Goal: Task Accomplishment & Management: Complete application form

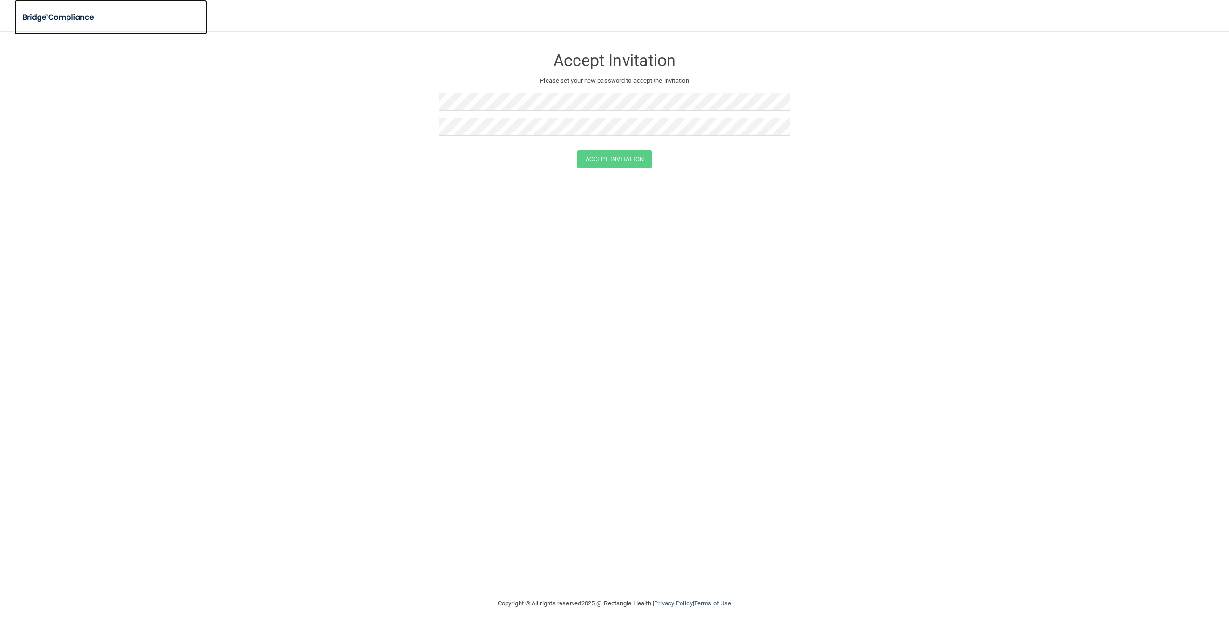
click at [55, 20] on img at bounding box center [58, 18] width 89 height 20
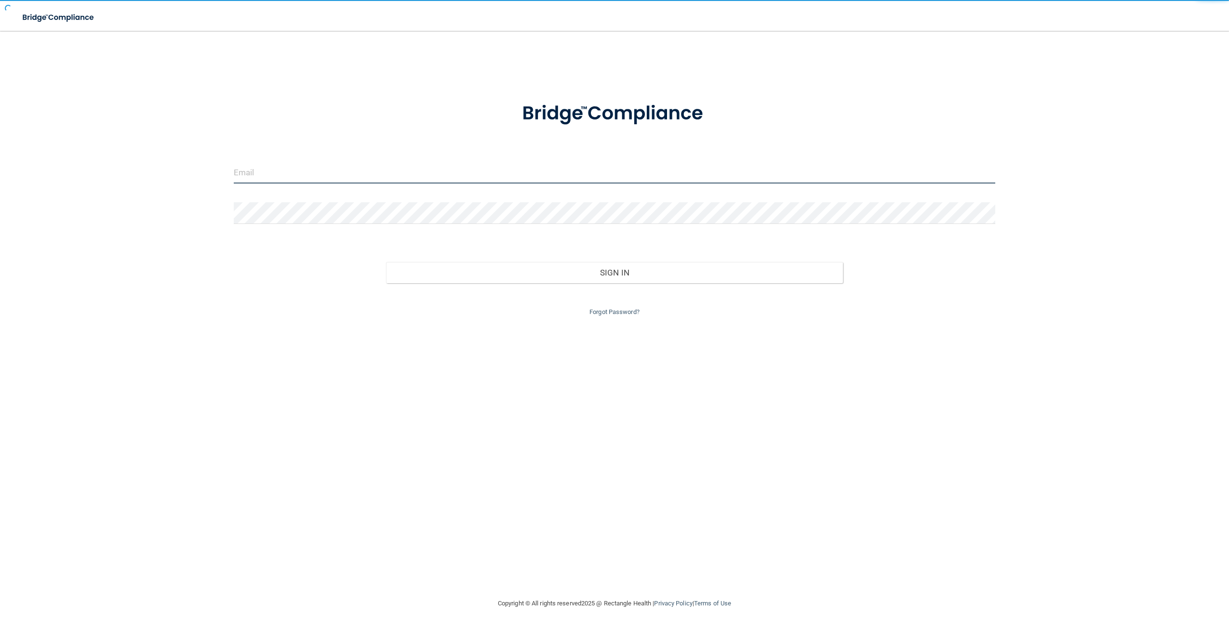
type input "[PERSON_NAME][EMAIL_ADDRESS][PERSON_NAME][DOMAIN_NAME]"
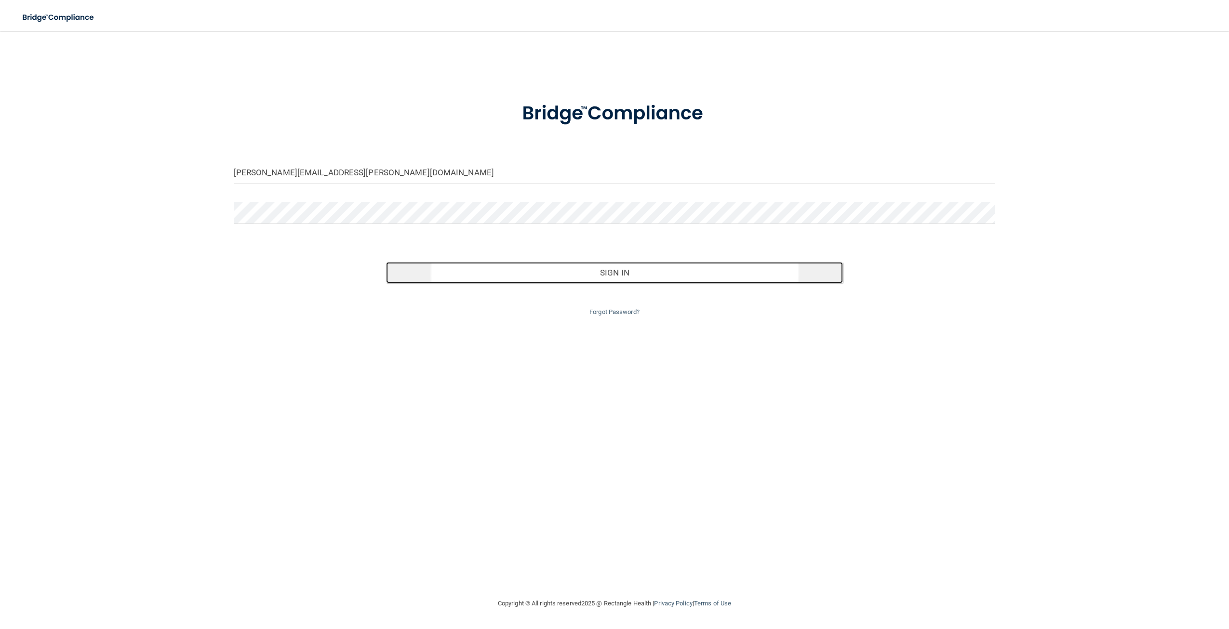
click at [548, 281] on button "Sign In" at bounding box center [614, 272] width 457 height 21
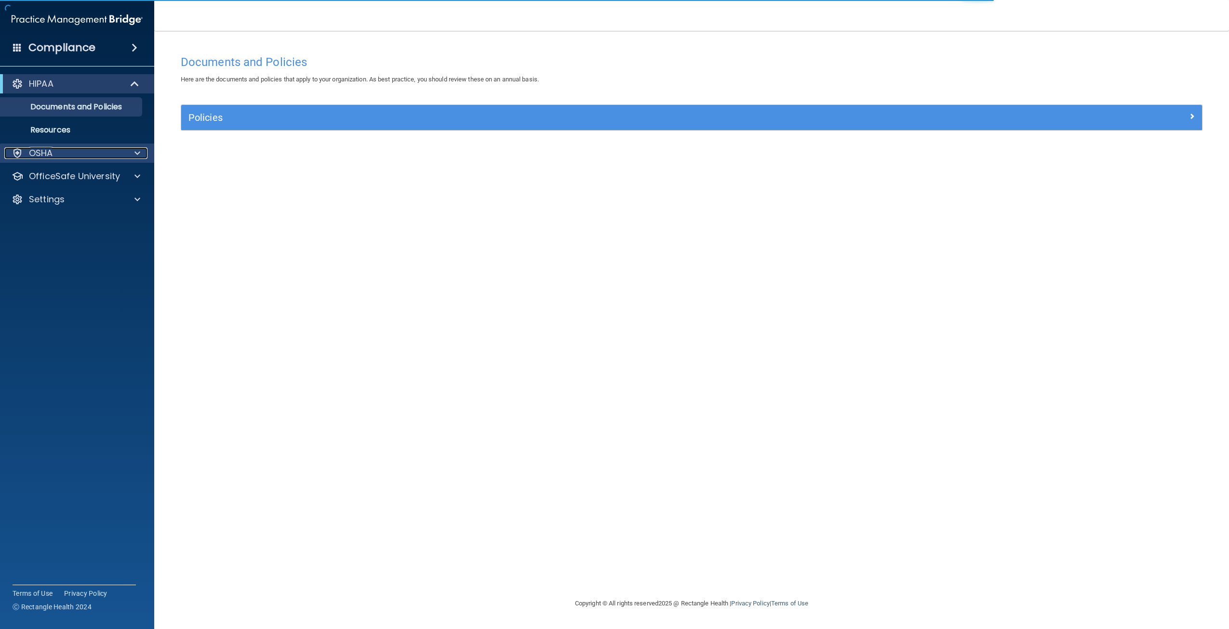
click at [83, 157] on div "OSHA" at bounding box center [64, 153] width 120 height 12
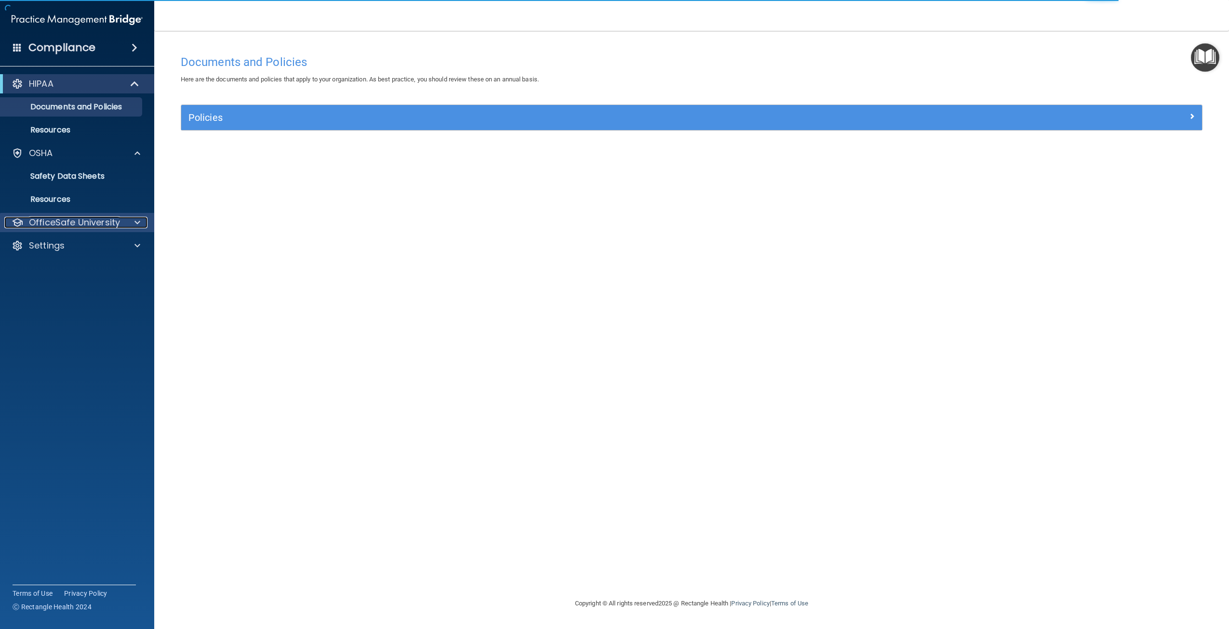
click at [41, 219] on p "OfficeSafe University" at bounding box center [74, 223] width 91 height 12
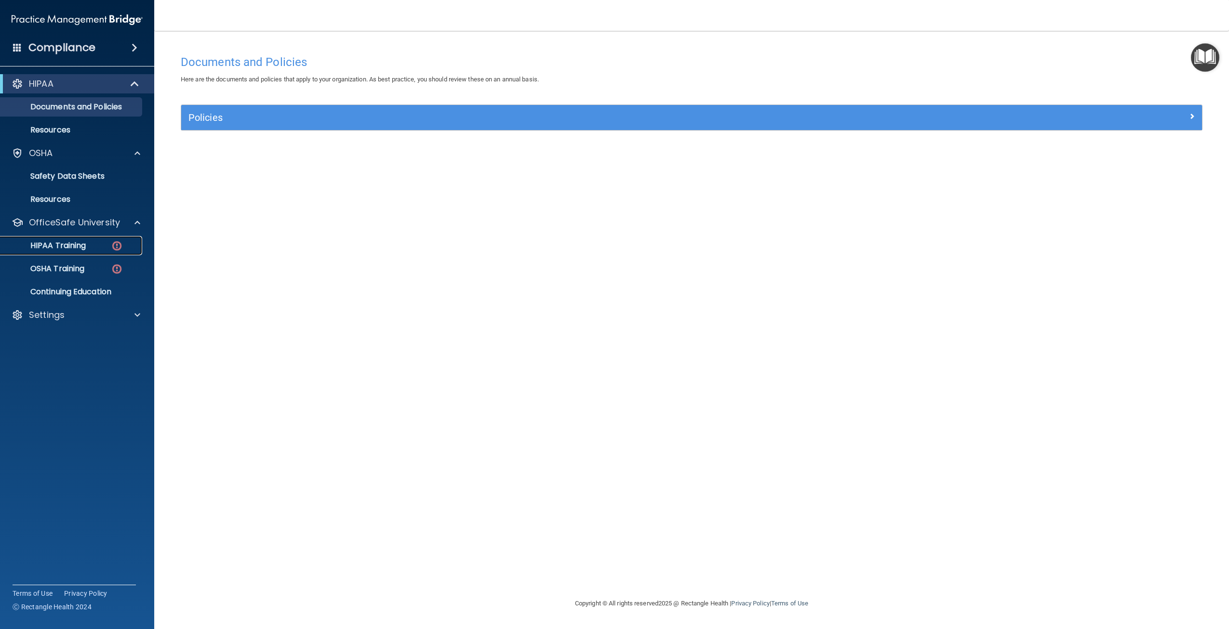
click at [92, 241] on div "HIPAA Training" at bounding box center [72, 246] width 132 height 10
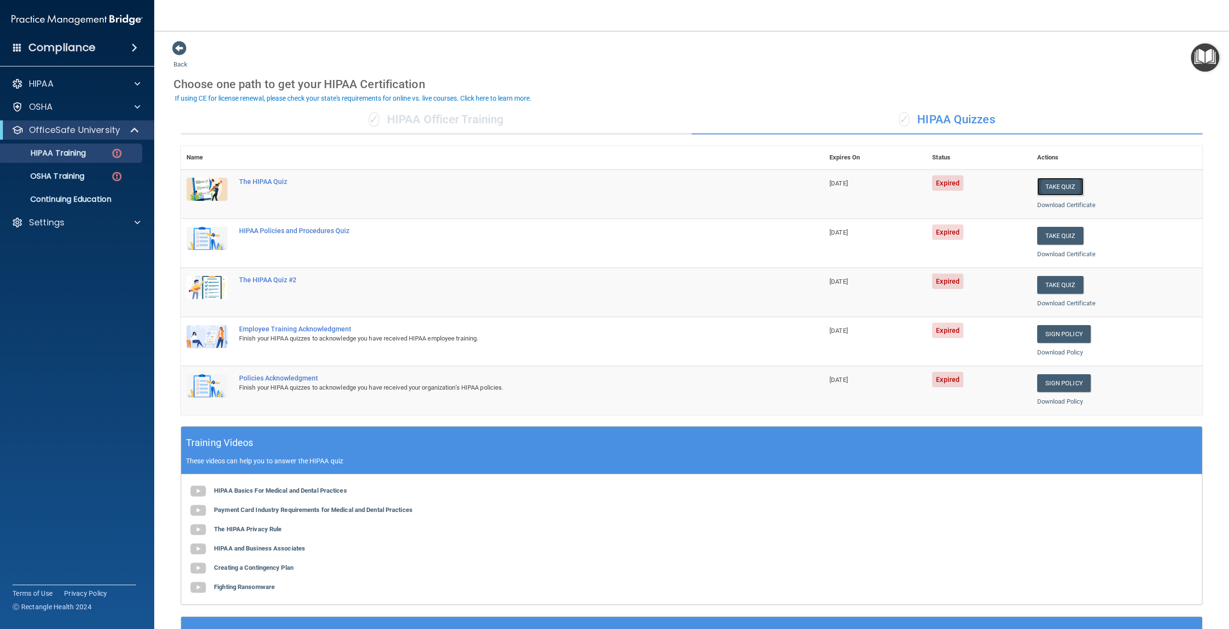
click at [1053, 187] on button "Take Quiz" at bounding box center [1060, 187] width 46 height 18
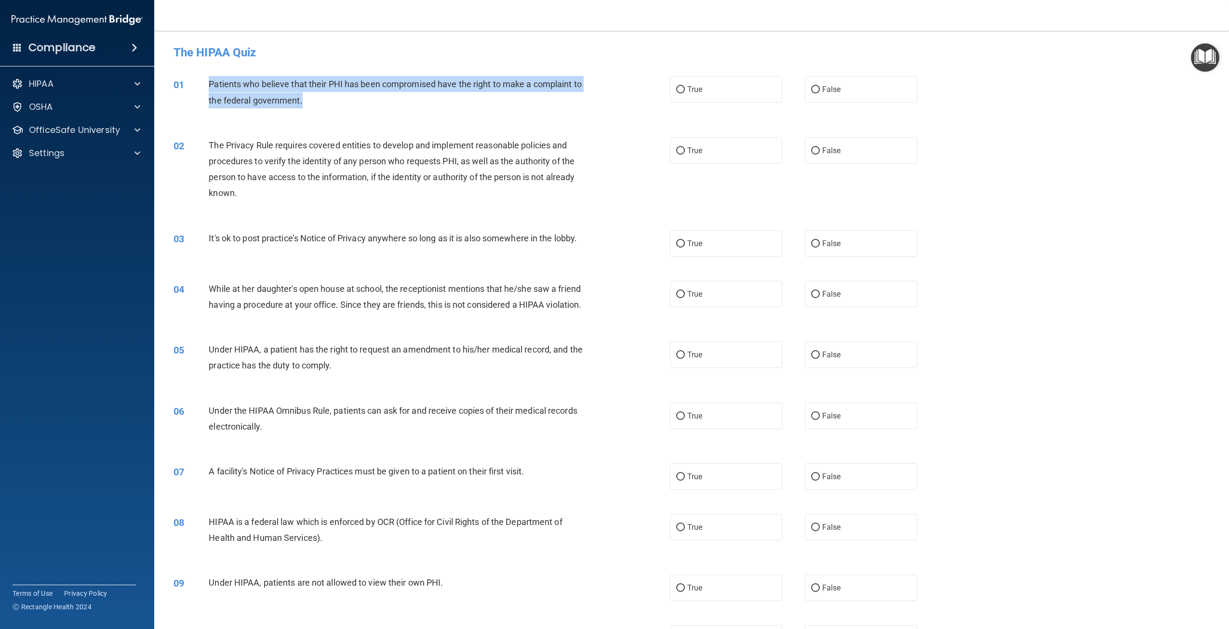
drag, startPoint x: 311, startPoint y: 100, endPoint x: 207, endPoint y: 85, distance: 104.8
click at [207, 85] on div "01 Patients who believe that their PHI has been compromised have the right to m…" at bounding box center [421, 94] width 525 height 37
copy div "Patients who believe that their PHI has been compromised have the right to make…"
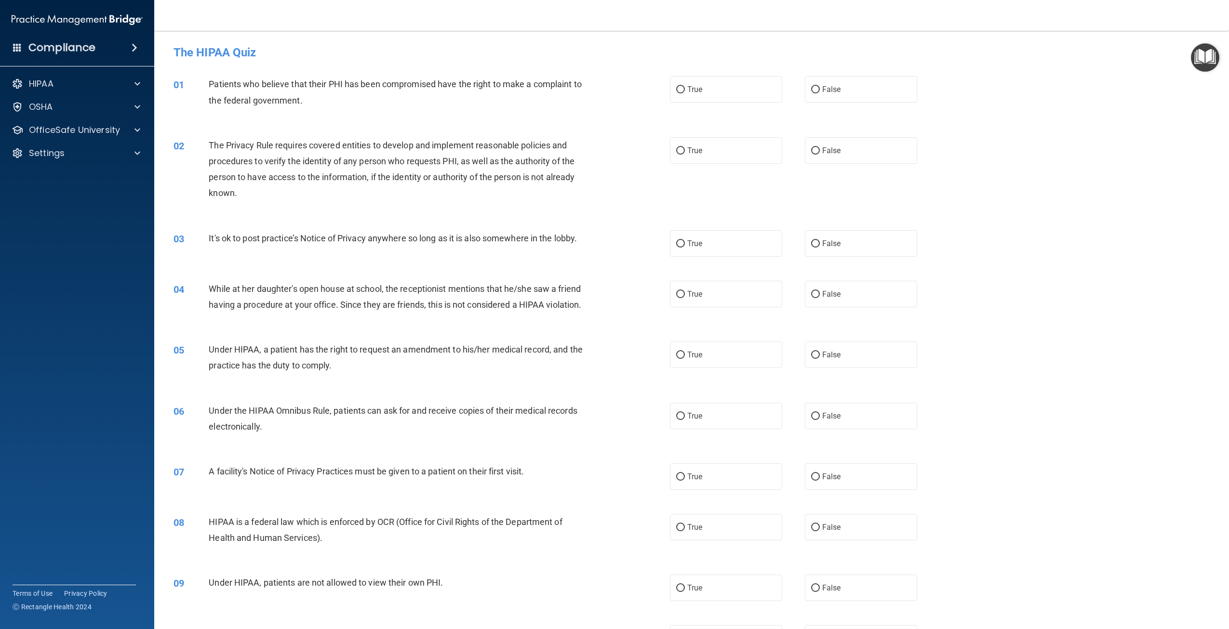
click at [361, 46] on h4 "The HIPAA Quiz" at bounding box center [692, 52] width 1036 height 13
click at [728, 94] on label "True" at bounding box center [726, 89] width 112 height 27
click at [685, 94] on input "True" at bounding box center [680, 89] width 9 height 7
radio input "true"
click at [703, 249] on label "True" at bounding box center [726, 243] width 112 height 27
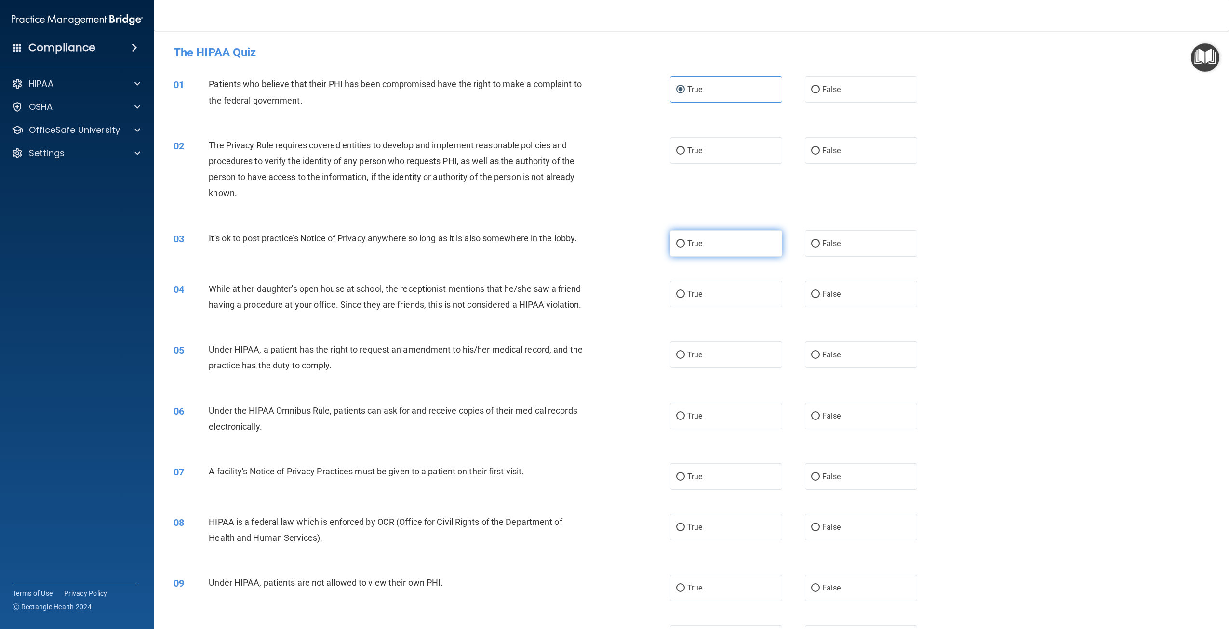
click at [685, 248] on input "True" at bounding box center [680, 244] width 9 height 7
radio input "true"
click at [817, 149] on label "False" at bounding box center [861, 150] width 112 height 27
click at [817, 149] on input "False" at bounding box center [815, 150] width 9 height 7
radio input "true"
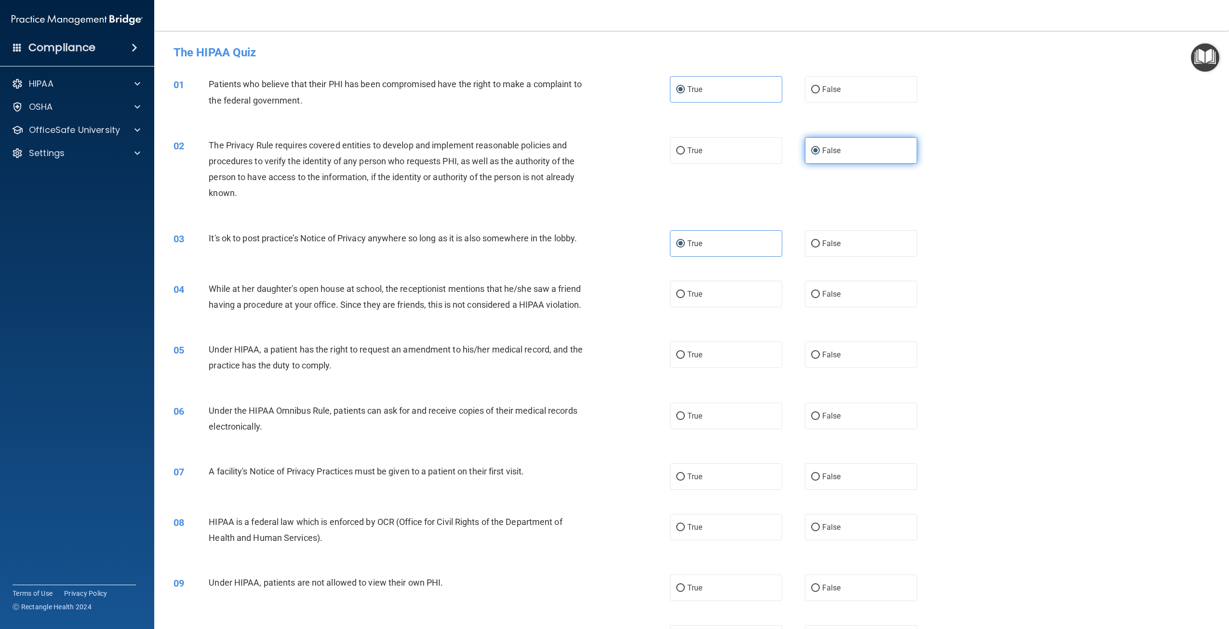
click at [822, 151] on span "False" at bounding box center [831, 150] width 19 height 9
click at [820, 151] on input "False" at bounding box center [815, 150] width 9 height 7
click at [870, 296] on label "False" at bounding box center [861, 294] width 112 height 27
click at [820, 296] on input "False" at bounding box center [815, 294] width 9 height 7
radio input "true"
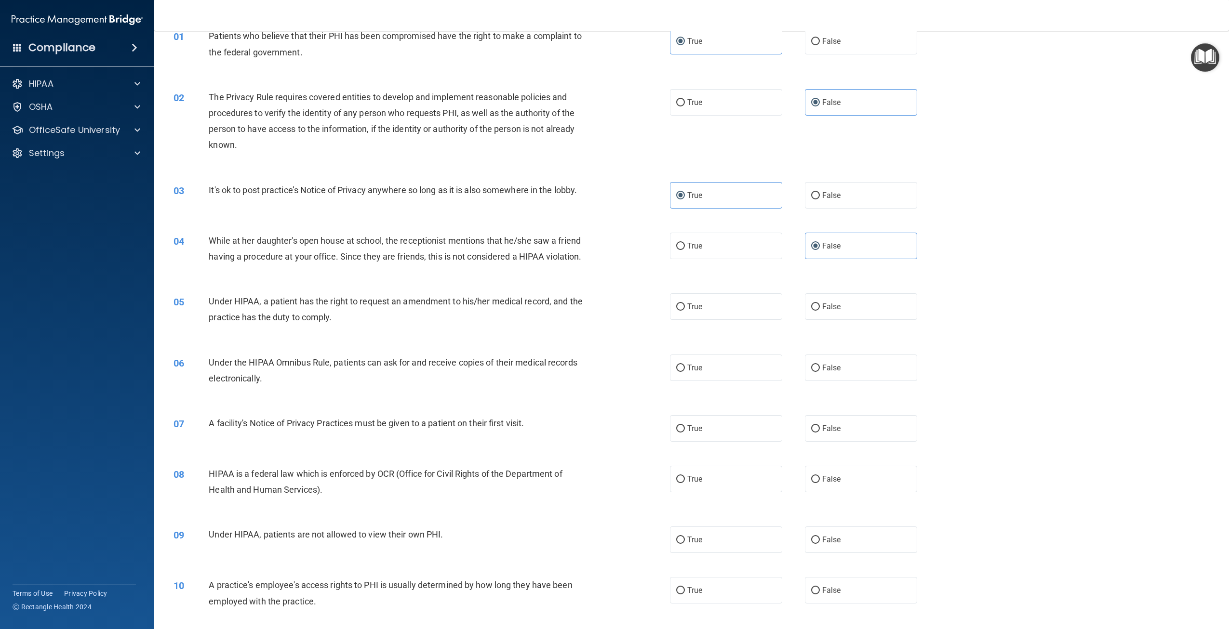
scroll to position [96, 0]
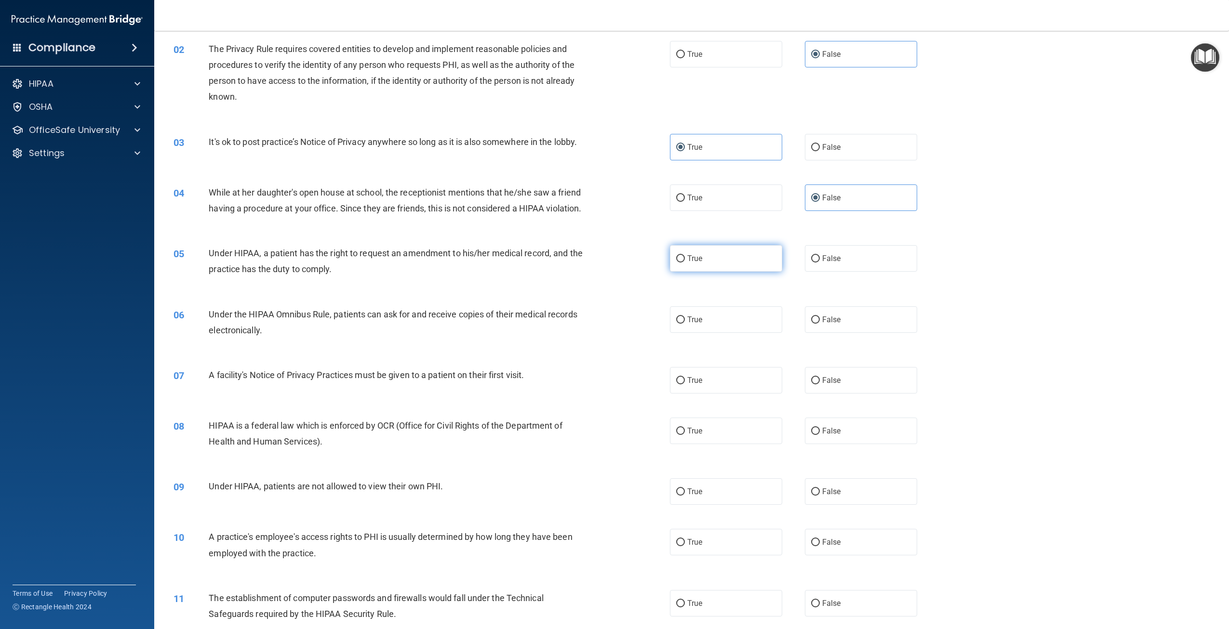
click at [683, 272] on label "True" at bounding box center [726, 258] width 112 height 27
click at [683, 263] on input "True" at bounding box center [680, 258] width 9 height 7
radio input "true"
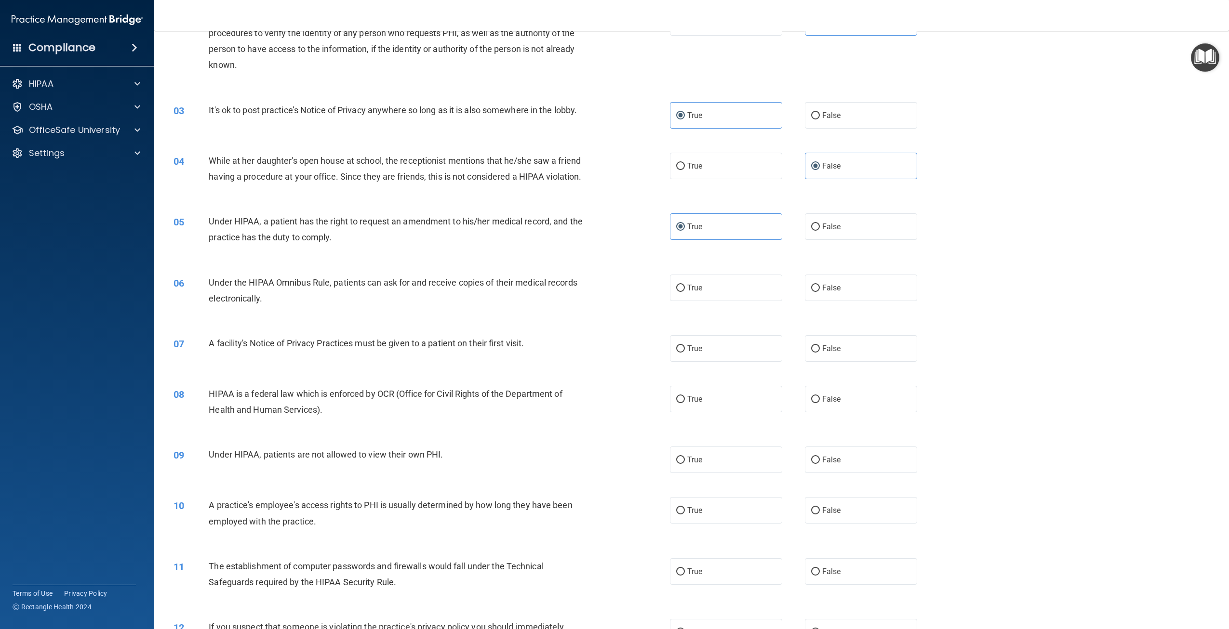
scroll to position [193, 0]
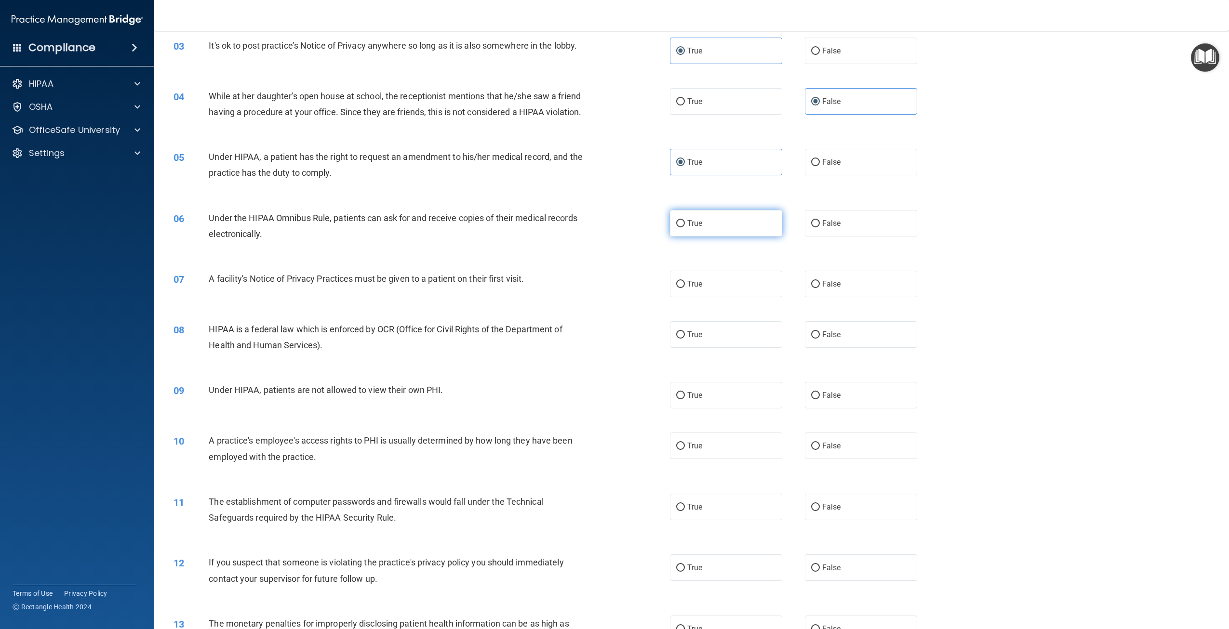
click at [694, 237] on label "True" at bounding box center [726, 223] width 112 height 27
click at [685, 227] on input "True" at bounding box center [680, 223] width 9 height 7
radio input "true"
click at [815, 288] on input "False" at bounding box center [815, 284] width 9 height 7
radio input "true"
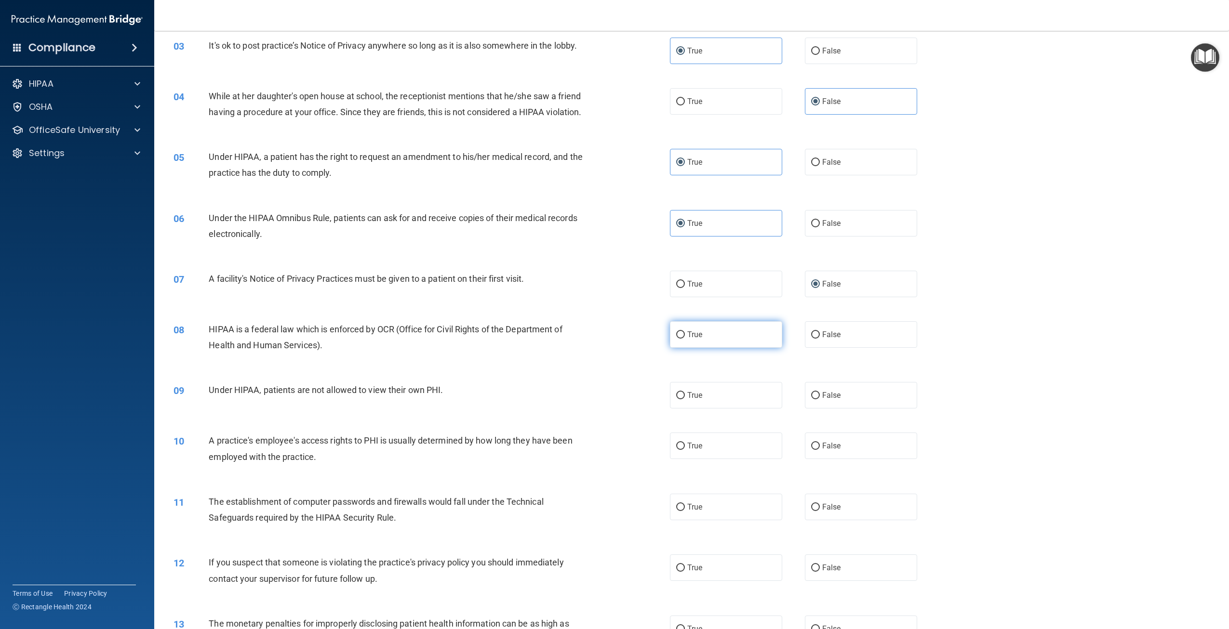
click at [726, 348] on label "True" at bounding box center [726, 334] width 112 height 27
click at [685, 339] on input "True" at bounding box center [680, 335] width 9 height 7
radio input "true"
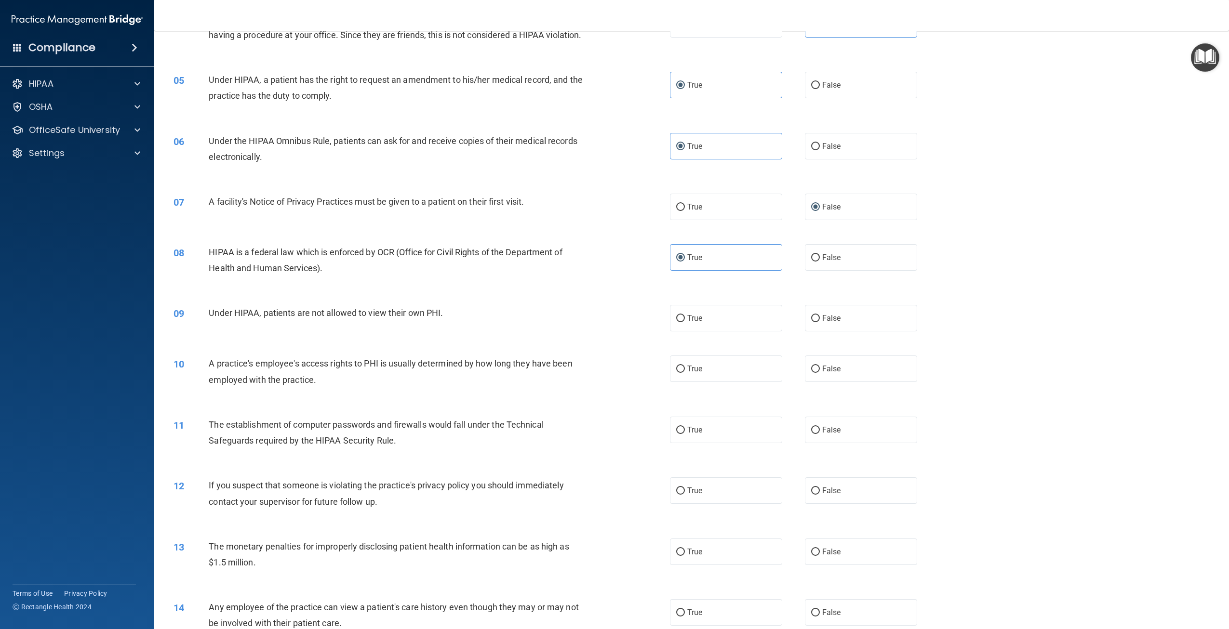
scroll to position [386, 0]
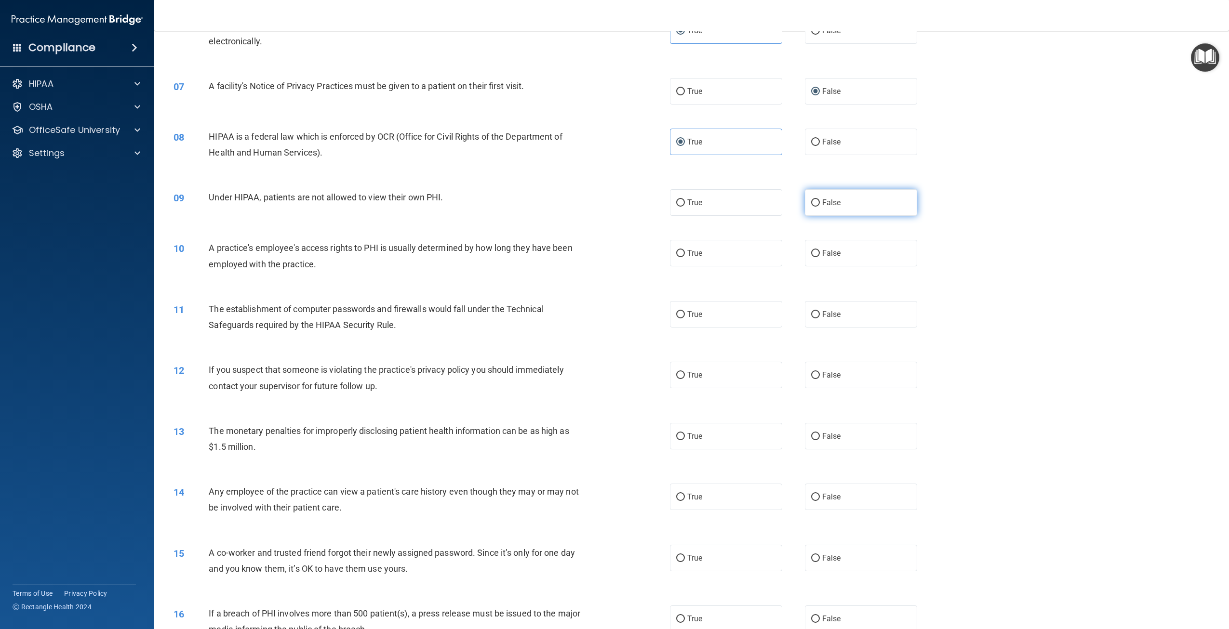
click at [845, 216] on label "False" at bounding box center [861, 202] width 112 height 27
click at [820, 207] on input "False" at bounding box center [815, 203] width 9 height 7
radio input "true"
click at [827, 258] on span "False" at bounding box center [831, 253] width 19 height 9
click at [820, 257] on input "False" at bounding box center [815, 253] width 9 height 7
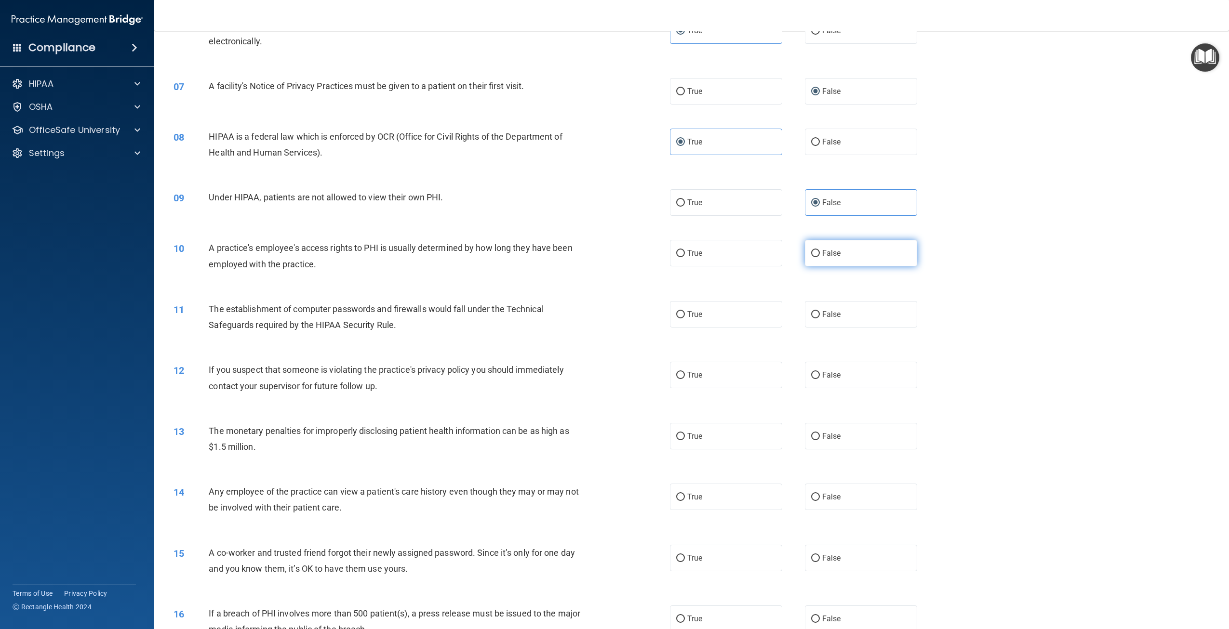
radio input "true"
click at [809, 325] on label "False" at bounding box center [861, 314] width 112 height 27
click at [811, 319] on input "False" at bounding box center [815, 314] width 9 height 7
radio input "true"
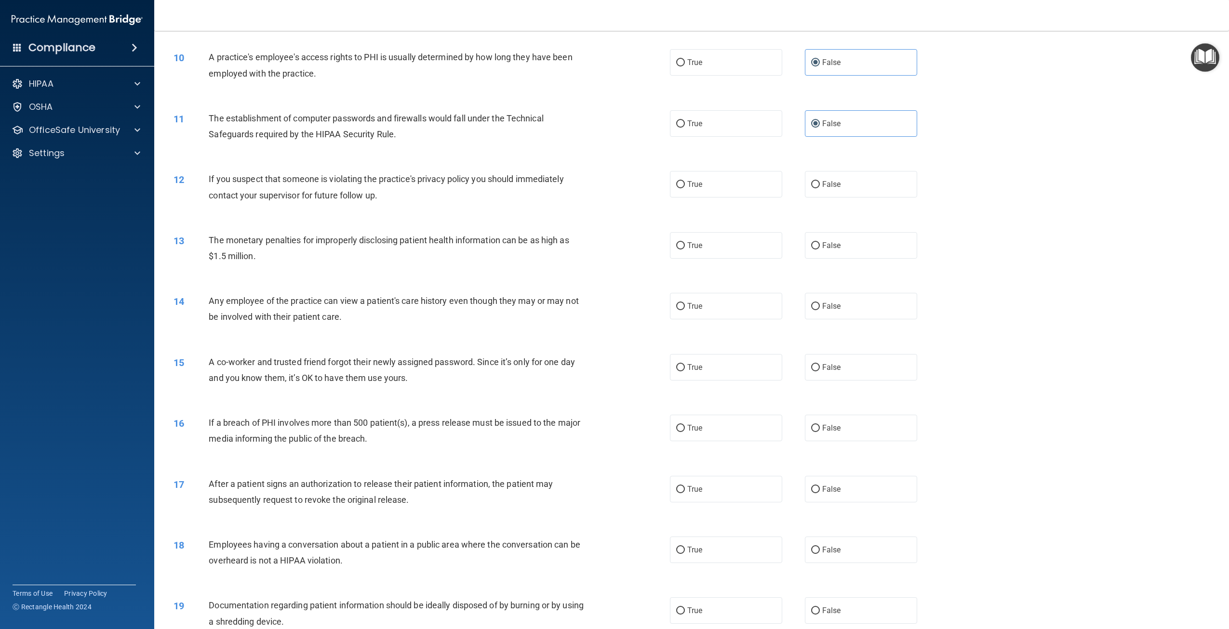
scroll to position [578, 0]
click at [722, 196] on label "True" at bounding box center [726, 182] width 112 height 27
click at [685, 187] on input "True" at bounding box center [680, 182] width 9 height 7
radio input "true"
click at [713, 257] on label "True" at bounding box center [726, 243] width 112 height 27
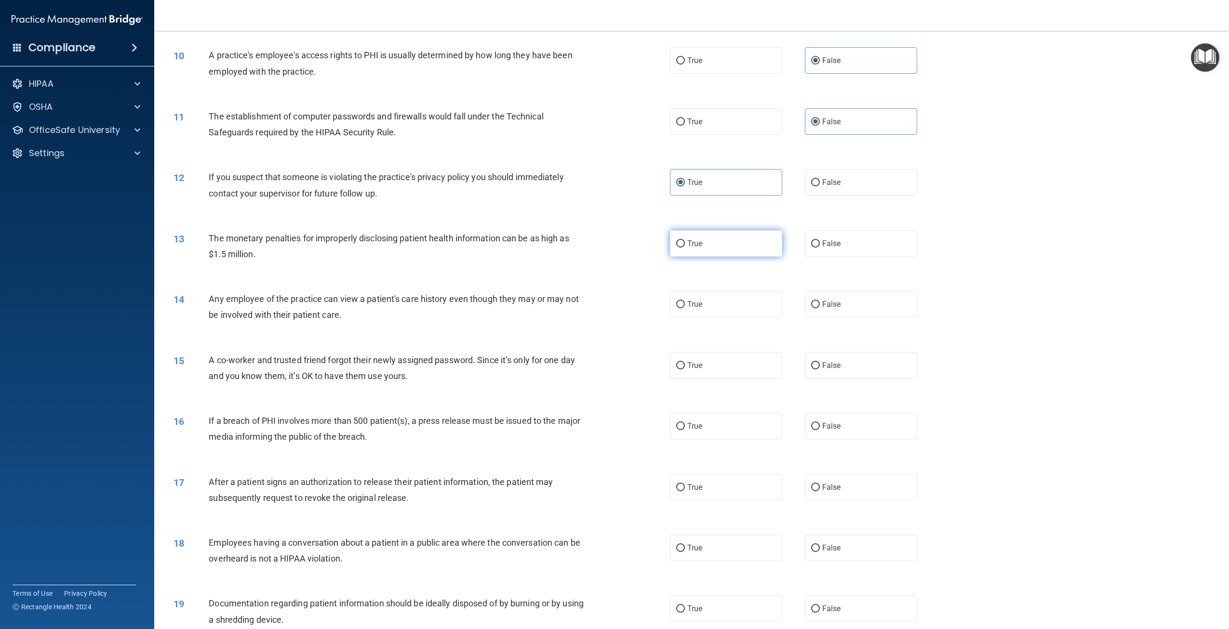
click at [685, 248] on input "True" at bounding box center [680, 244] width 9 height 7
radio input "true"
click at [811, 308] on input "False" at bounding box center [815, 304] width 9 height 7
radio input "true"
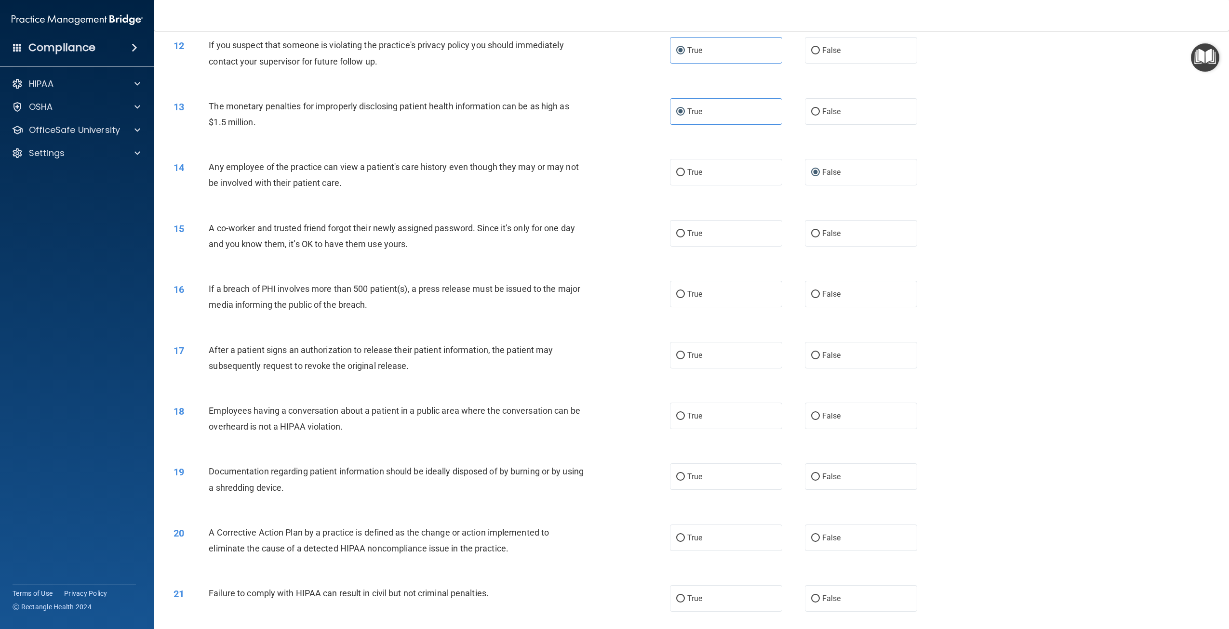
scroll to position [723, 0]
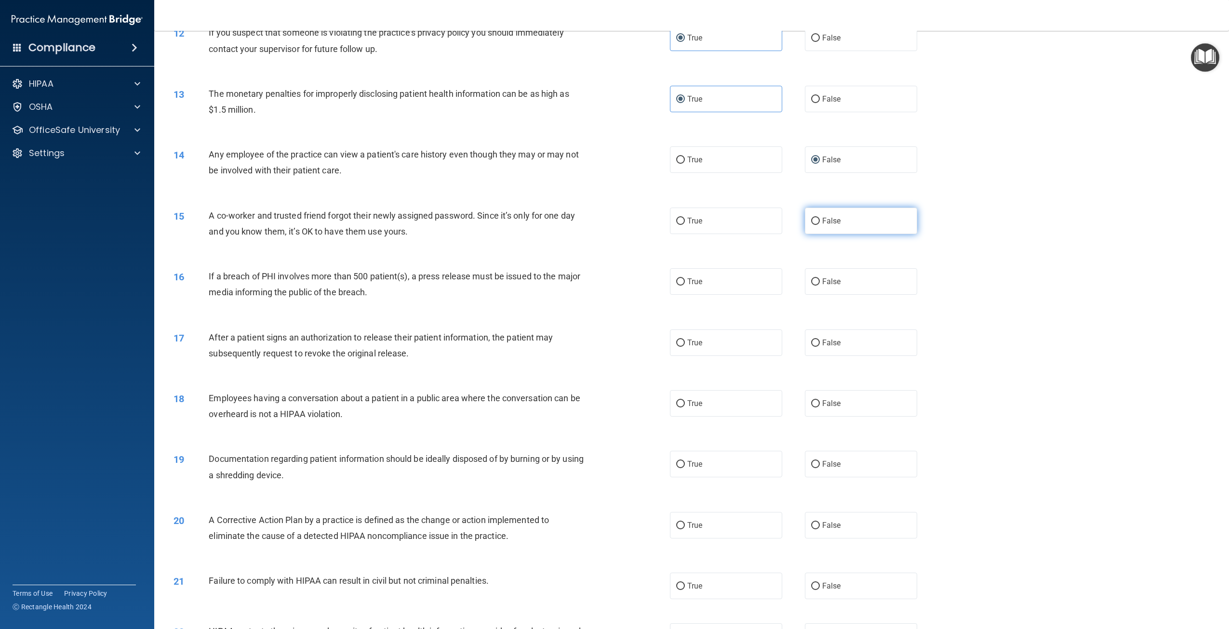
click at [849, 234] on label "False" at bounding box center [861, 221] width 112 height 27
click at [820, 225] on input "False" at bounding box center [815, 221] width 9 height 7
radio input "true"
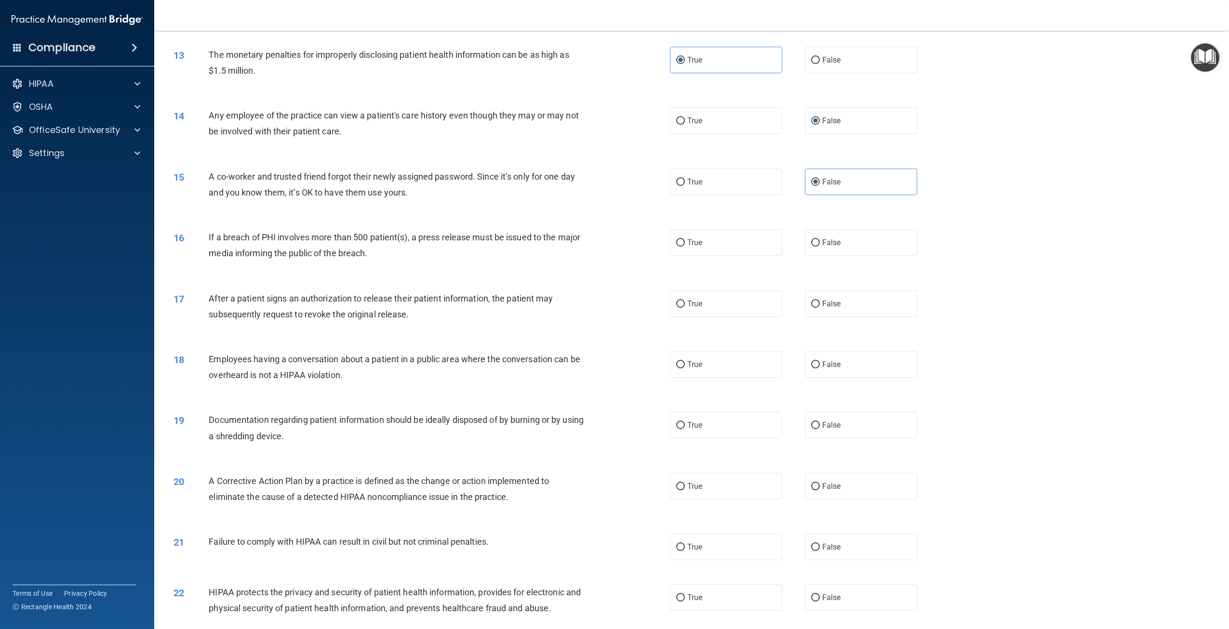
scroll to position [819, 0]
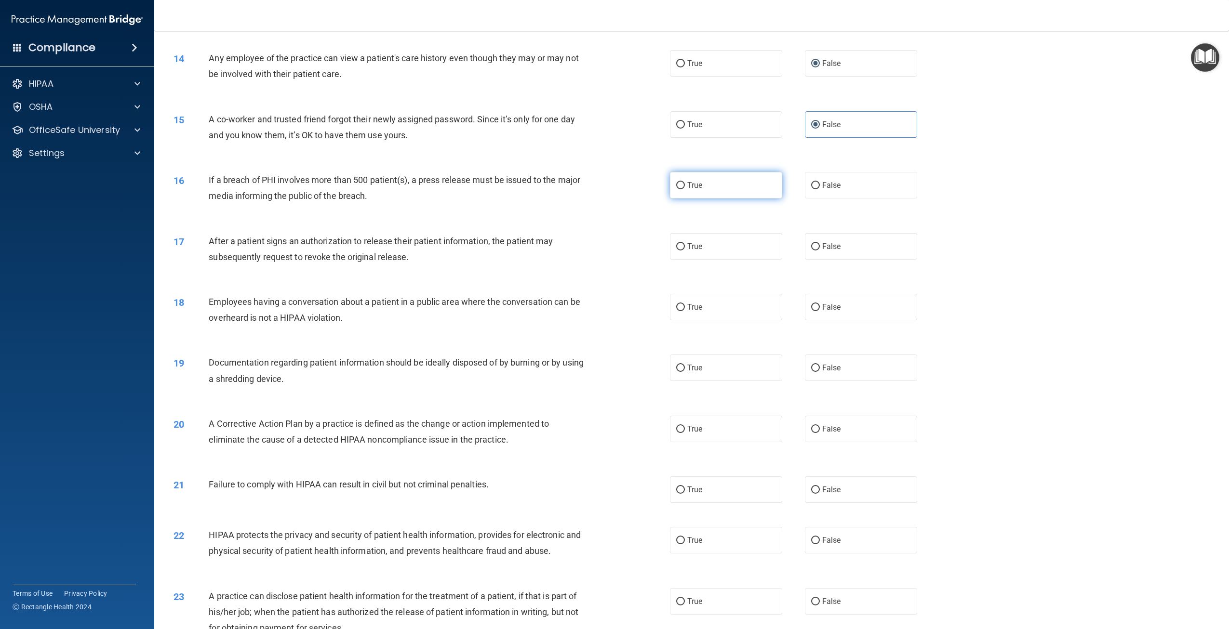
click at [752, 197] on label "True" at bounding box center [726, 185] width 112 height 27
click at [685, 189] on input "True" at bounding box center [680, 185] width 9 height 7
radio input "true"
click at [717, 259] on label "True" at bounding box center [726, 246] width 112 height 27
click at [685, 251] on input "True" at bounding box center [680, 246] width 9 height 7
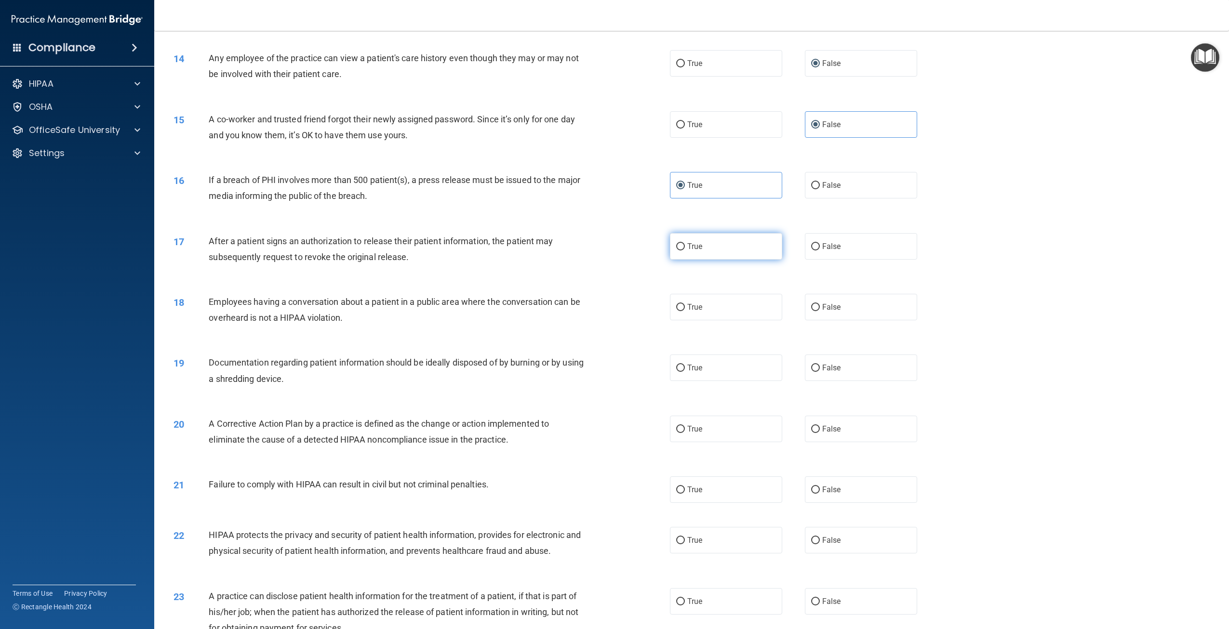
radio input "true"
click at [827, 312] on span "False" at bounding box center [831, 307] width 19 height 9
click at [820, 311] on input "False" at bounding box center [815, 307] width 9 height 7
radio input "true"
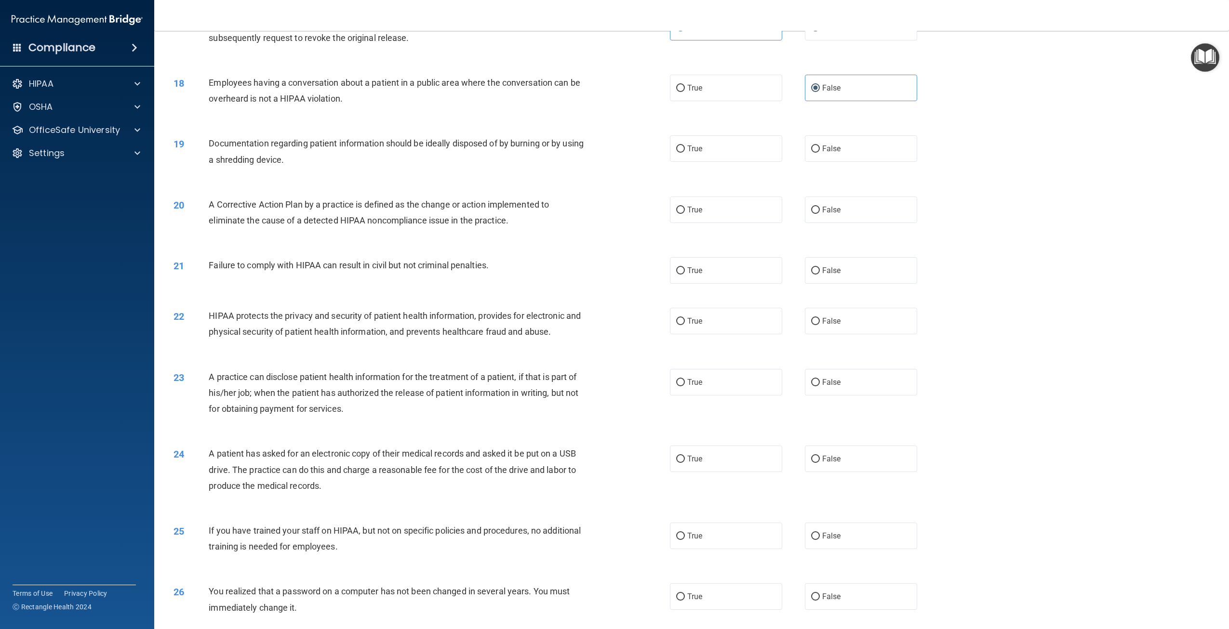
scroll to position [1060, 0]
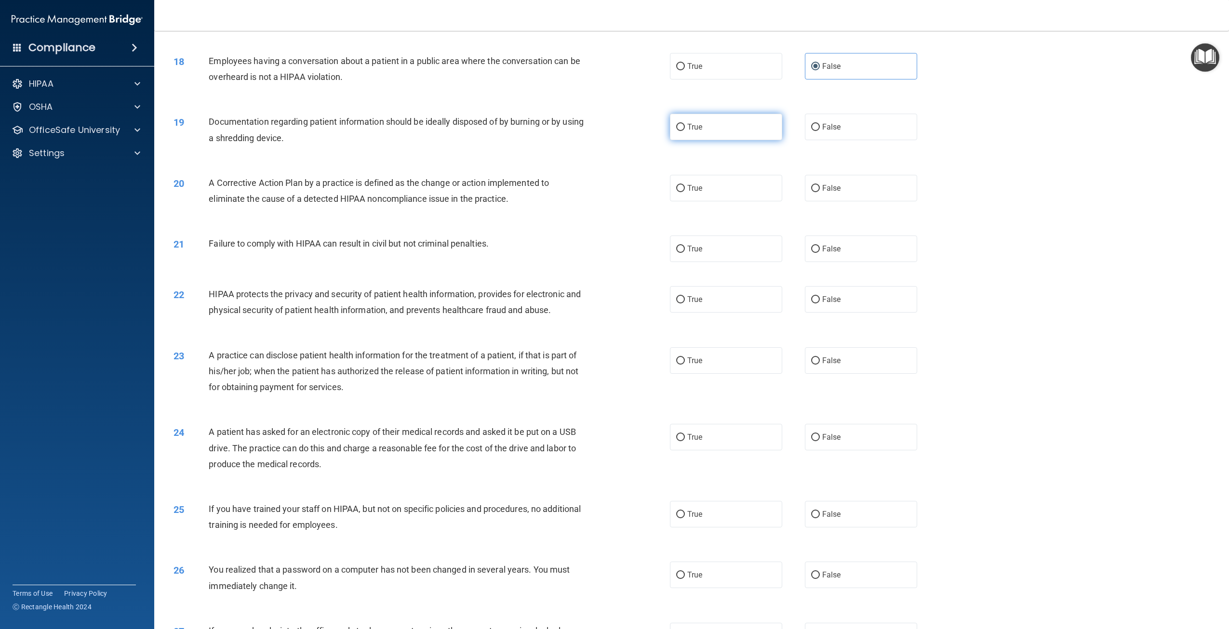
click at [690, 132] on span "True" at bounding box center [694, 126] width 15 height 9
click at [685, 131] on input "True" at bounding box center [680, 127] width 9 height 7
radio input "true"
click at [695, 193] on span "True" at bounding box center [694, 188] width 15 height 9
click at [685, 192] on input "True" at bounding box center [680, 188] width 9 height 7
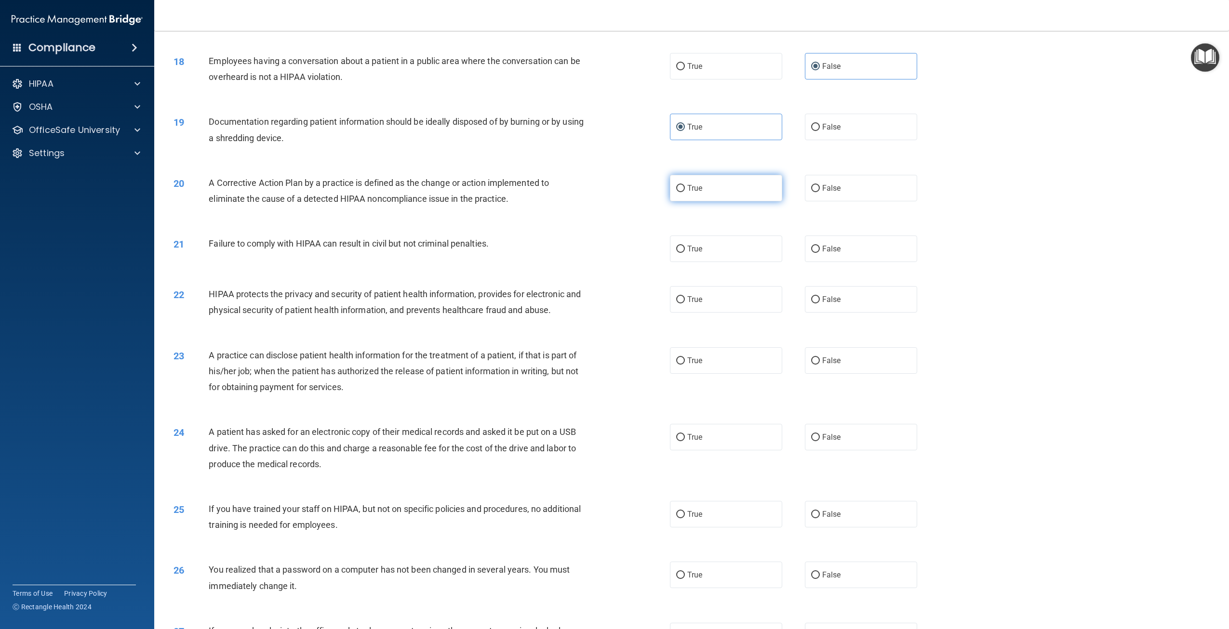
radio input "true"
click at [832, 262] on label "False" at bounding box center [861, 249] width 112 height 27
click at [820, 253] on input "False" at bounding box center [815, 249] width 9 height 7
radio input "true"
click at [751, 262] on label "True" at bounding box center [726, 249] width 112 height 27
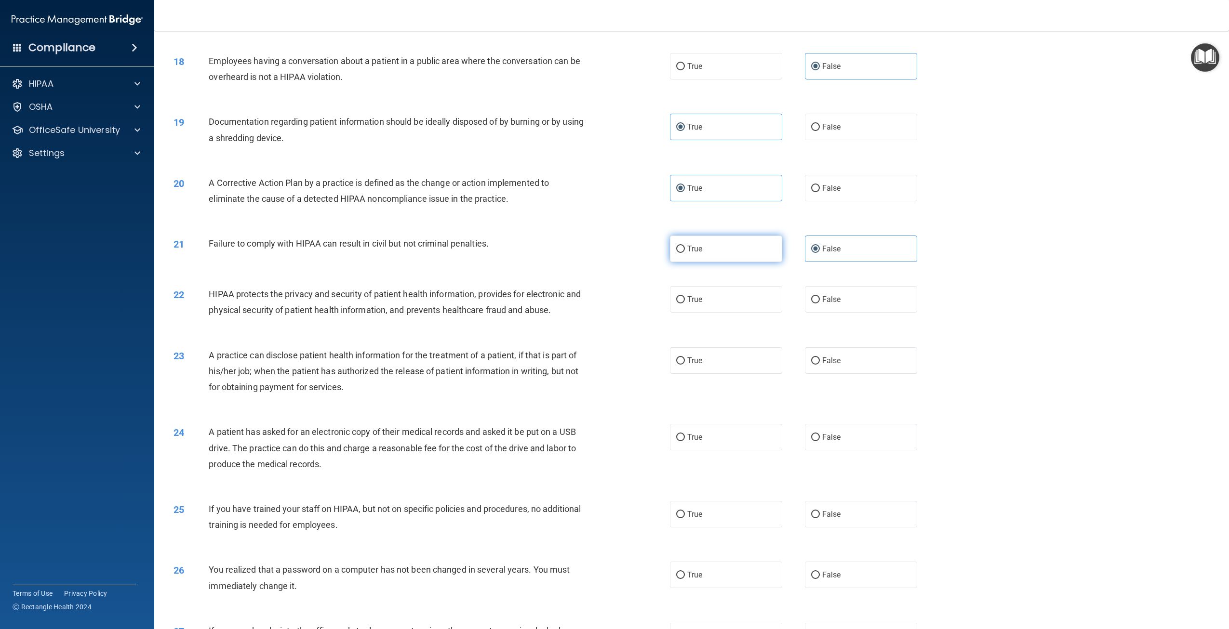
click at [685, 253] on input "True" at bounding box center [680, 249] width 9 height 7
radio input "true"
click at [869, 262] on label "False" at bounding box center [861, 249] width 112 height 27
click at [820, 253] on input "False" at bounding box center [815, 249] width 9 height 7
radio input "true"
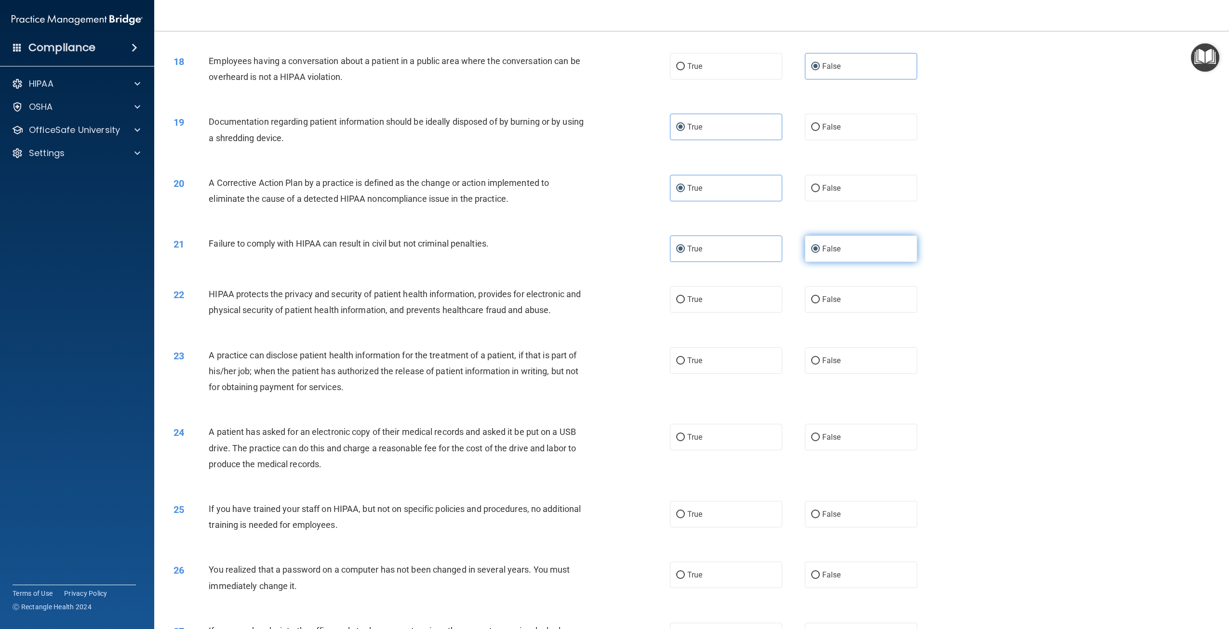
radio input "false"
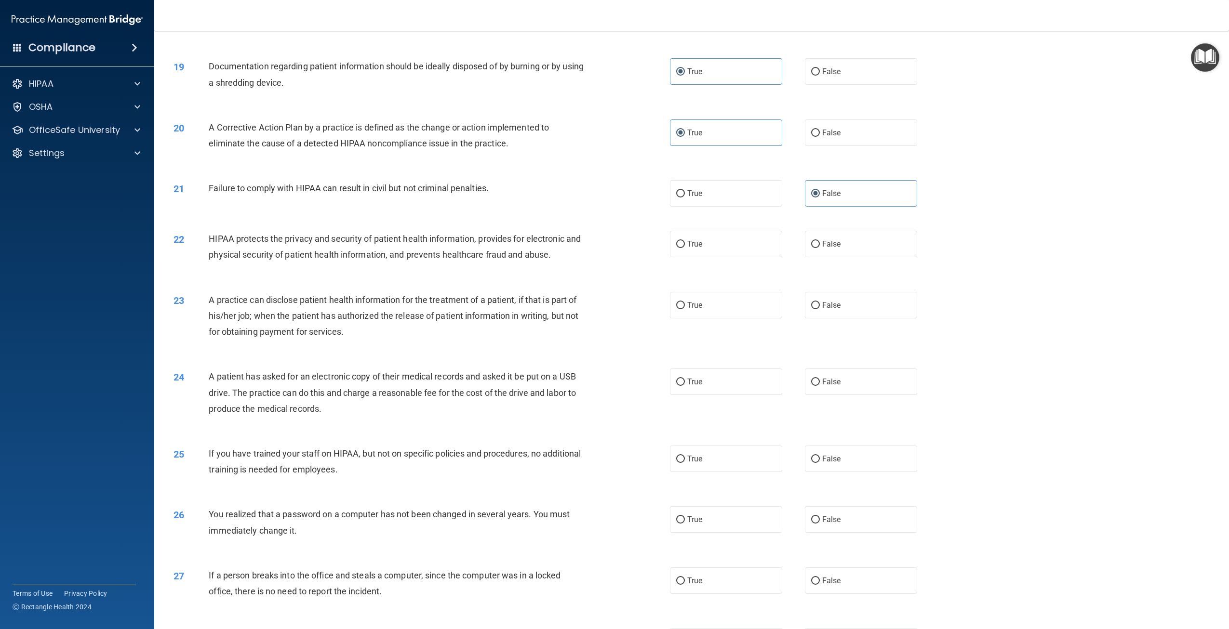
scroll to position [1205, 0]
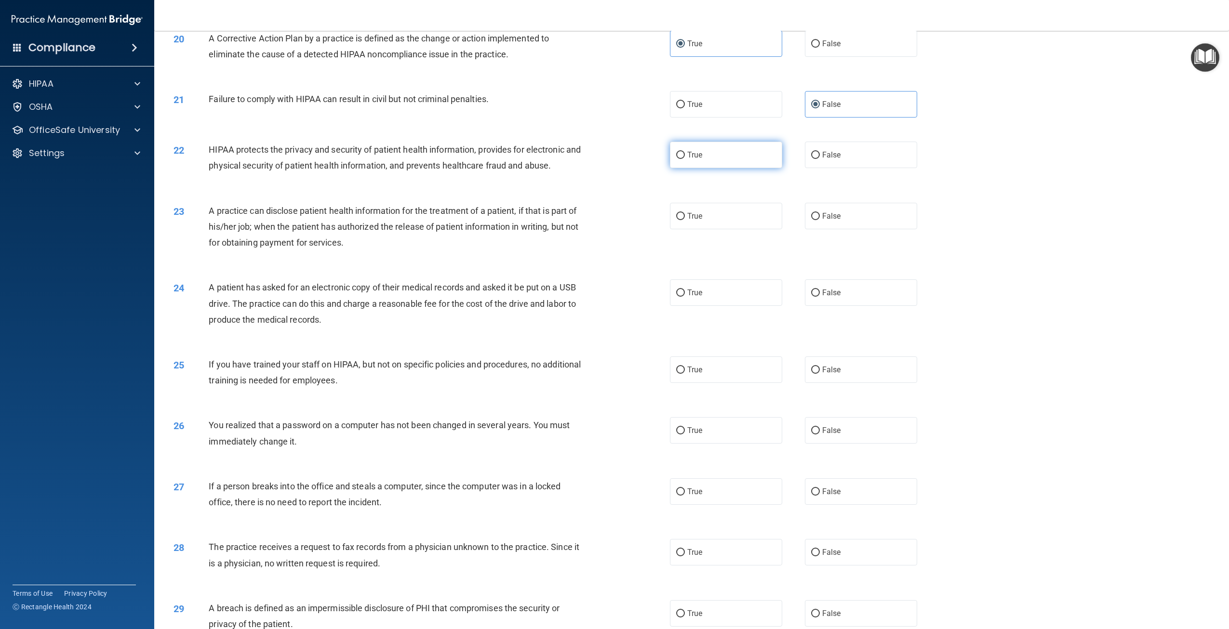
click at [694, 168] on label "True" at bounding box center [726, 155] width 112 height 27
click at [685, 159] on input "True" at bounding box center [680, 155] width 9 height 7
radio input "true"
click at [805, 229] on label "False" at bounding box center [861, 216] width 112 height 27
click at [811, 220] on input "False" at bounding box center [815, 216] width 9 height 7
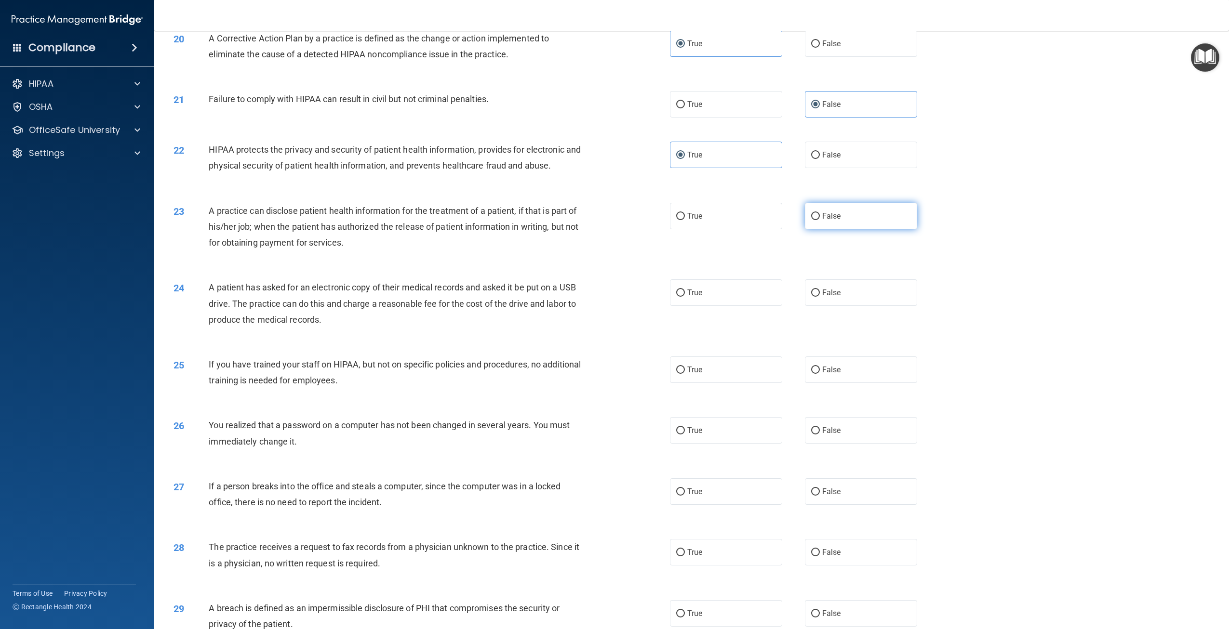
radio input "true"
click at [811, 297] on input "False" at bounding box center [815, 293] width 9 height 7
radio input "true"
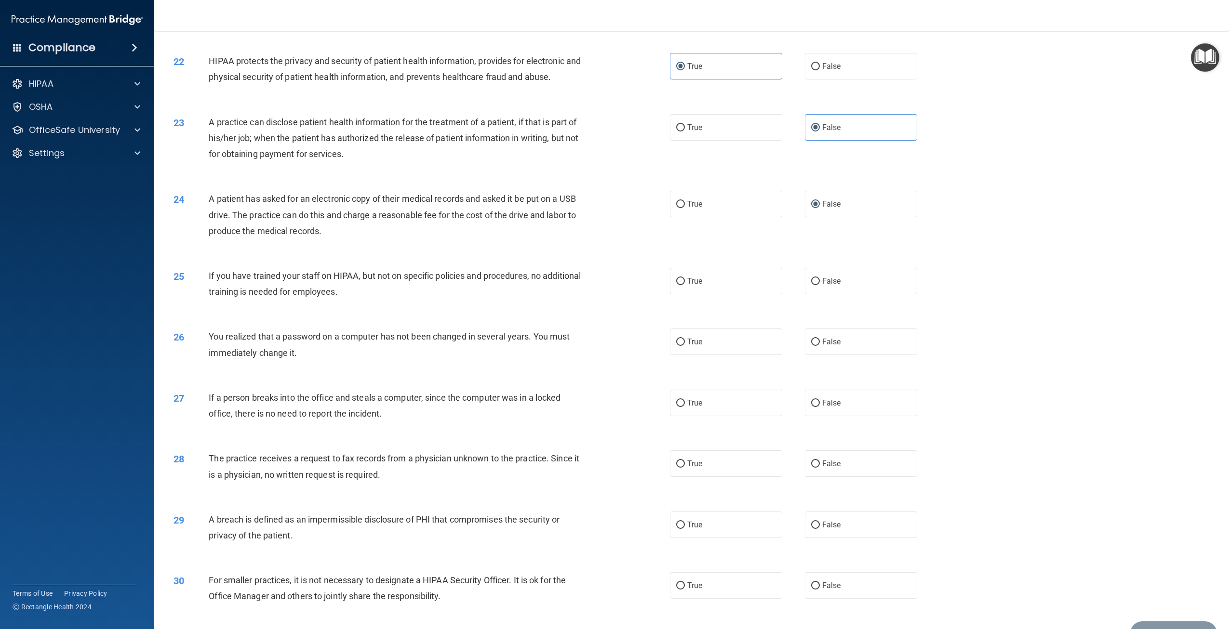
scroll to position [1364, 0]
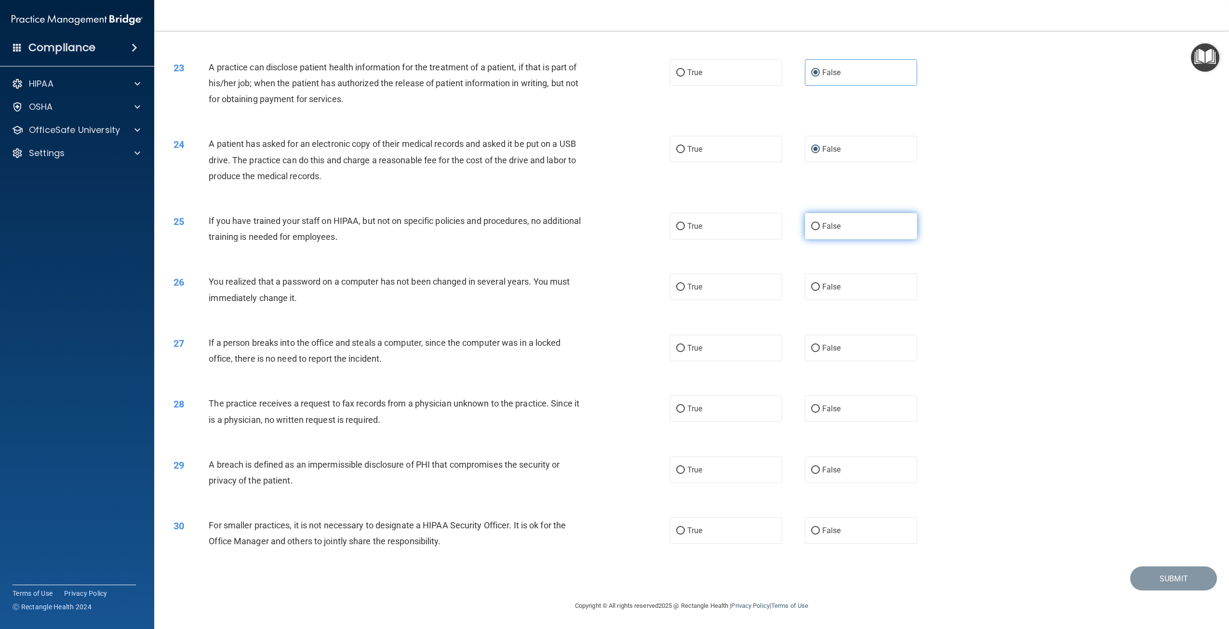
click at [864, 236] on label "False" at bounding box center [861, 226] width 112 height 27
click at [820, 230] on input "False" at bounding box center [815, 226] width 9 height 7
radio input "true"
click at [713, 276] on label "True" at bounding box center [726, 287] width 112 height 27
click at [685, 284] on input "True" at bounding box center [680, 287] width 9 height 7
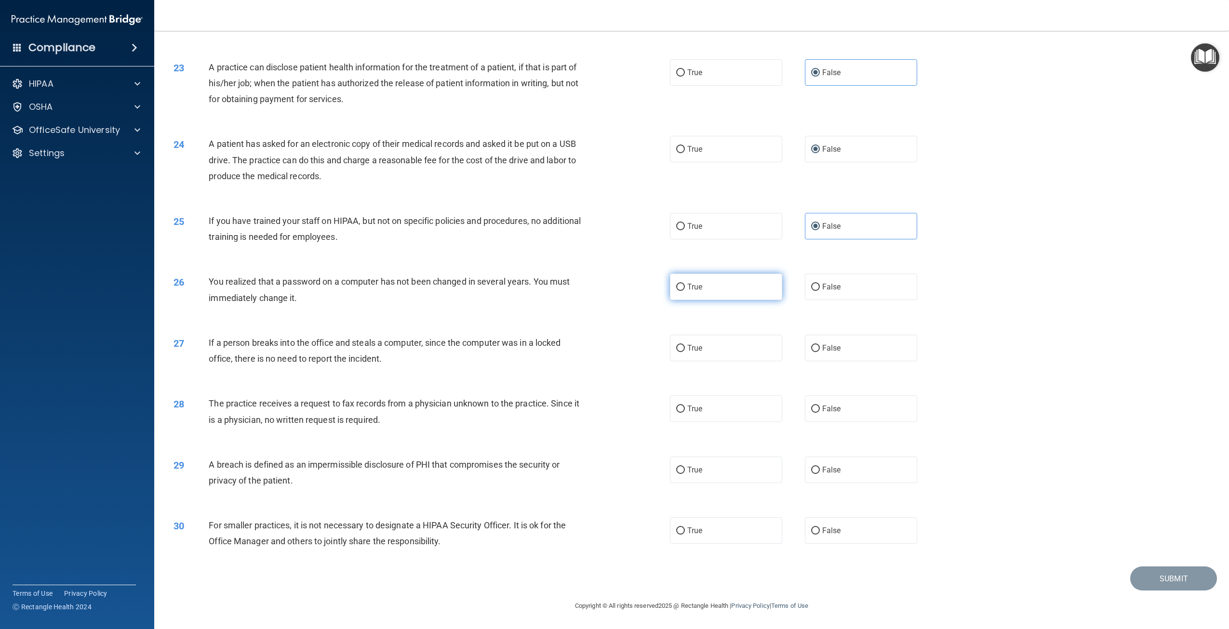
radio input "true"
click at [840, 352] on label "False" at bounding box center [861, 348] width 112 height 27
click at [820, 352] on input "False" at bounding box center [815, 348] width 9 height 7
radio input "true"
click at [832, 416] on label "False" at bounding box center [861, 409] width 112 height 27
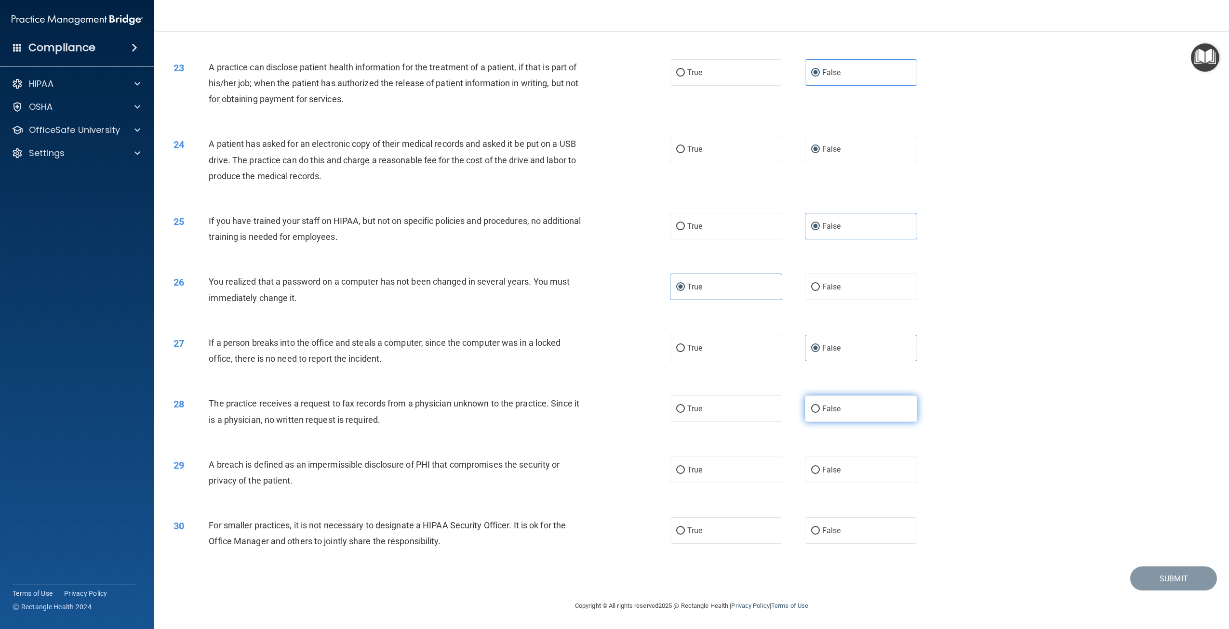
click at [820, 413] on input "False" at bounding box center [815, 409] width 9 height 7
radio input "true"
click at [769, 478] on label "True" at bounding box center [726, 470] width 112 height 27
click at [685, 474] on input "True" at bounding box center [680, 470] width 9 height 7
radio input "true"
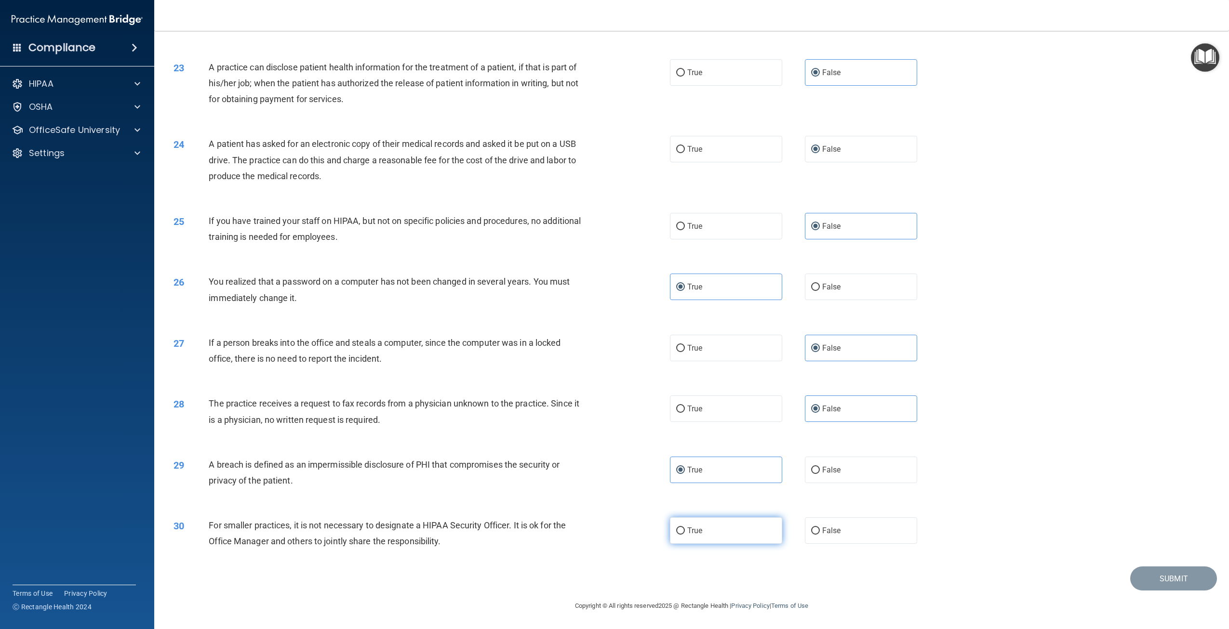
click at [713, 536] on label "True" at bounding box center [726, 531] width 112 height 27
click at [685, 535] on input "True" at bounding box center [680, 531] width 9 height 7
radio input "true"
click at [1135, 579] on button "Submit" at bounding box center [1173, 579] width 87 height 25
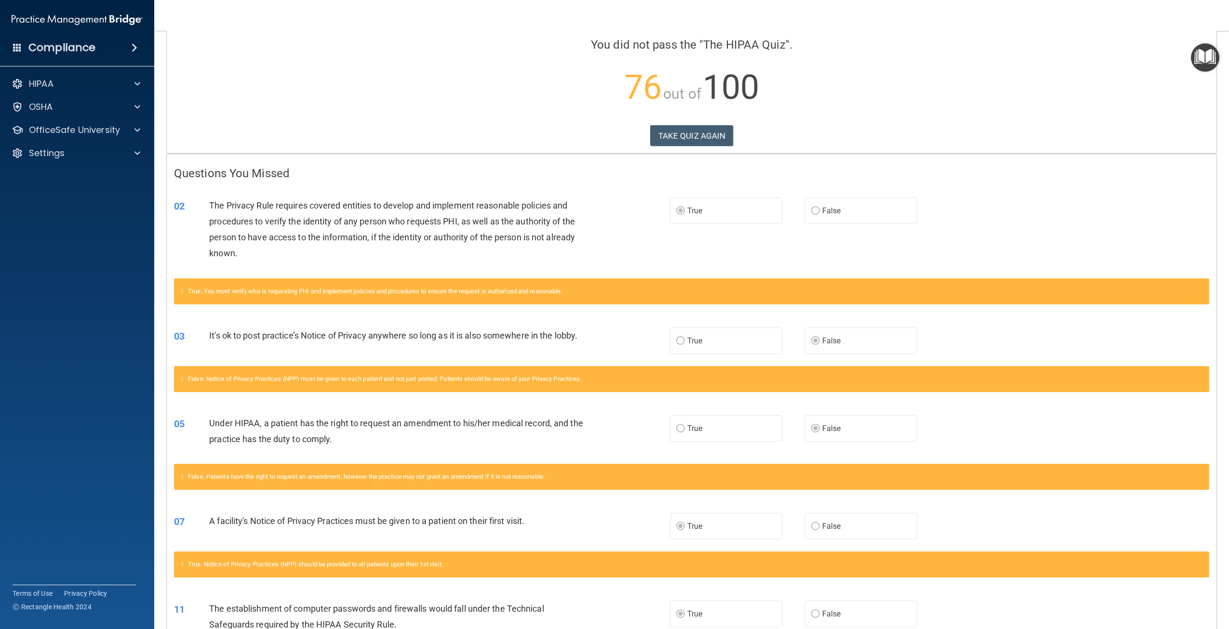
scroll to position [96, 0]
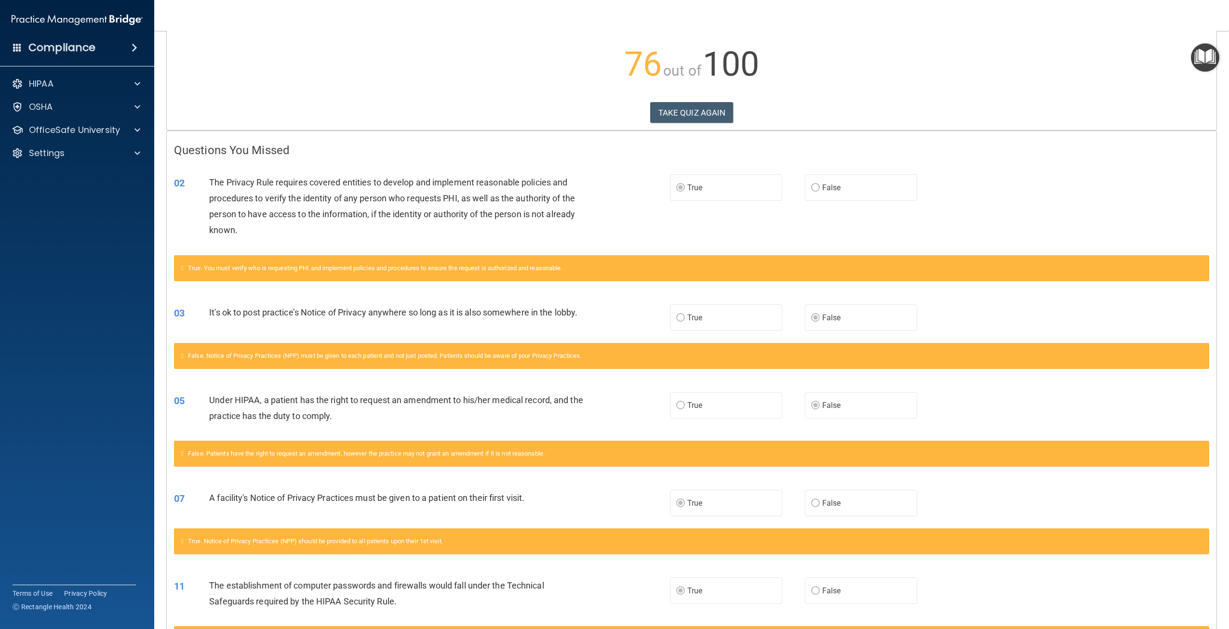
drag, startPoint x: 469, startPoint y: 61, endPoint x: 347, endPoint y: 46, distance: 122.3
click at [347, 46] on p "76 out of 100" at bounding box center [691, 64] width 1035 height 62
click at [381, 39] on p "76 out of 100" at bounding box center [691, 64] width 1035 height 62
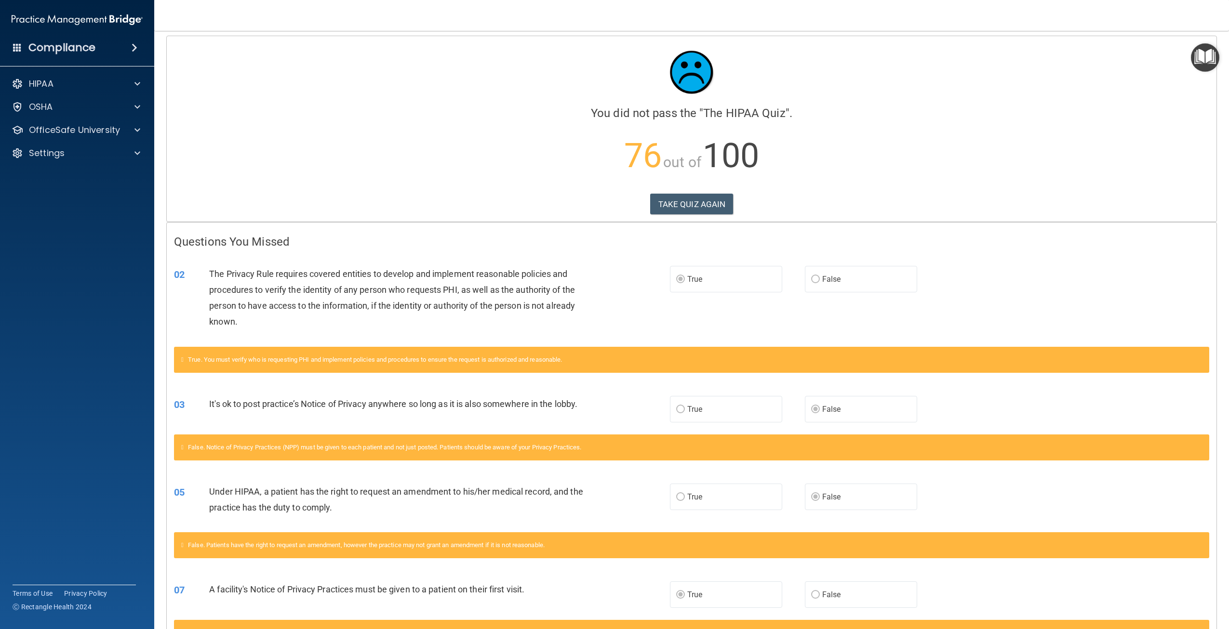
scroll to position [0, 0]
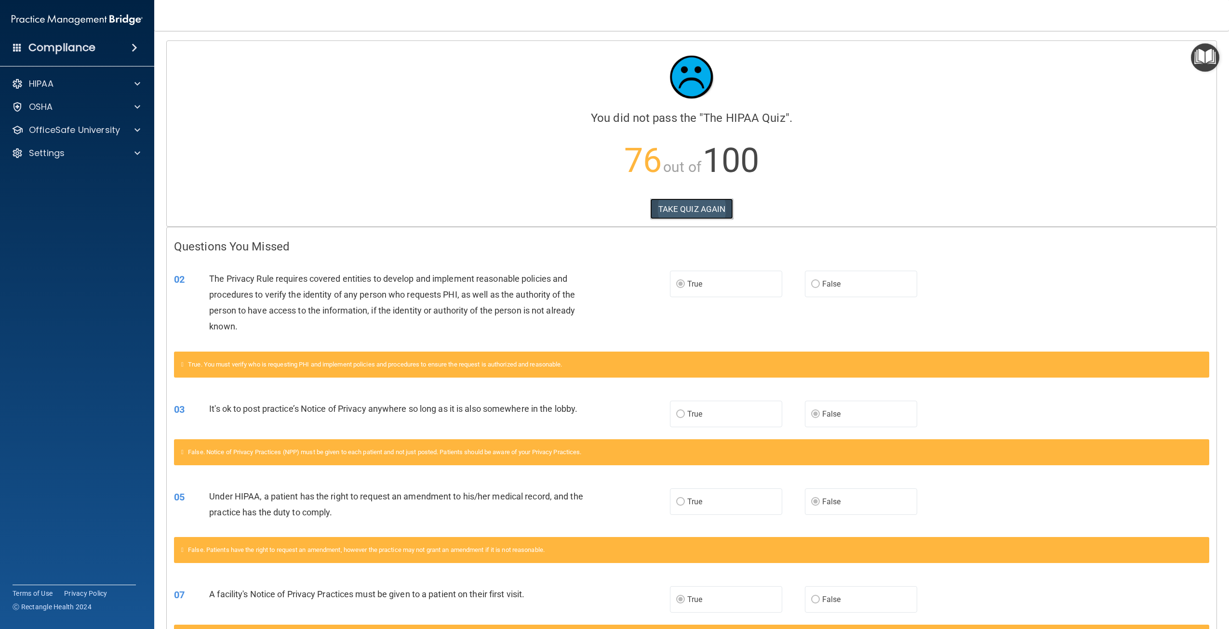
click at [659, 212] on button "TAKE QUIZ AGAIN" at bounding box center [691, 209] width 83 height 21
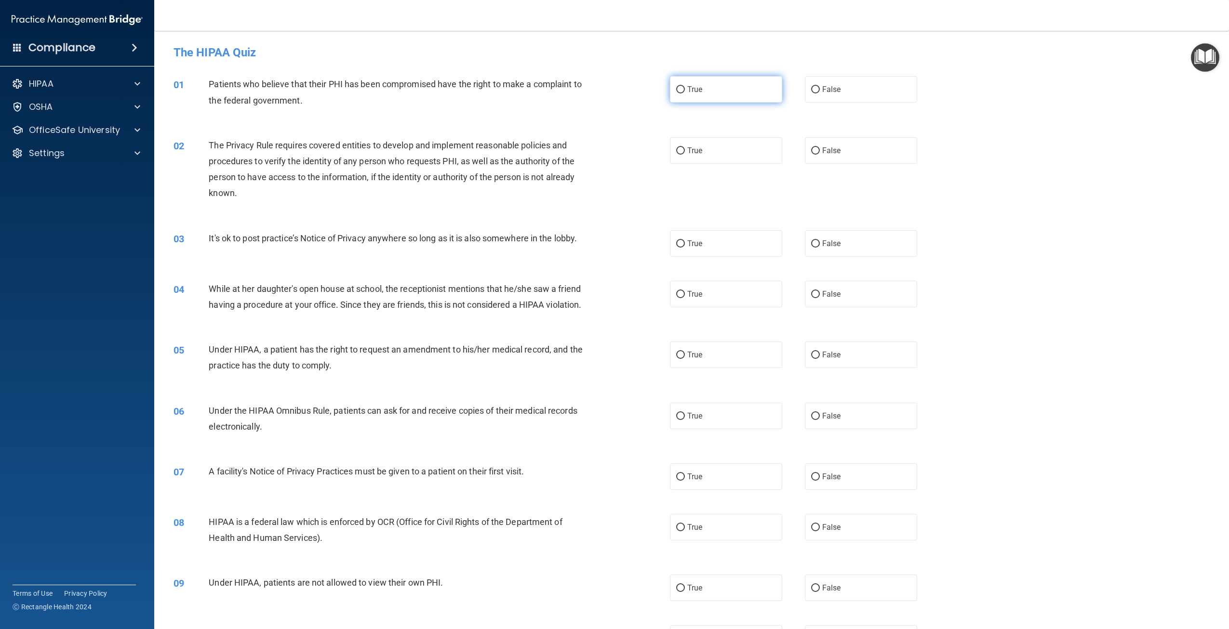
click at [677, 90] on input "True" at bounding box center [680, 89] width 9 height 7
radio input "true"
click at [844, 147] on label "False" at bounding box center [861, 150] width 112 height 27
click at [820, 147] on input "False" at bounding box center [815, 150] width 9 height 7
radio input "true"
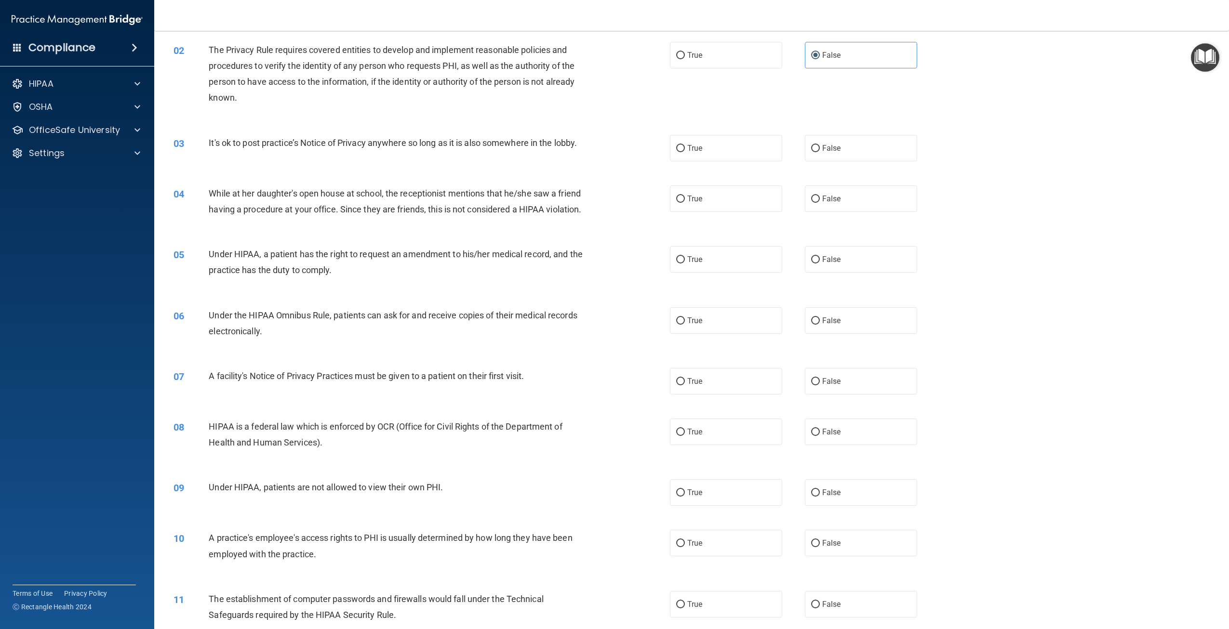
scroll to position [96, 0]
click at [695, 149] on span "True" at bounding box center [694, 147] width 15 height 9
click at [685, 149] on input "True" at bounding box center [680, 147] width 9 height 7
radio input "true"
click at [813, 191] on label "False" at bounding box center [861, 198] width 112 height 27
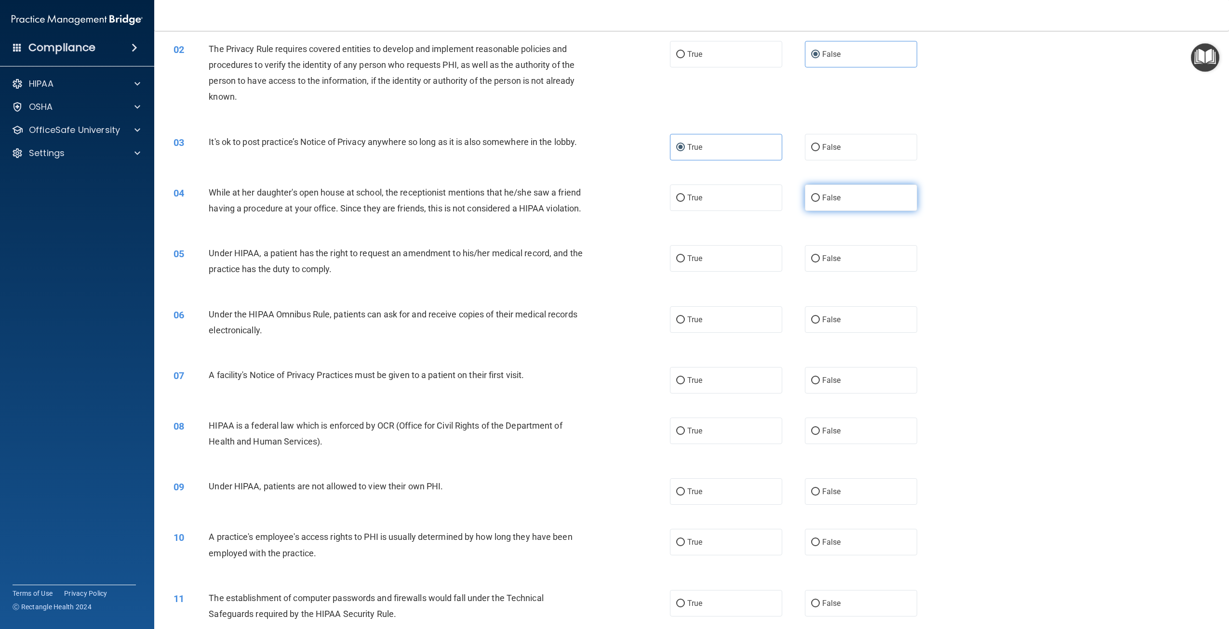
click at [813, 195] on input "False" at bounding box center [815, 198] width 9 height 7
radio input "true"
click at [694, 268] on label "True" at bounding box center [726, 258] width 112 height 27
click at [685, 263] on input "True" at bounding box center [680, 258] width 9 height 7
radio input "true"
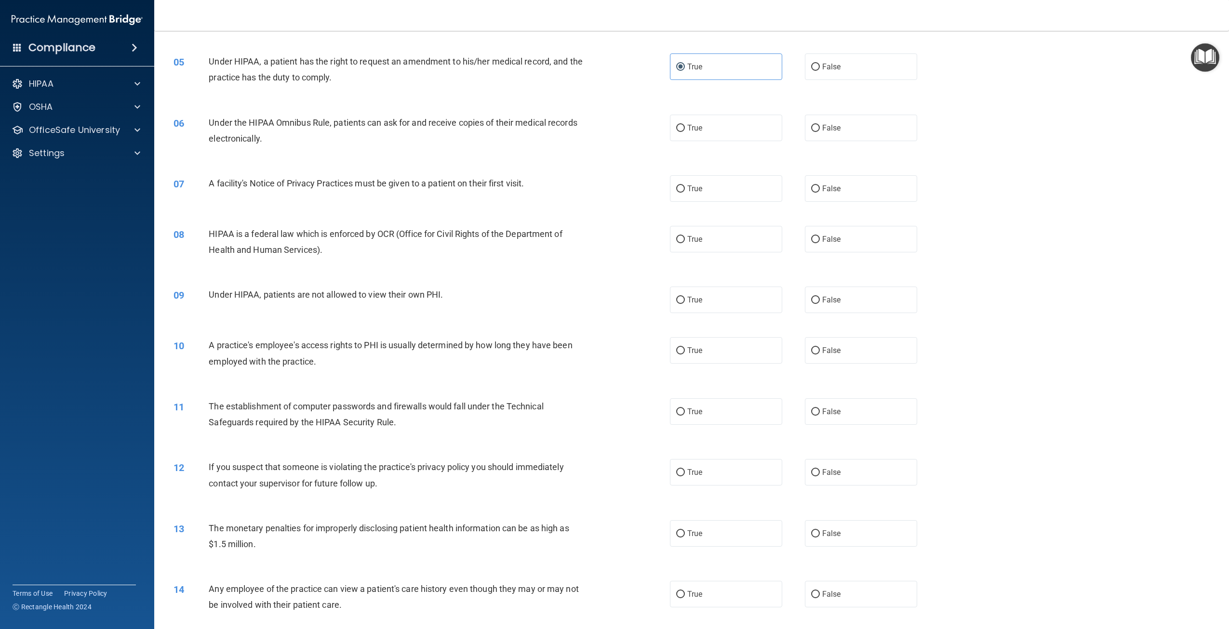
scroll to position [289, 0]
click at [831, 192] on span "False" at bounding box center [831, 187] width 19 height 9
click at [820, 192] on input "False" at bounding box center [815, 188] width 9 height 7
radio input "true"
click at [737, 137] on label "True" at bounding box center [726, 127] width 112 height 27
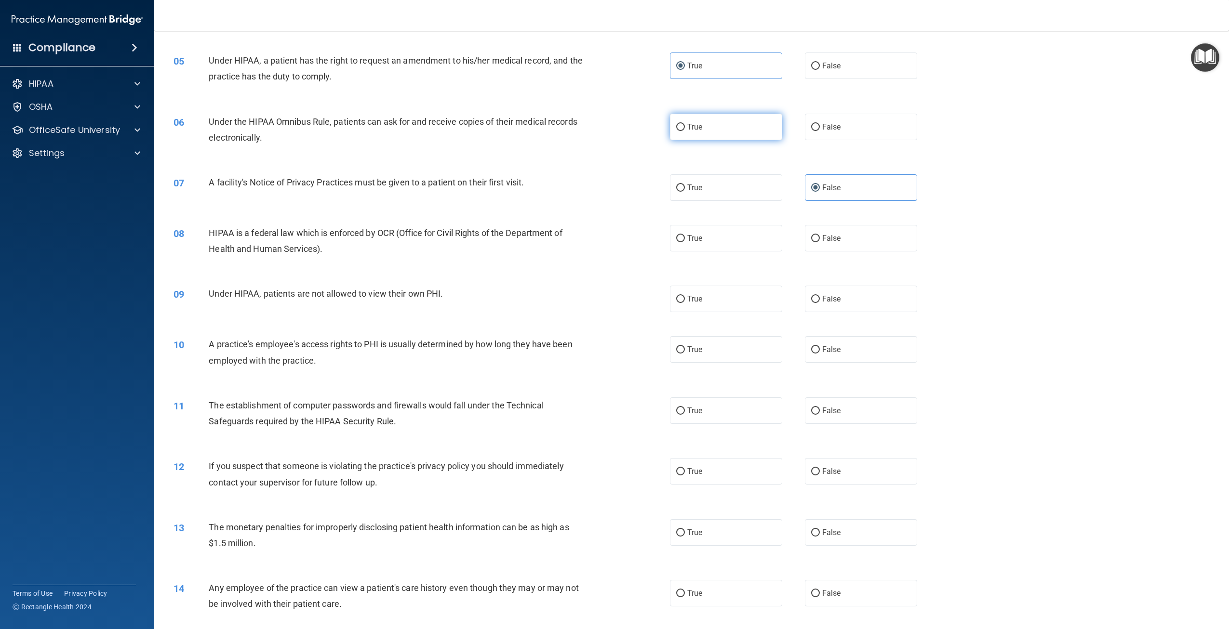
click at [685, 131] on input "True" at bounding box center [680, 127] width 9 height 7
radio input "true"
click at [726, 252] on label "True" at bounding box center [726, 238] width 112 height 27
click at [685, 242] on input "True" at bounding box center [680, 238] width 9 height 7
radio input "true"
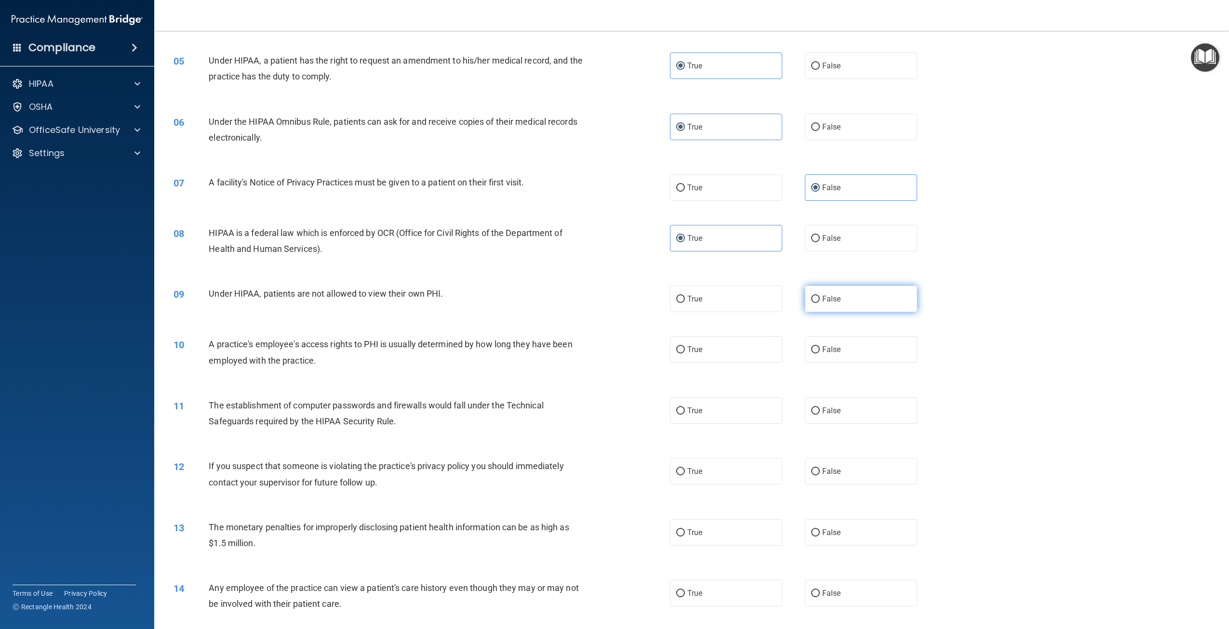
click at [818, 312] on label "False" at bounding box center [861, 299] width 112 height 27
click at [818, 303] on input "False" at bounding box center [815, 299] width 9 height 7
radio input "true"
click at [821, 363] on label "False" at bounding box center [861, 349] width 112 height 27
click at [820, 354] on input "False" at bounding box center [815, 350] width 9 height 7
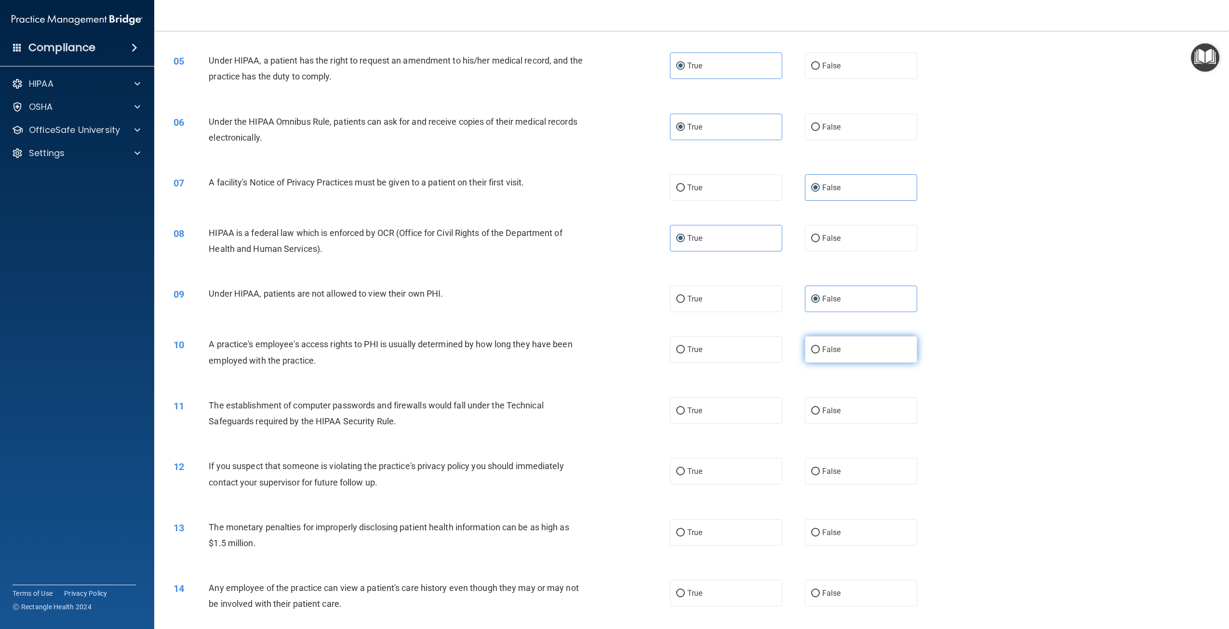
radio input "true"
click at [856, 424] on label "False" at bounding box center [861, 411] width 112 height 27
click at [820, 415] on input "False" at bounding box center [815, 411] width 9 height 7
radio input "true"
click at [700, 485] on label "True" at bounding box center [726, 471] width 112 height 27
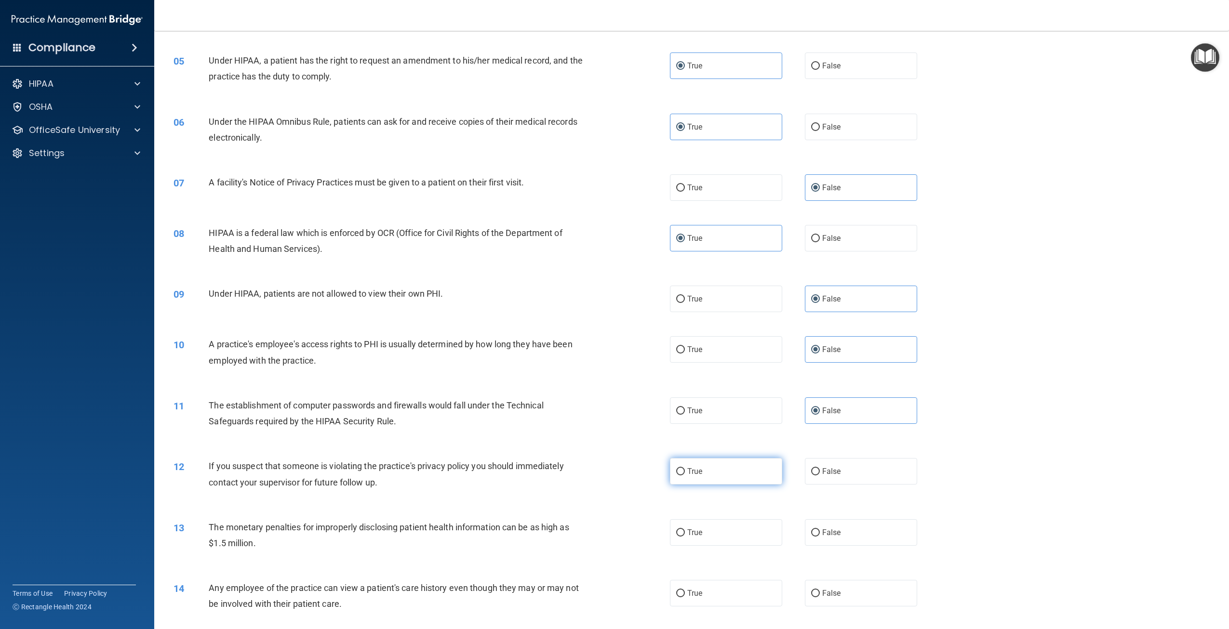
click at [685, 476] on input "True" at bounding box center [680, 471] width 9 height 7
radio input "true"
click at [723, 546] on label "True" at bounding box center [726, 533] width 112 height 27
click at [685, 537] on input "True" at bounding box center [680, 533] width 9 height 7
radio input "true"
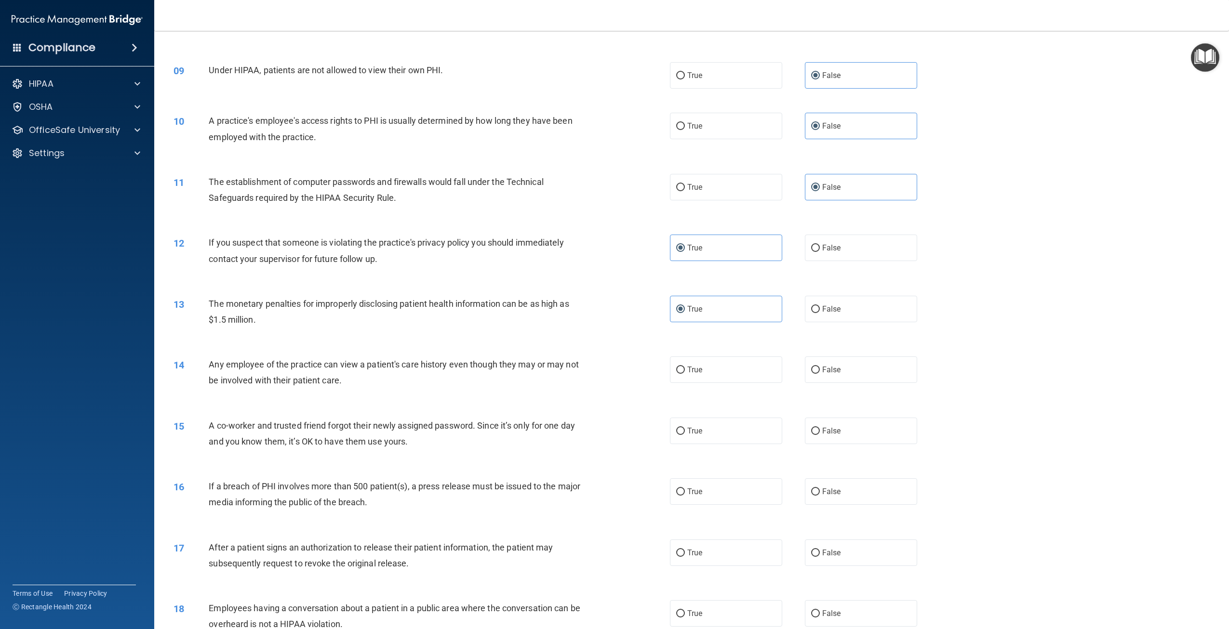
scroll to position [530, 0]
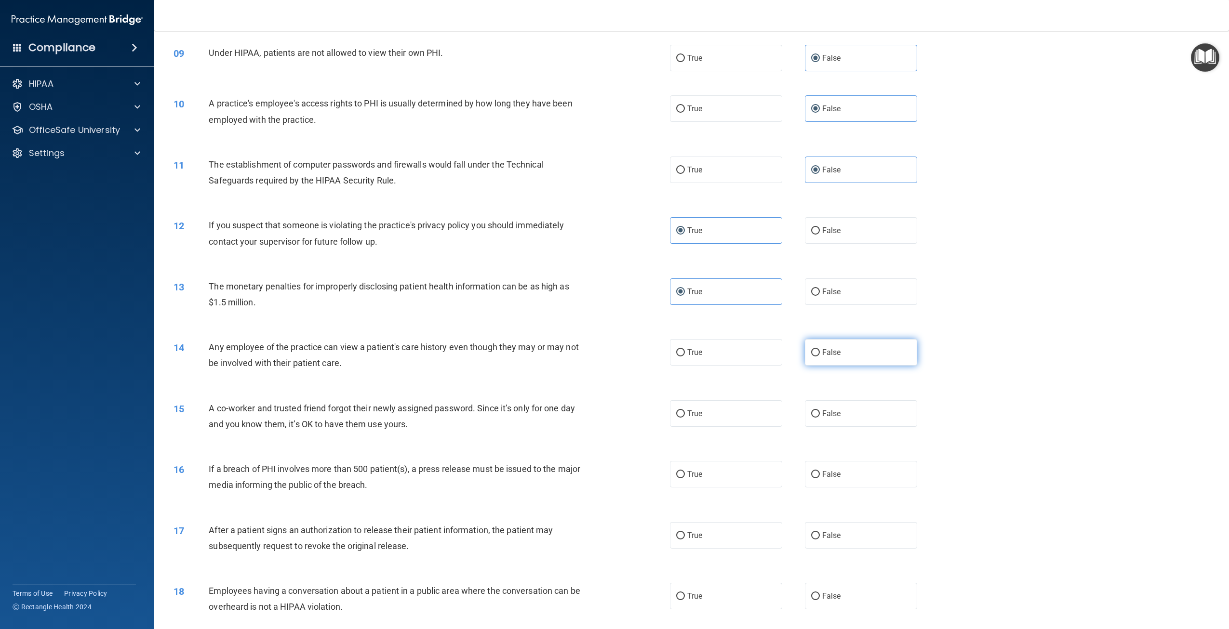
click at [826, 357] on span "False" at bounding box center [831, 352] width 19 height 9
click at [820, 357] on input "False" at bounding box center [815, 352] width 9 height 7
radio input "true"
click at [820, 427] on label "False" at bounding box center [861, 414] width 112 height 27
click at [820, 418] on input "False" at bounding box center [815, 414] width 9 height 7
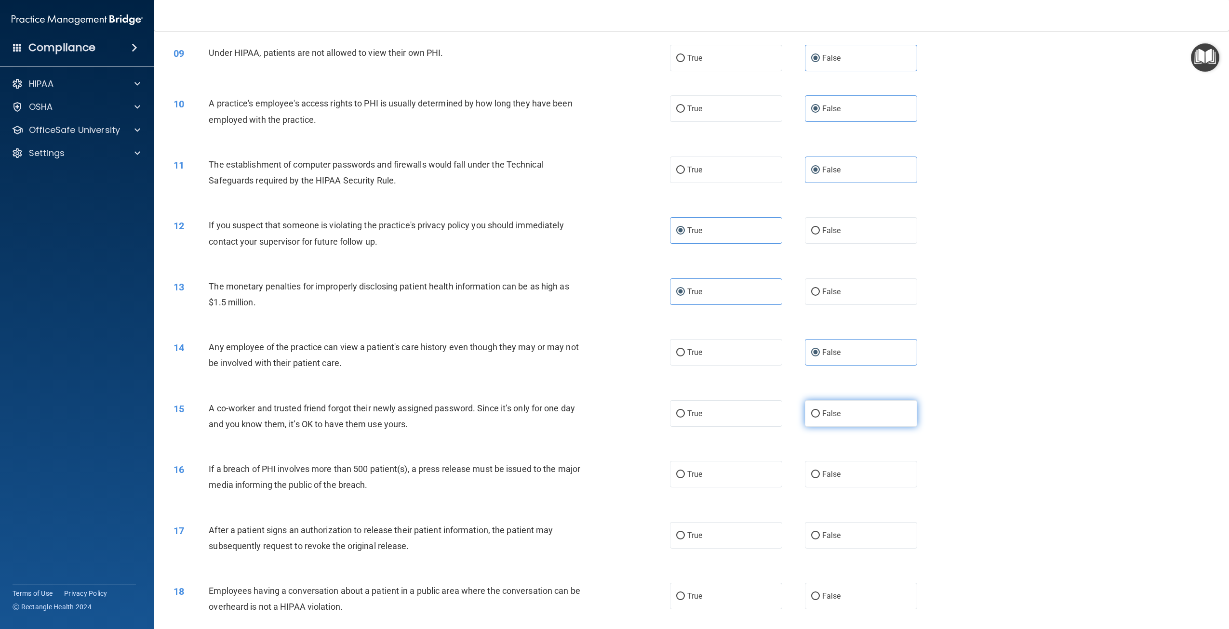
radio input "true"
click at [851, 504] on div "16 If a breach of PHI involves more than 500 patient(s), a press release must b…" at bounding box center [691, 479] width 1051 height 61
click at [856, 488] on label "False" at bounding box center [861, 474] width 112 height 27
click at [820, 479] on input "False" at bounding box center [815, 474] width 9 height 7
radio input "true"
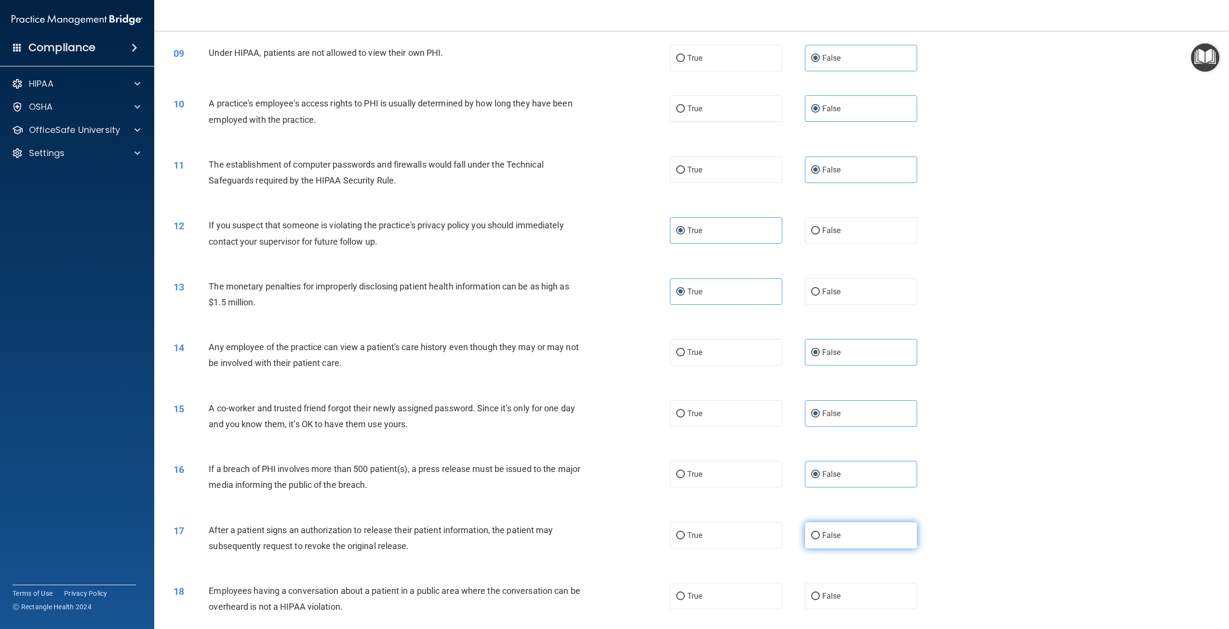
click at [852, 549] on label "False" at bounding box center [861, 535] width 112 height 27
click at [820, 540] on input "False" at bounding box center [815, 536] width 9 height 7
radio input "true"
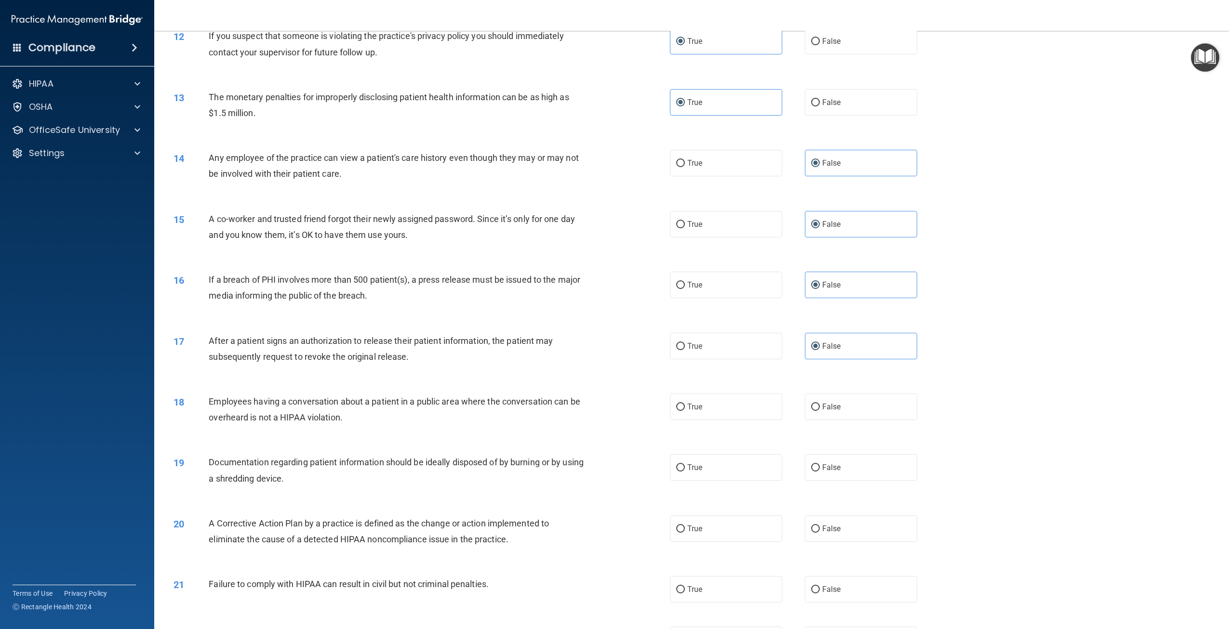
scroll to position [723, 0]
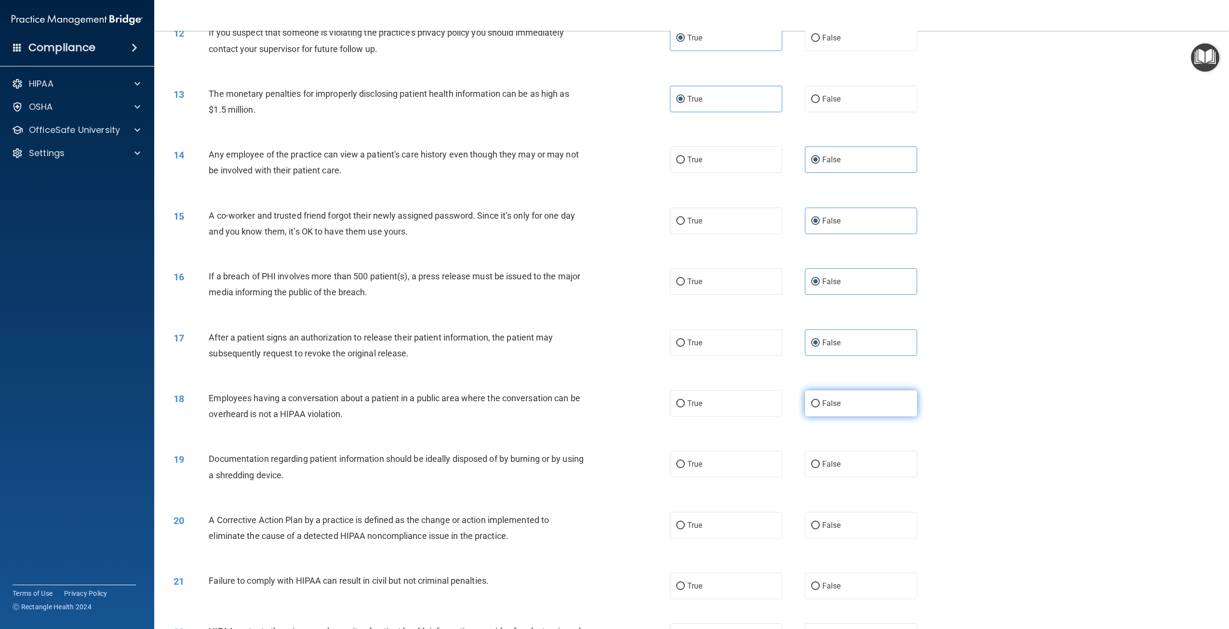
click at [850, 417] on label "False" at bounding box center [861, 403] width 112 height 27
click at [820, 408] on input "False" at bounding box center [815, 404] width 9 height 7
radio input "true"
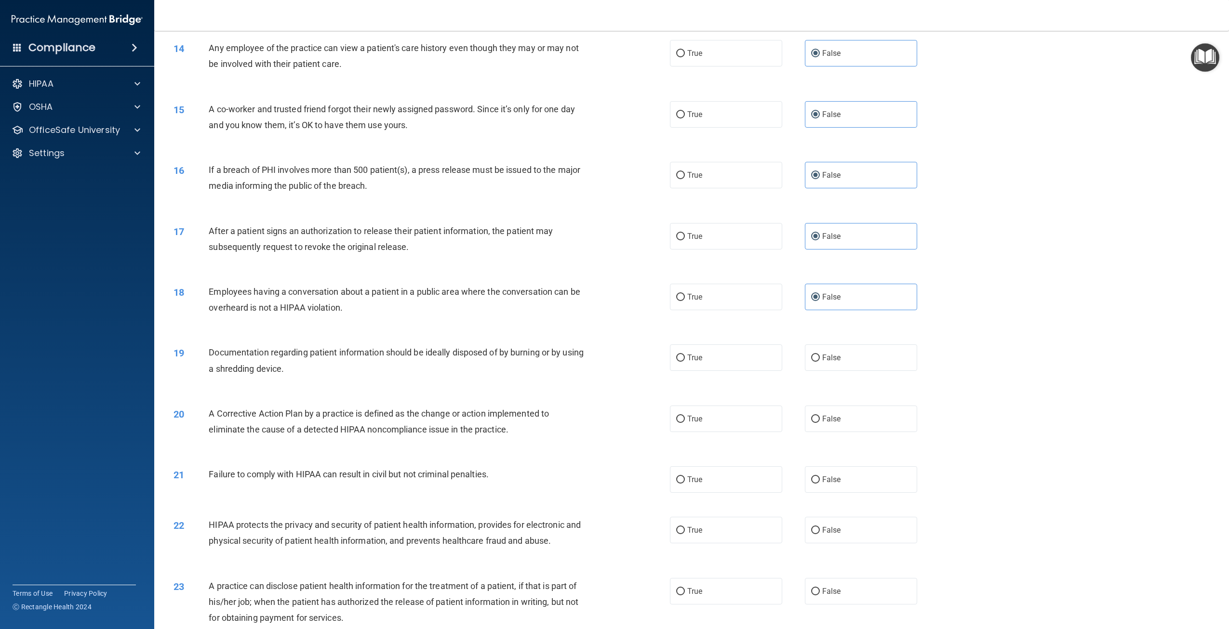
scroll to position [916, 0]
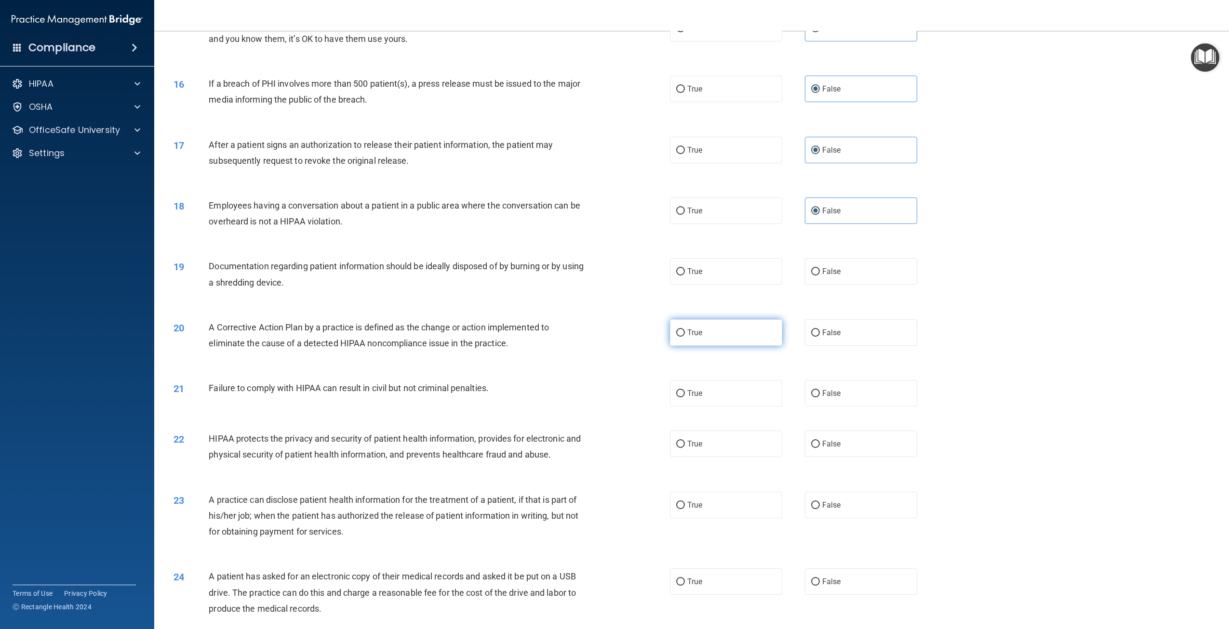
click at [703, 346] on label "True" at bounding box center [726, 333] width 112 height 27
click at [685, 337] on input "True" at bounding box center [680, 333] width 9 height 7
radio input "true"
click at [715, 283] on label "True" at bounding box center [726, 271] width 112 height 27
click at [685, 276] on input "True" at bounding box center [680, 271] width 9 height 7
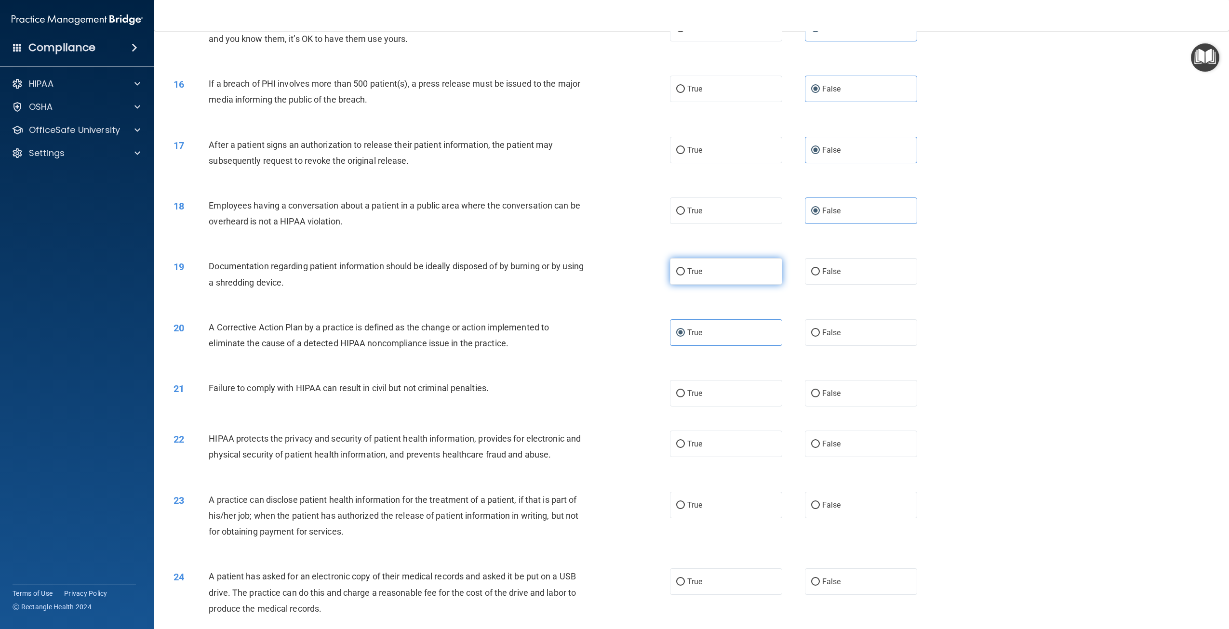
radio input "true"
click at [689, 400] on label "True" at bounding box center [726, 393] width 112 height 27
click at [685, 398] on input "True" at bounding box center [680, 393] width 9 height 7
radio input "true"
click at [702, 453] on label "True" at bounding box center [726, 444] width 112 height 27
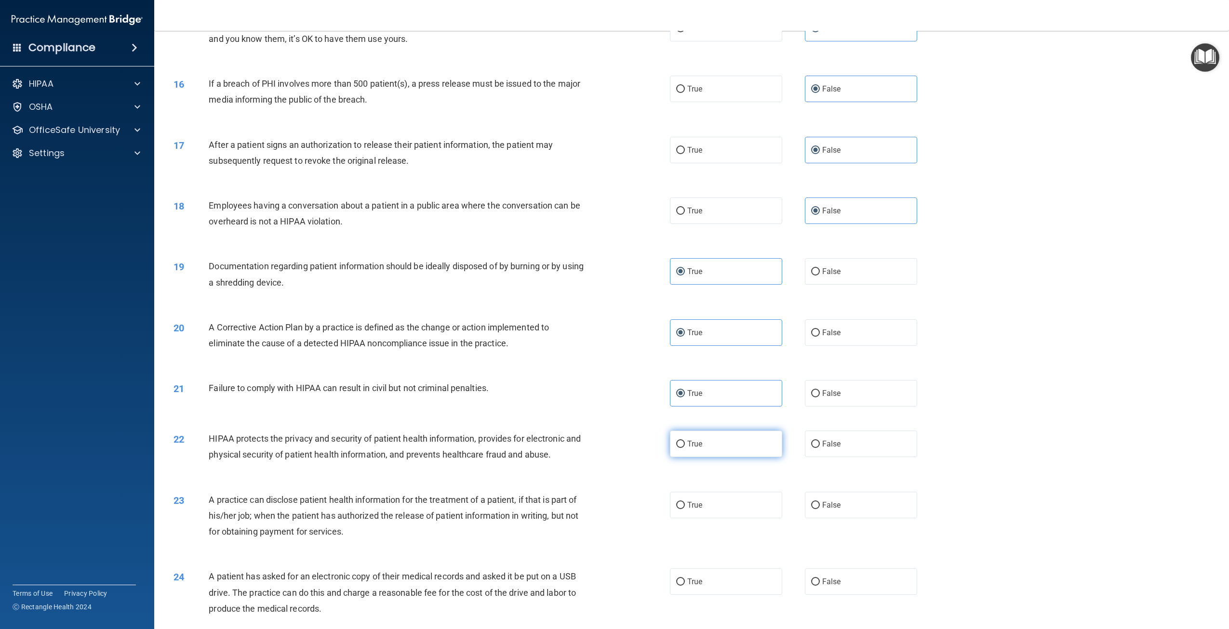
click at [685, 448] on input "True" at bounding box center [680, 444] width 9 height 7
radio input "true"
click at [695, 514] on label "True" at bounding box center [726, 505] width 112 height 27
click at [685, 509] on input "True" at bounding box center [680, 505] width 9 height 7
radio input "true"
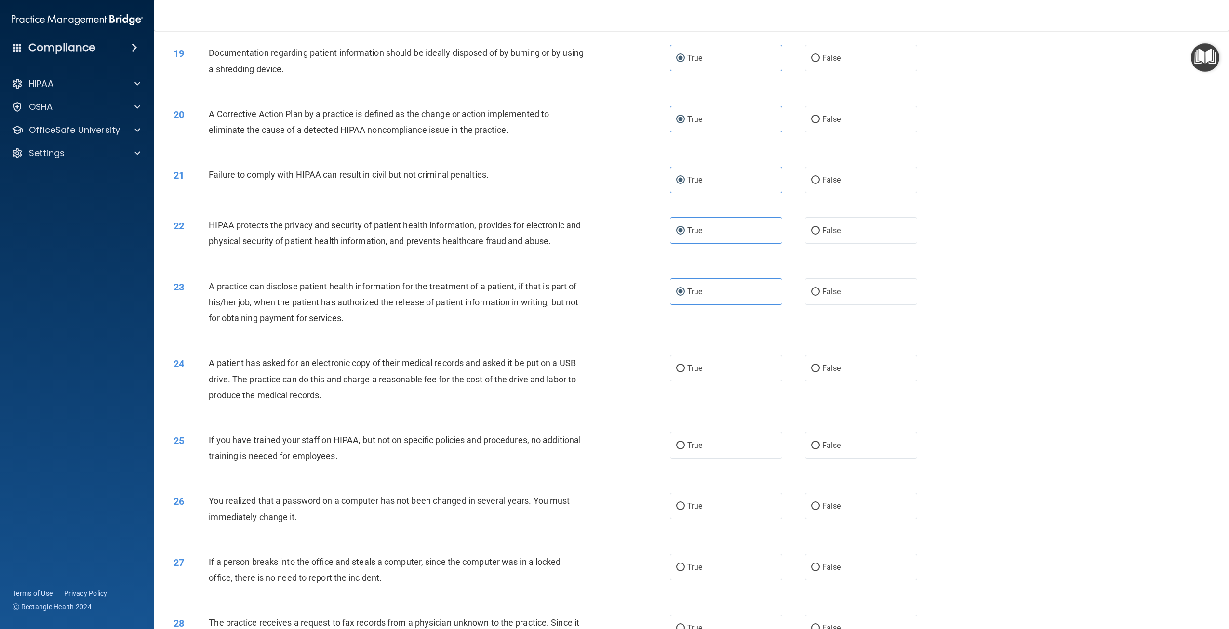
scroll to position [1157, 0]
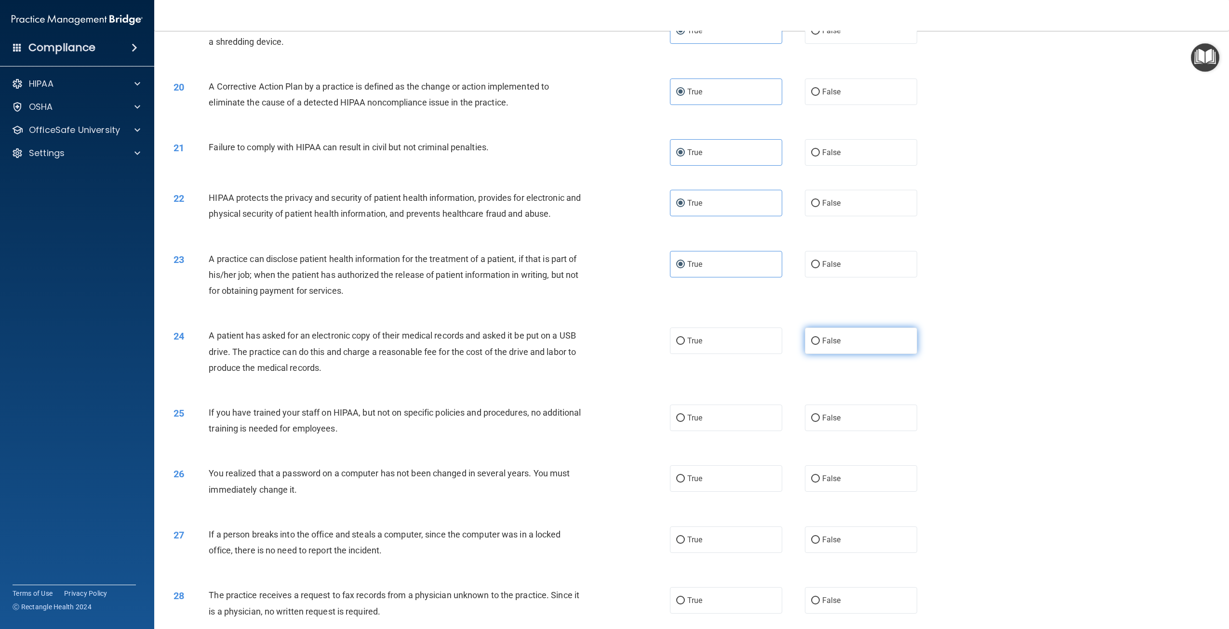
drag, startPoint x: 799, startPoint y: 359, endPoint x: 822, endPoint y: 358, distance: 22.7
click at [802, 354] on div "True False" at bounding box center [805, 341] width 270 height 27
click at [825, 346] on span "False" at bounding box center [831, 340] width 19 height 9
click at [820, 345] on input "False" at bounding box center [815, 341] width 9 height 7
radio input "true"
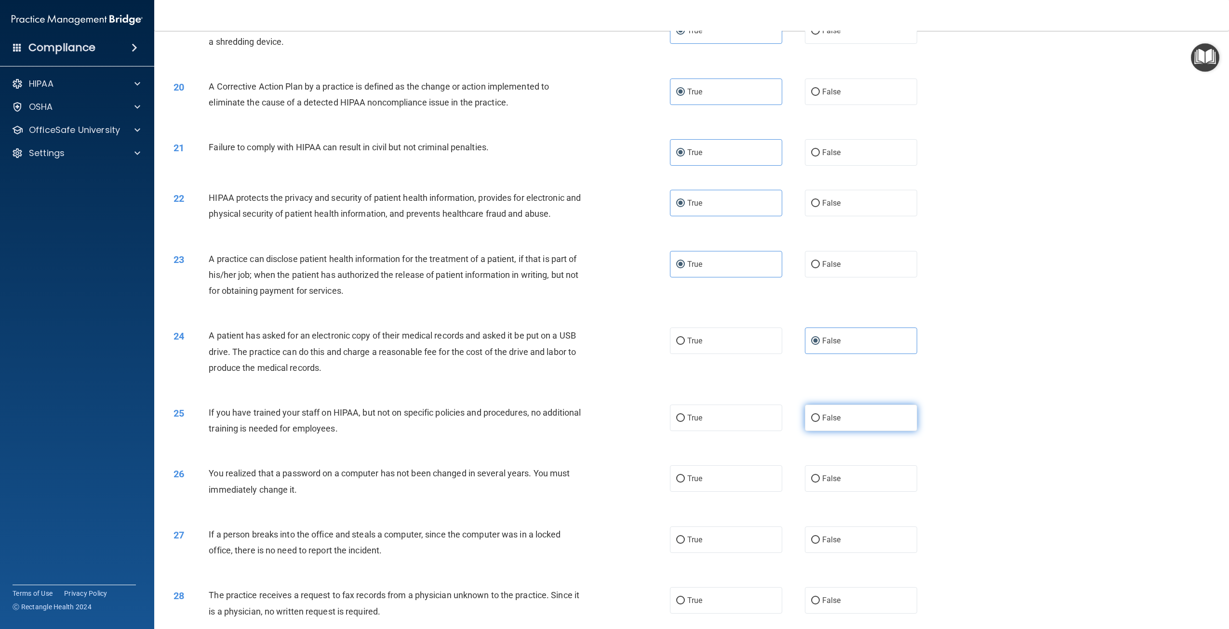
click at [828, 423] on span "False" at bounding box center [831, 418] width 19 height 9
click at [820, 422] on input "False" at bounding box center [815, 418] width 9 height 7
radio input "true"
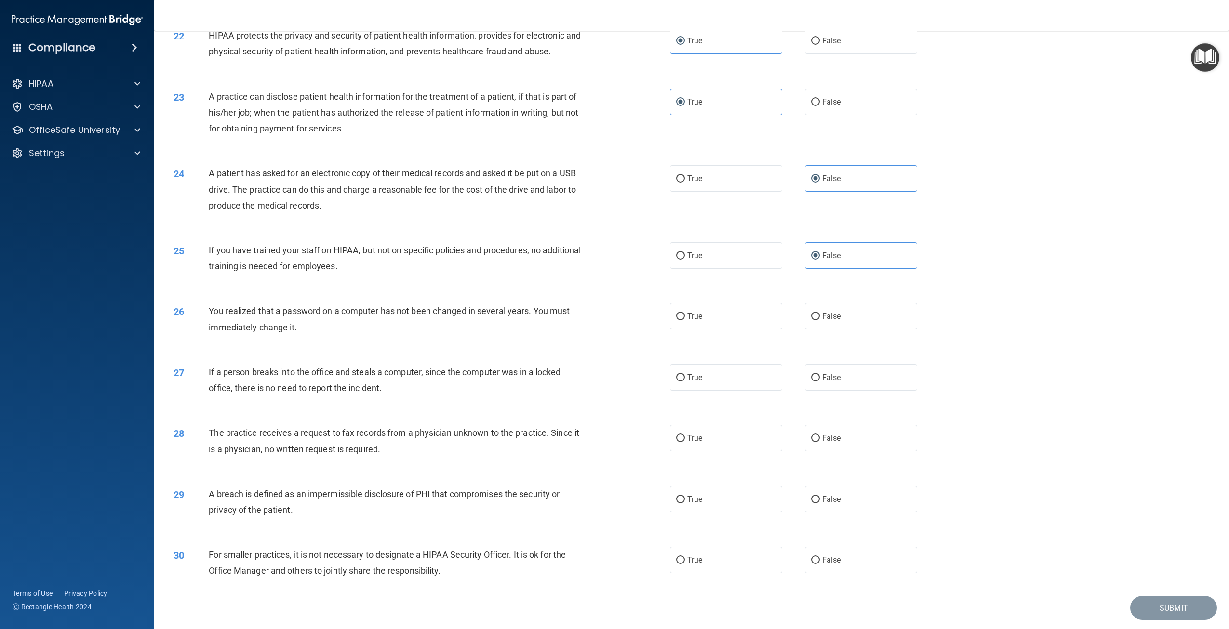
scroll to position [1364, 0]
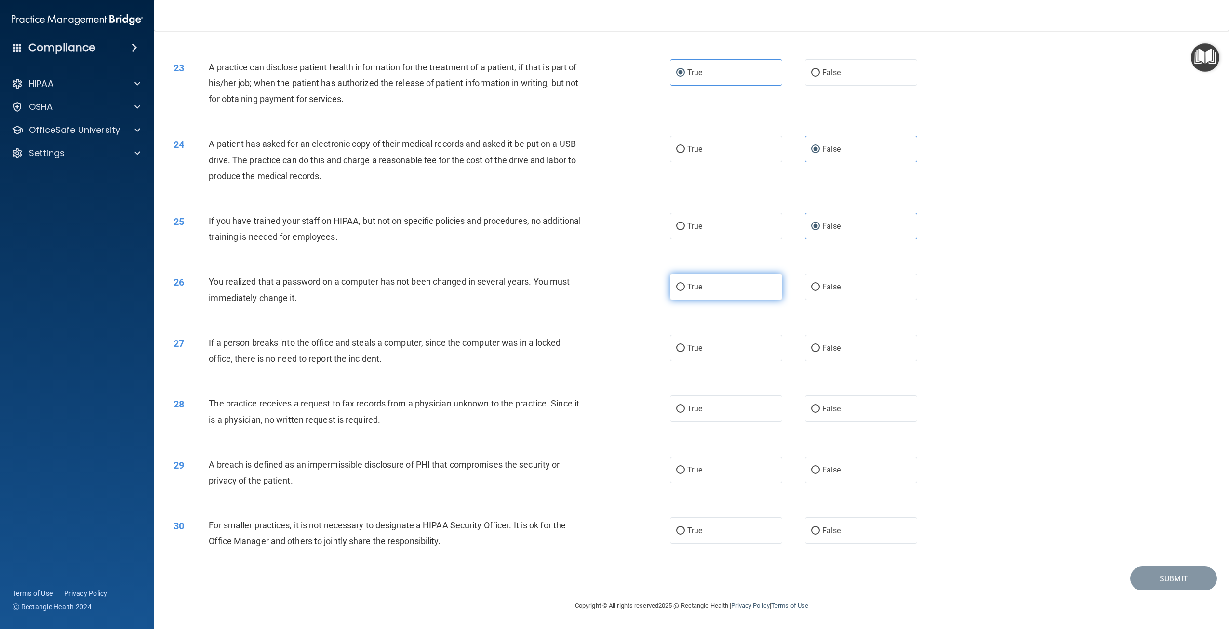
click at [744, 283] on label "True" at bounding box center [726, 287] width 112 height 27
click at [685, 284] on input "True" at bounding box center [680, 287] width 9 height 7
radio input "true"
click at [869, 352] on label "False" at bounding box center [861, 348] width 112 height 27
click at [820, 352] on input "False" at bounding box center [815, 348] width 9 height 7
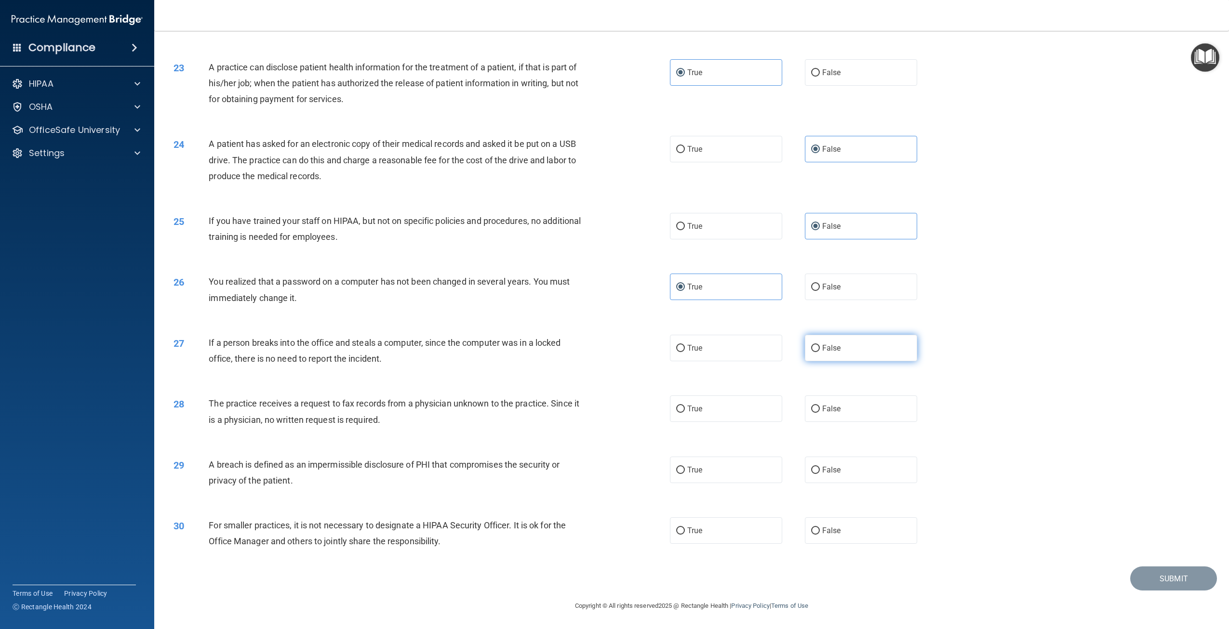
radio input "true"
click at [833, 406] on span "False" at bounding box center [831, 408] width 19 height 9
click at [820, 406] on input "False" at bounding box center [815, 409] width 9 height 7
radio input "true"
click at [683, 466] on label "True" at bounding box center [726, 470] width 112 height 27
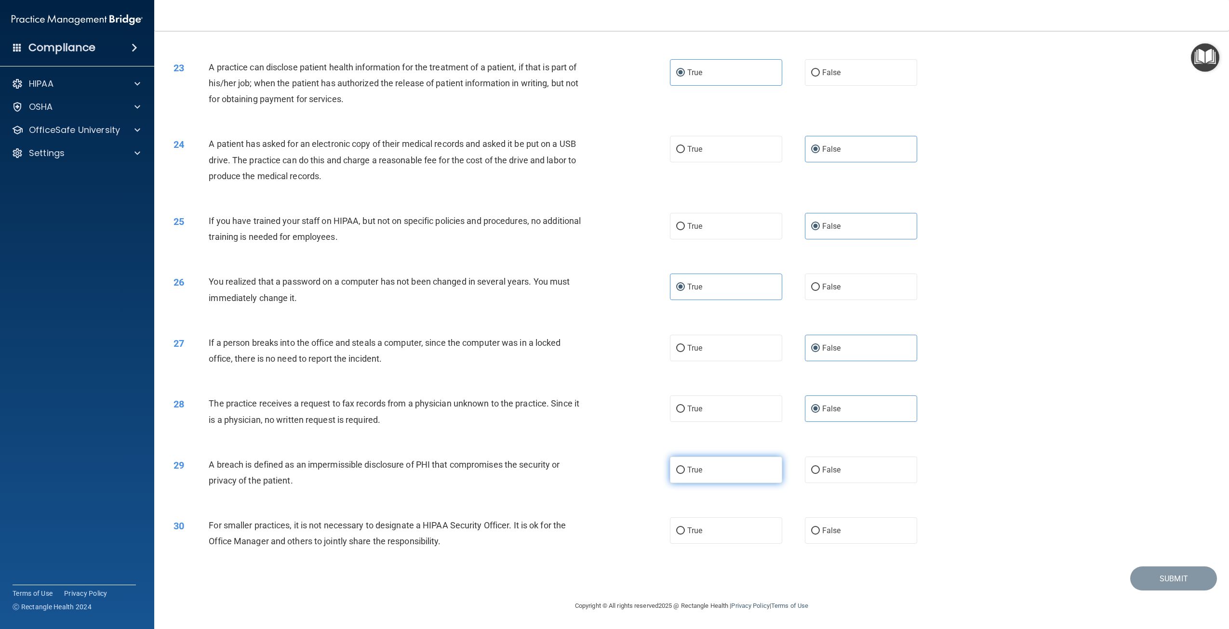
click at [683, 467] on input "True" at bounding box center [680, 470] width 9 height 7
radio input "true"
click at [687, 535] on span "True" at bounding box center [694, 530] width 15 height 9
click at [685, 535] on input "True" at bounding box center [680, 531] width 9 height 7
radio input "true"
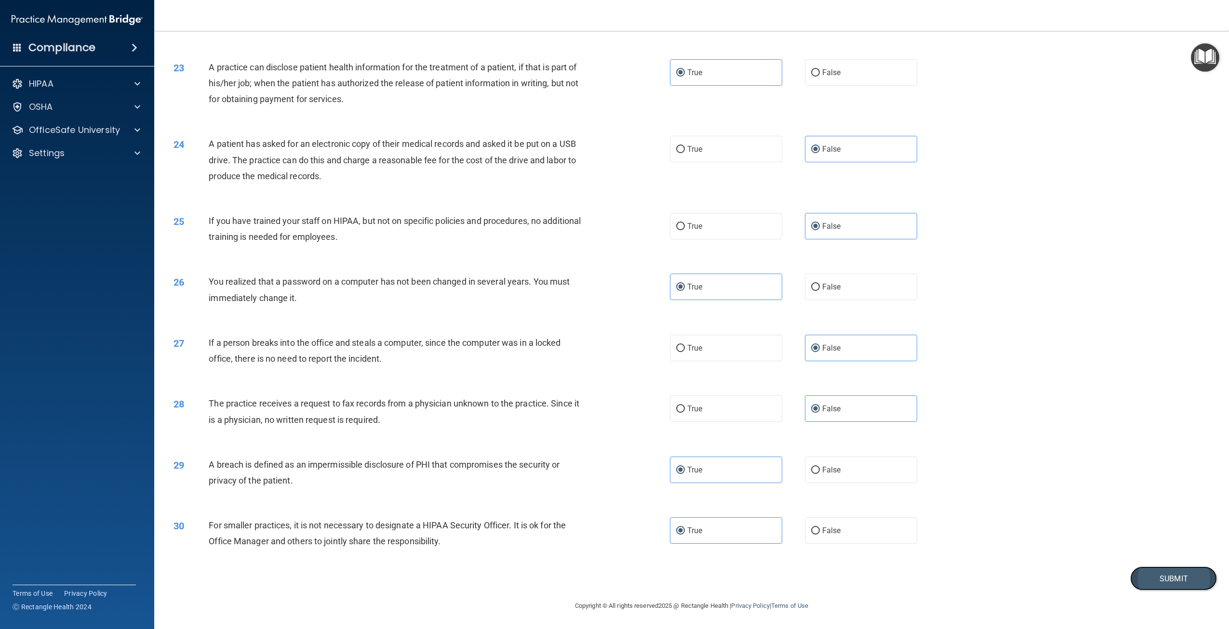
click at [1149, 569] on button "Submit" at bounding box center [1173, 579] width 87 height 25
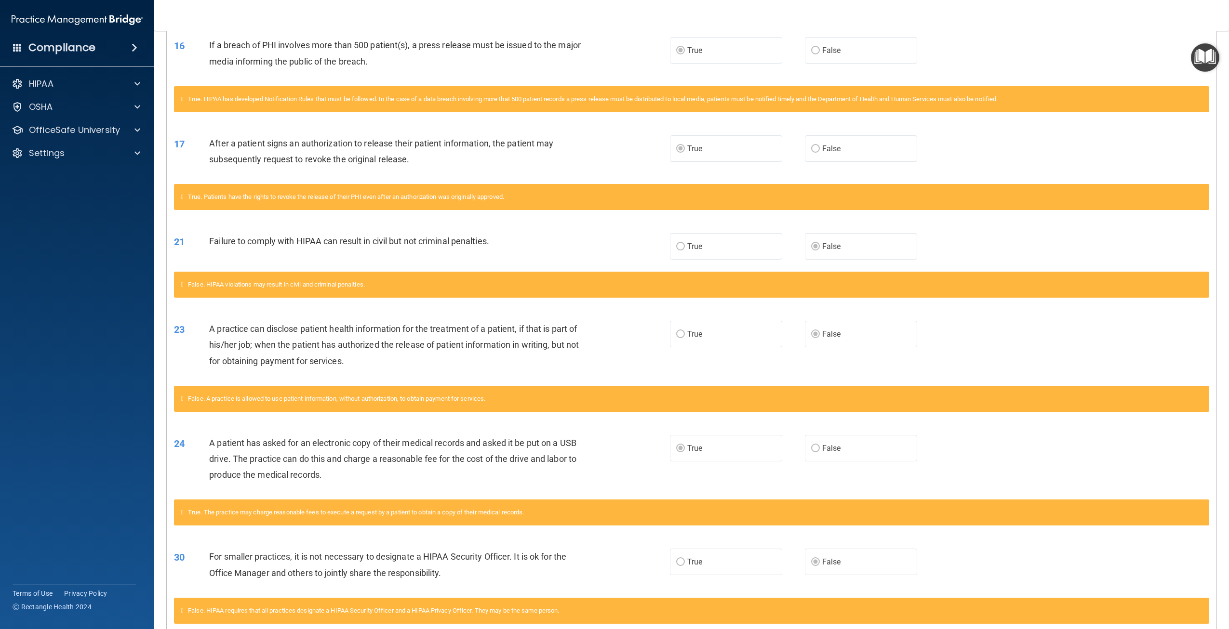
scroll to position [797, 0]
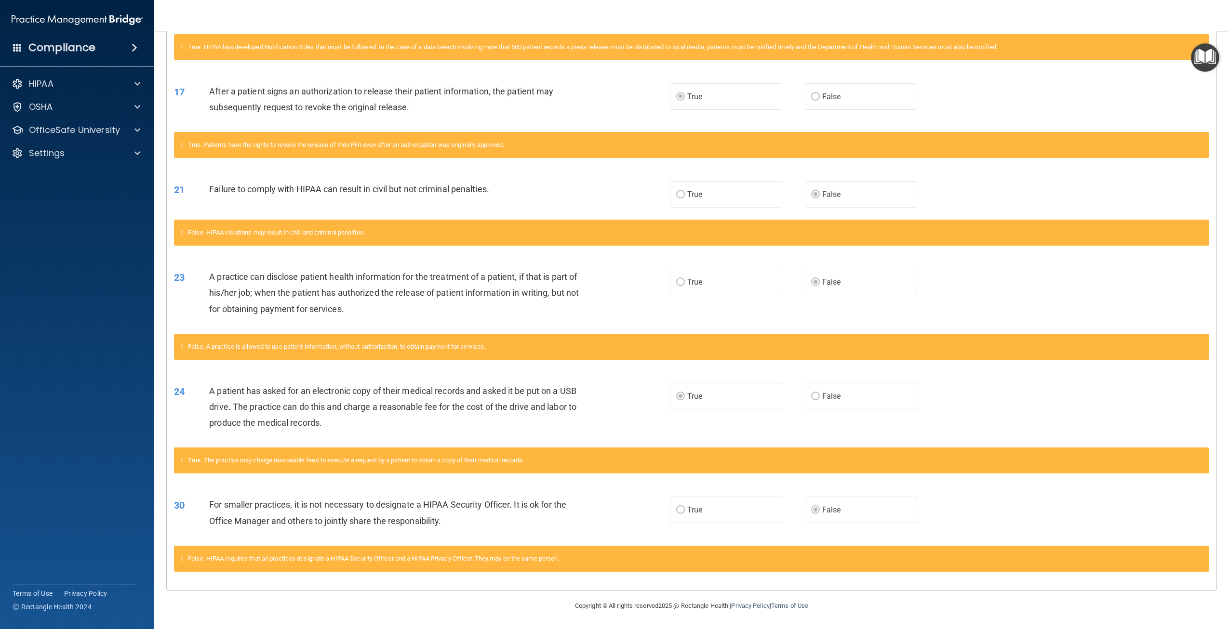
click at [174, 252] on div "False. HIPAA violations may result in civil and criminal penalties." at bounding box center [692, 238] width 1050 height 37
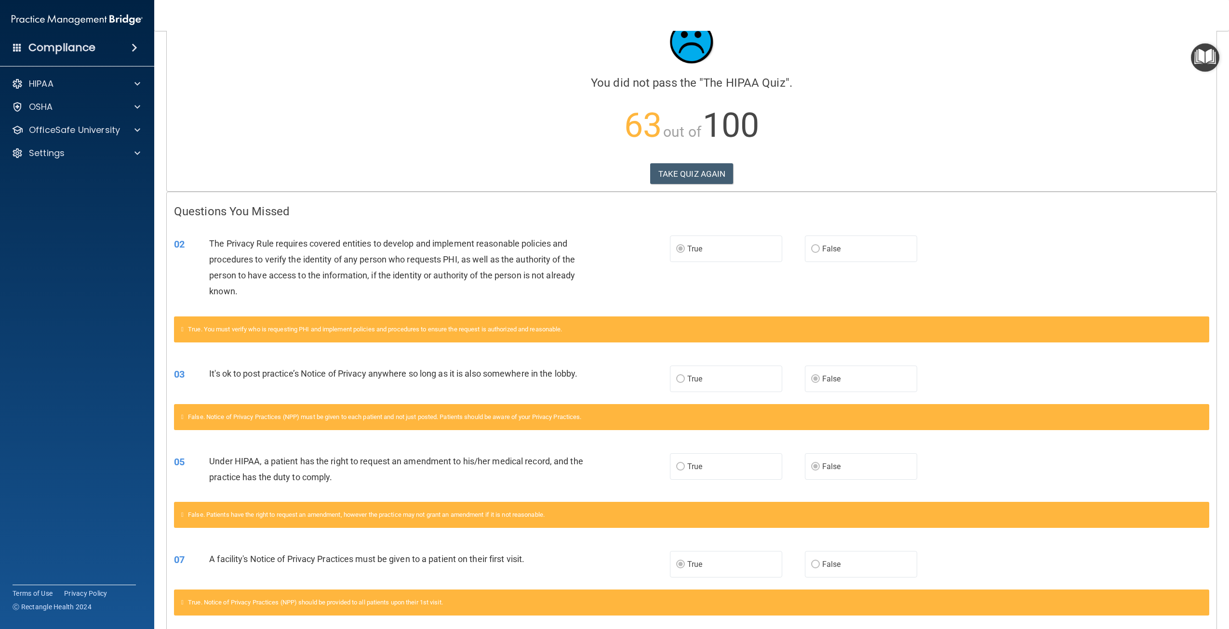
scroll to position [0, 0]
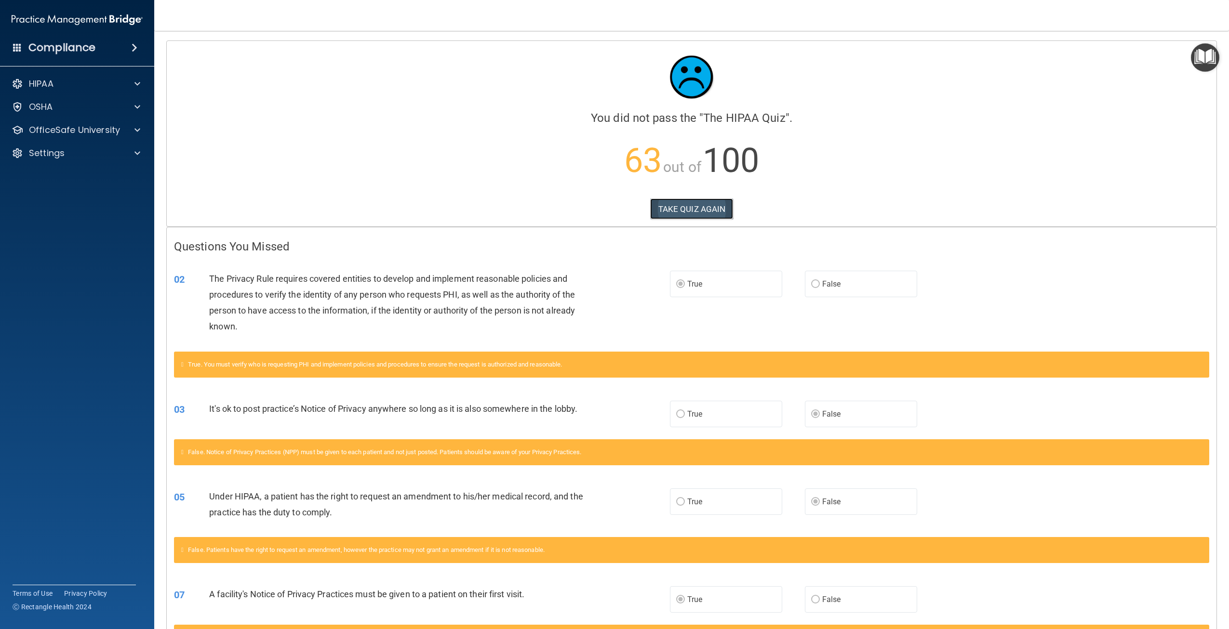
click at [675, 212] on button "TAKE QUIZ AGAIN" at bounding box center [691, 209] width 83 height 21
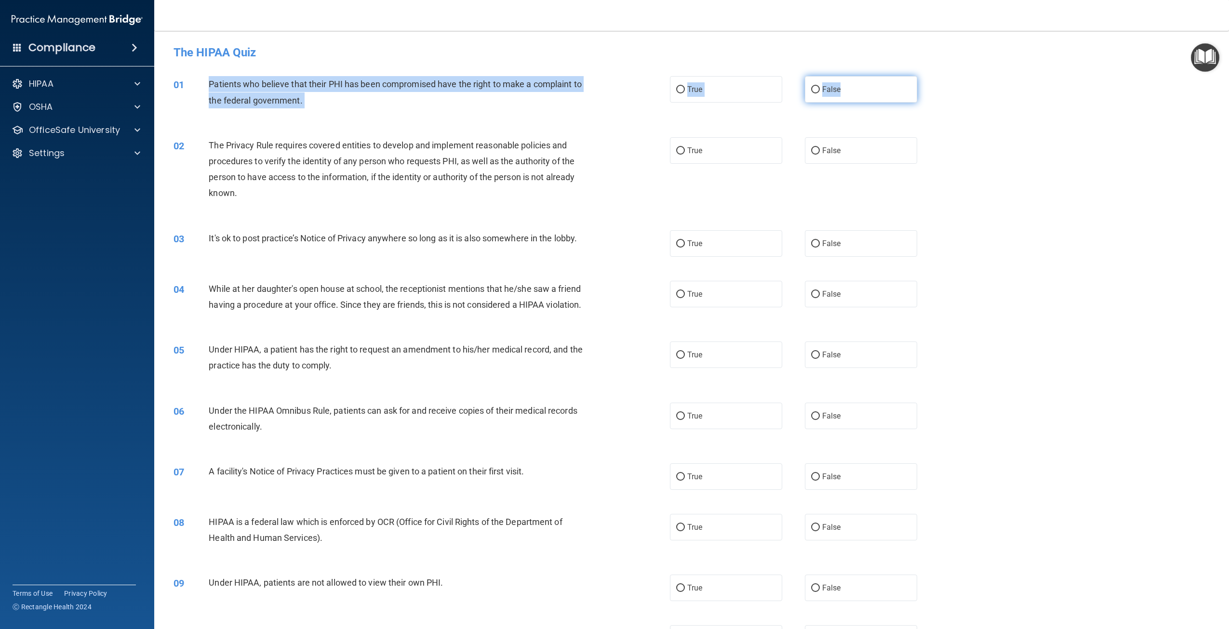
drag, startPoint x: 208, startPoint y: 80, endPoint x: 903, endPoint y: 89, distance: 695.1
click at [940, 76] on ng-form "01 Patients who believe that their PHI has been compromised have the right to m…" at bounding box center [940, 76] width 0 height 0
copy ng-form "Patients who believe that their PHI has been compromised have the right to make…"
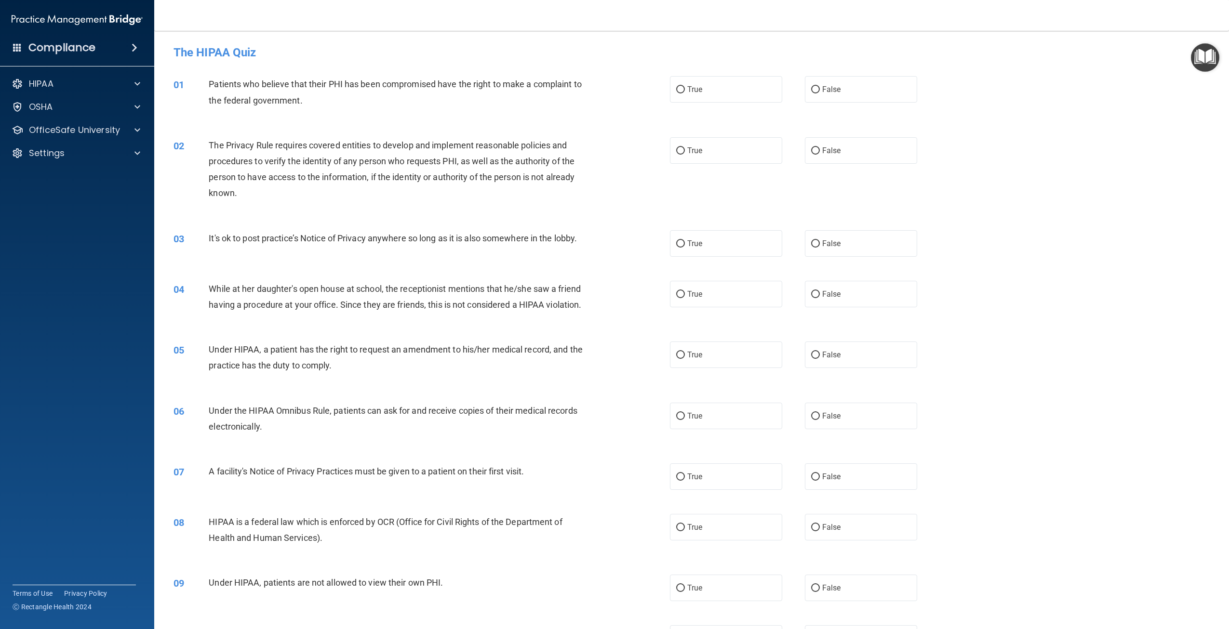
click at [336, 54] on h4 "The HIPAA Quiz" at bounding box center [692, 52] width 1036 height 13
click at [722, 90] on label "True" at bounding box center [726, 89] width 112 height 27
click at [685, 90] on input "True" at bounding box center [680, 89] width 9 height 7
radio input "true"
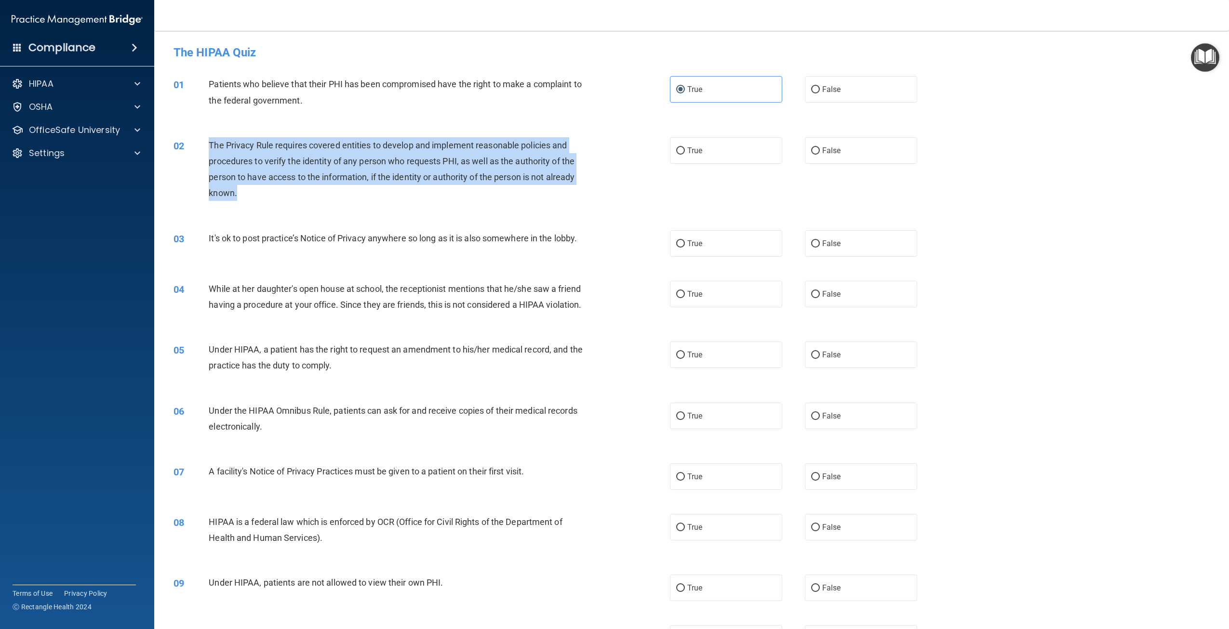
drag, startPoint x: 211, startPoint y: 143, endPoint x: 273, endPoint y: 204, distance: 87.2
click at [273, 204] on div "02 The Privacy Rule requires covered entities to develop and implement reasonab…" at bounding box center [421, 171] width 525 height 69
copy span "The Privacy Rule requires covered entities to develop and implement reasonable …"
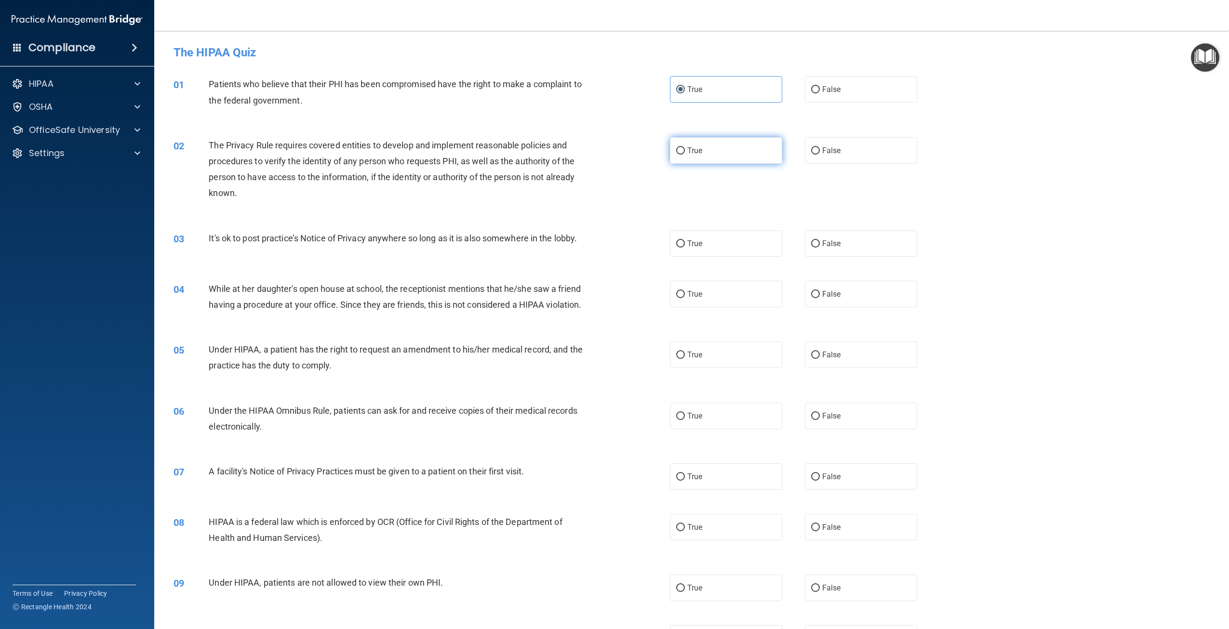
click at [694, 146] on span "True" at bounding box center [694, 150] width 15 height 9
click at [685, 147] on input "True" at bounding box center [680, 150] width 9 height 7
radio input "true"
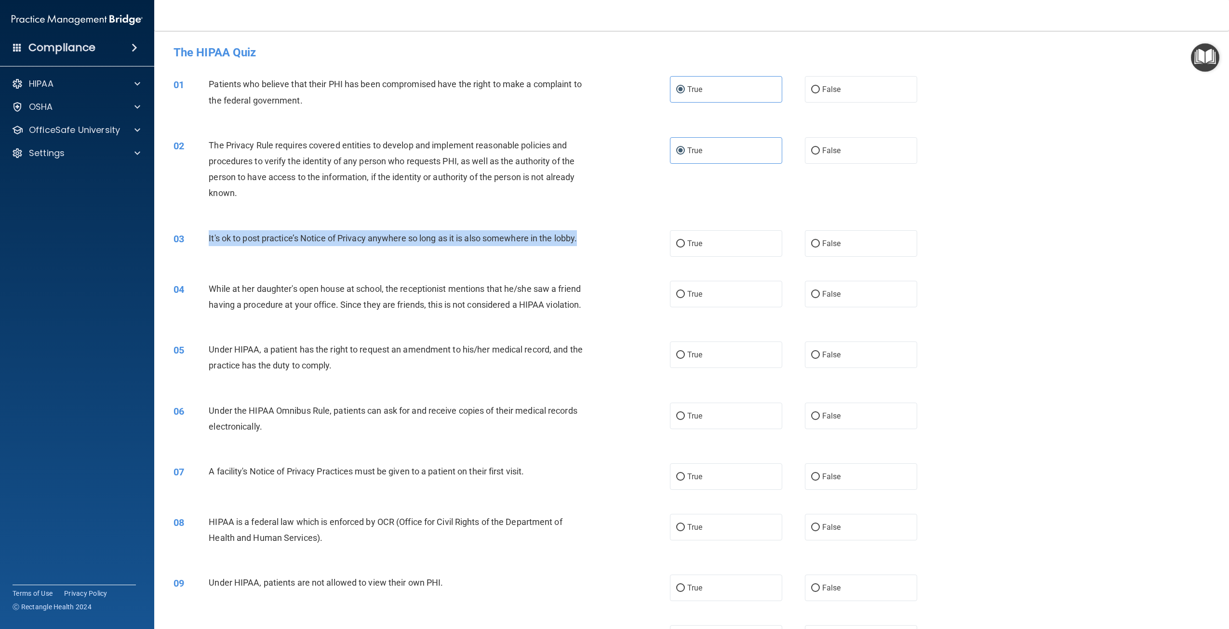
drag, startPoint x: 208, startPoint y: 236, endPoint x: 588, endPoint y: 241, distance: 379.3
click at [588, 241] on div "It's ok to post practice’s Notice of Privacy anywhere so long as it is also som…" at bounding box center [400, 238] width 383 height 16
copy span "It's ok to post practice’s Notice of Privacy anywhere so long as it is also som…"
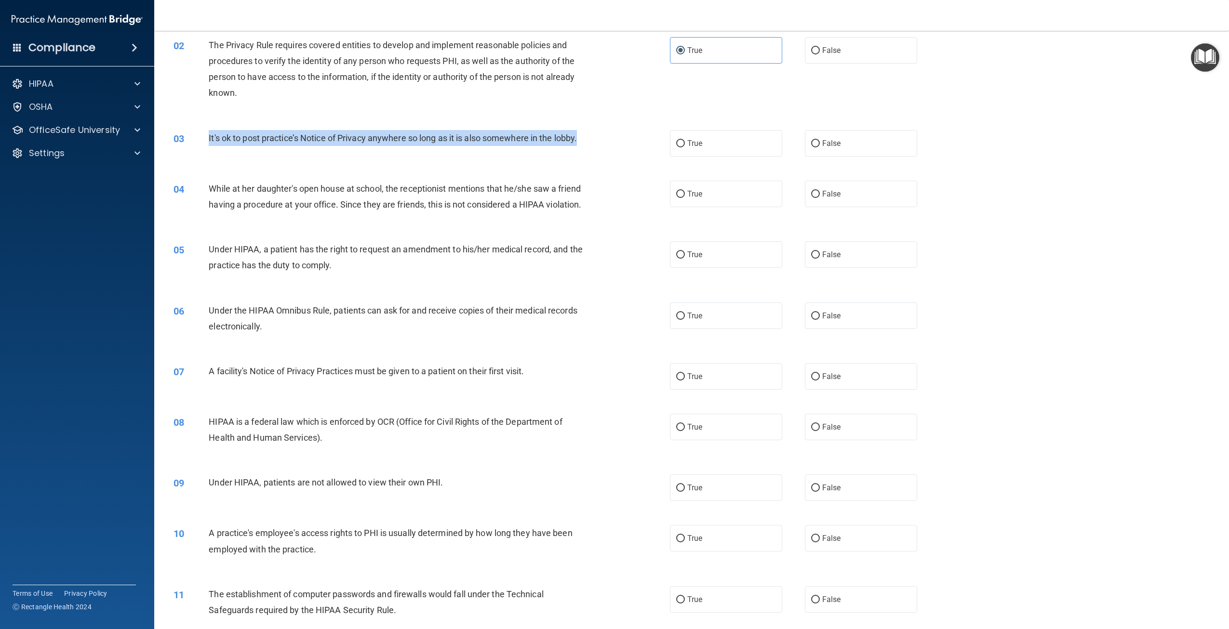
scroll to position [145, 0]
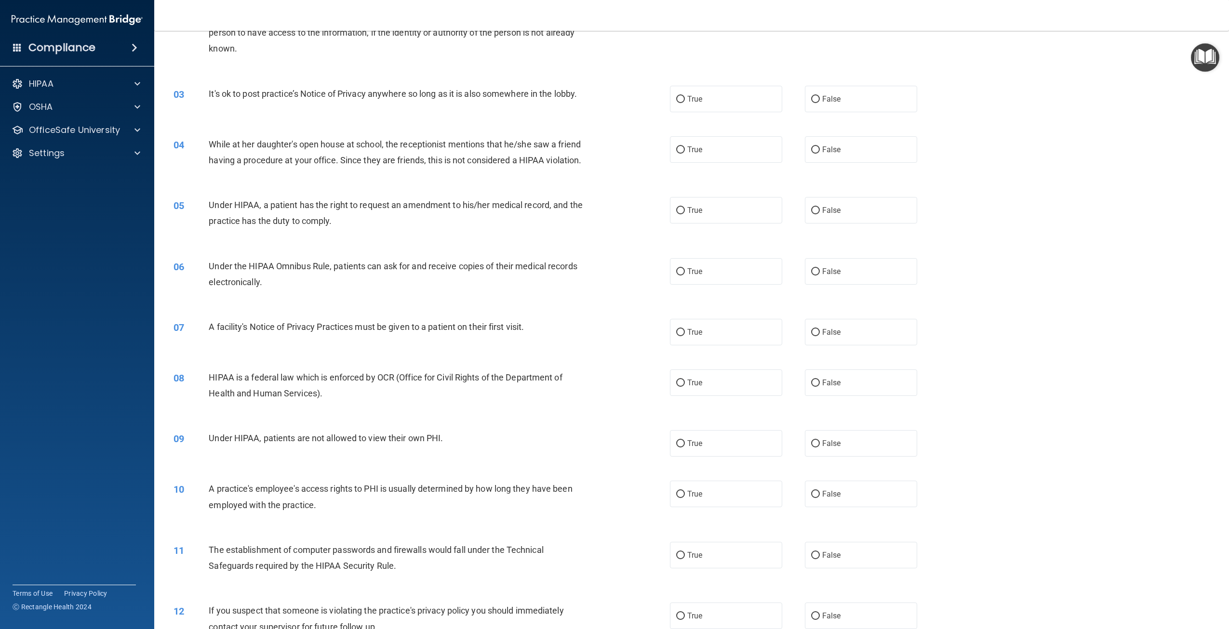
click at [518, 53] on div "The Privacy Rule requires covered entities to develop and implement reasonable …" at bounding box center [400, 25] width 383 height 64
click at [837, 98] on label "False" at bounding box center [861, 99] width 112 height 27
click at [820, 98] on input "False" at bounding box center [815, 99] width 9 height 7
radio input "true"
click at [830, 155] on label "False" at bounding box center [861, 149] width 112 height 27
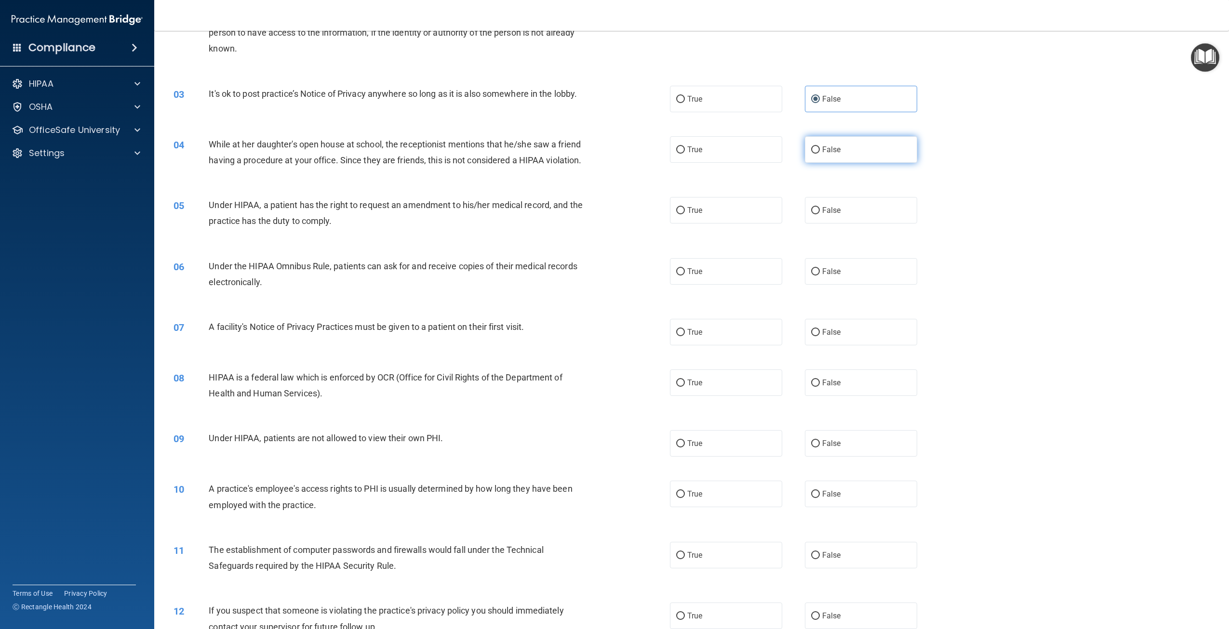
click at [820, 154] on input "False" at bounding box center [815, 150] width 9 height 7
radio input "true"
click at [738, 224] on label "True" at bounding box center [726, 210] width 112 height 27
click at [685, 214] on input "True" at bounding box center [680, 210] width 9 height 7
radio input "true"
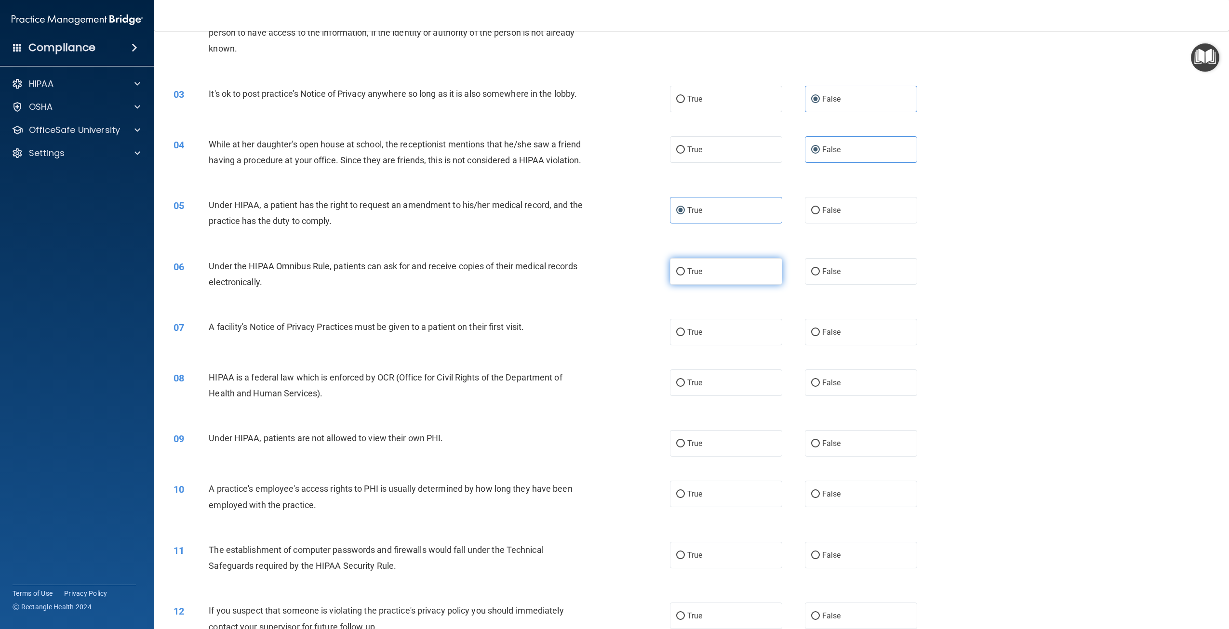
click at [692, 276] on span "True" at bounding box center [694, 271] width 15 height 9
click at [685, 276] on input "True" at bounding box center [680, 271] width 9 height 7
radio input "true"
click at [735, 346] on label "True" at bounding box center [726, 332] width 112 height 27
click at [685, 336] on input "True" at bounding box center [680, 332] width 9 height 7
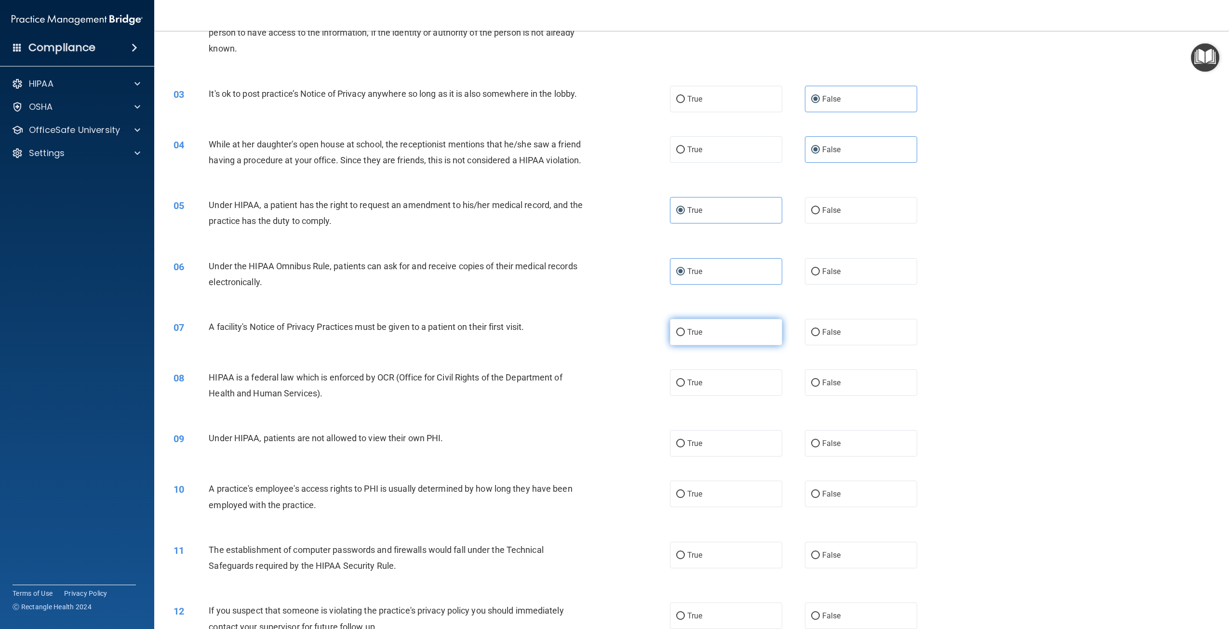
radio input "true"
click at [730, 396] on label "True" at bounding box center [726, 383] width 112 height 27
click at [685, 387] on input "True" at bounding box center [680, 383] width 9 height 7
radio input "true"
click at [833, 448] on span "False" at bounding box center [831, 443] width 19 height 9
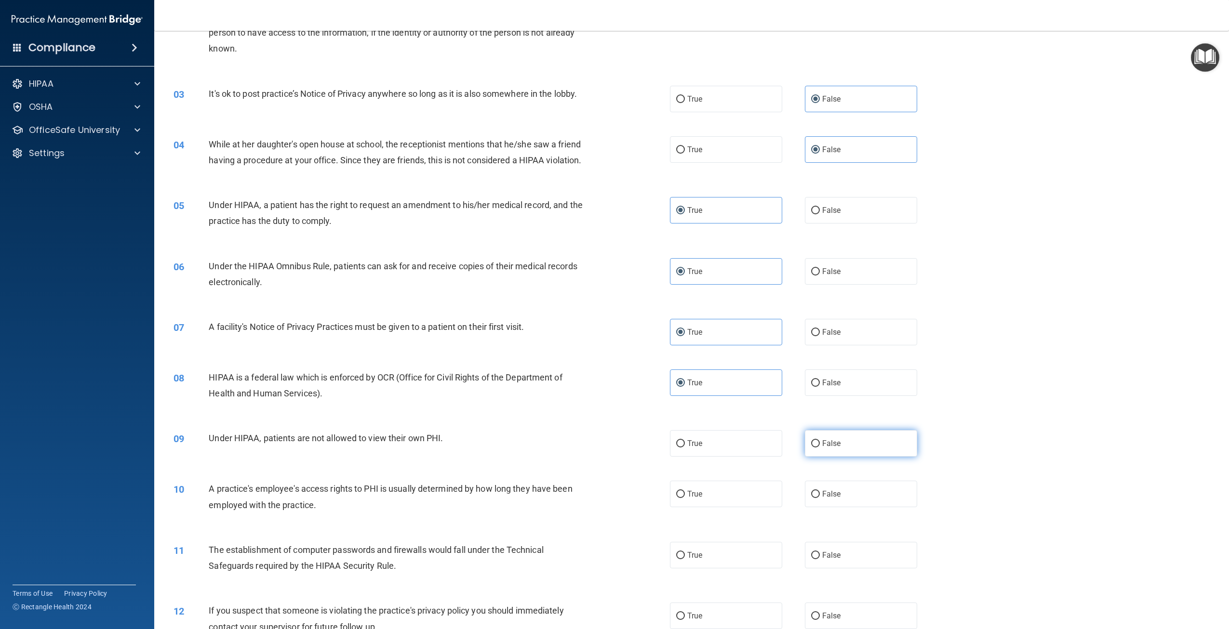
click at [820, 448] on input "False" at bounding box center [815, 444] width 9 height 7
radio input "true"
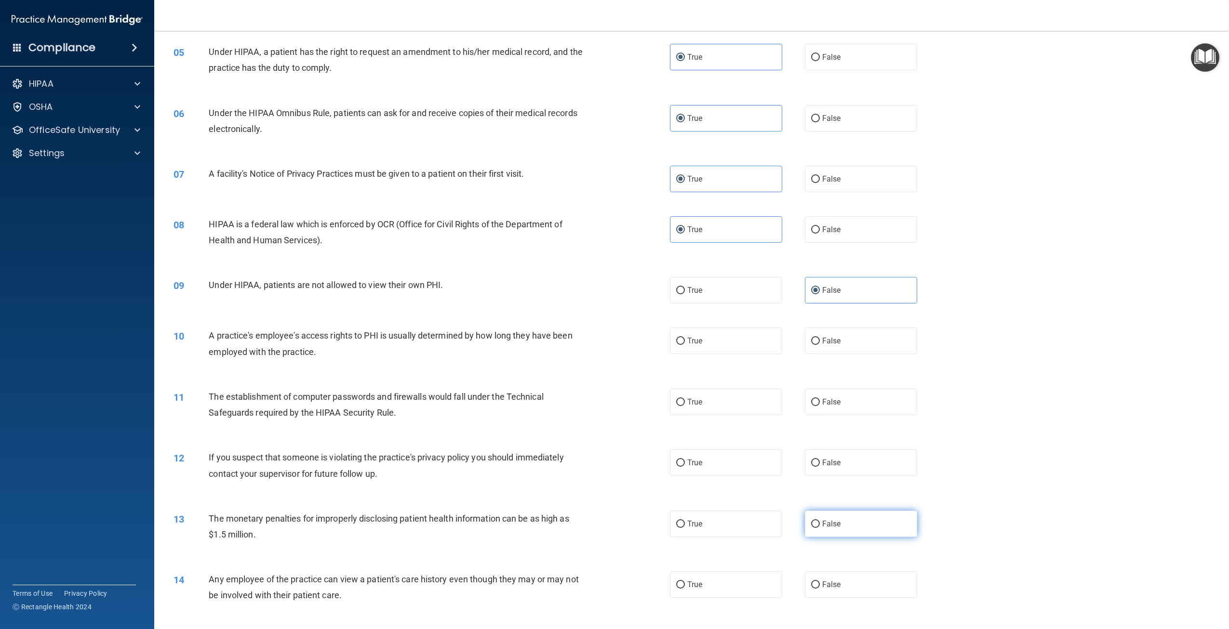
scroll to position [386, 0]
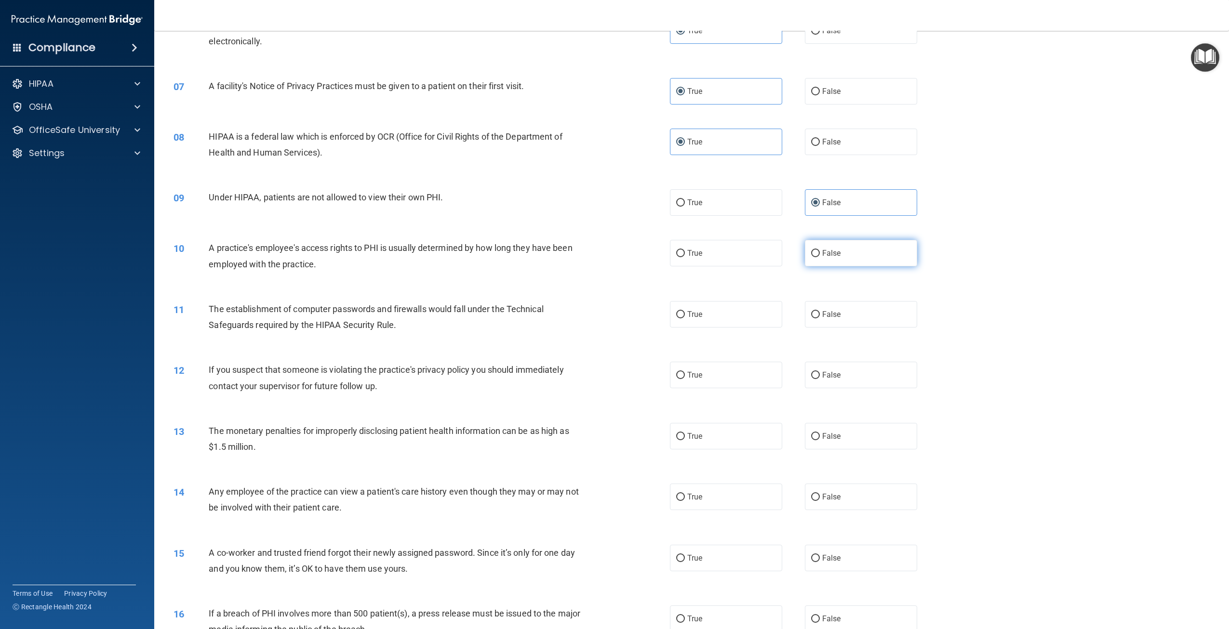
click at [851, 267] on label "False" at bounding box center [861, 253] width 112 height 27
click at [820, 257] on input "False" at bounding box center [815, 253] width 9 height 7
radio input "true"
click at [757, 328] on label "True" at bounding box center [726, 314] width 112 height 27
click at [685, 319] on input "True" at bounding box center [680, 314] width 9 height 7
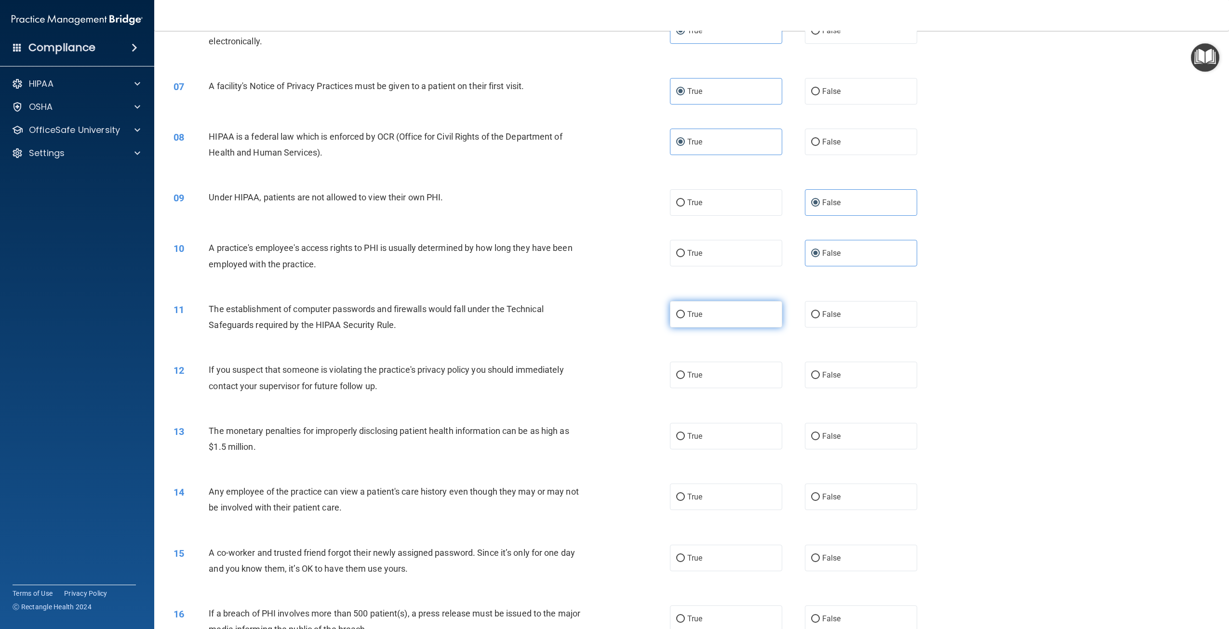
radio input "true"
click at [733, 388] on label "True" at bounding box center [726, 375] width 112 height 27
click at [685, 379] on input "True" at bounding box center [680, 375] width 9 height 7
radio input "true"
click at [725, 448] on label "True" at bounding box center [726, 436] width 112 height 27
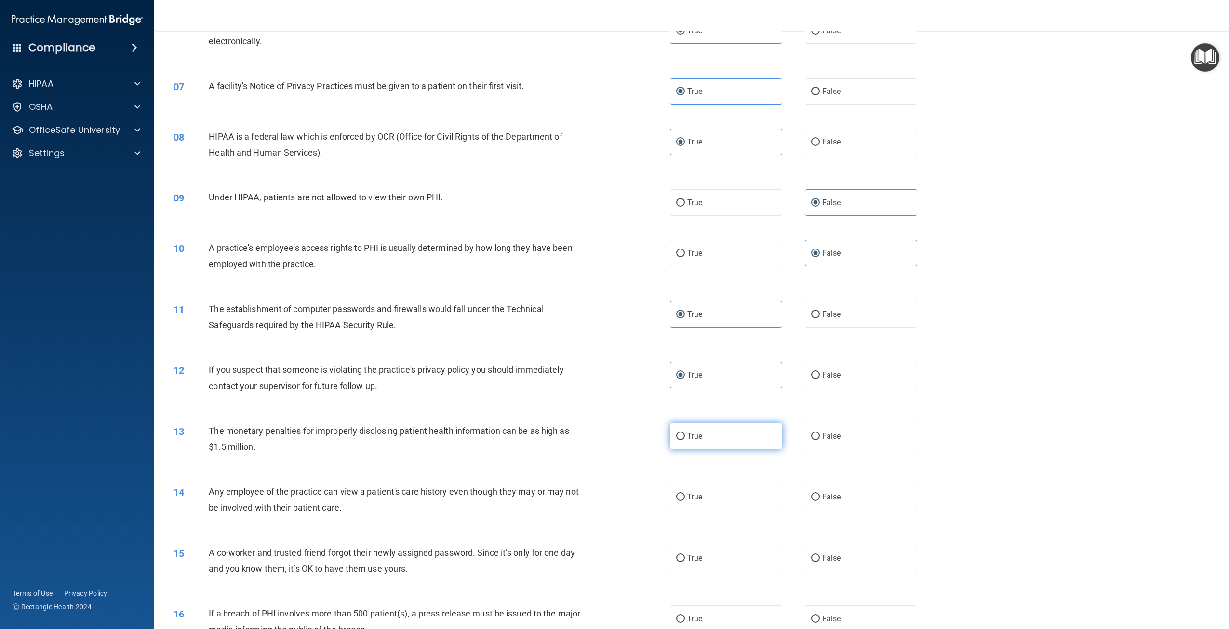
click at [685, 441] on input "True" at bounding box center [680, 436] width 9 height 7
radio input "true"
click at [799, 508] on div "True False" at bounding box center [805, 497] width 270 height 27
click at [831, 508] on label "False" at bounding box center [861, 497] width 112 height 27
click at [820, 501] on input "False" at bounding box center [815, 497] width 9 height 7
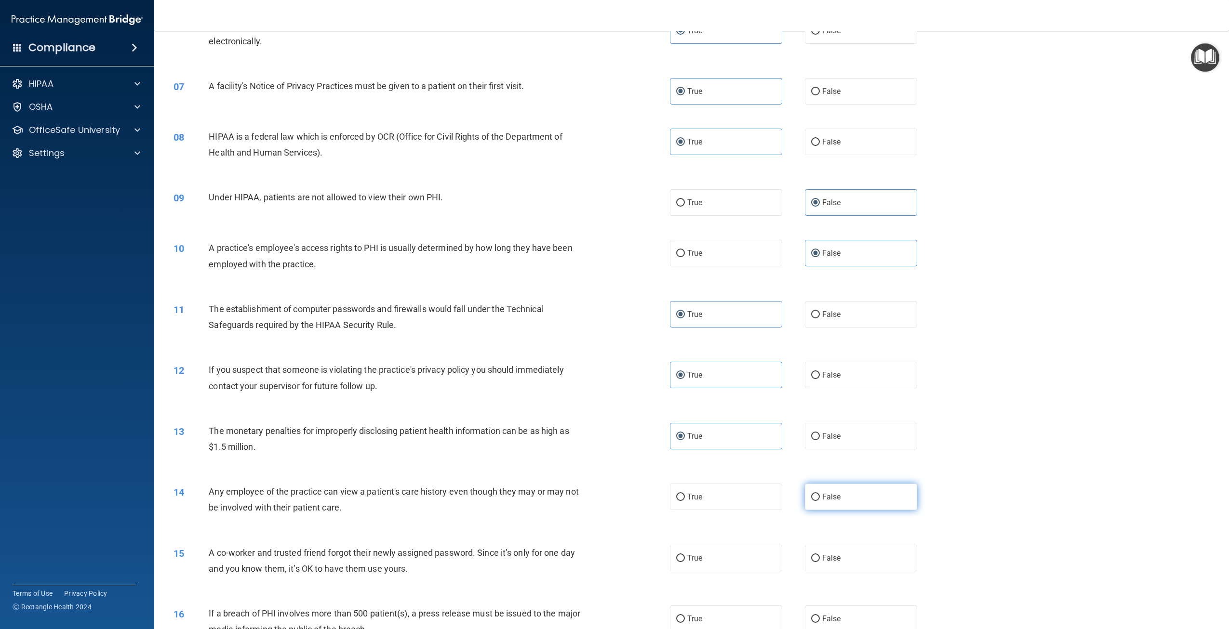
radio input "true"
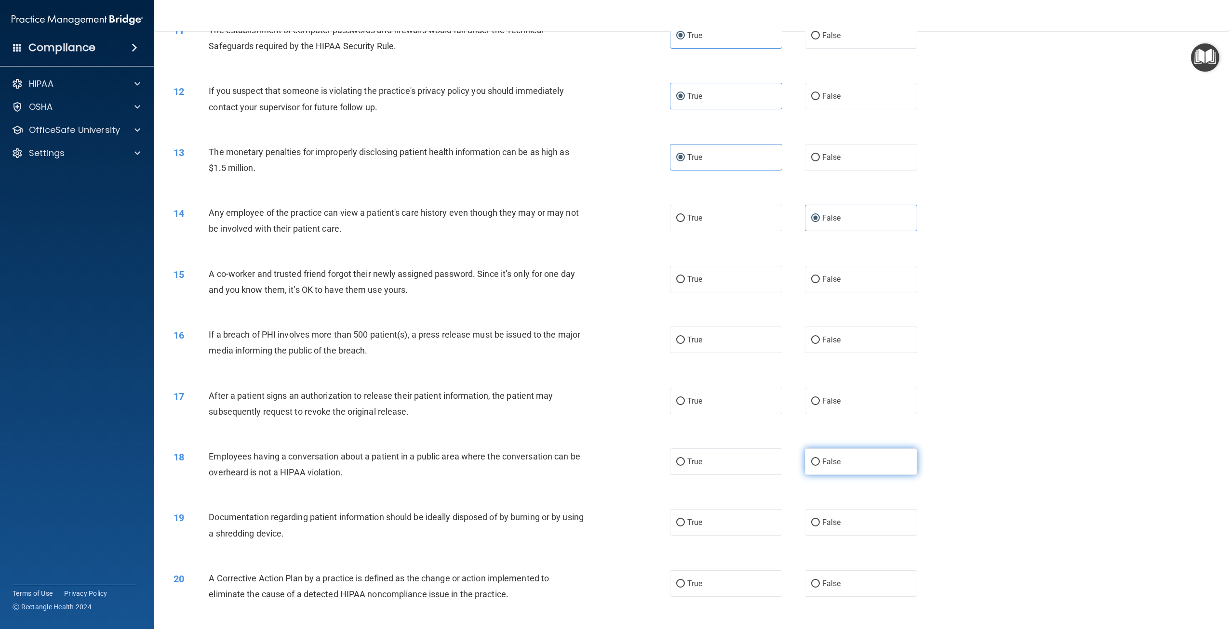
scroll to position [675, 0]
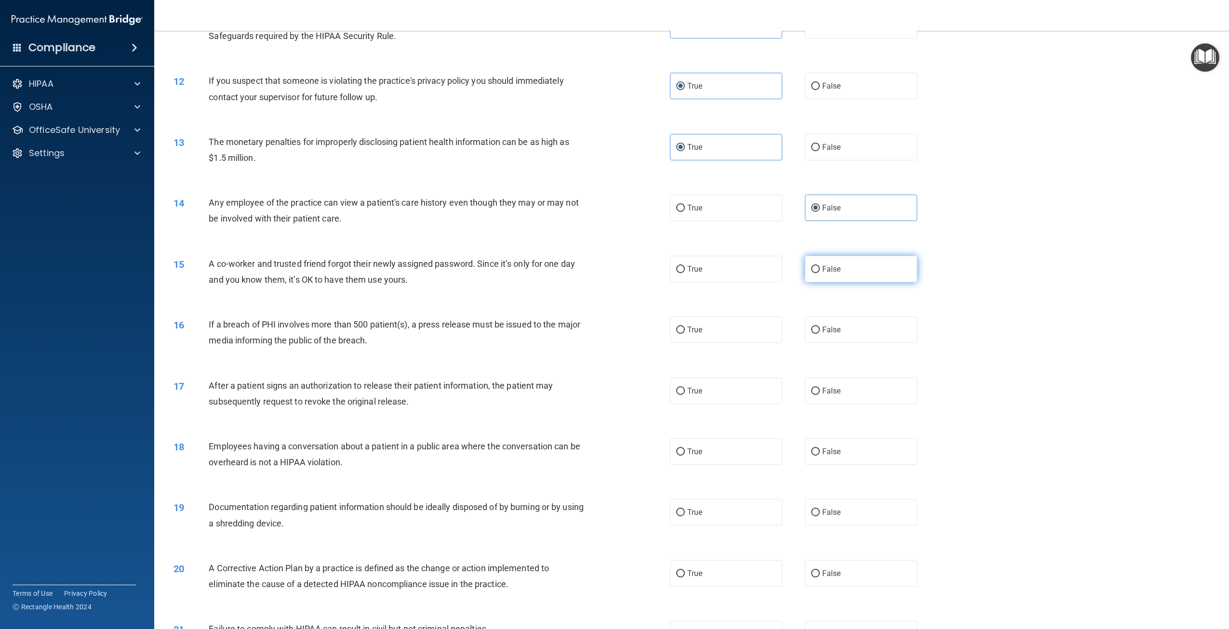
click at [831, 274] on span "False" at bounding box center [831, 269] width 19 height 9
click at [820, 273] on input "False" at bounding box center [815, 269] width 9 height 7
radio input "true"
click at [706, 343] on label "True" at bounding box center [726, 330] width 112 height 27
click at [685, 334] on input "True" at bounding box center [680, 330] width 9 height 7
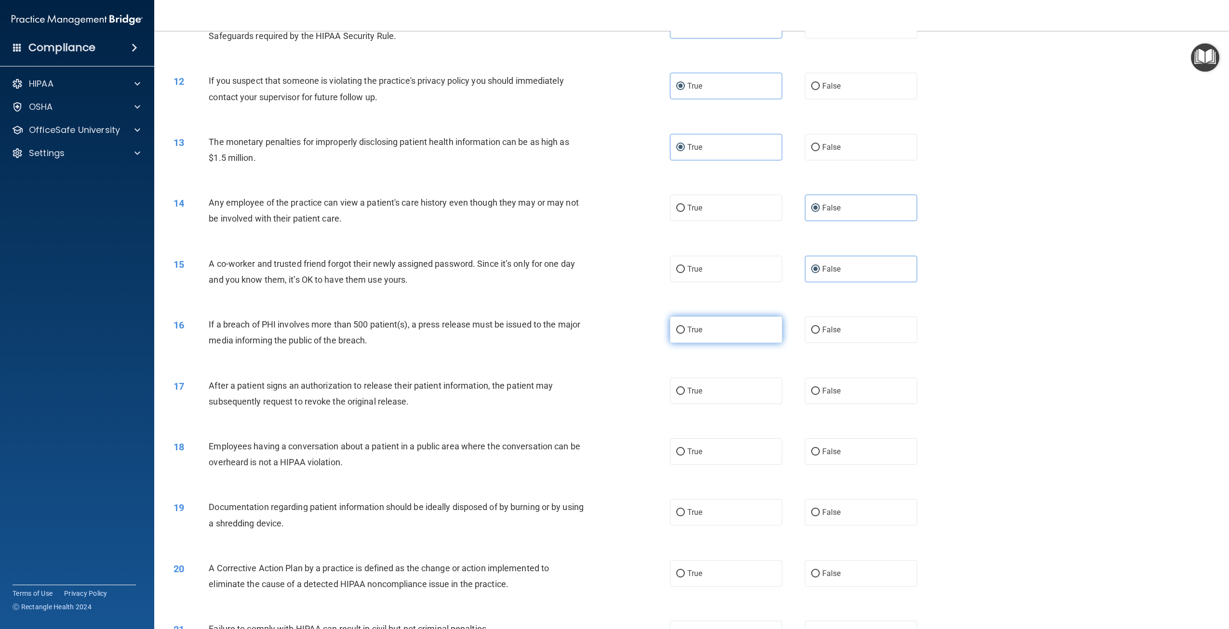
radio input "true"
click at [760, 404] on label "True" at bounding box center [726, 391] width 112 height 27
click at [685, 395] on input "True" at bounding box center [680, 391] width 9 height 7
radio input "true"
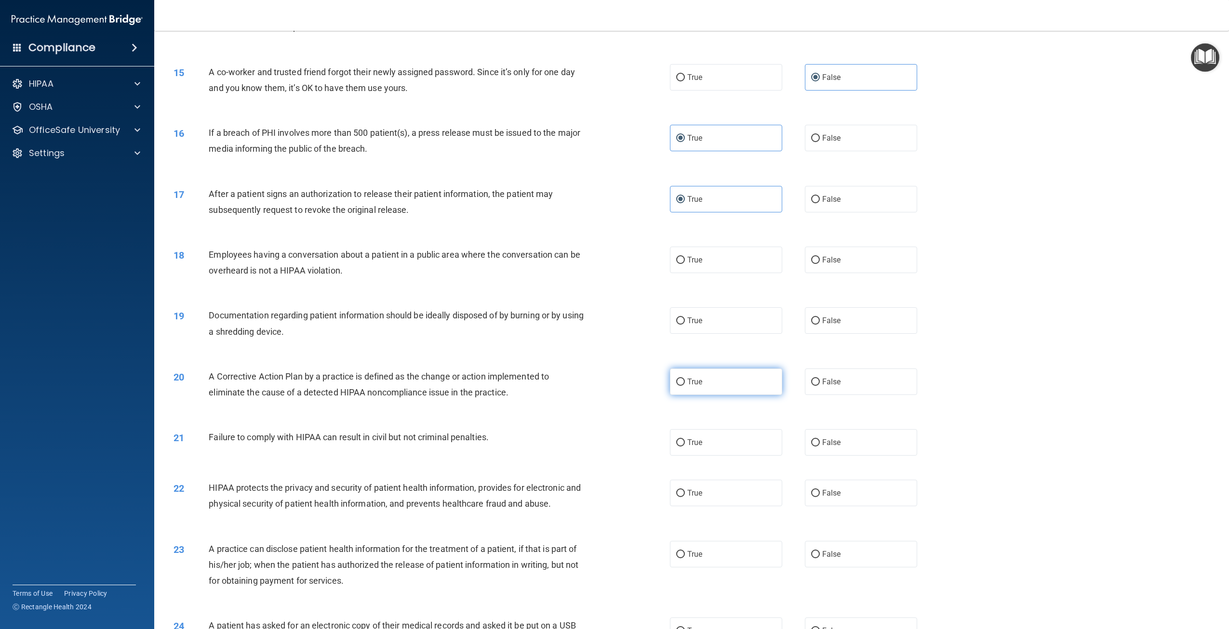
scroll to position [868, 0]
click at [820, 272] on label "False" at bounding box center [861, 259] width 112 height 27
click at [820, 263] on input "False" at bounding box center [815, 259] width 9 height 7
radio input "true"
click at [711, 333] on label "True" at bounding box center [726, 320] width 112 height 27
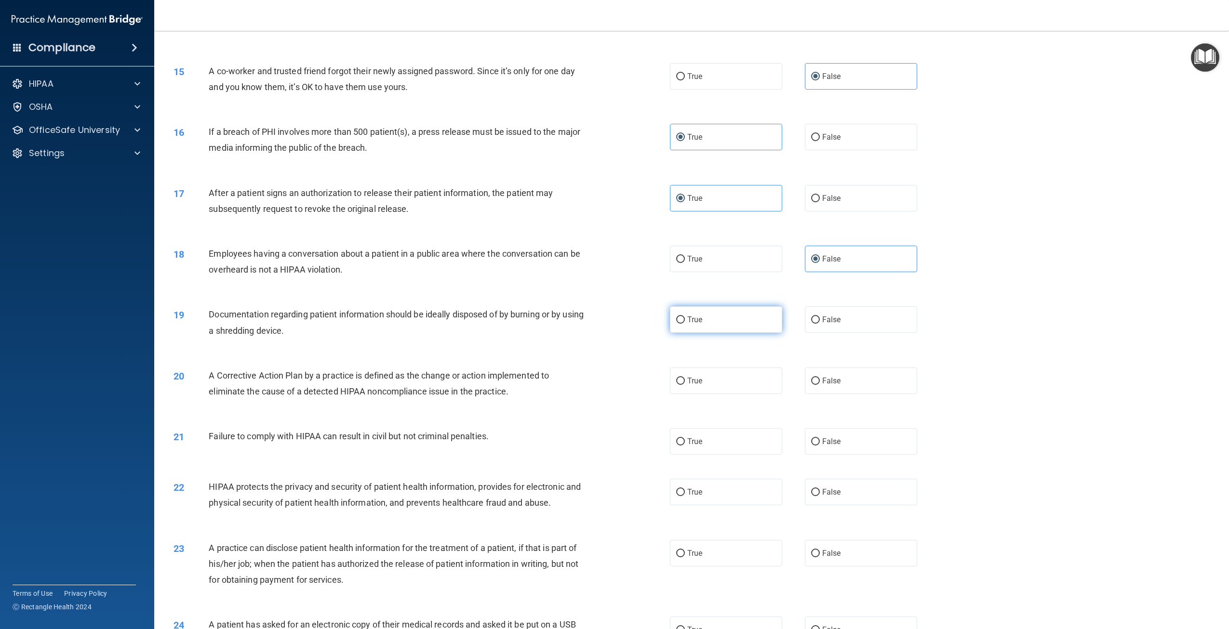
click at [685, 324] on input "True" at bounding box center [680, 320] width 9 height 7
radio input "true"
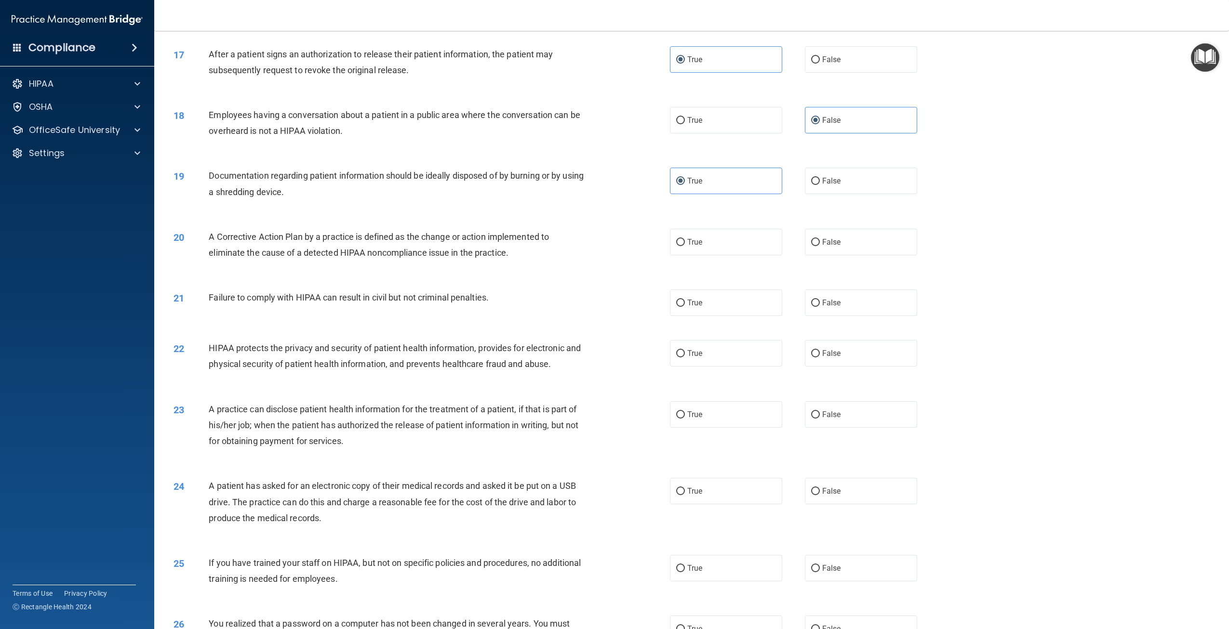
scroll to position [1012, 0]
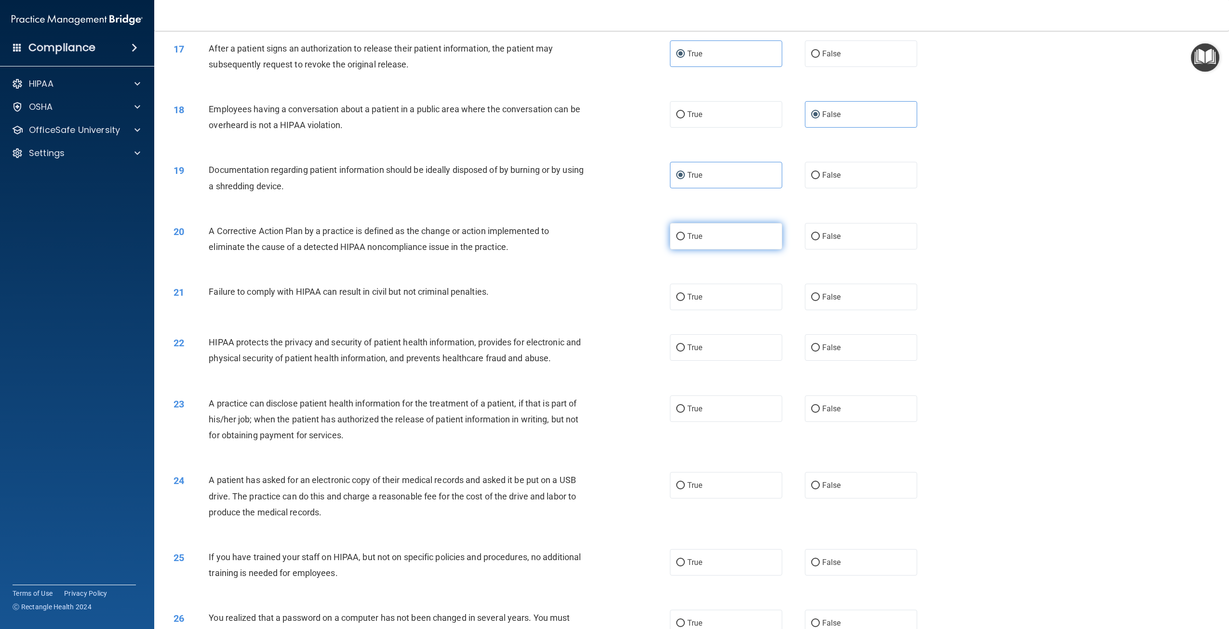
click at [746, 250] on label "True" at bounding box center [726, 236] width 112 height 27
click at [685, 241] on input "True" at bounding box center [680, 236] width 9 height 7
radio input "true"
click at [691, 302] on span "True" at bounding box center [694, 297] width 15 height 9
click at [685, 301] on input "True" at bounding box center [680, 297] width 9 height 7
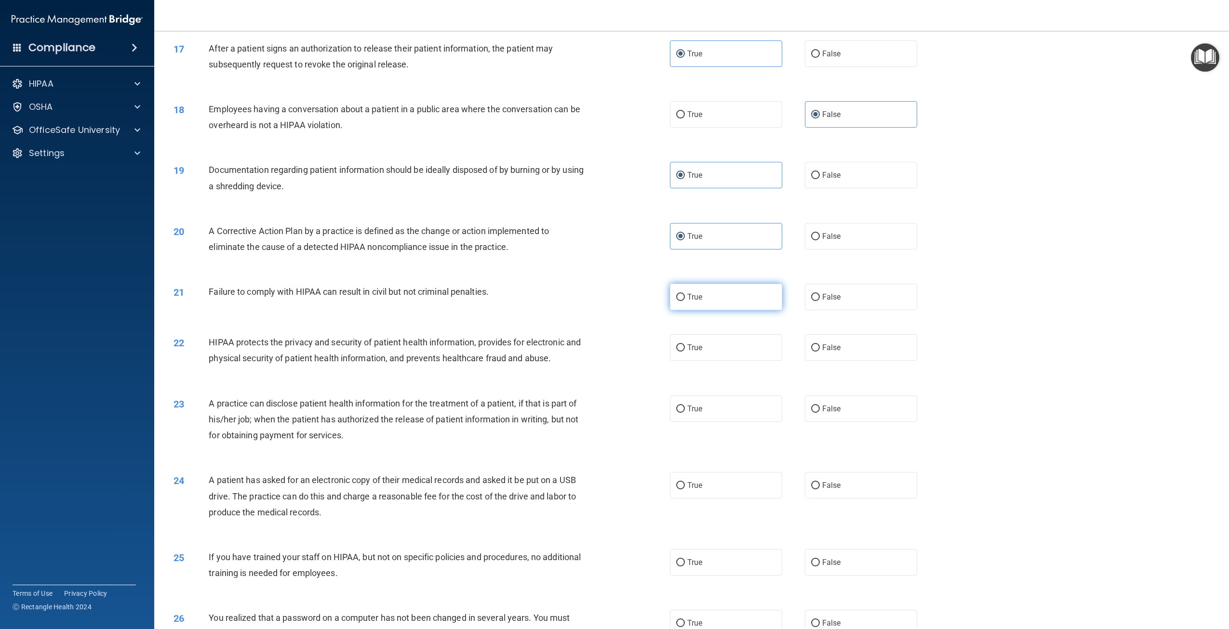
radio input "true"
drag, startPoint x: 725, startPoint y: 370, endPoint x: 716, endPoint y: 369, distance: 9.2
click at [724, 361] on label "True" at bounding box center [726, 347] width 112 height 27
click at [685, 352] on input "True" at bounding box center [680, 348] width 9 height 7
radio input "true"
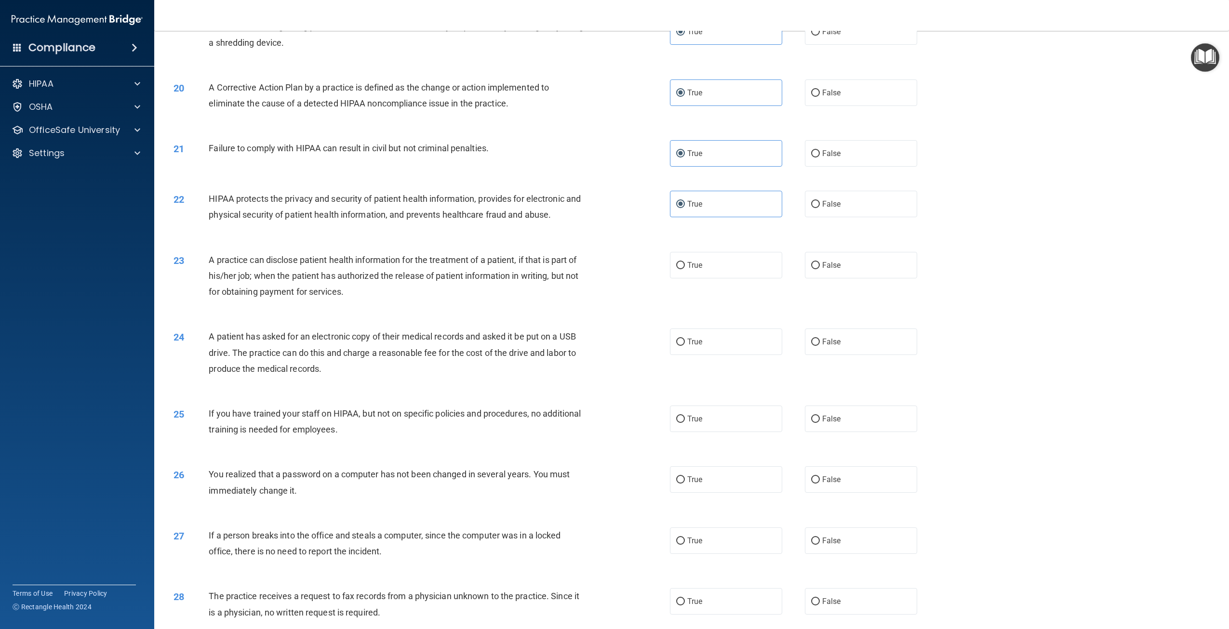
scroll to position [1157, 0]
click at [826, 278] on label "False" at bounding box center [861, 264] width 112 height 27
click at [820, 268] on input "False" at bounding box center [815, 264] width 9 height 7
radio input "true"
click at [711, 354] on label "True" at bounding box center [726, 341] width 112 height 27
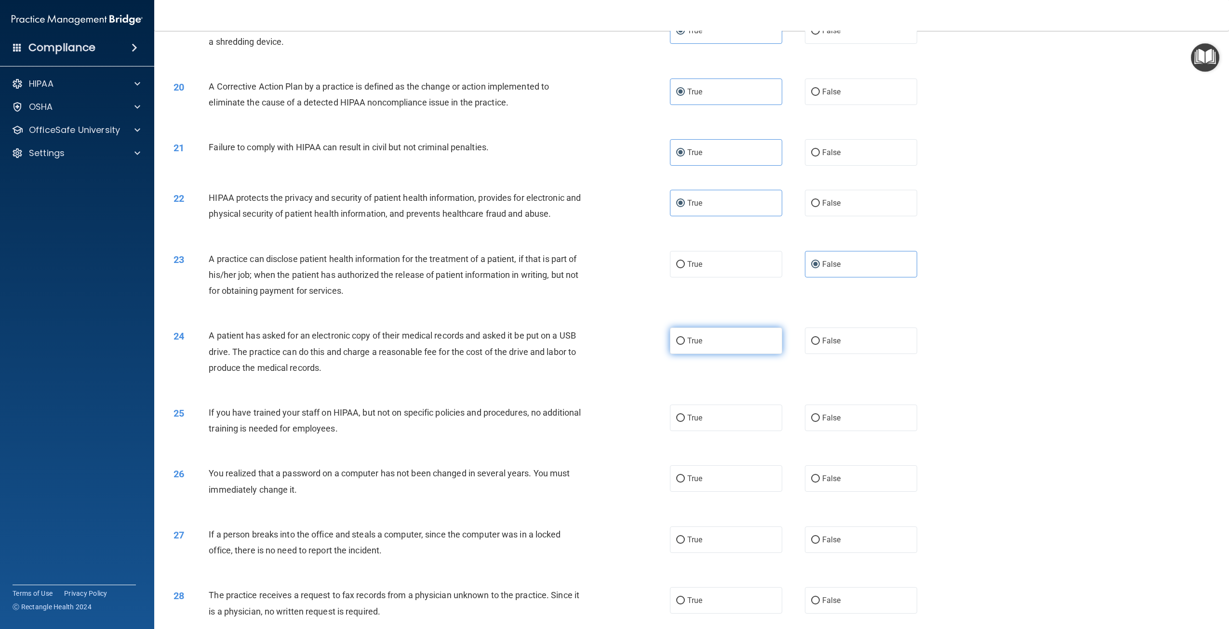
click at [685, 345] on input "True" at bounding box center [680, 341] width 9 height 7
radio input "true"
click at [831, 423] on span "False" at bounding box center [831, 418] width 19 height 9
click at [820, 422] on input "False" at bounding box center [815, 418] width 9 height 7
radio input "true"
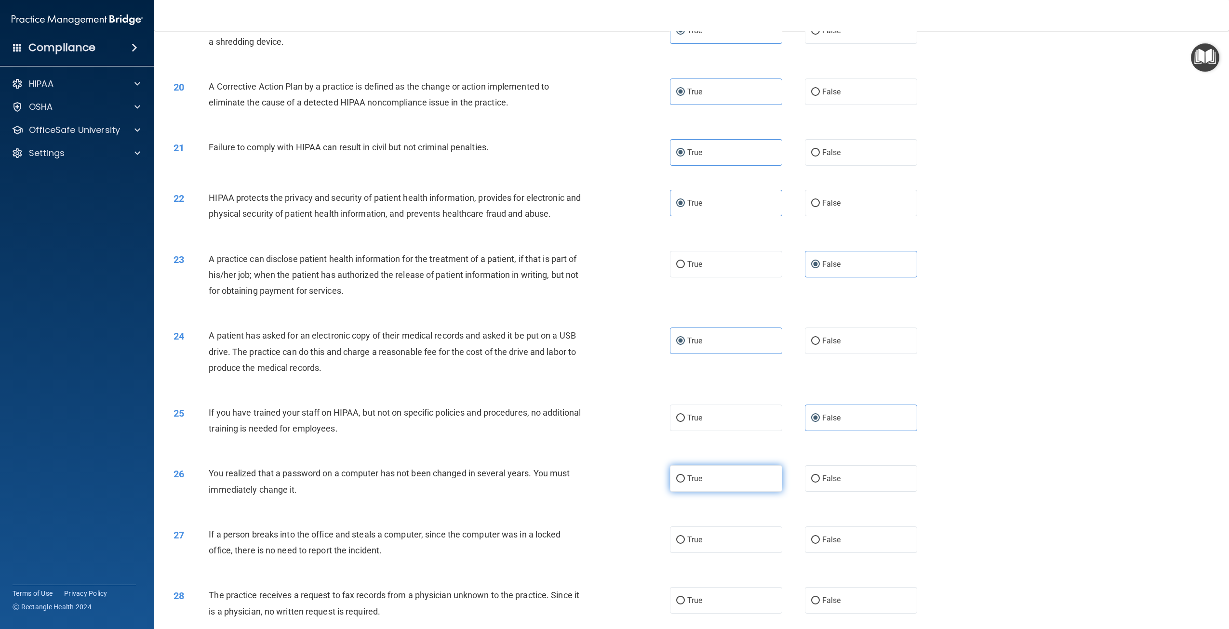
click at [678, 483] on input "True" at bounding box center [680, 479] width 9 height 7
radio input "true"
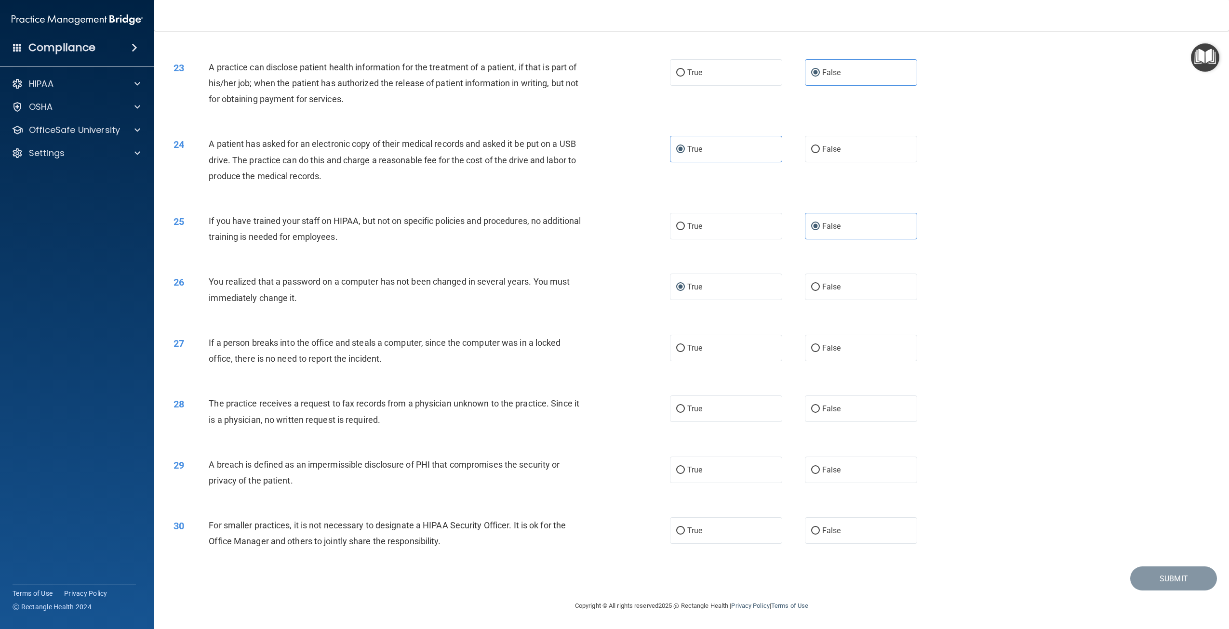
scroll to position [1364, 0]
click at [869, 346] on label "False" at bounding box center [861, 348] width 112 height 27
click at [820, 346] on input "False" at bounding box center [815, 348] width 9 height 7
radio input "true"
click at [819, 418] on label "False" at bounding box center [861, 409] width 112 height 27
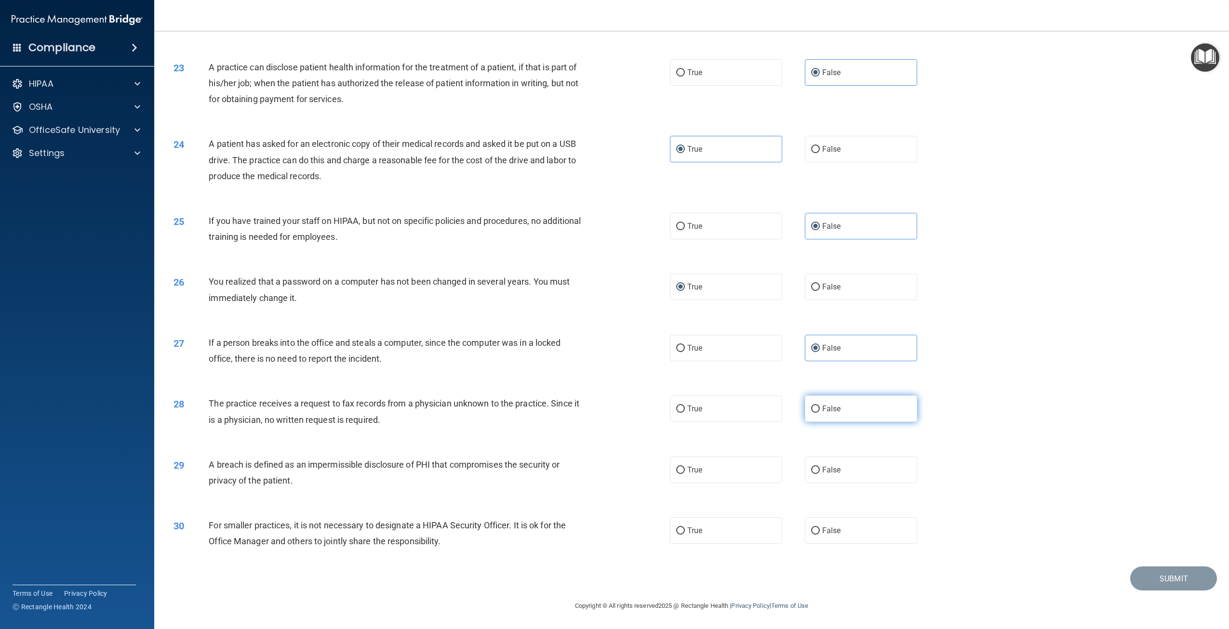
click at [819, 413] on input "False" at bounding box center [815, 409] width 9 height 7
radio input "true"
click at [729, 469] on label "True" at bounding box center [726, 470] width 112 height 27
click at [685, 469] on input "True" at bounding box center [680, 470] width 9 height 7
radio input "true"
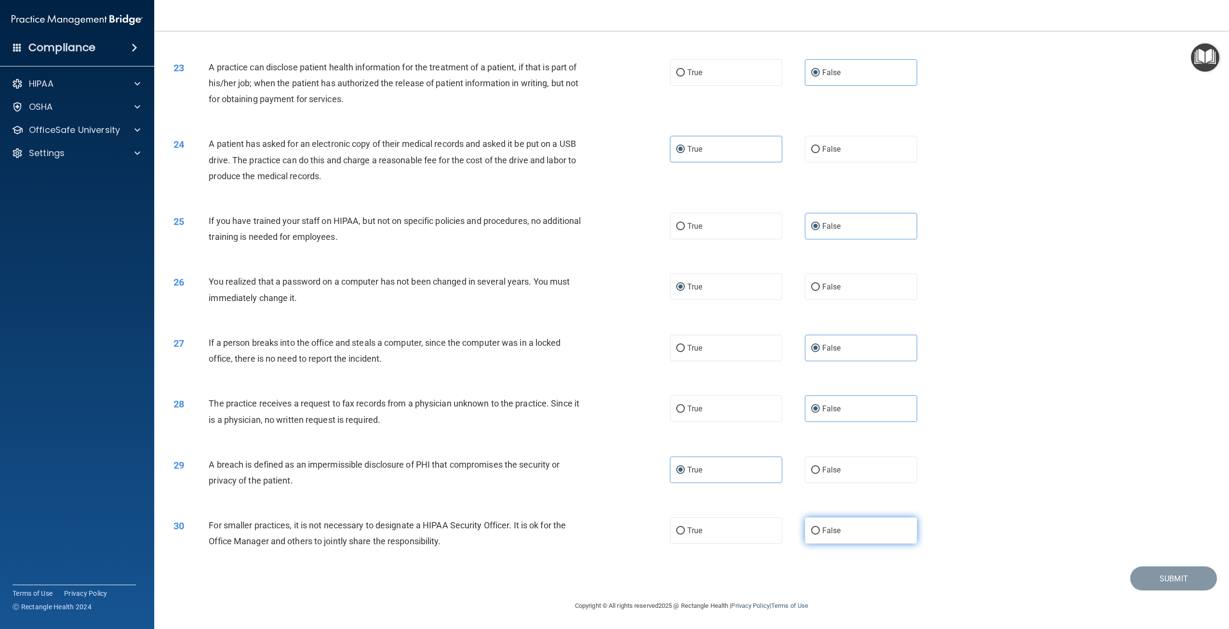
click at [854, 531] on label "False" at bounding box center [861, 531] width 112 height 27
click at [820, 531] on input "False" at bounding box center [815, 531] width 9 height 7
radio input "true"
click at [1160, 578] on button "Submit" at bounding box center [1173, 579] width 87 height 25
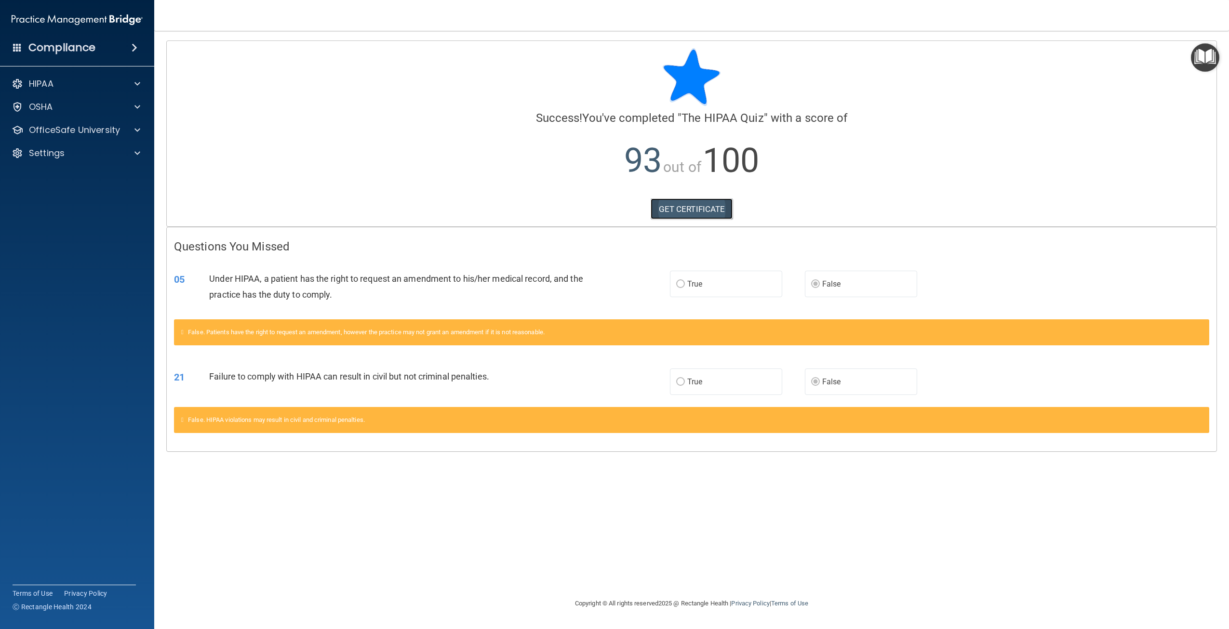
click at [701, 206] on link "GET CERTIFICATE" at bounding box center [692, 209] width 82 height 21
click at [40, 111] on p "OSHA" at bounding box center [41, 107] width 24 height 12
click at [56, 180] on p "OfficeSafe University" at bounding box center [74, 177] width 91 height 12
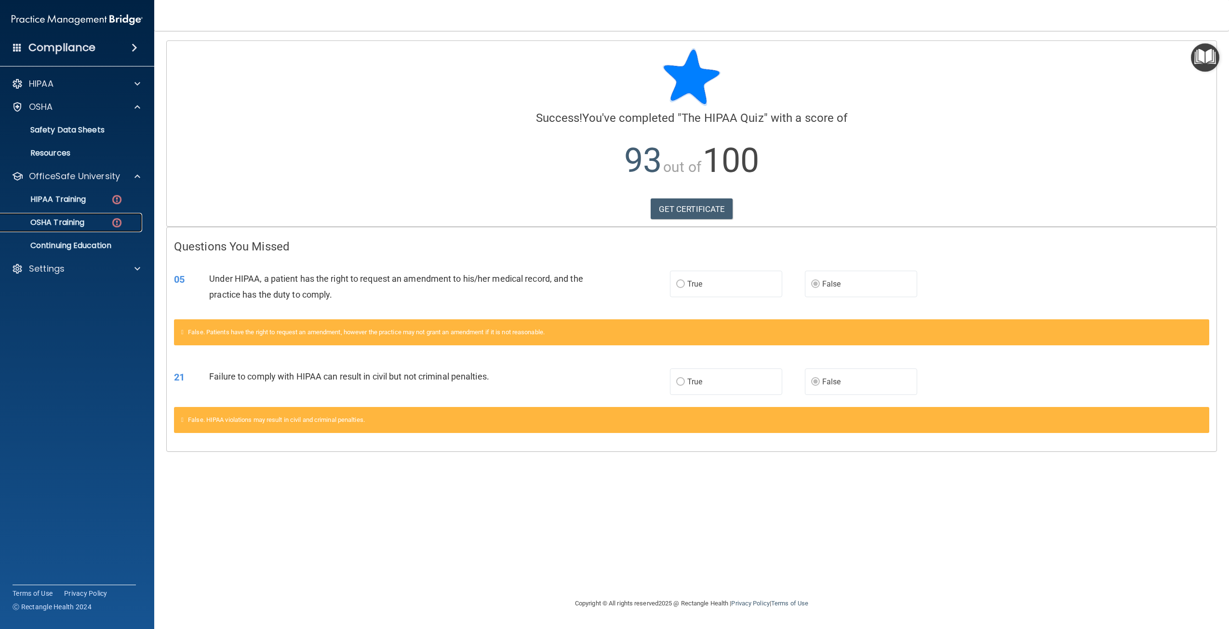
click at [77, 225] on p "OSHA Training" at bounding box center [45, 223] width 78 height 10
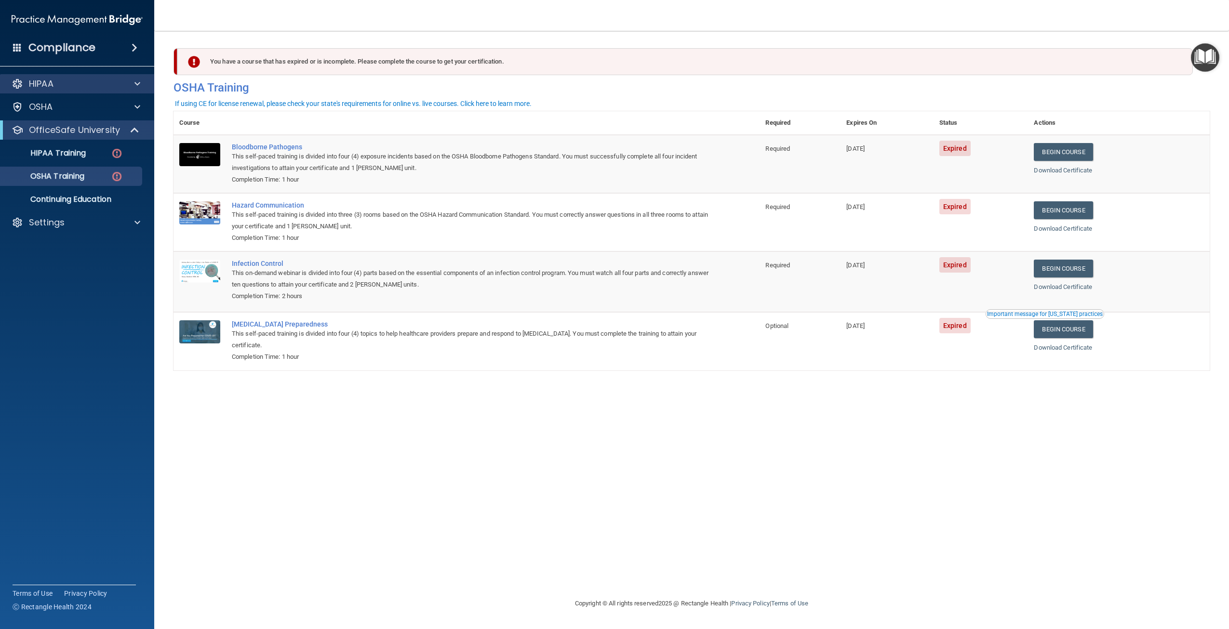
click at [55, 92] on div "HIPAA" at bounding box center [77, 83] width 155 height 19
click at [73, 88] on div "HIPAA" at bounding box center [64, 84] width 120 height 12
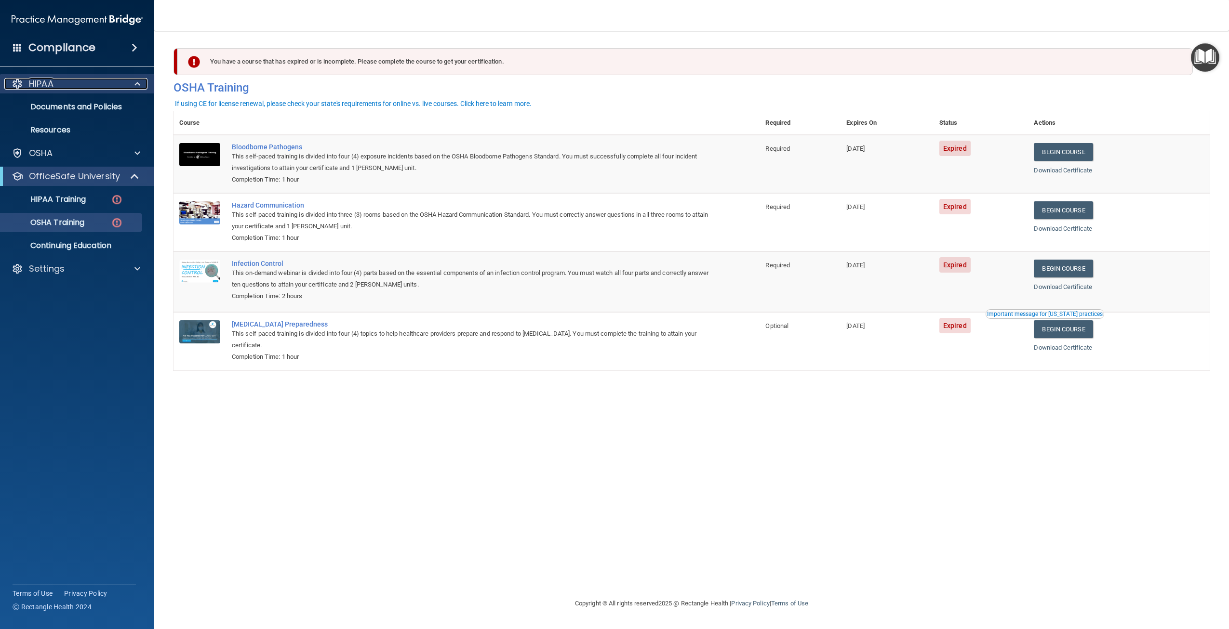
click at [66, 82] on div "HIPAA" at bounding box center [64, 84] width 120 height 12
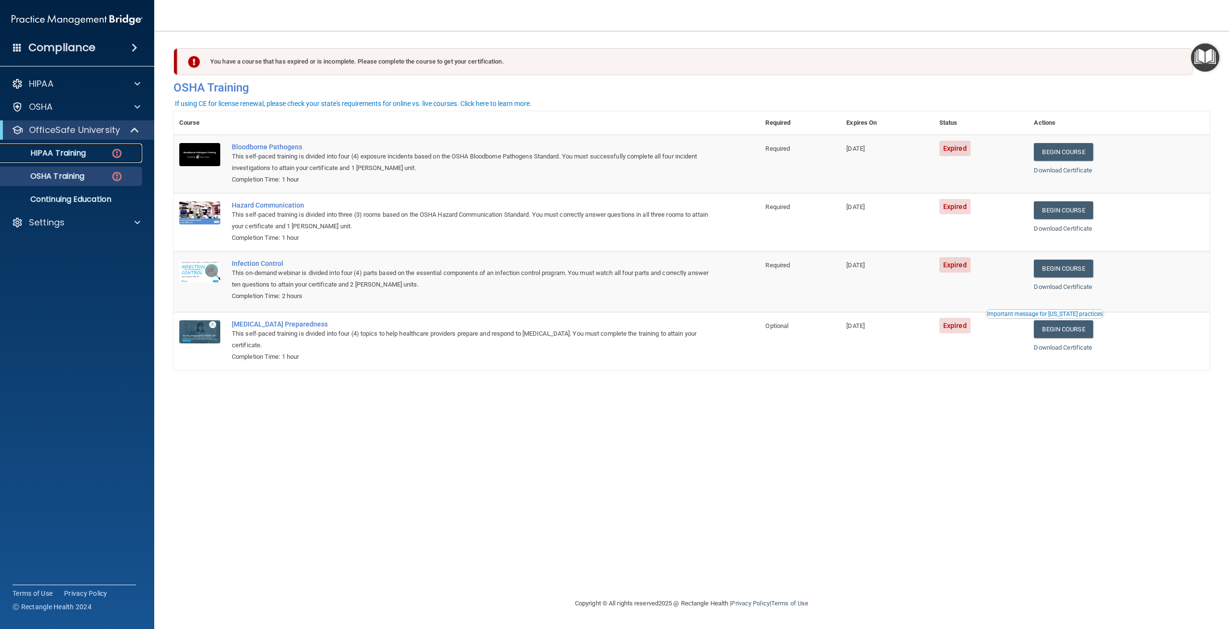
click at [43, 150] on p "HIPAA Training" at bounding box center [46, 153] width 80 height 10
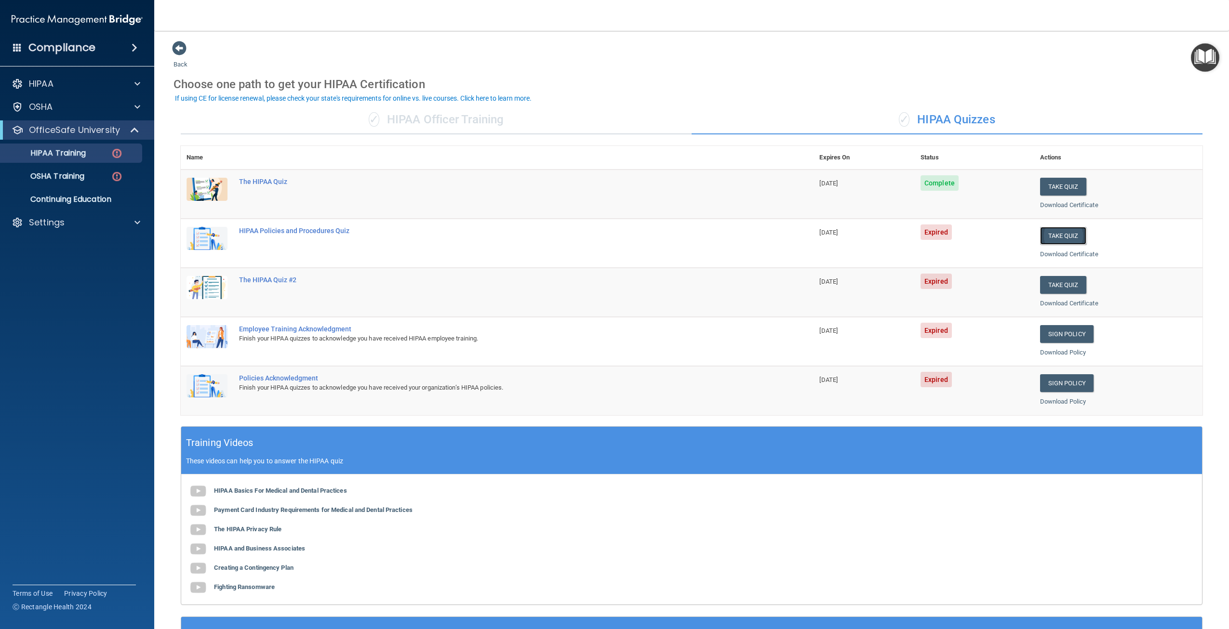
click at [1061, 232] on button "Take Quiz" at bounding box center [1063, 236] width 46 height 18
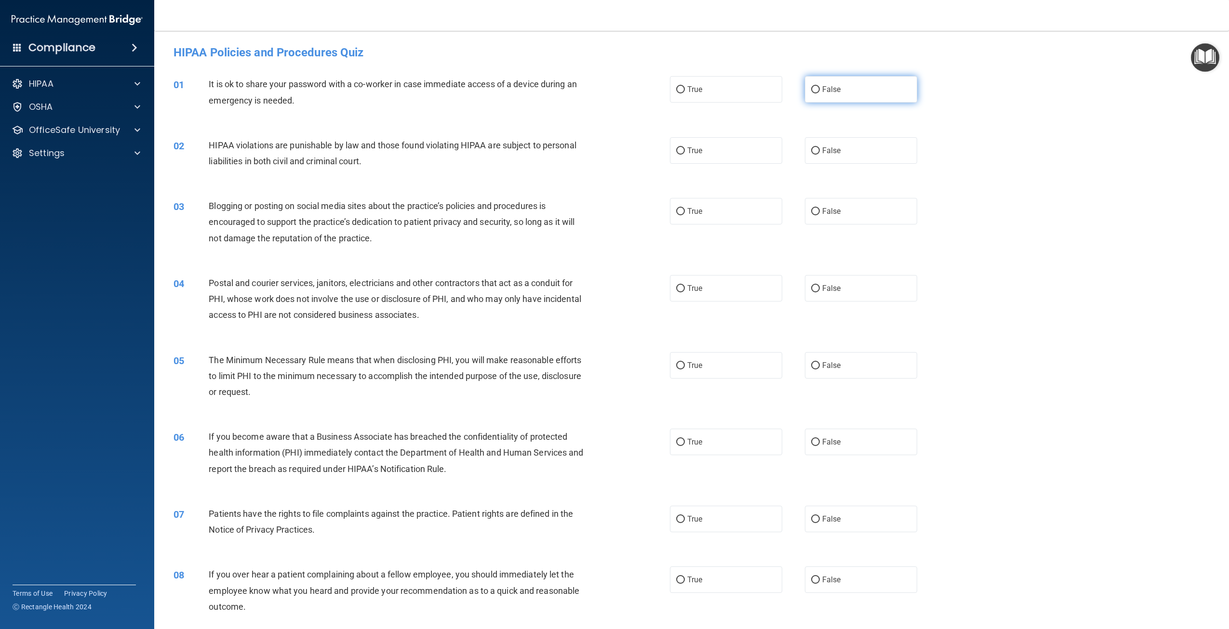
click at [829, 98] on label "False" at bounding box center [861, 89] width 112 height 27
click at [820, 94] on input "False" at bounding box center [815, 89] width 9 height 7
radio input "true"
click at [741, 152] on label "True" at bounding box center [726, 150] width 112 height 27
click at [685, 152] on input "True" at bounding box center [680, 150] width 9 height 7
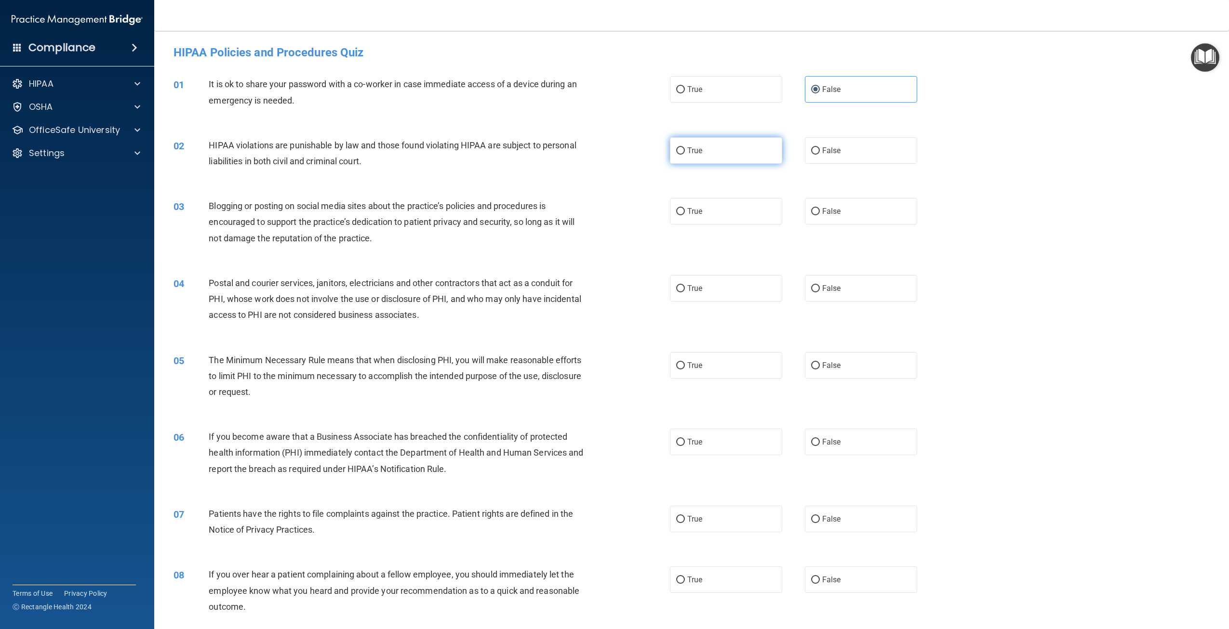
radio input "true"
click at [727, 214] on label "True" at bounding box center [726, 211] width 112 height 27
click at [685, 214] on input "True" at bounding box center [680, 211] width 9 height 7
radio input "true"
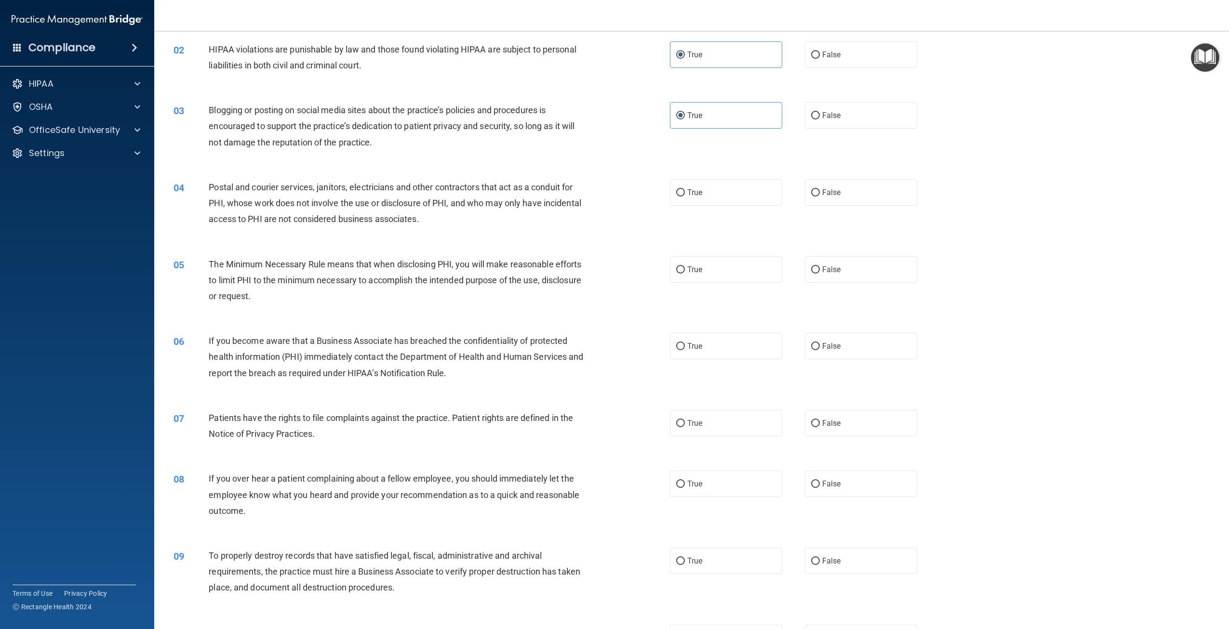
scroll to position [96, 0]
click at [833, 193] on span "False" at bounding box center [831, 191] width 19 height 9
click at [820, 193] on input "False" at bounding box center [815, 192] width 9 height 7
radio input "true"
click at [714, 265] on label "True" at bounding box center [726, 269] width 112 height 27
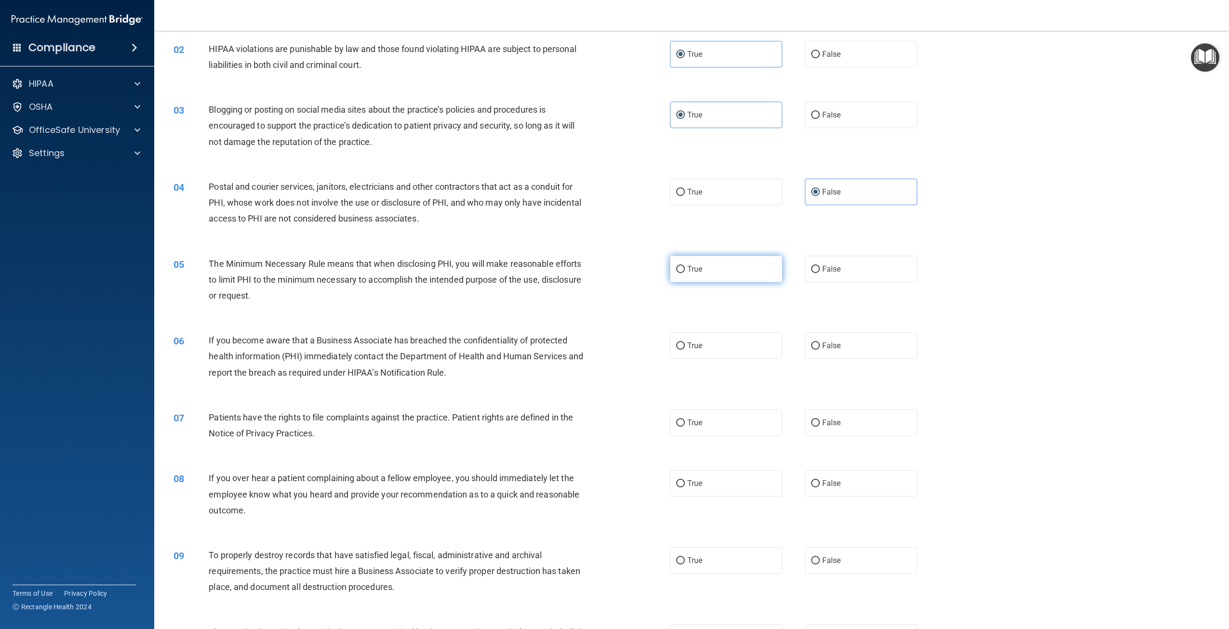
click at [685, 266] on input "True" at bounding box center [680, 269] width 9 height 7
radio input "true"
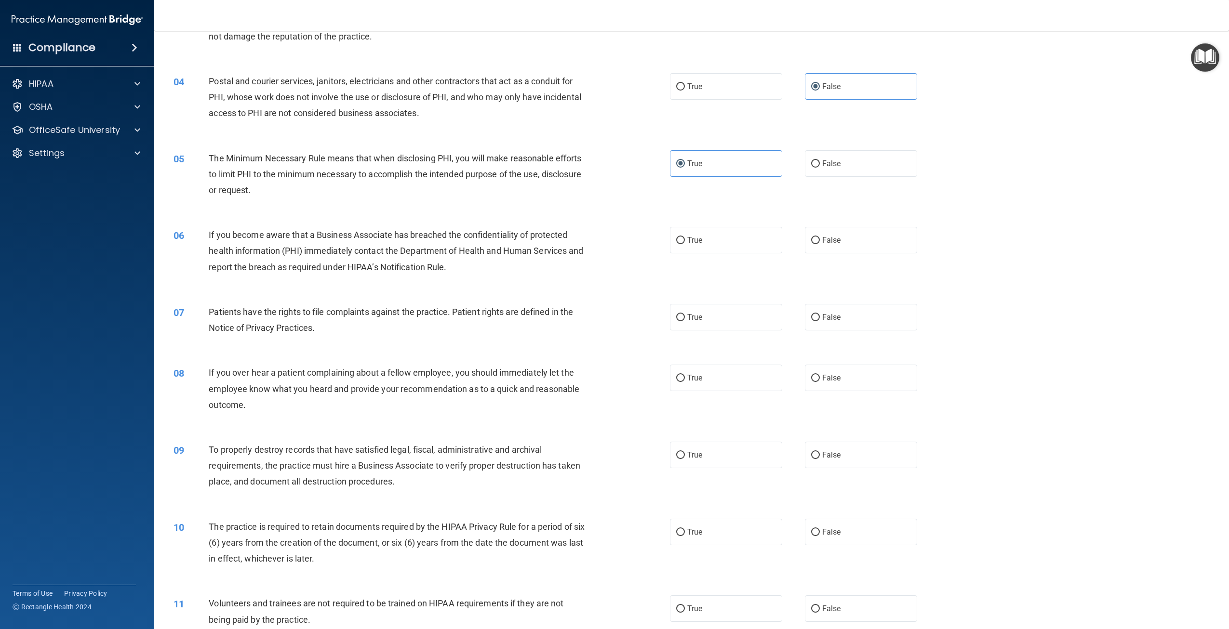
scroll to position [241, 0]
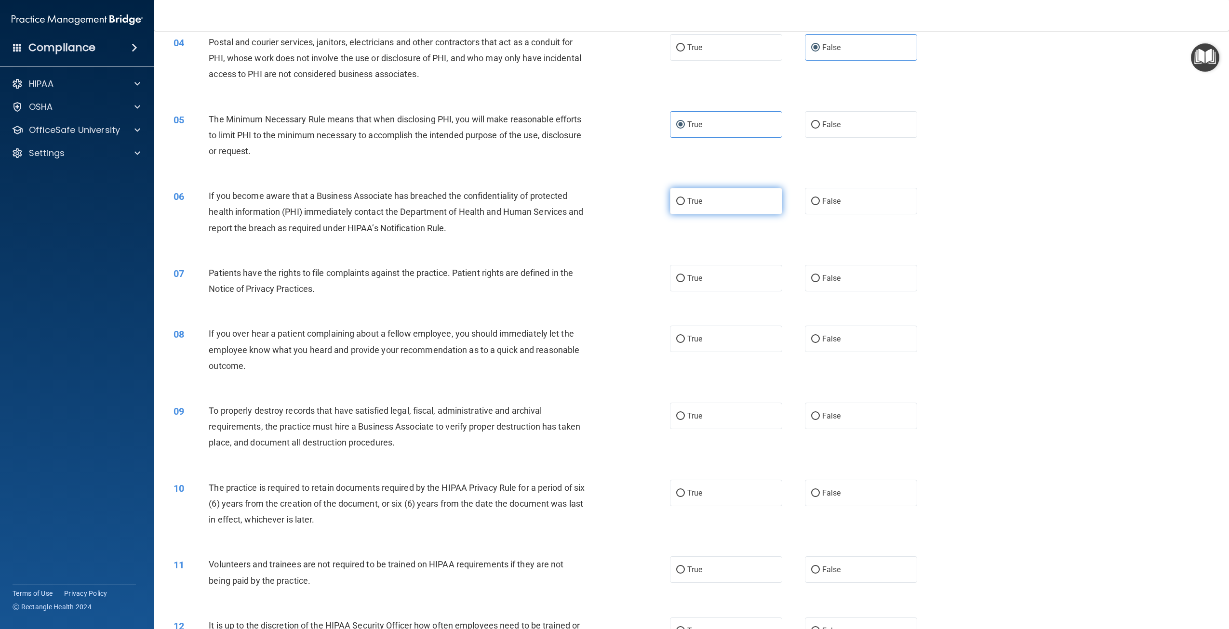
click at [736, 206] on label "True" at bounding box center [726, 201] width 112 height 27
click at [685, 205] on input "True" at bounding box center [680, 201] width 9 height 7
radio input "true"
click at [707, 274] on label "True" at bounding box center [726, 278] width 112 height 27
click at [685, 275] on input "True" at bounding box center [680, 278] width 9 height 7
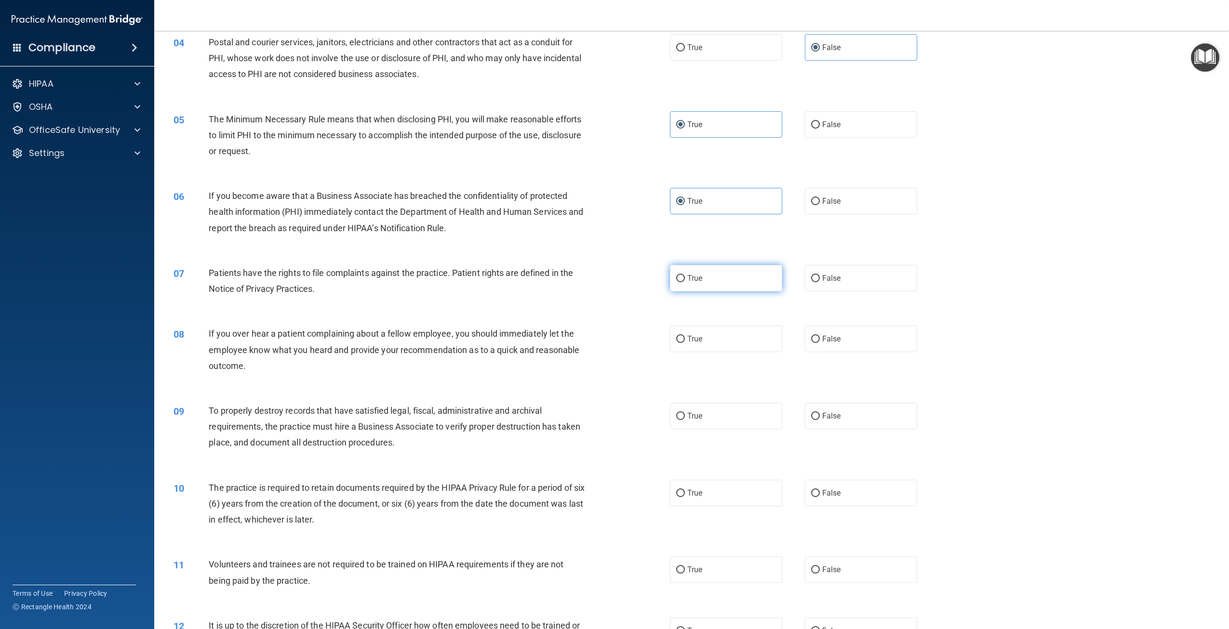
radio input "true"
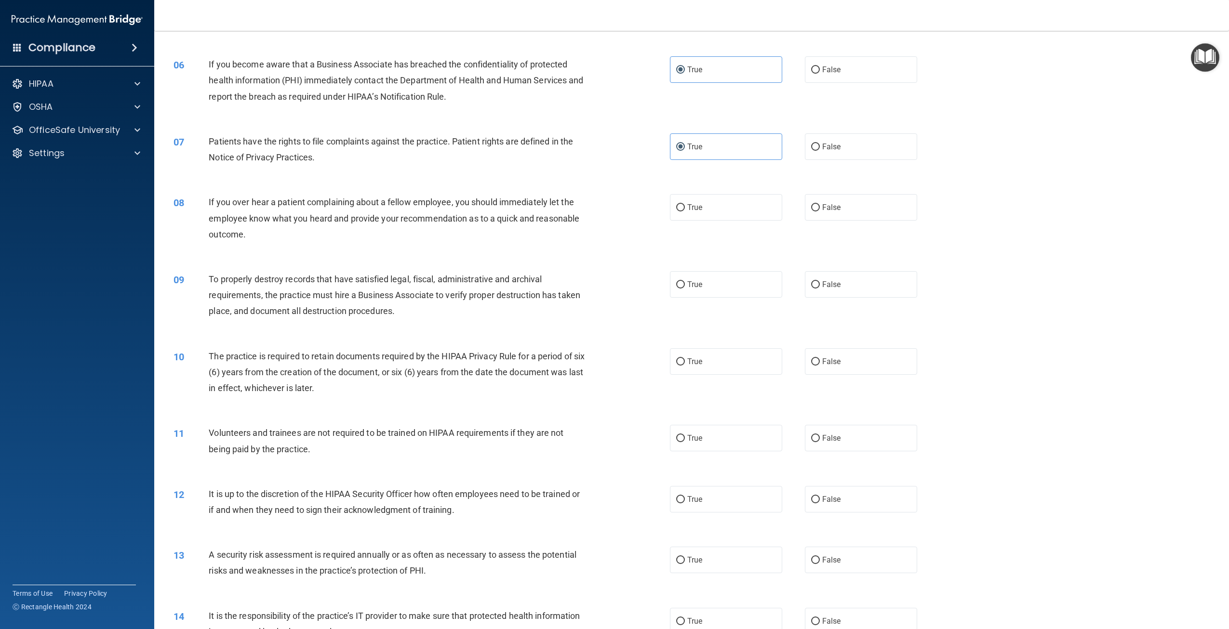
scroll to position [386, 0]
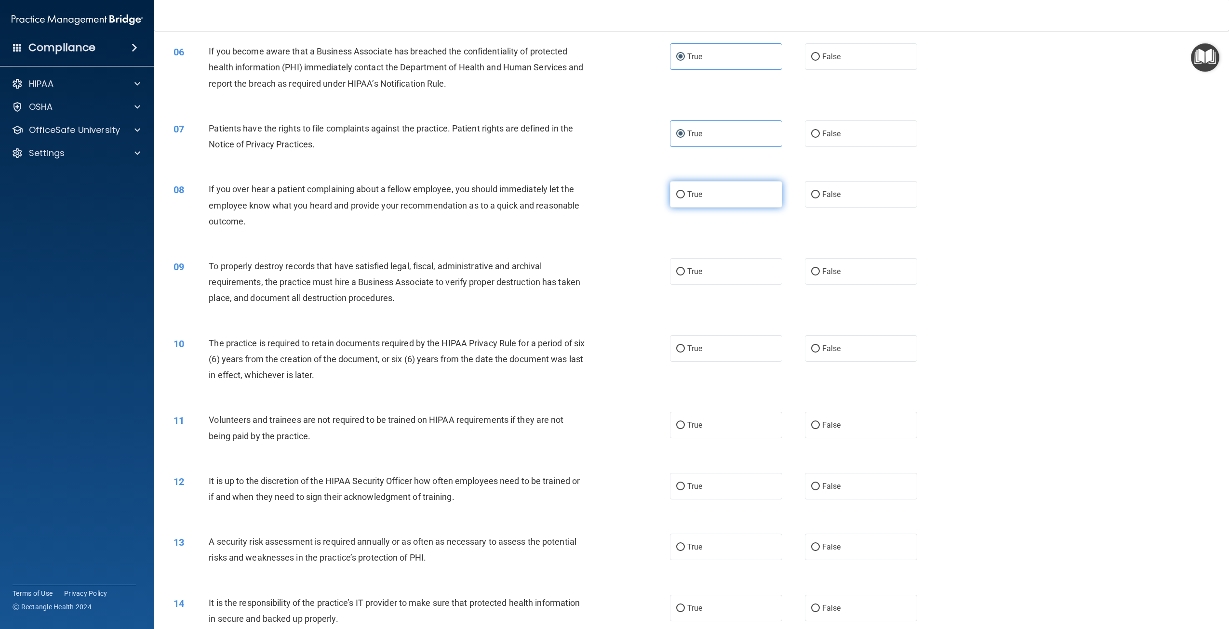
click at [724, 192] on label "True" at bounding box center [726, 194] width 112 height 27
click at [685, 192] on input "True" at bounding box center [680, 194] width 9 height 7
radio input "true"
click at [671, 276] on label "True" at bounding box center [726, 271] width 112 height 27
click at [676, 276] on input "True" at bounding box center [680, 271] width 9 height 7
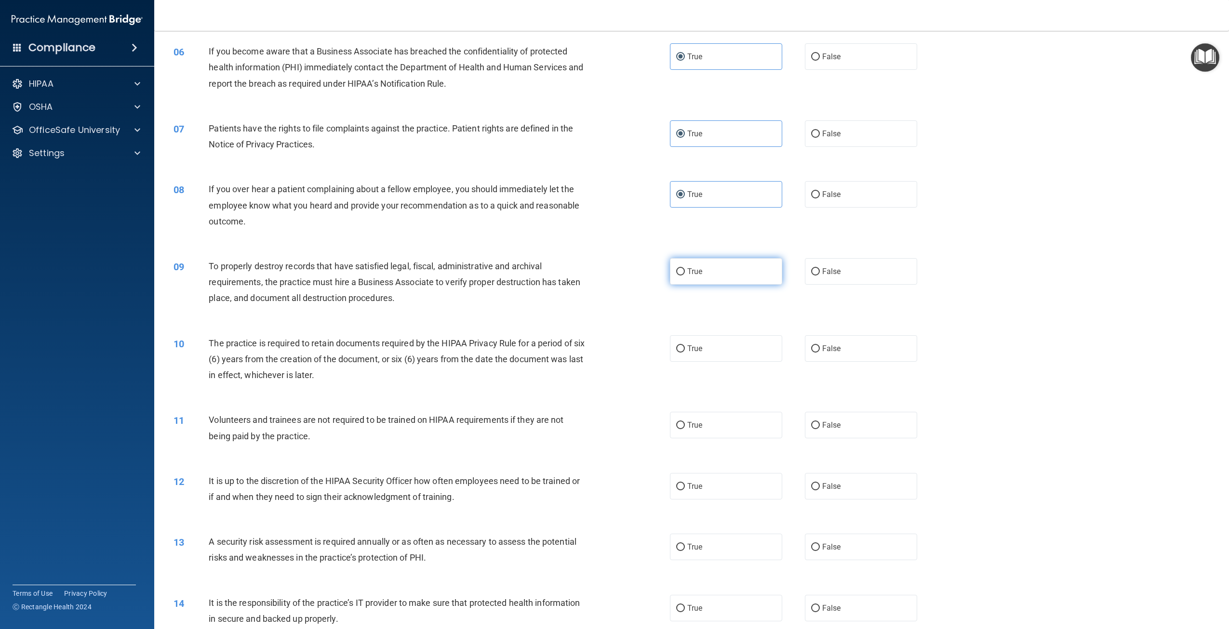
radio input "true"
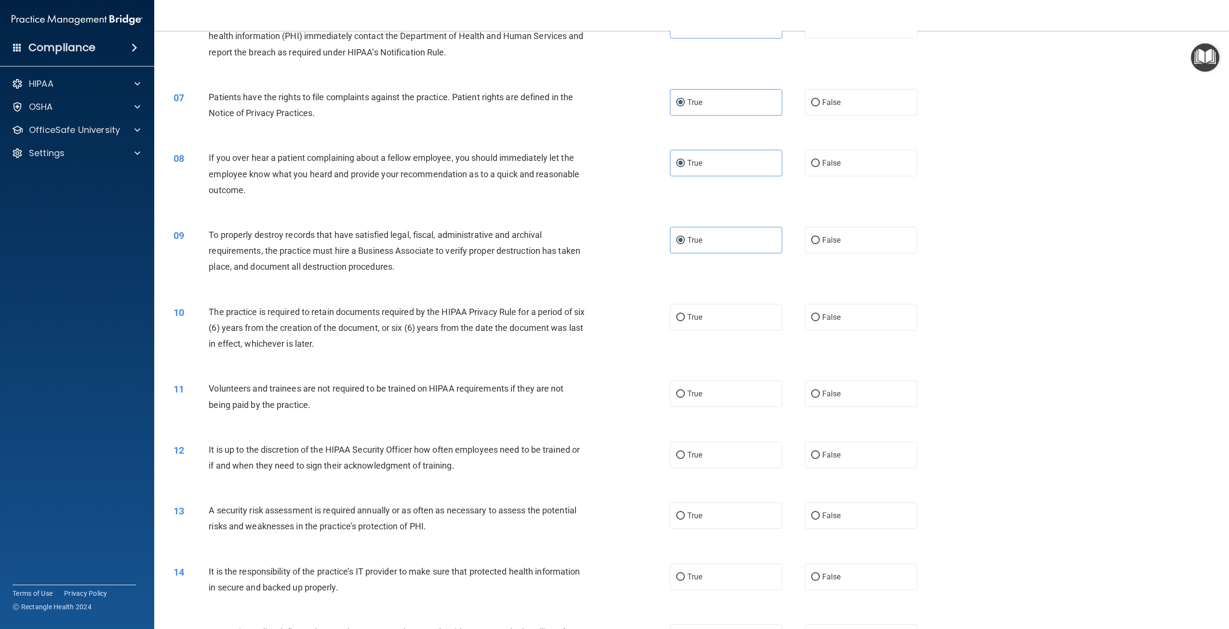
scroll to position [434, 0]
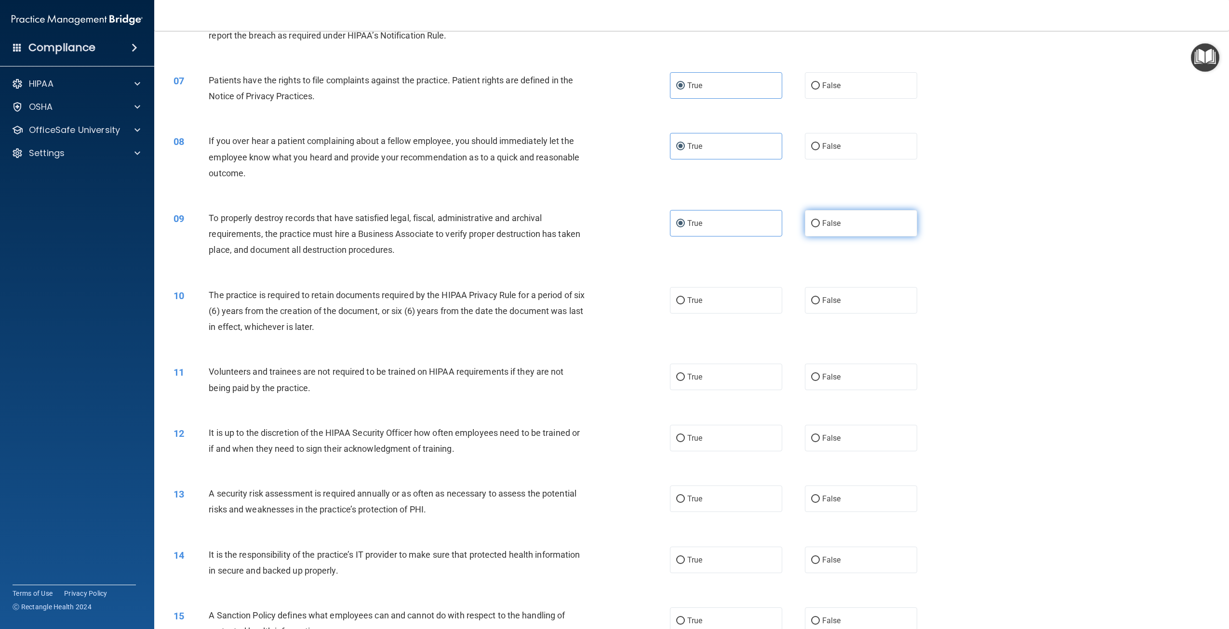
click at [867, 226] on label "False" at bounding box center [861, 223] width 112 height 27
click at [820, 226] on input "False" at bounding box center [815, 223] width 9 height 7
radio input "true"
radio input "false"
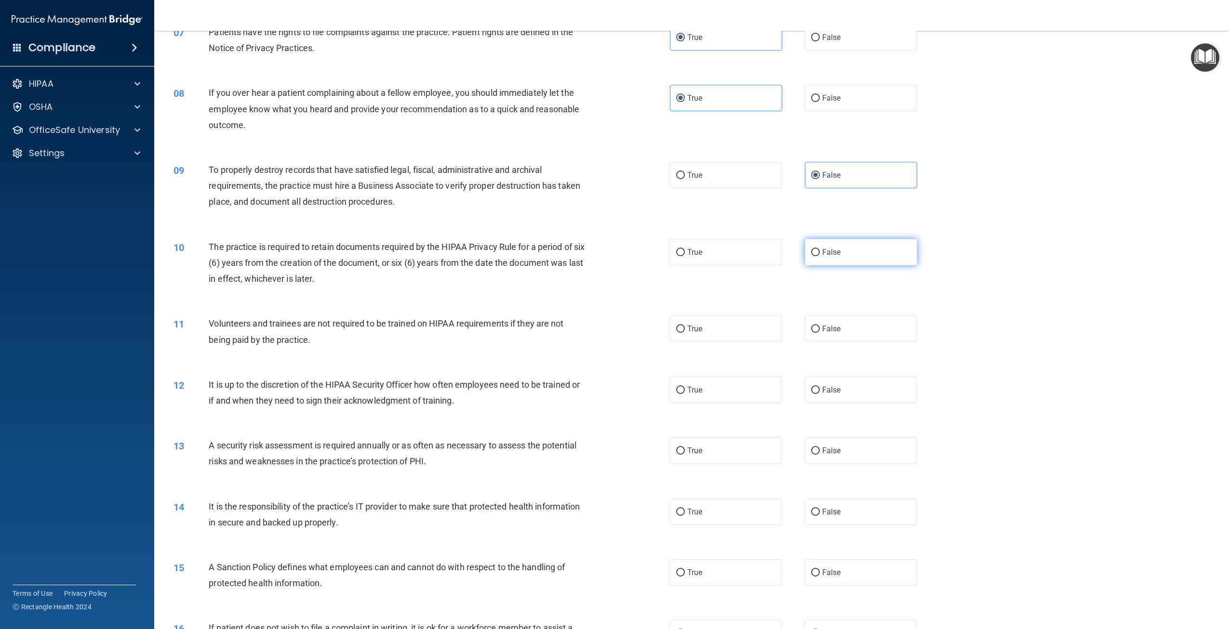
click at [866, 262] on label "False" at bounding box center [861, 252] width 112 height 27
click at [820, 256] on input "False" at bounding box center [815, 252] width 9 height 7
radio input "true"
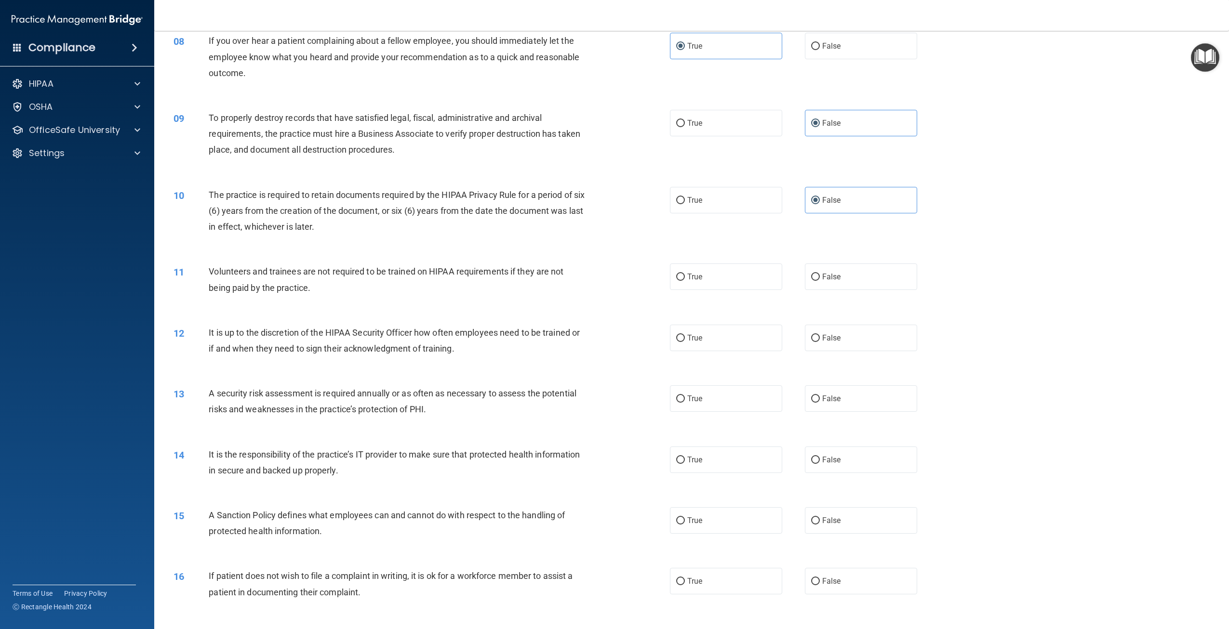
scroll to position [578, 0]
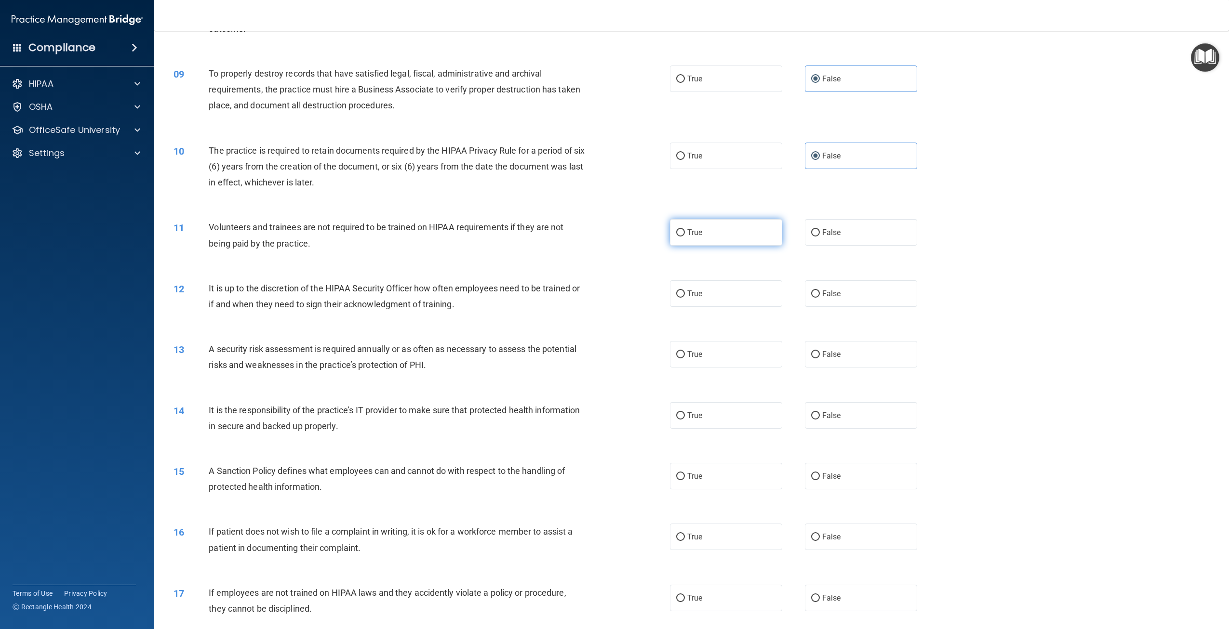
click at [690, 241] on label "True" at bounding box center [726, 232] width 112 height 27
click at [685, 237] on input "True" at bounding box center [680, 232] width 9 height 7
radio input "true"
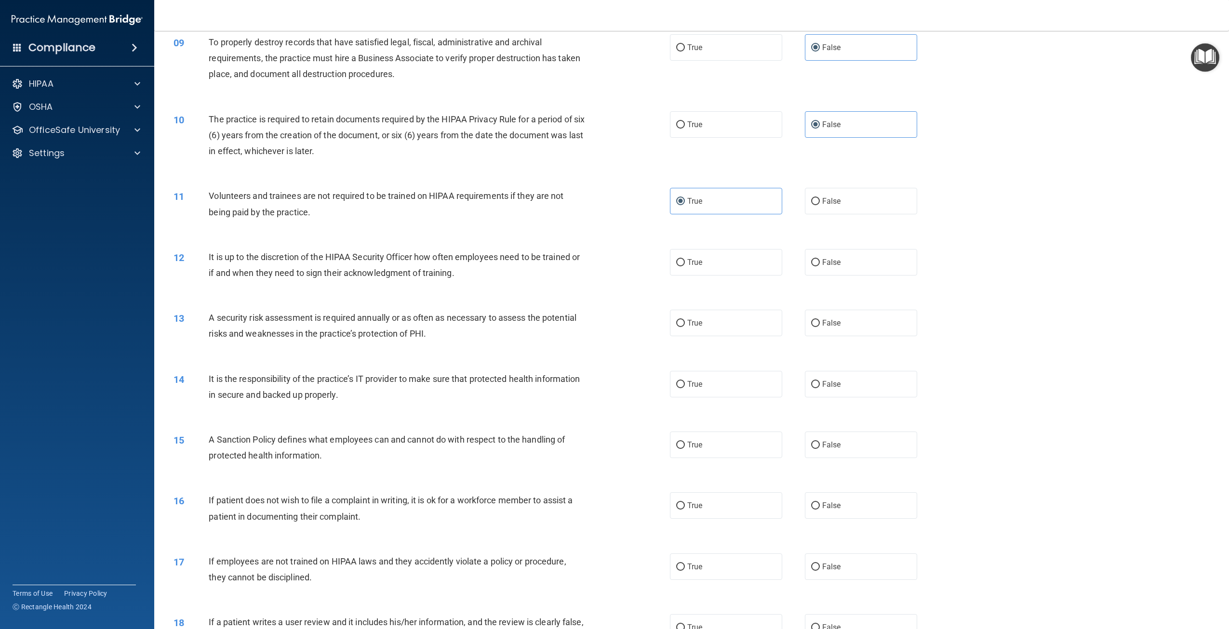
scroll to position [627, 0]
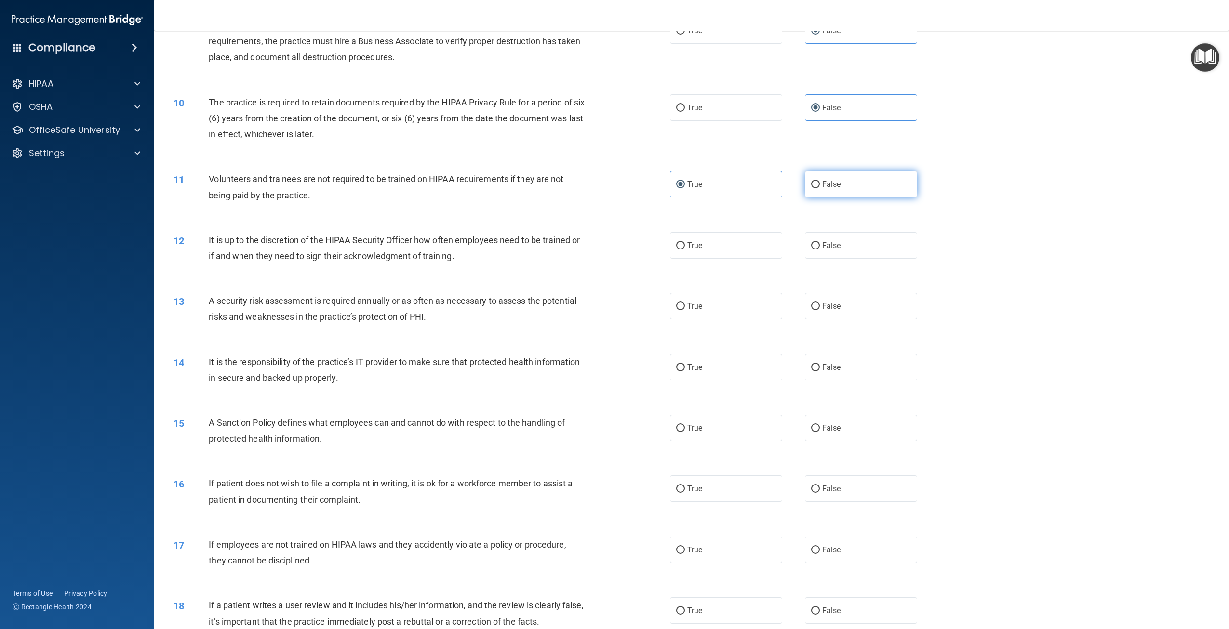
click at [879, 194] on label "False" at bounding box center [861, 184] width 112 height 27
click at [820, 188] on input "False" at bounding box center [815, 184] width 9 height 7
radio input "true"
radio input "false"
click at [822, 247] on span "False" at bounding box center [831, 245] width 19 height 9
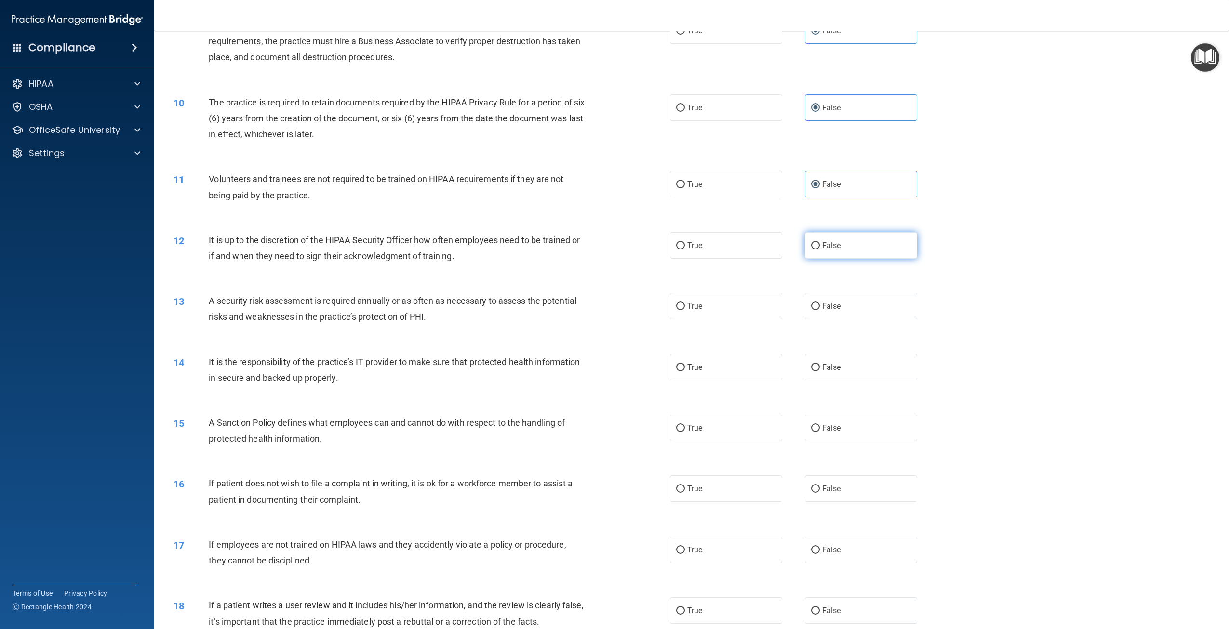
click at [818, 247] on input "False" at bounding box center [815, 245] width 9 height 7
radio input "true"
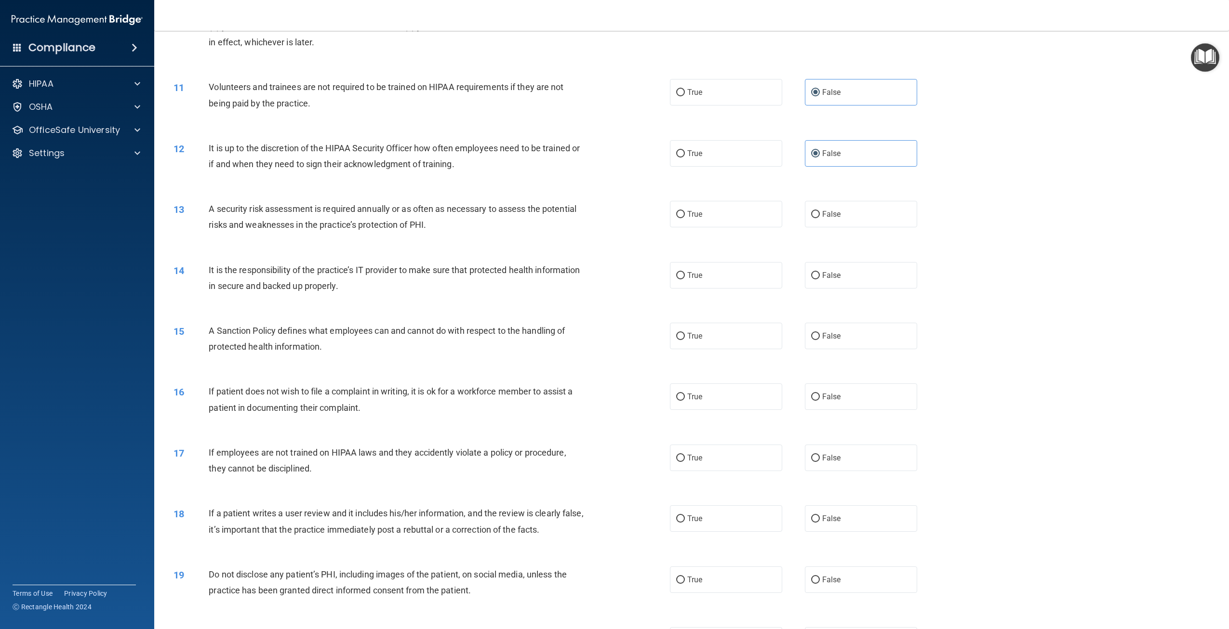
scroll to position [723, 0]
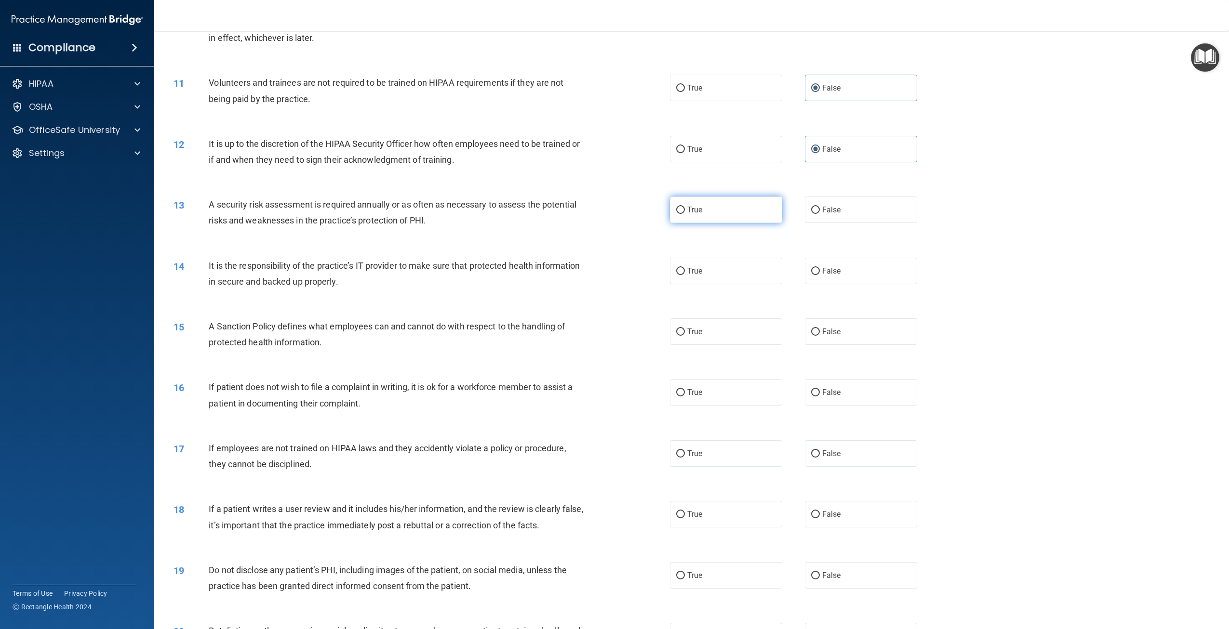
click at [699, 213] on label "True" at bounding box center [726, 210] width 112 height 27
click at [685, 213] on input "True" at bounding box center [680, 210] width 9 height 7
radio input "true"
click at [860, 275] on label "False" at bounding box center [861, 271] width 112 height 27
click at [820, 275] on input "False" at bounding box center [815, 271] width 9 height 7
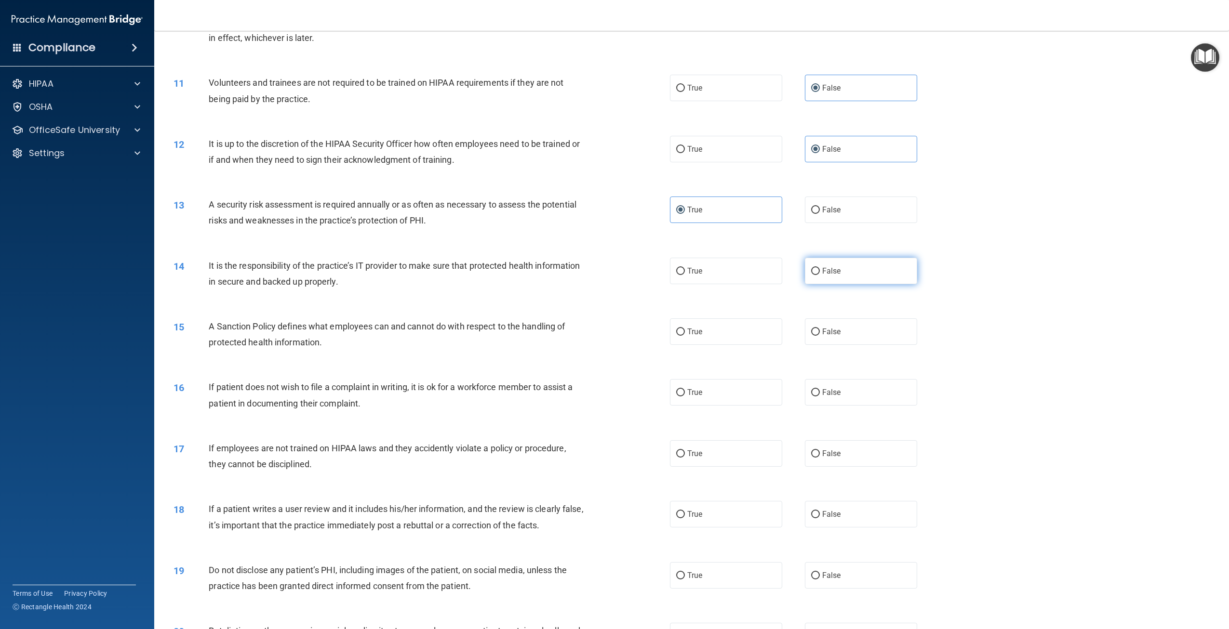
radio input "true"
click at [851, 331] on label "False" at bounding box center [861, 332] width 112 height 27
click at [820, 331] on input "False" at bounding box center [815, 332] width 9 height 7
radio input "true"
click at [676, 392] on input "True" at bounding box center [680, 392] width 9 height 7
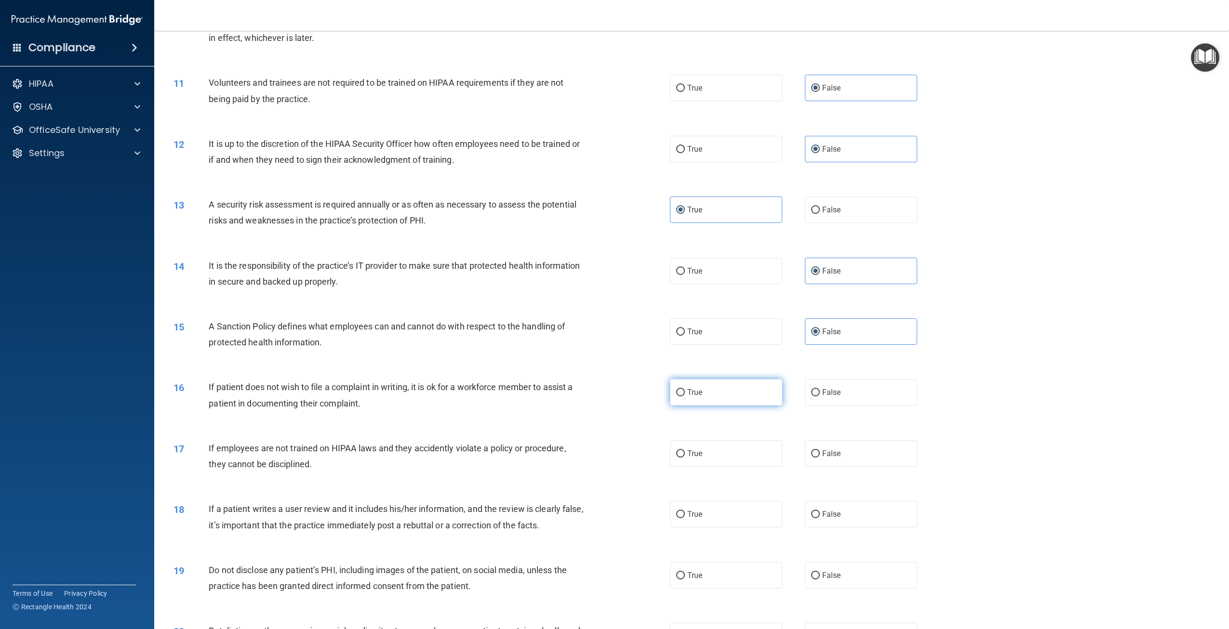
radio input "true"
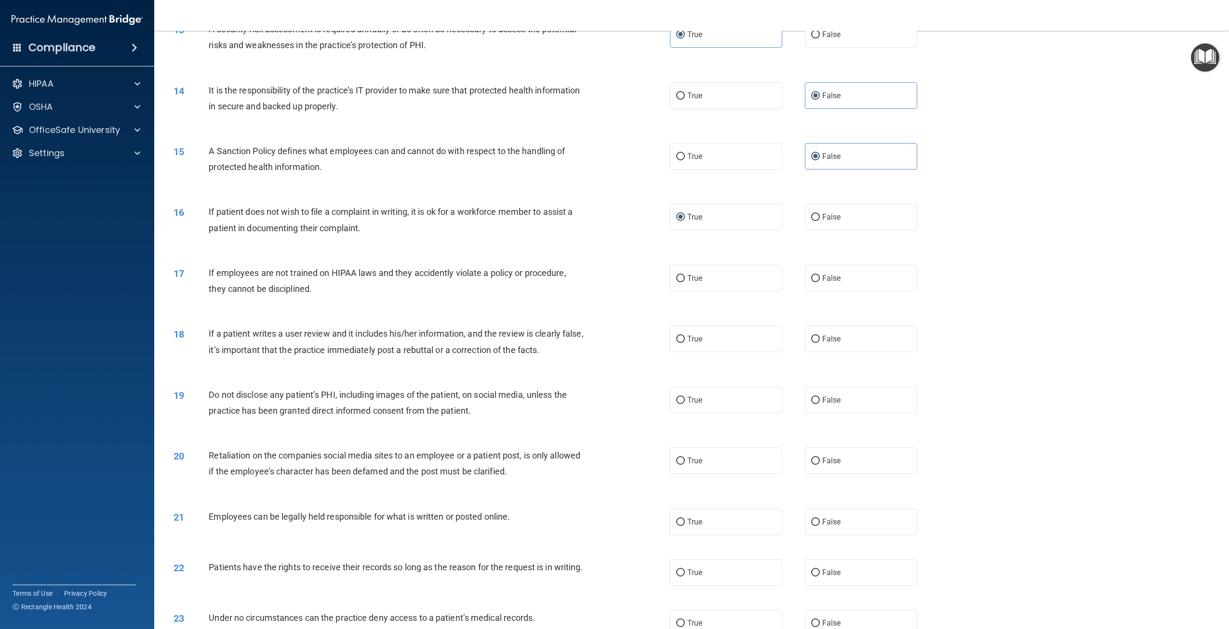
scroll to position [964, 0]
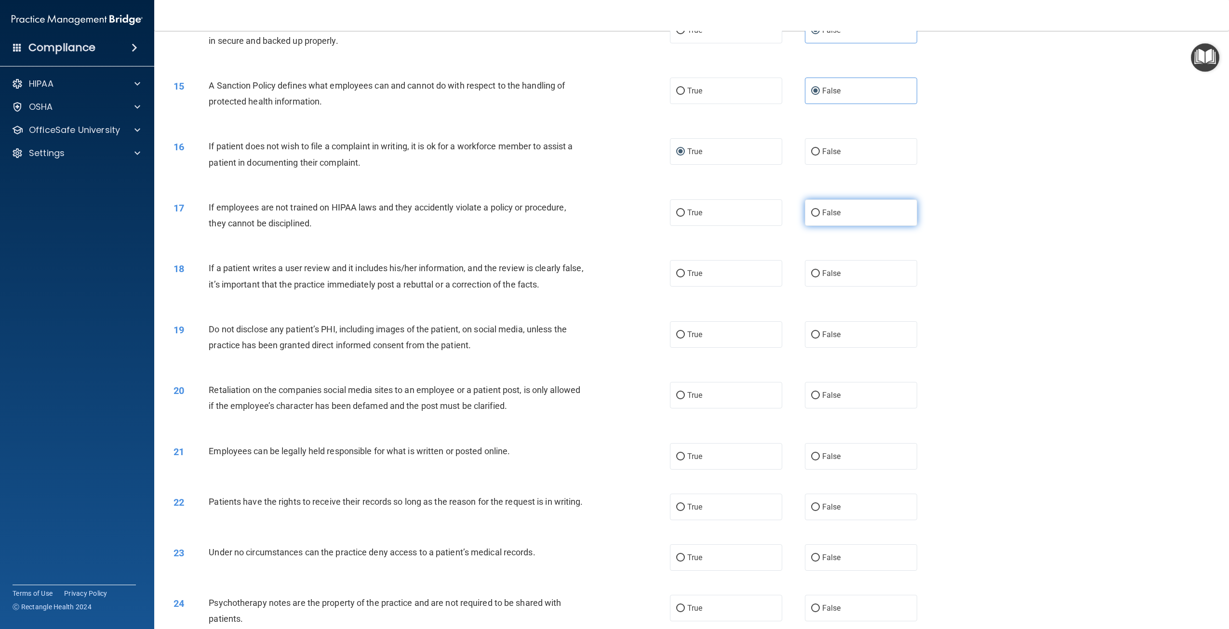
click at [822, 212] on span "False" at bounding box center [831, 212] width 19 height 9
click at [819, 212] on input "False" at bounding box center [815, 213] width 9 height 7
radio input "true"
click at [696, 283] on label "True" at bounding box center [726, 273] width 112 height 27
click at [685, 278] on input "True" at bounding box center [680, 273] width 9 height 7
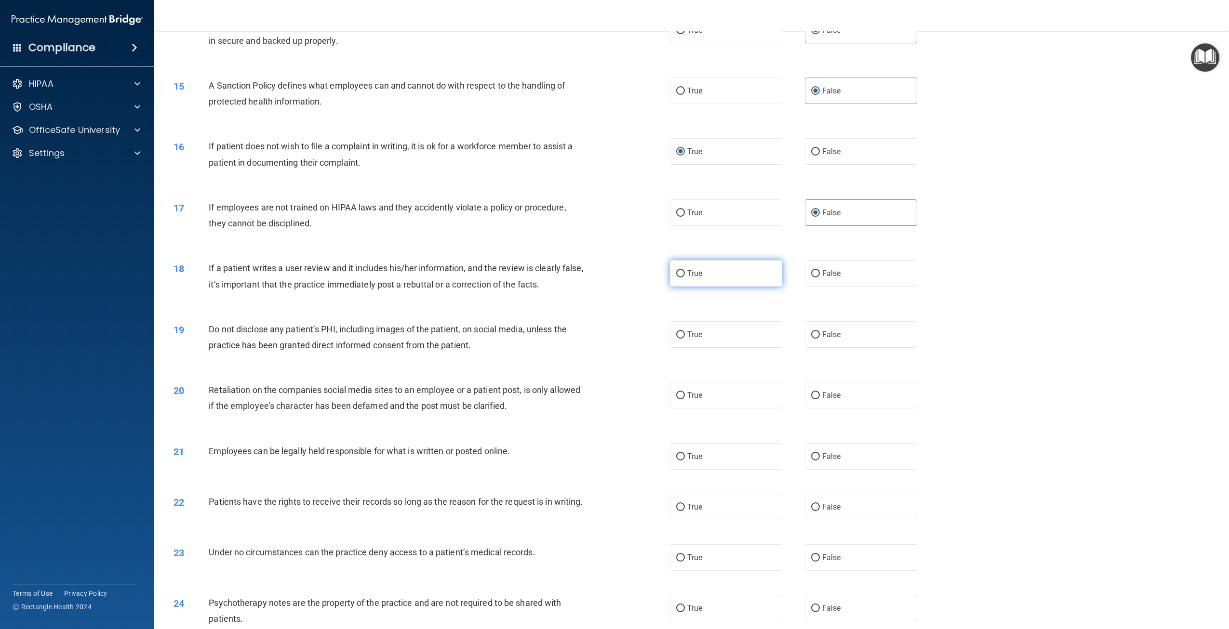
radio input "true"
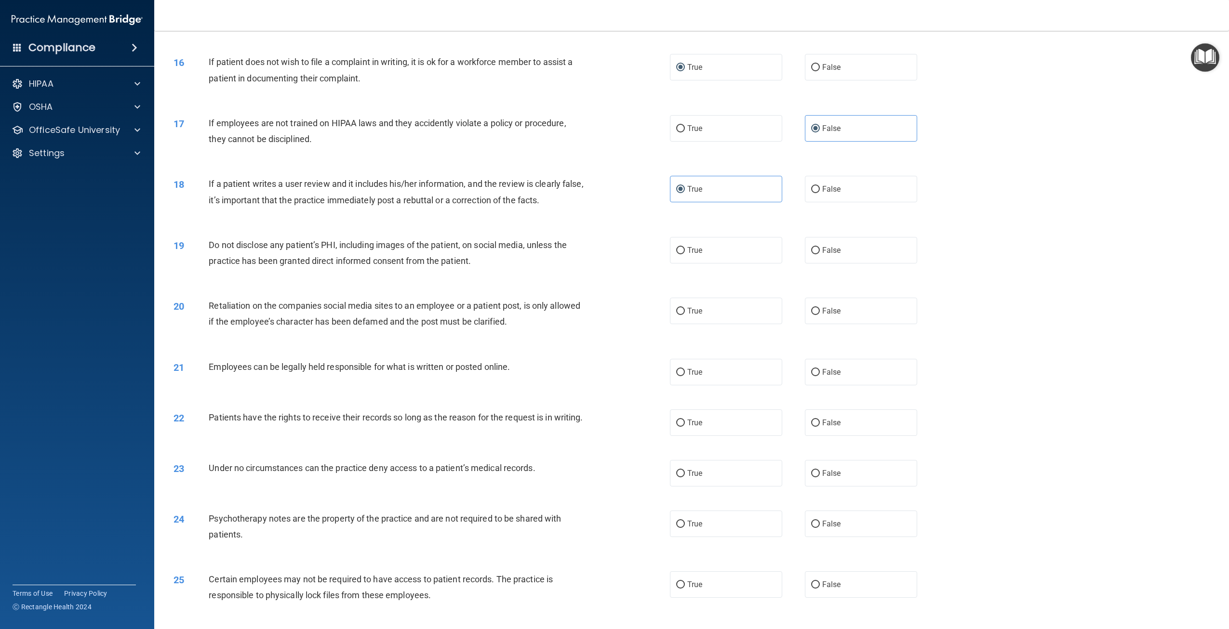
scroll to position [1109, 0]
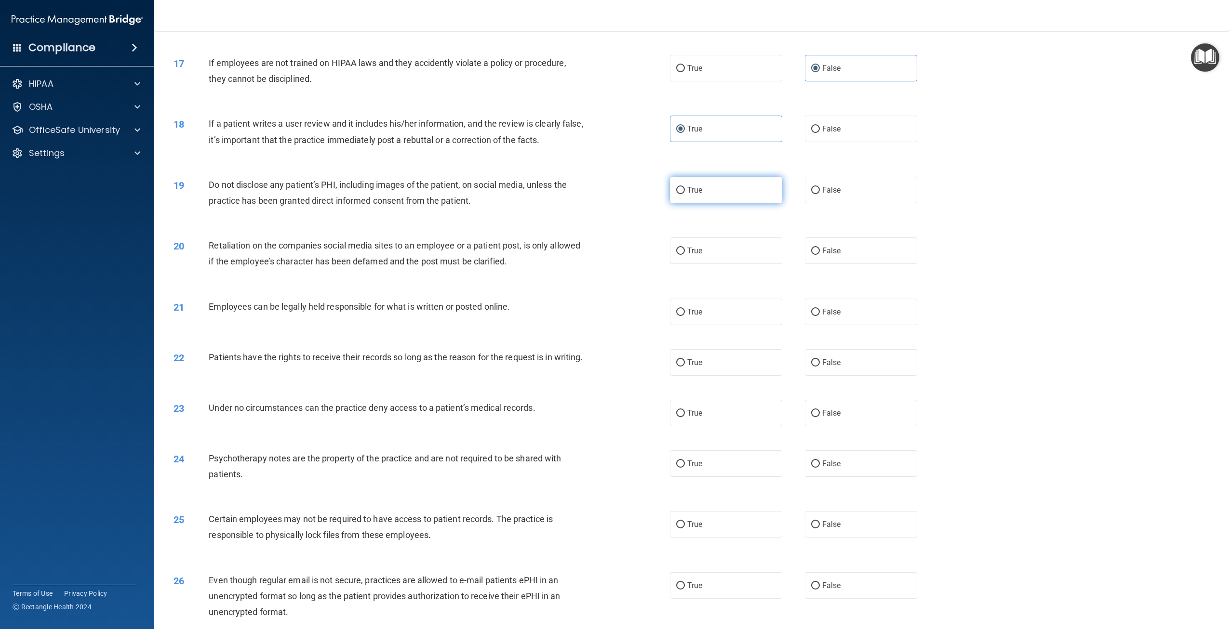
click at [723, 198] on label "True" at bounding box center [726, 190] width 112 height 27
click at [685, 194] on input "True" at bounding box center [680, 190] width 9 height 7
radio input "true"
click at [862, 251] on label "False" at bounding box center [861, 251] width 112 height 27
click at [820, 251] on input "False" at bounding box center [815, 251] width 9 height 7
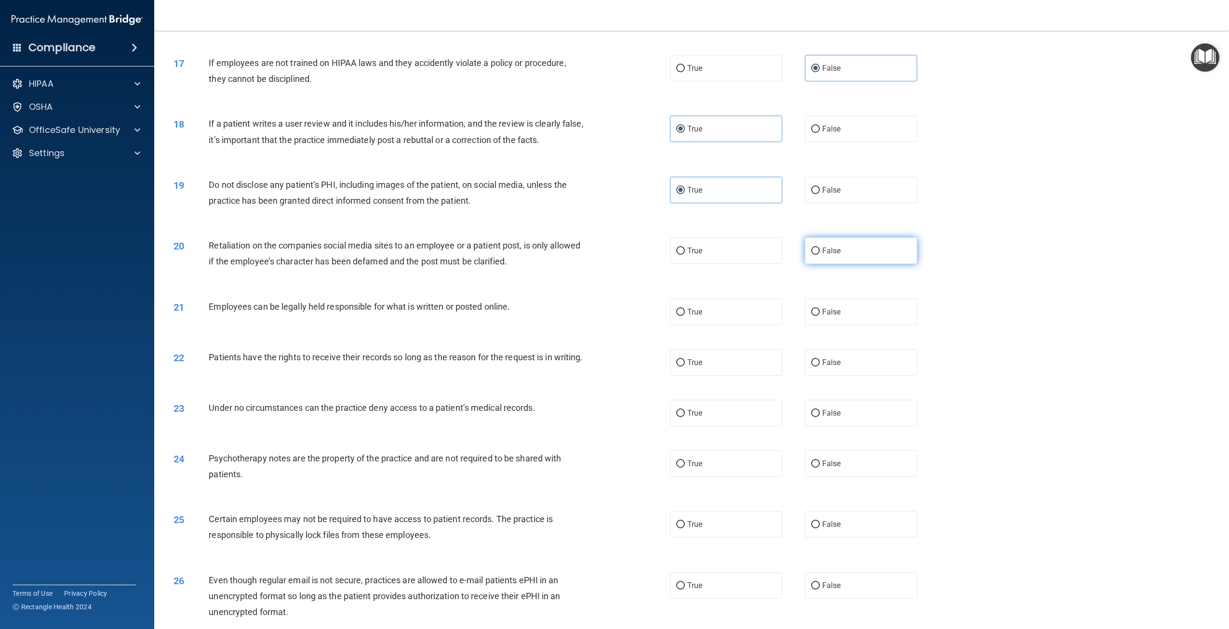
radio input "true"
click at [699, 308] on label "True" at bounding box center [726, 312] width 112 height 27
click at [685, 309] on input "True" at bounding box center [680, 312] width 9 height 7
radio input "true"
click at [728, 359] on label "True" at bounding box center [726, 362] width 112 height 27
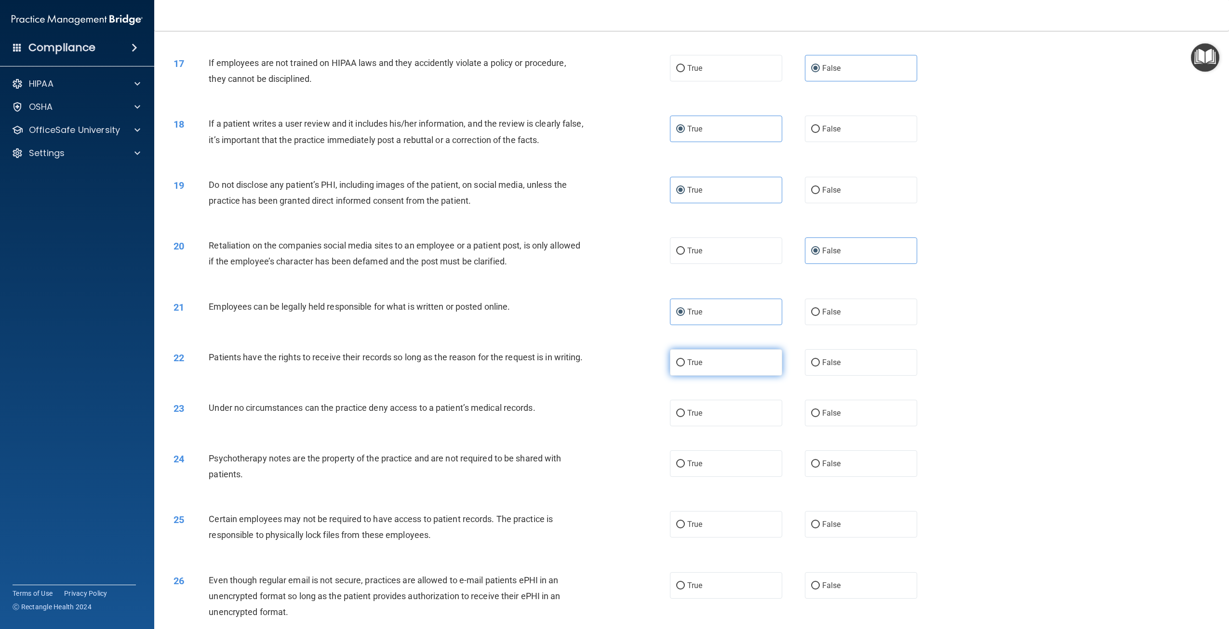
click at [685, 360] on input "True" at bounding box center [680, 363] width 9 height 7
radio input "true"
click at [817, 366] on label "False" at bounding box center [861, 362] width 112 height 27
click at [817, 366] on input "False" at bounding box center [815, 363] width 9 height 7
radio input "true"
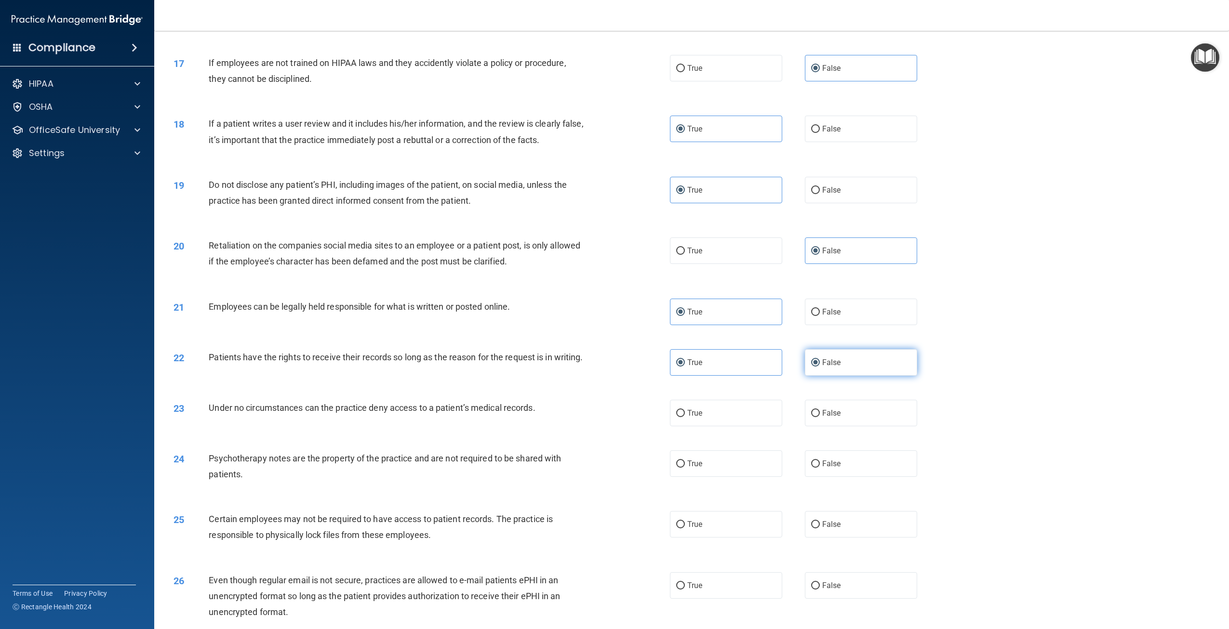
radio input "false"
click at [811, 417] on input "False" at bounding box center [815, 413] width 9 height 7
radio input "true"
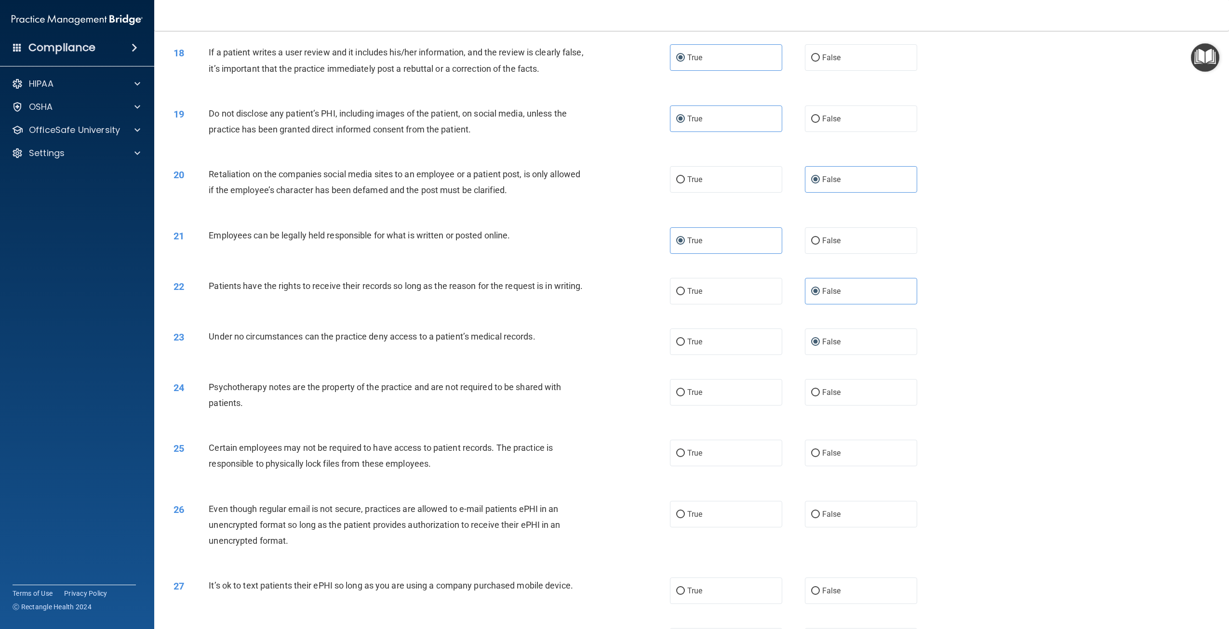
scroll to position [1205, 0]
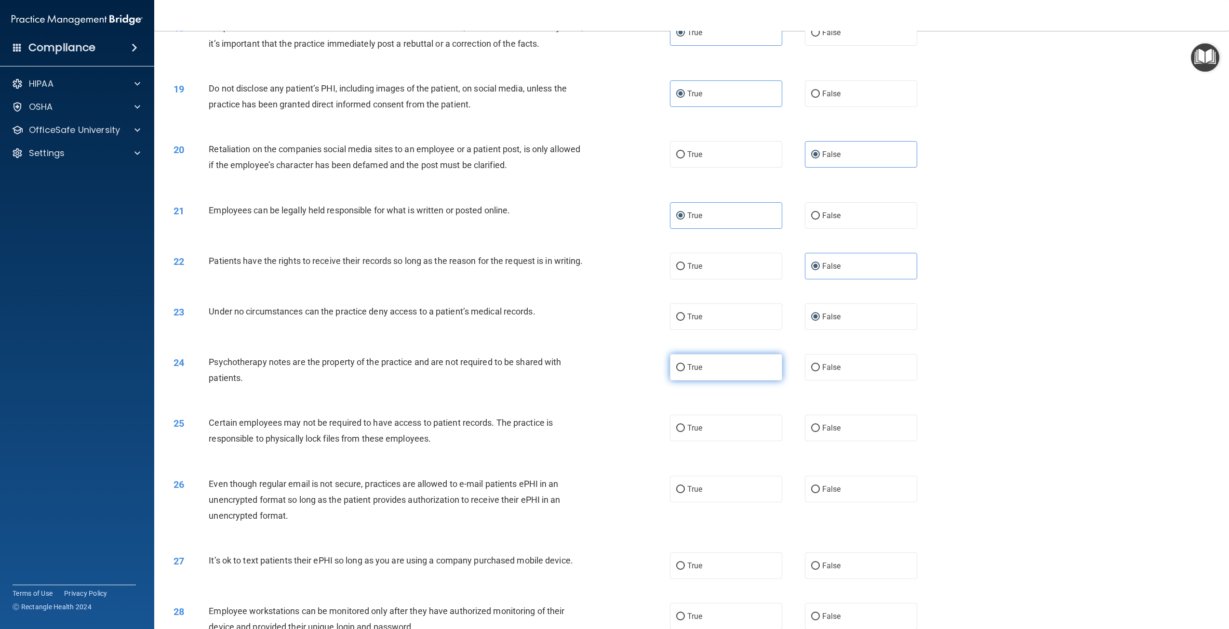
click at [695, 372] on span "True" at bounding box center [694, 367] width 15 height 9
click at [685, 372] on input "True" at bounding box center [680, 367] width 9 height 7
radio input "true"
click at [869, 441] on label "False" at bounding box center [861, 428] width 112 height 27
click at [820, 432] on input "False" at bounding box center [815, 428] width 9 height 7
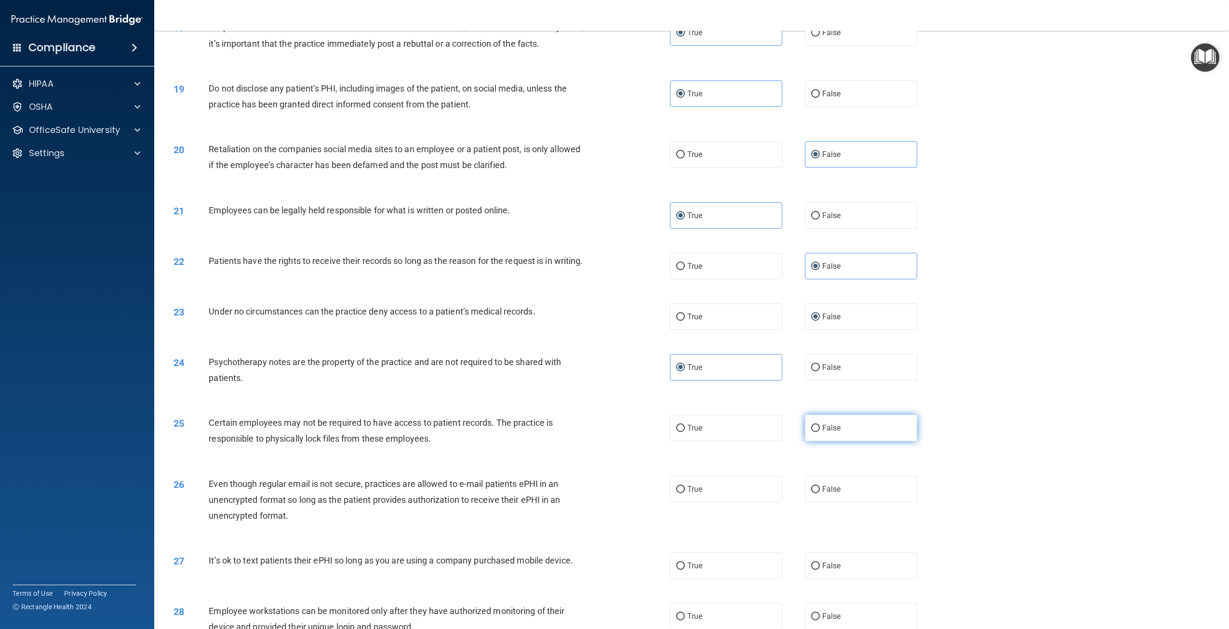
radio input "true"
click at [711, 441] on label "True" at bounding box center [726, 428] width 112 height 27
click at [685, 432] on input "True" at bounding box center [680, 428] width 9 height 7
radio input "true"
click at [887, 441] on label "False" at bounding box center [861, 428] width 112 height 27
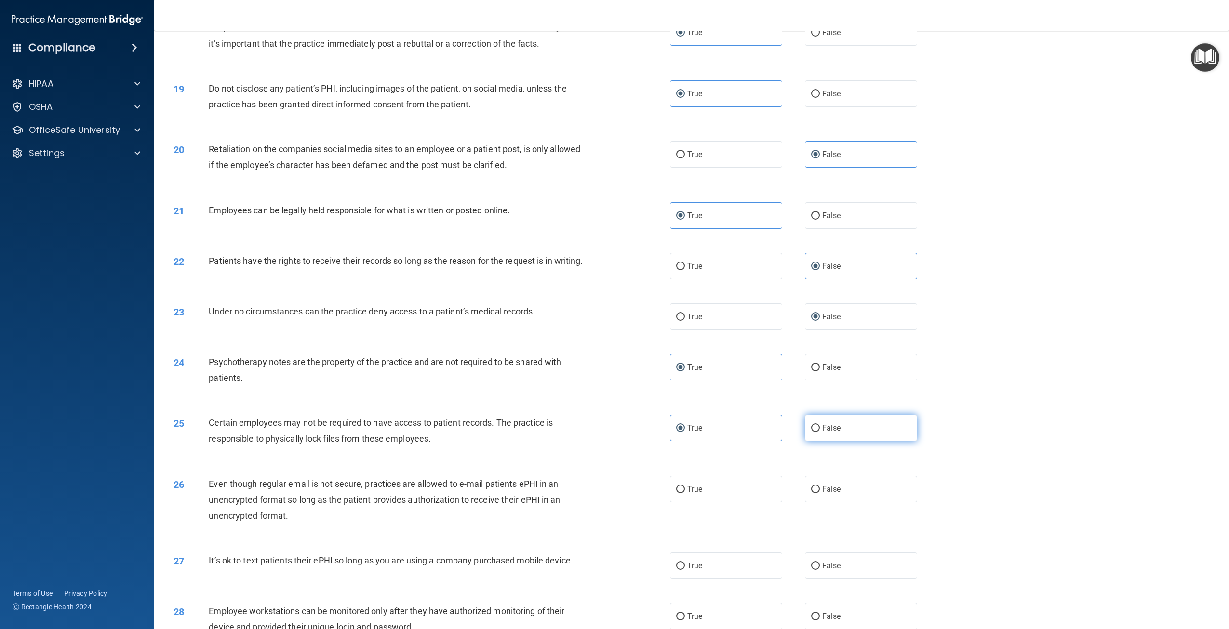
click at [820, 432] on input "False" at bounding box center [815, 428] width 9 height 7
radio input "true"
radio input "false"
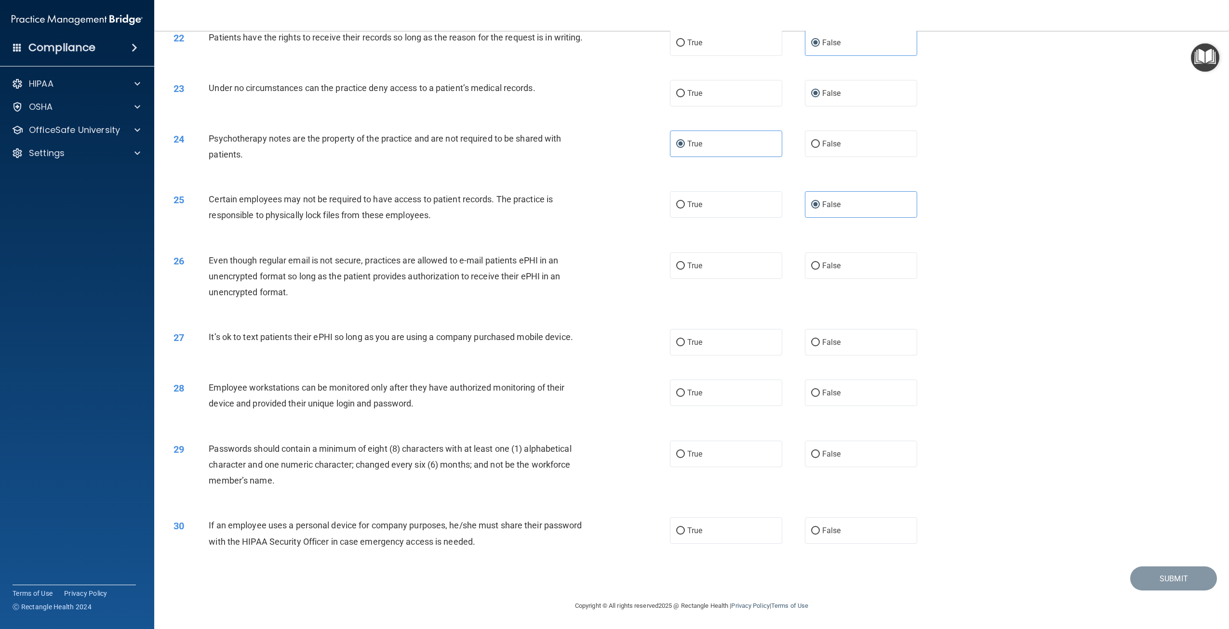
scroll to position [1439, 0]
click at [813, 259] on label "False" at bounding box center [861, 266] width 112 height 27
click at [813, 263] on input "False" at bounding box center [815, 266] width 9 height 7
radio input "true"
click at [840, 343] on label "False" at bounding box center [861, 342] width 112 height 27
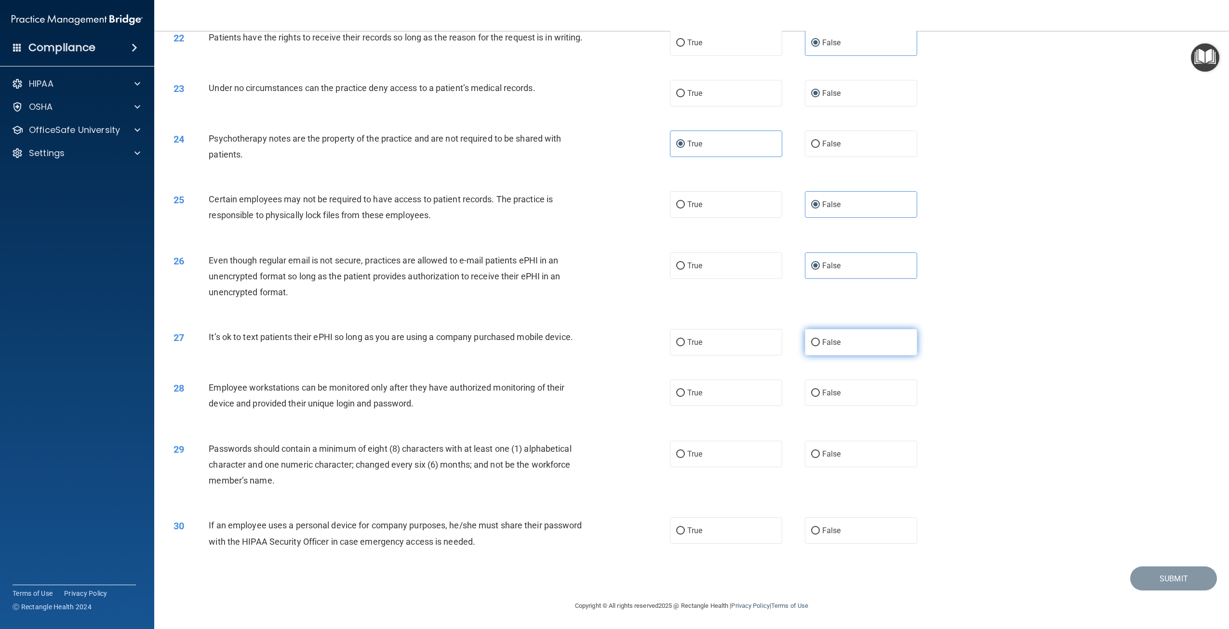
click at [820, 343] on input "False" at bounding box center [815, 342] width 9 height 7
radio input "true"
click at [718, 392] on label "True" at bounding box center [726, 393] width 112 height 27
click at [685, 392] on input "True" at bounding box center [680, 393] width 9 height 7
radio input "true"
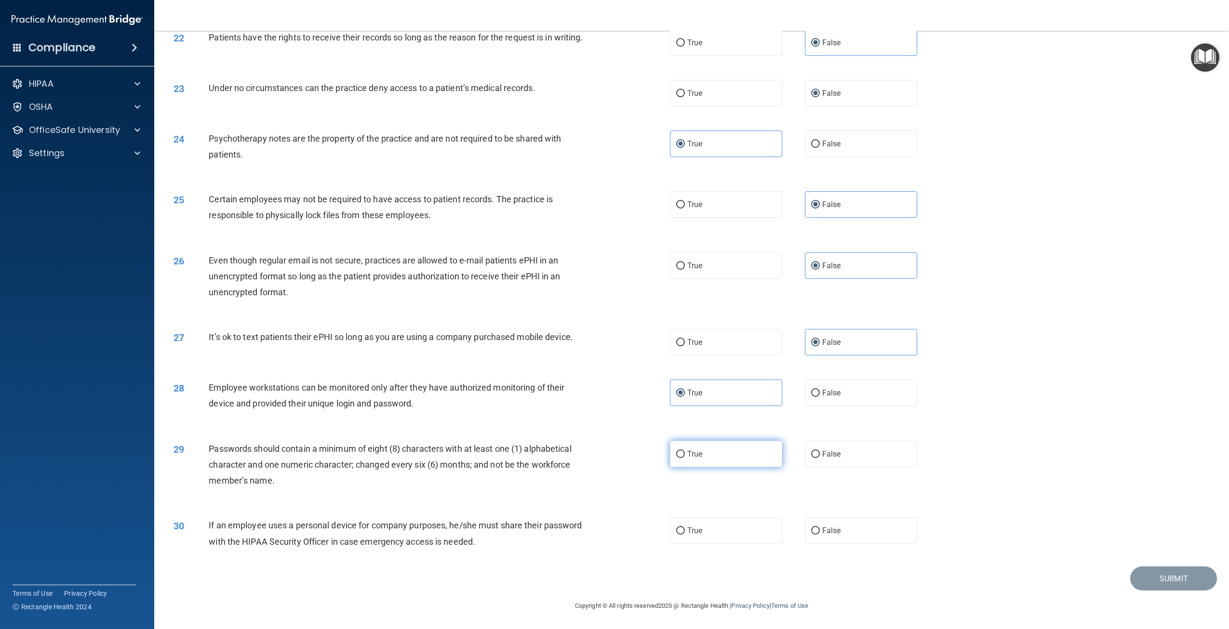
click at [724, 451] on label "True" at bounding box center [726, 454] width 112 height 27
click at [685, 451] on input "True" at bounding box center [680, 454] width 9 height 7
radio input "true"
click at [832, 535] on label "False" at bounding box center [861, 531] width 112 height 27
click at [820, 535] on input "False" at bounding box center [815, 531] width 9 height 7
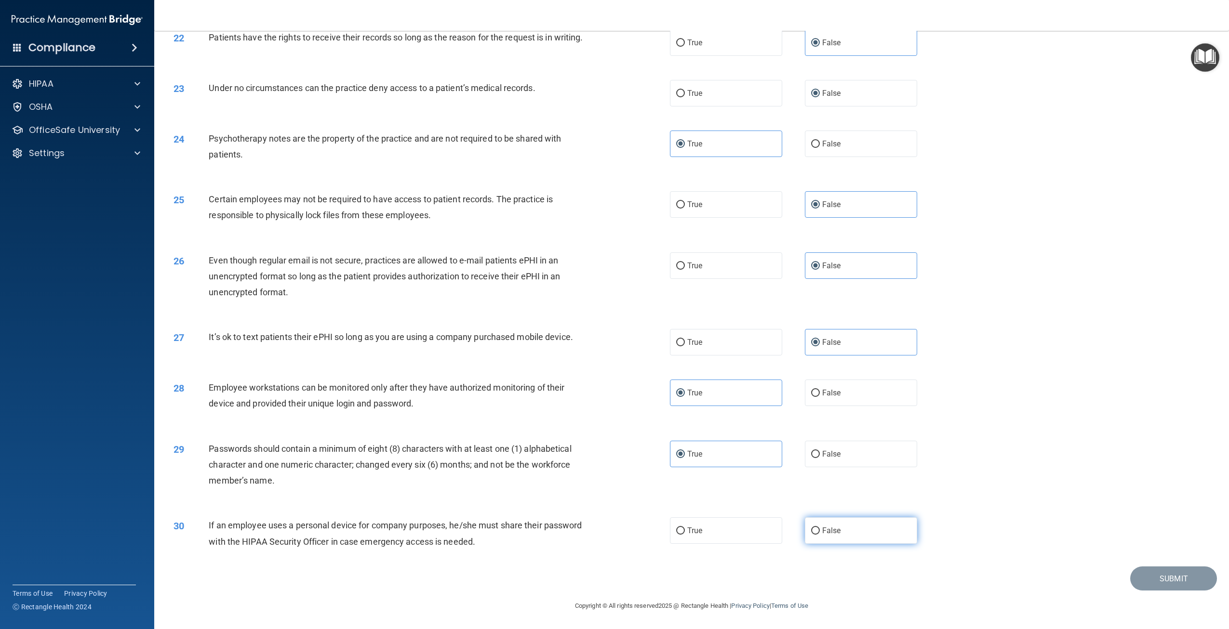
radio input "true"
drag, startPoint x: 1149, startPoint y: 571, endPoint x: 1135, endPoint y: 575, distance: 14.4
click at [1149, 572] on button "Submit" at bounding box center [1173, 579] width 87 height 25
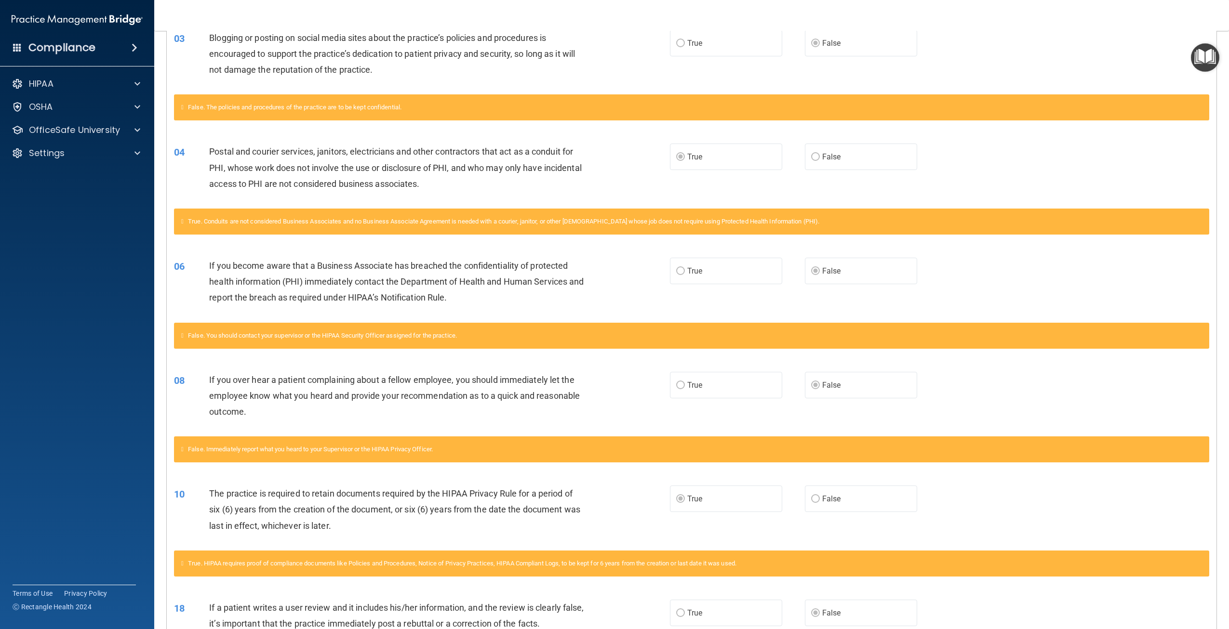
scroll to position [193, 0]
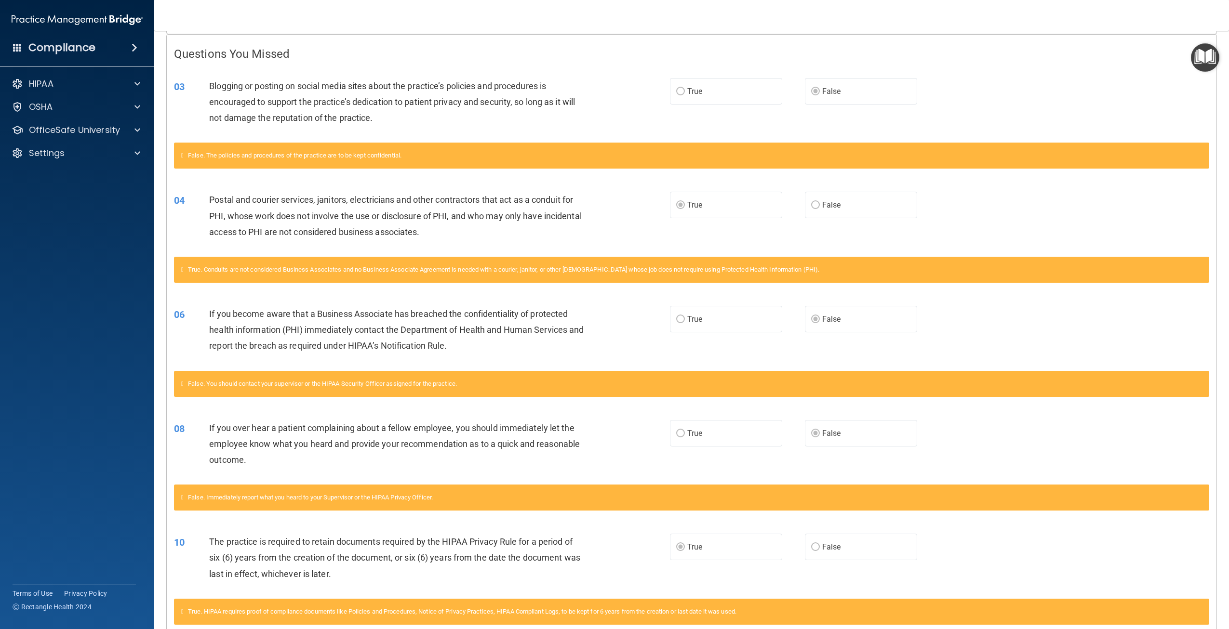
drag, startPoint x: 194, startPoint y: 52, endPoint x: 1083, endPoint y: 9, distance: 889.8
click at [1083, 9] on nav "Toggle navigation Darby Collins [EMAIL_ADDRESS][PERSON_NAME][DOMAIN_NAME] Manag…" at bounding box center [691, 15] width 1075 height 31
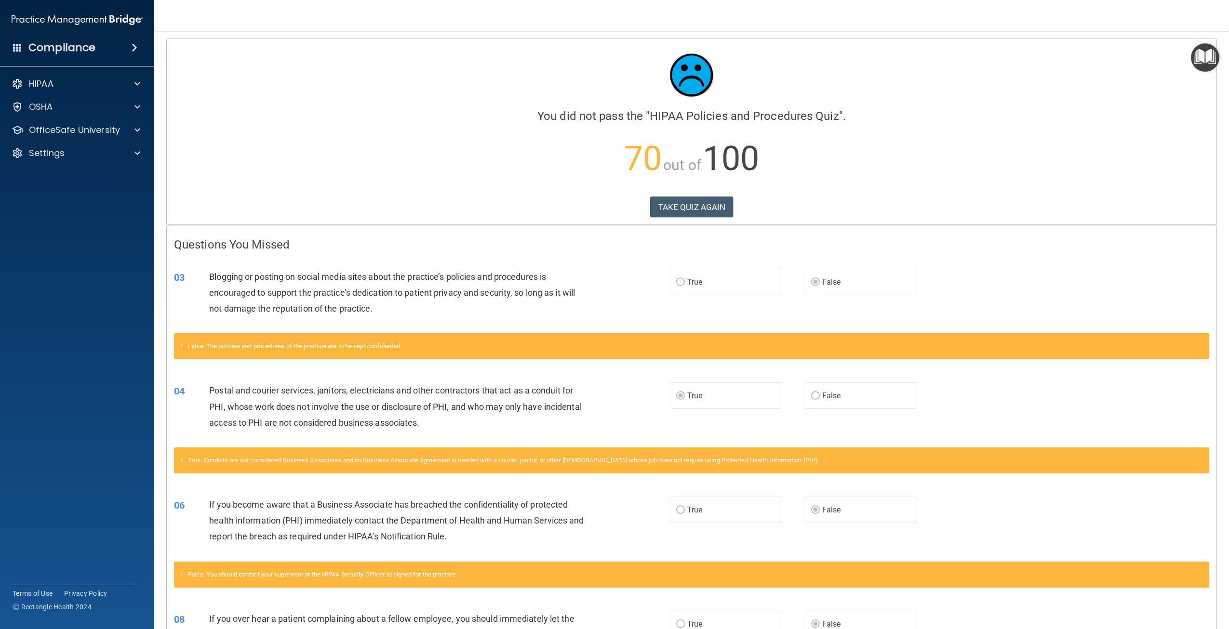
scroll to position [0, 0]
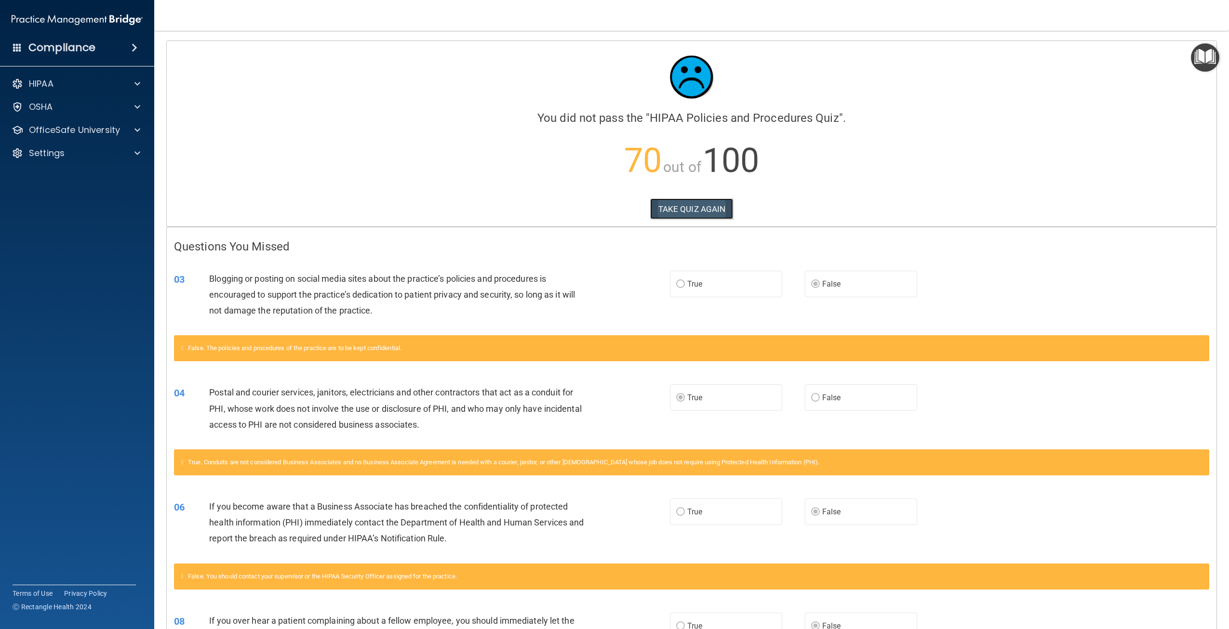
click at [701, 211] on button "TAKE QUIZ AGAIN" at bounding box center [691, 209] width 83 height 21
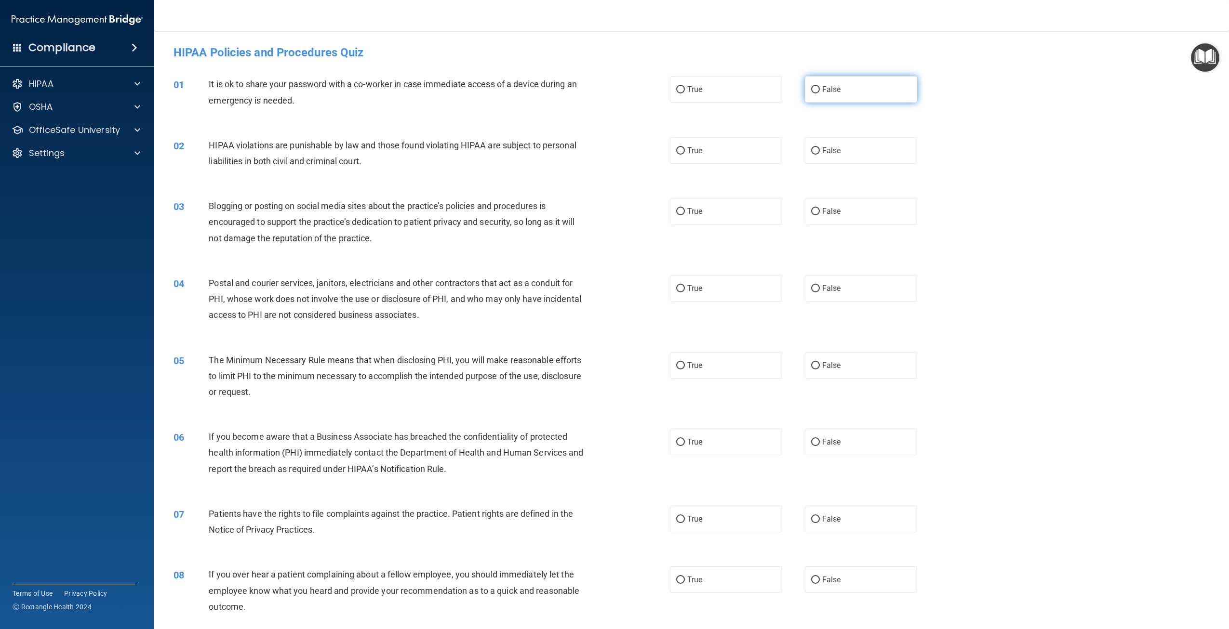
click at [832, 96] on label "False" at bounding box center [861, 89] width 112 height 27
click at [820, 94] on input "False" at bounding box center [815, 89] width 9 height 7
radio input "true"
click at [714, 159] on label "True" at bounding box center [726, 150] width 112 height 27
click at [685, 155] on input "True" at bounding box center [680, 150] width 9 height 7
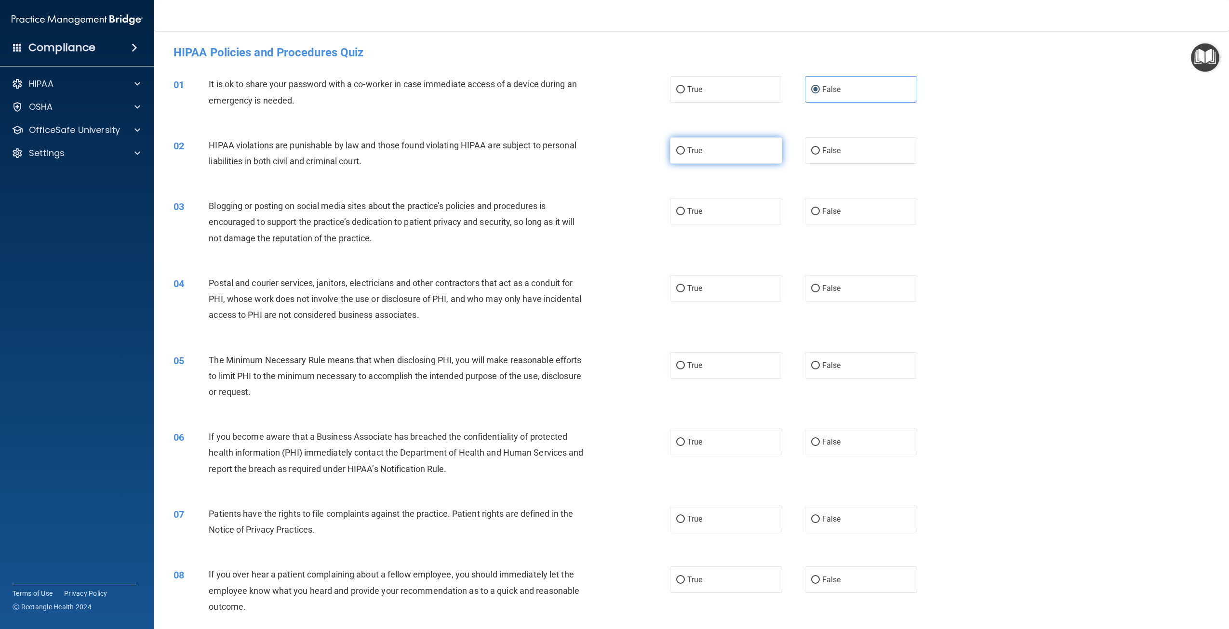
radio input "true"
click at [680, 224] on label "True" at bounding box center [726, 211] width 112 height 27
click at [680, 215] on input "True" at bounding box center [680, 211] width 9 height 7
radio input "true"
click at [851, 292] on label "False" at bounding box center [861, 288] width 112 height 27
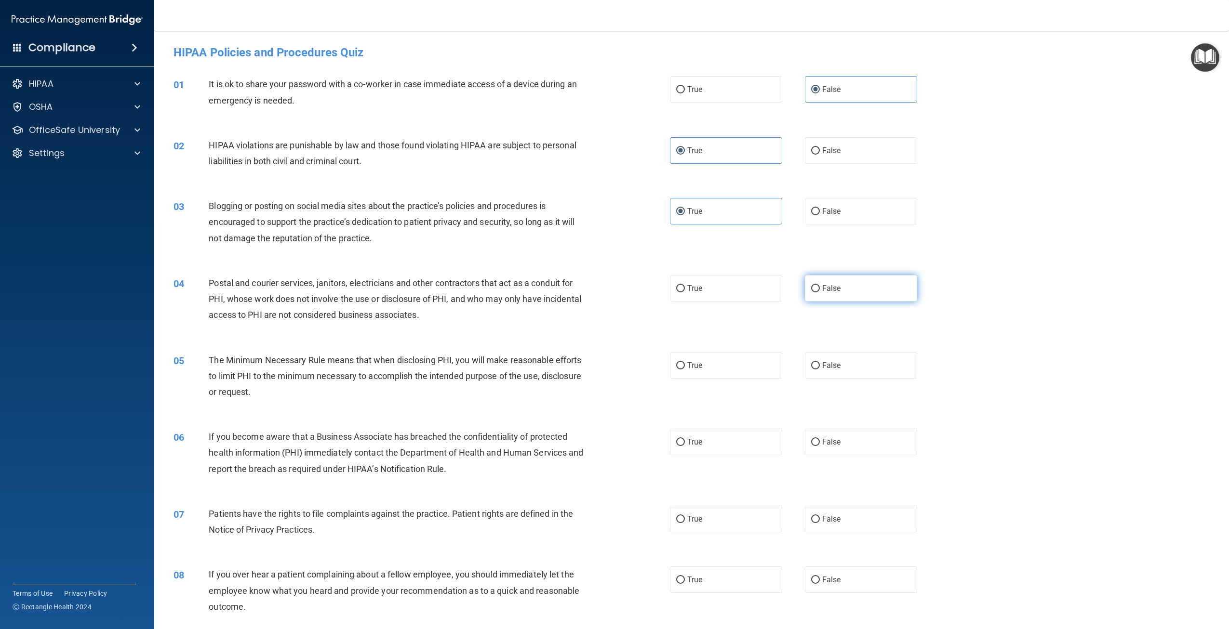
click at [820, 292] on input "False" at bounding box center [815, 288] width 9 height 7
radio input "true"
click at [753, 376] on label "True" at bounding box center [726, 365] width 112 height 27
click at [685, 370] on input "True" at bounding box center [680, 365] width 9 height 7
radio input "true"
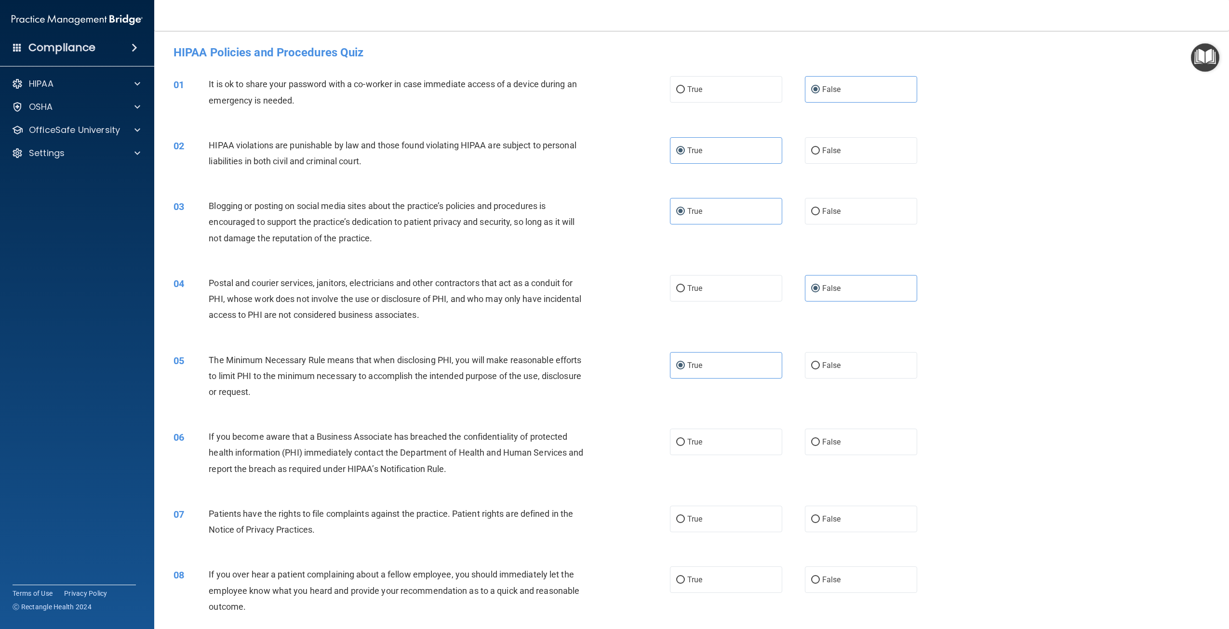
scroll to position [48, 0]
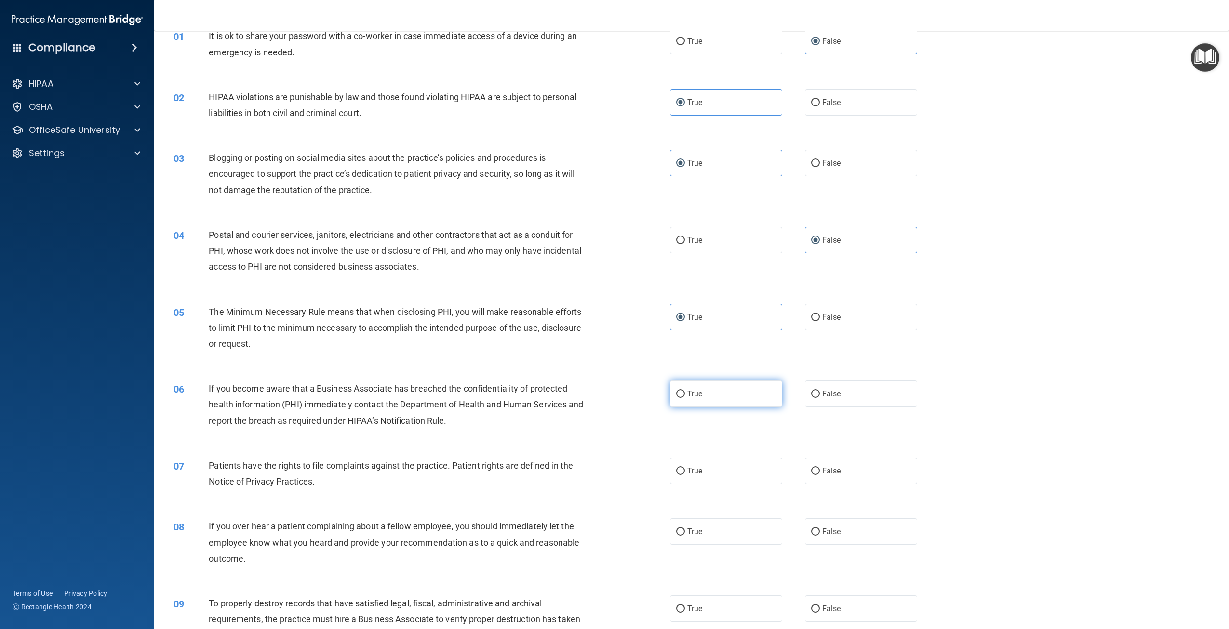
click at [692, 400] on label "True" at bounding box center [726, 394] width 112 height 27
click at [685, 398] on input "True" at bounding box center [680, 394] width 9 height 7
radio input "true"
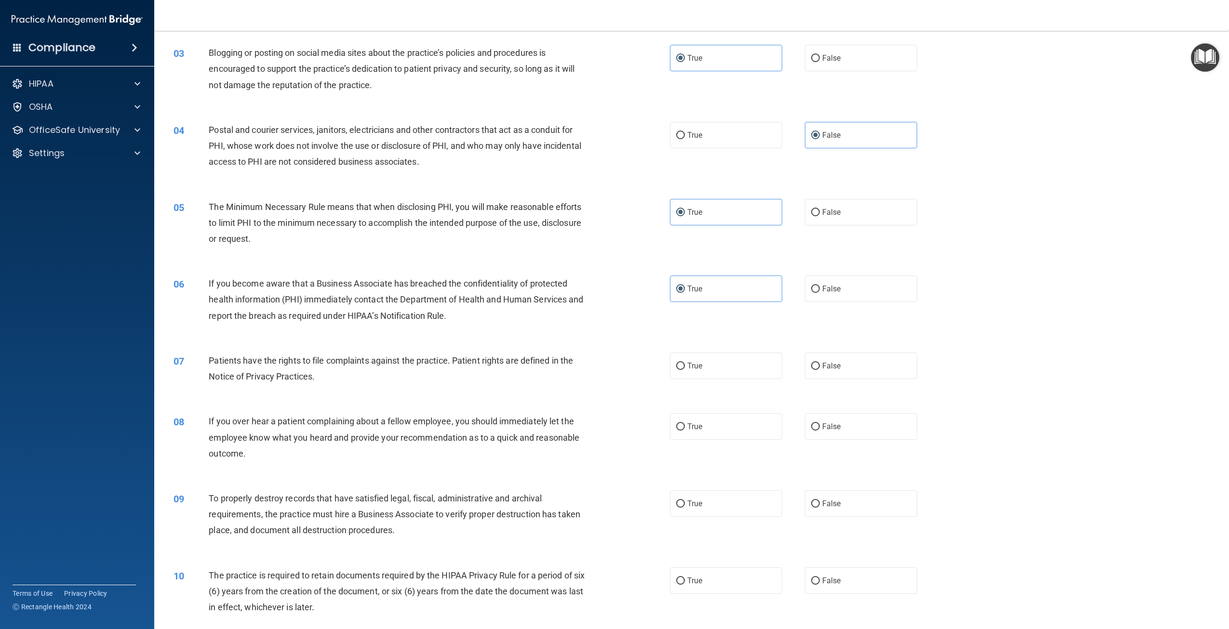
scroll to position [193, 0]
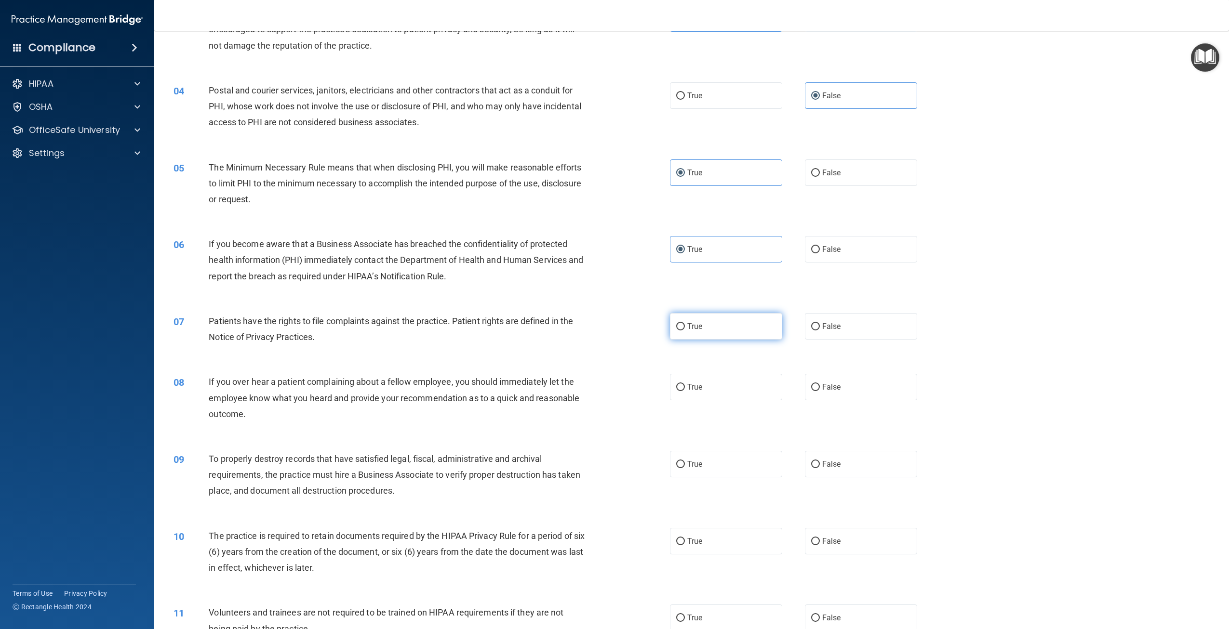
click at [680, 331] on label "True" at bounding box center [726, 326] width 112 height 27
click at [680, 331] on input "True" at bounding box center [680, 326] width 9 height 7
radio input "true"
click at [663, 388] on div "08 If you over hear a patient complaining about a fellow employee, you should i…" at bounding box center [421, 400] width 525 height 53
click at [693, 390] on span "True" at bounding box center [694, 387] width 15 height 9
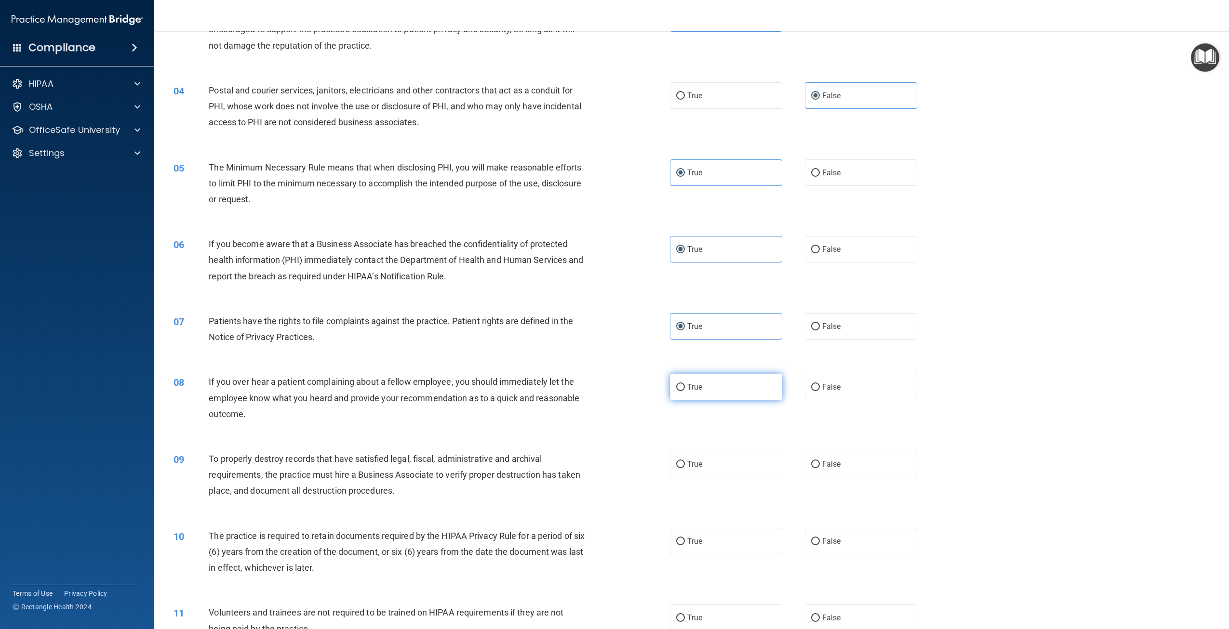
click at [685, 390] on input "True" at bounding box center [680, 387] width 9 height 7
radio input "true"
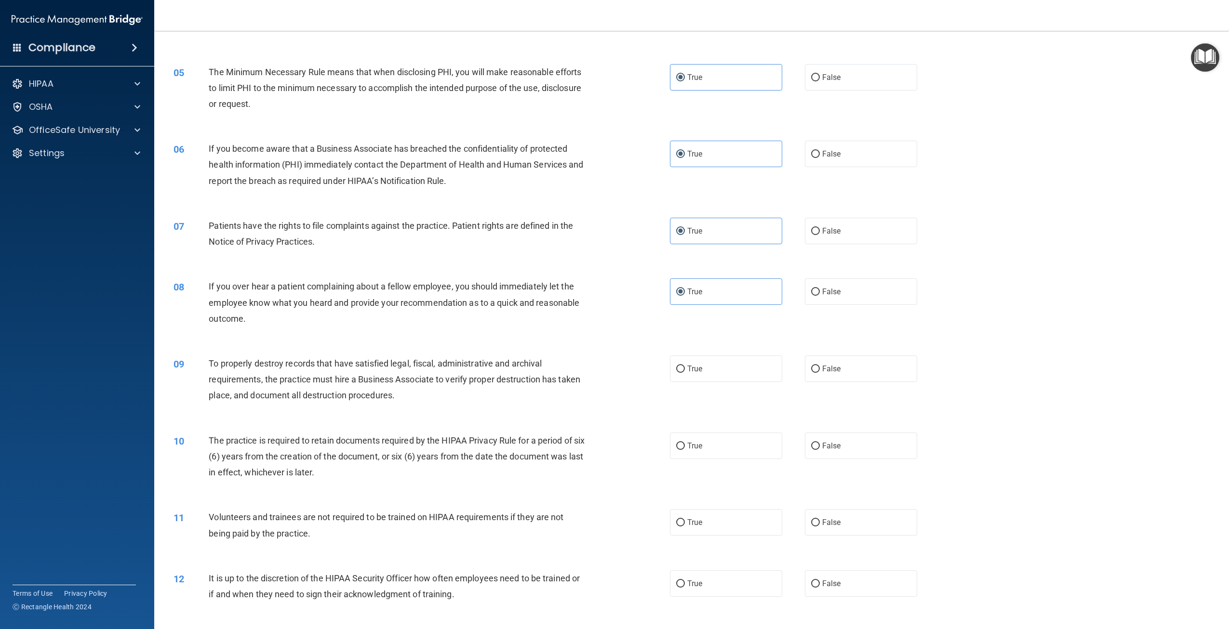
scroll to position [289, 0]
click at [840, 370] on label "False" at bounding box center [861, 368] width 112 height 27
click at [820, 370] on input "False" at bounding box center [815, 368] width 9 height 7
radio input "true"
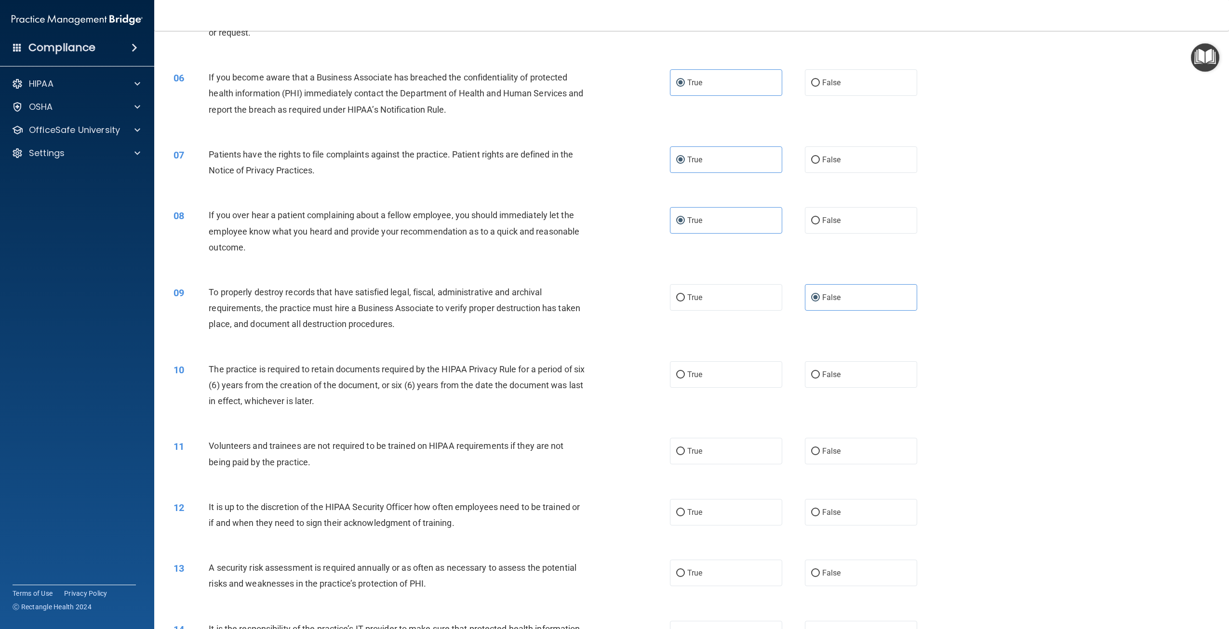
scroll to position [386, 0]
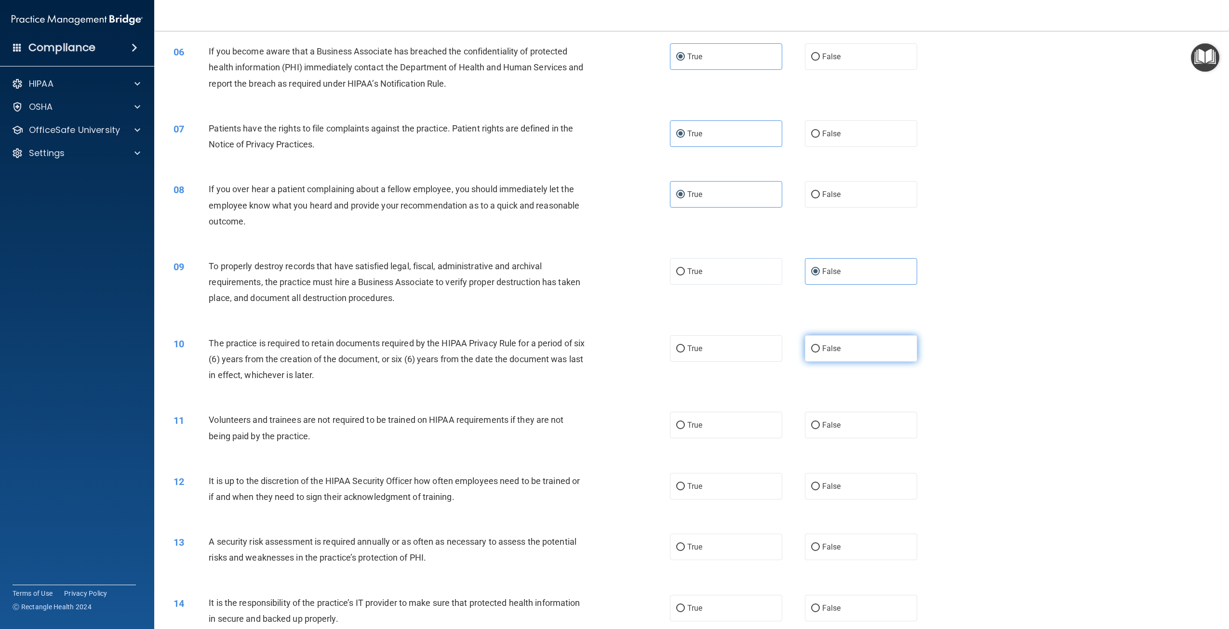
click at [883, 355] on label "False" at bounding box center [861, 348] width 112 height 27
click at [820, 353] on input "False" at bounding box center [815, 349] width 9 height 7
radio input "true"
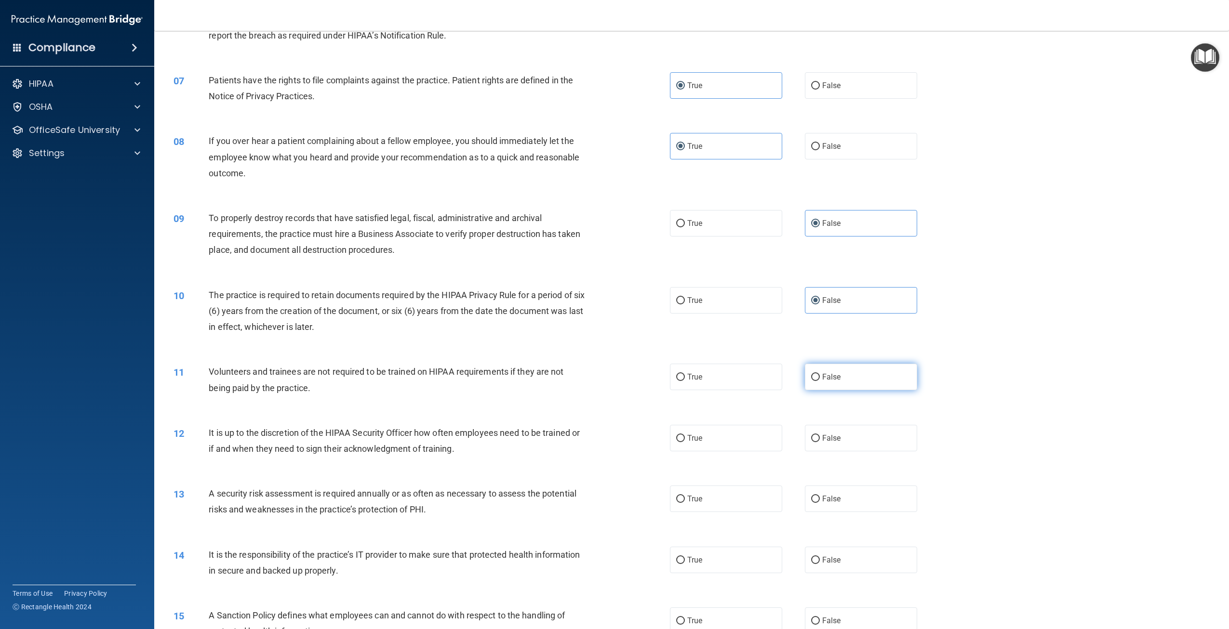
click at [839, 377] on label "False" at bounding box center [861, 377] width 112 height 27
click at [820, 377] on input "False" at bounding box center [815, 377] width 9 height 7
radio input "true"
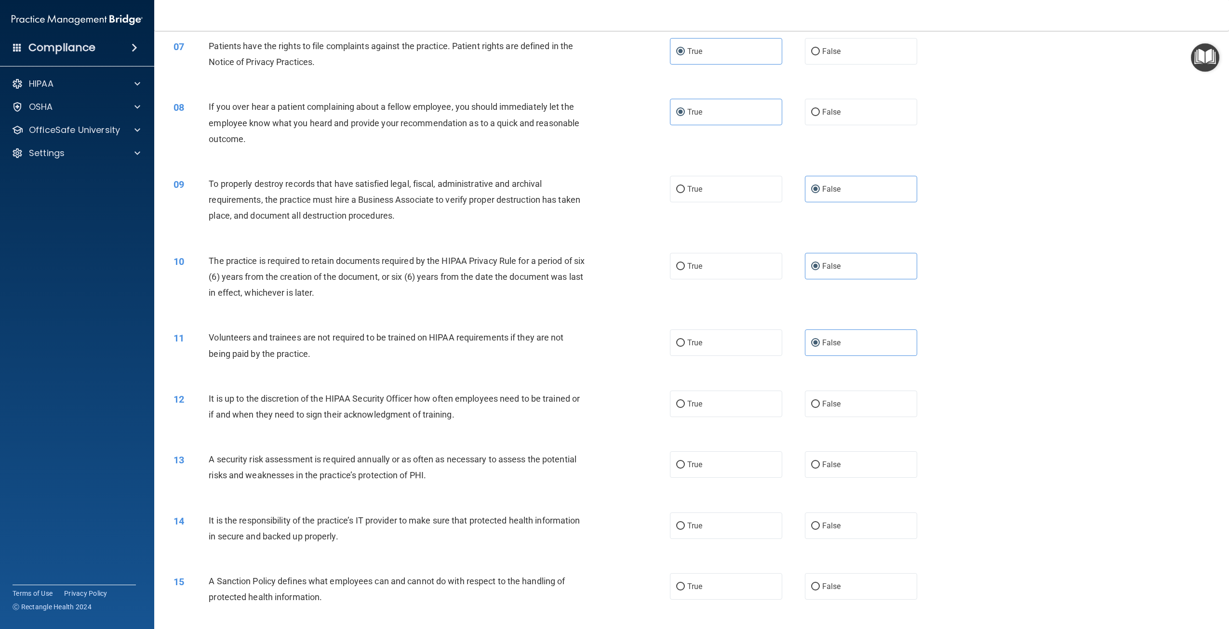
scroll to position [530, 0]
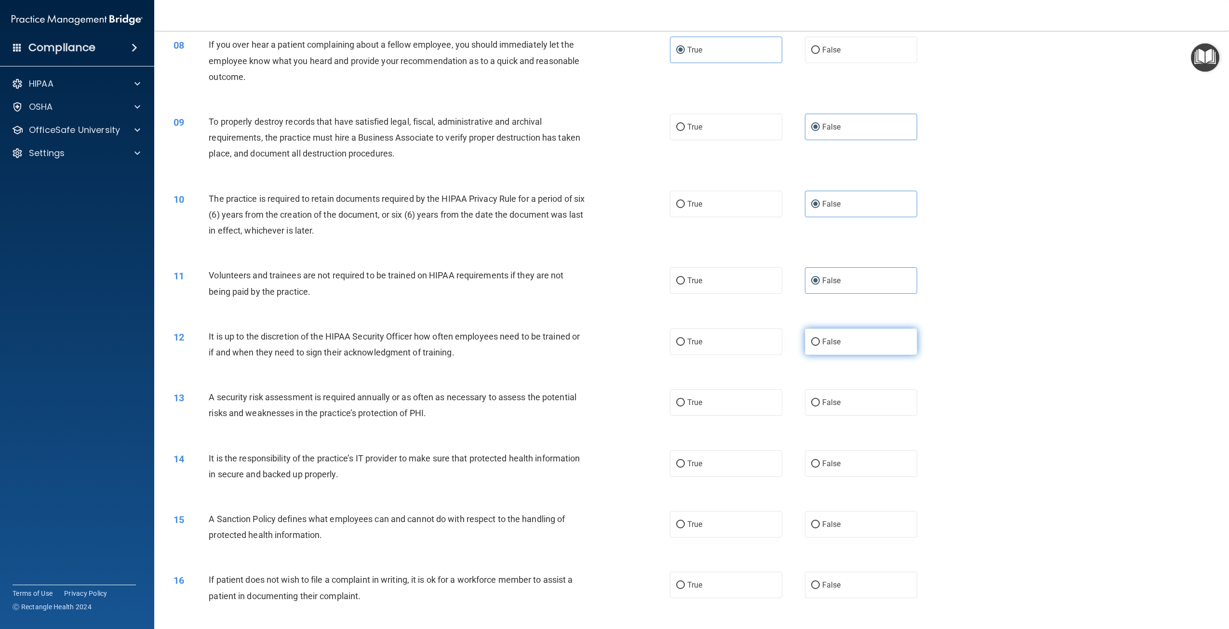
click at [829, 345] on span "False" at bounding box center [831, 341] width 19 height 9
click at [820, 345] on input "False" at bounding box center [815, 342] width 9 height 7
radio input "true"
click at [725, 407] on label "True" at bounding box center [726, 402] width 112 height 27
click at [685, 407] on input "True" at bounding box center [680, 403] width 9 height 7
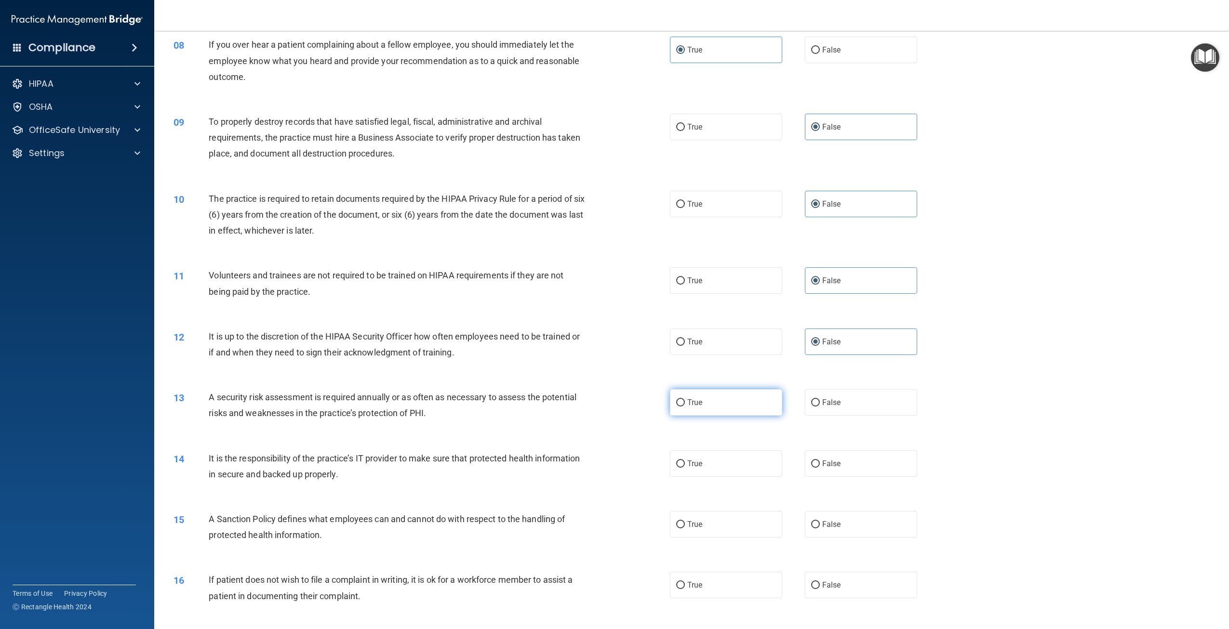
radio input "true"
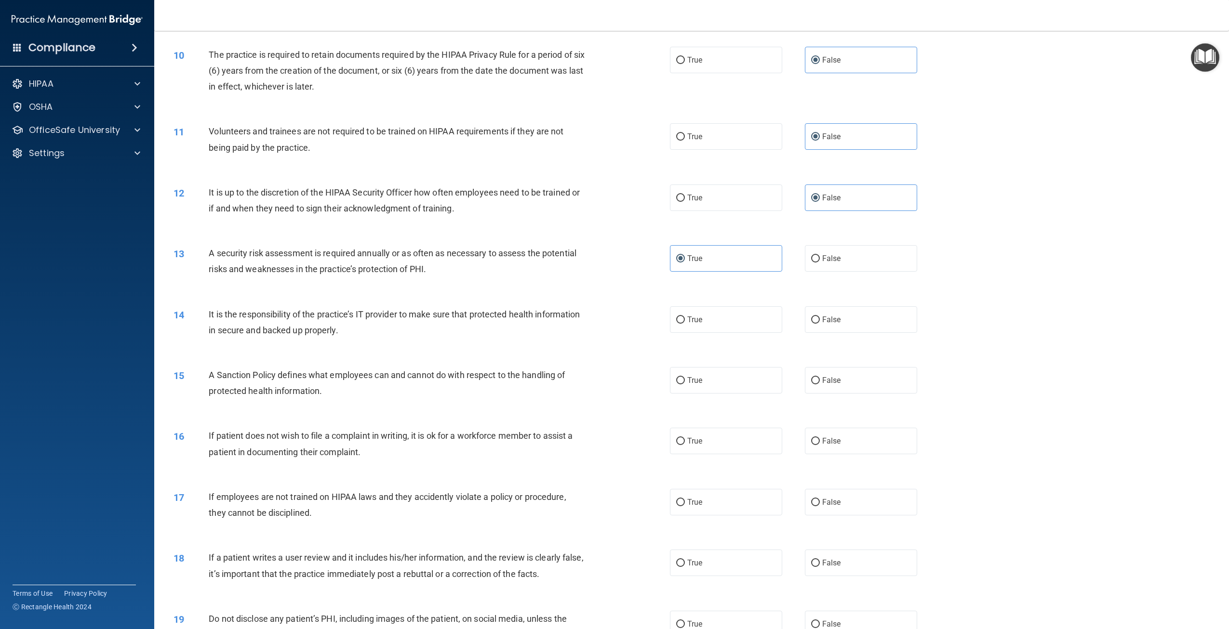
scroll to position [675, 0]
click at [831, 329] on label "False" at bounding box center [861, 319] width 112 height 27
click at [820, 323] on input "False" at bounding box center [815, 319] width 9 height 7
radio input "true"
click at [769, 372] on label "True" at bounding box center [726, 380] width 112 height 27
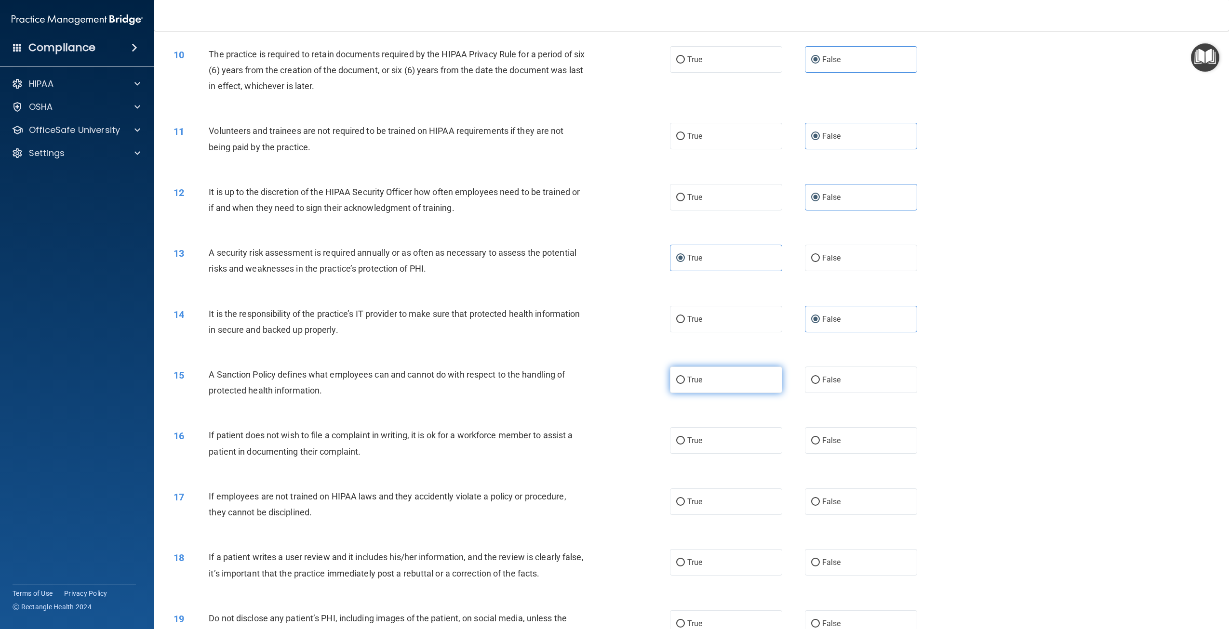
click at [685, 377] on input "True" at bounding box center [680, 380] width 9 height 7
radio input "true"
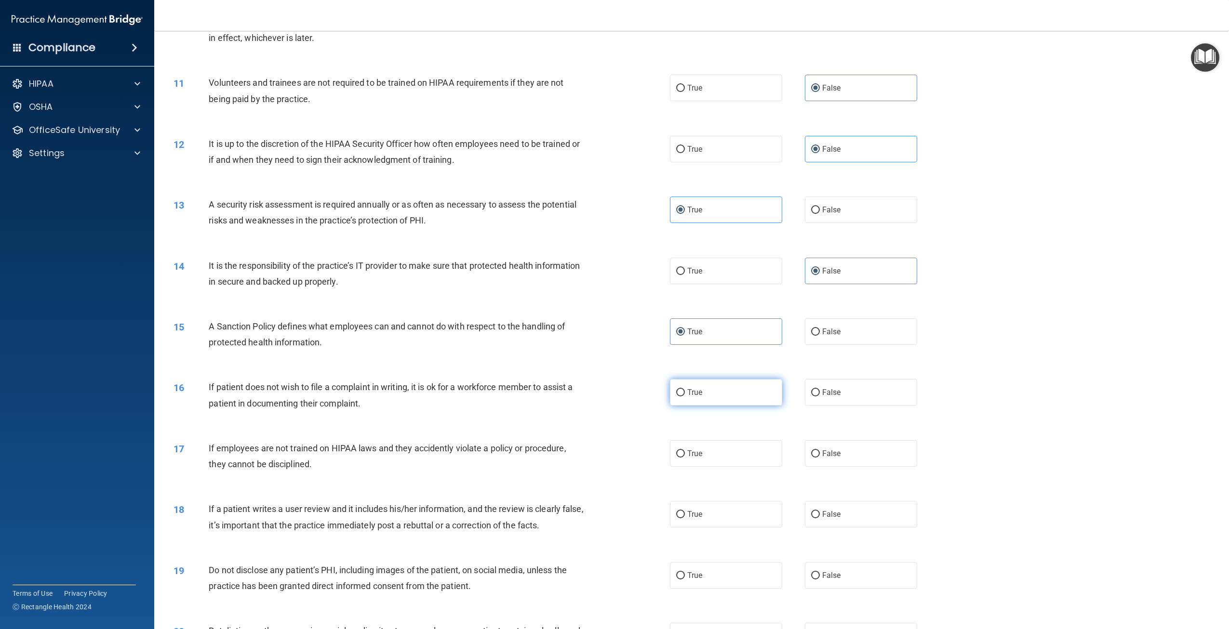
click at [676, 397] on input "True" at bounding box center [680, 392] width 9 height 7
radio input "true"
click at [846, 462] on label "False" at bounding box center [861, 454] width 112 height 27
click at [820, 458] on input "False" at bounding box center [815, 454] width 9 height 7
radio input "true"
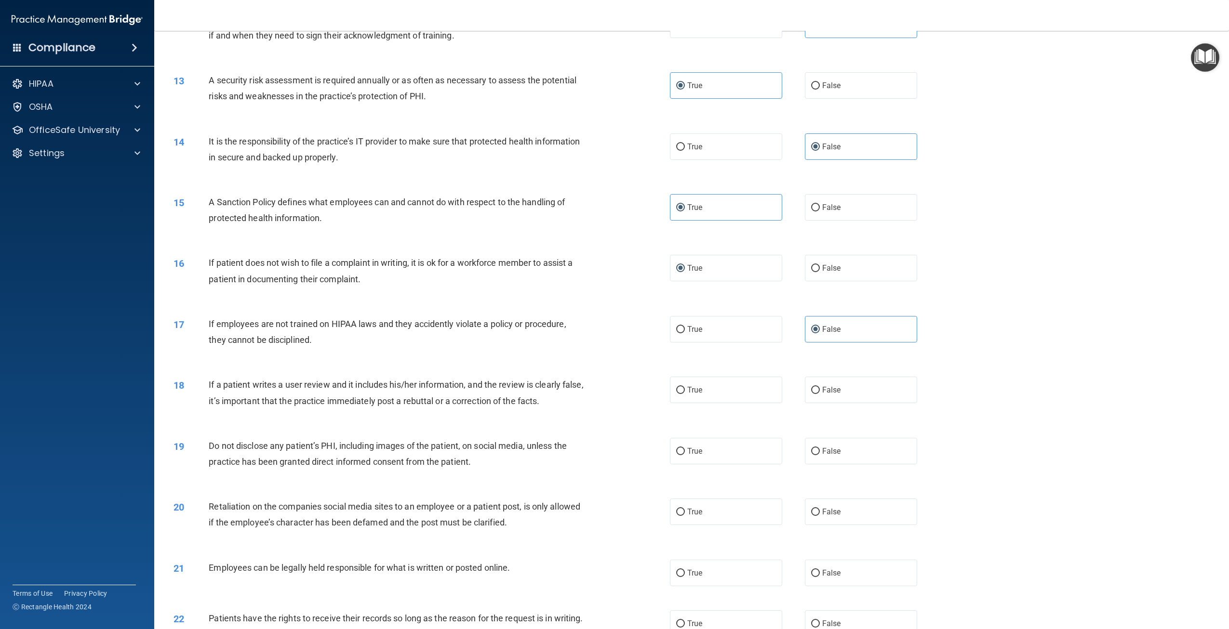
scroll to position [868, 0]
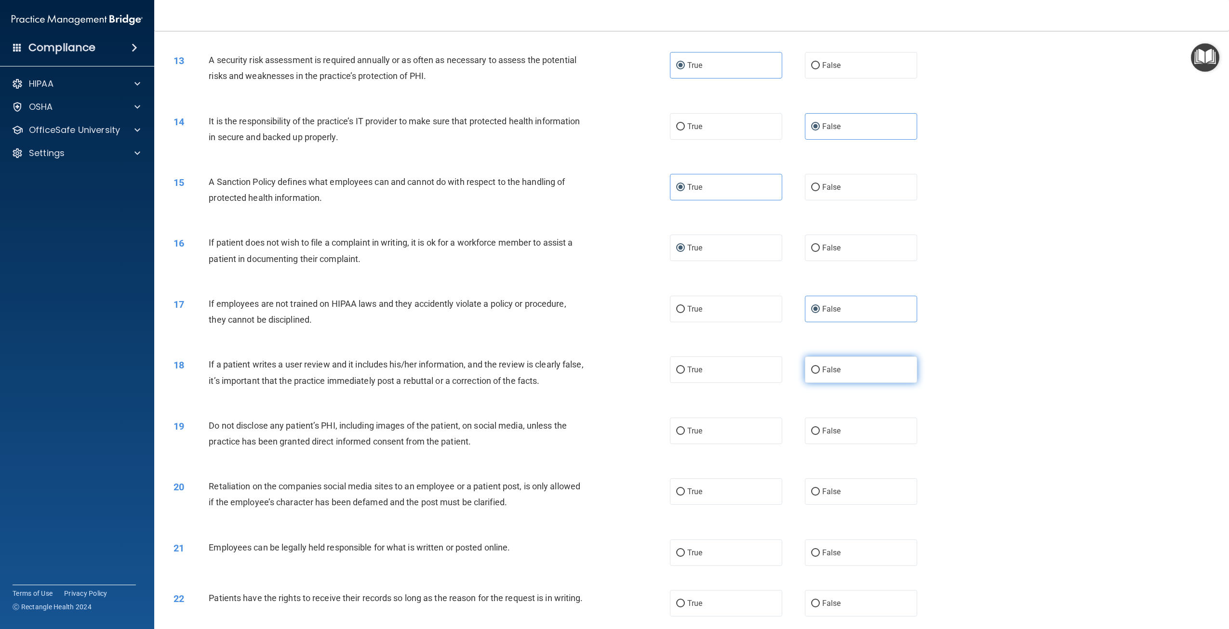
click at [811, 376] on label "False" at bounding box center [861, 370] width 112 height 27
click at [811, 374] on input "False" at bounding box center [815, 370] width 9 height 7
radio input "true"
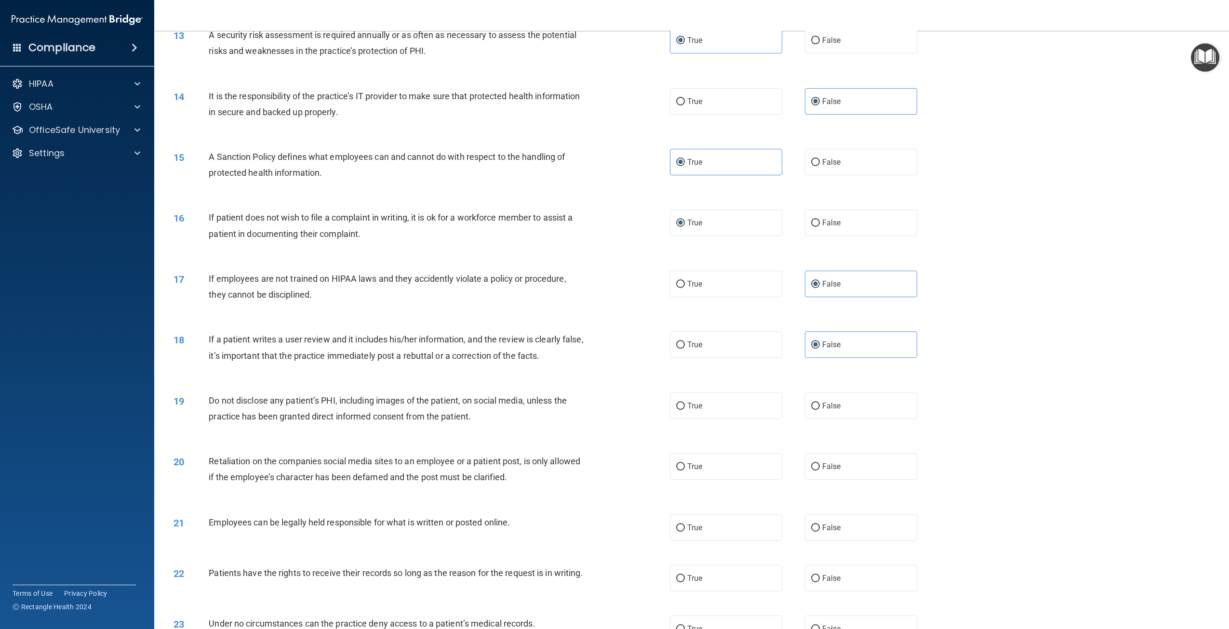
scroll to position [916, 0]
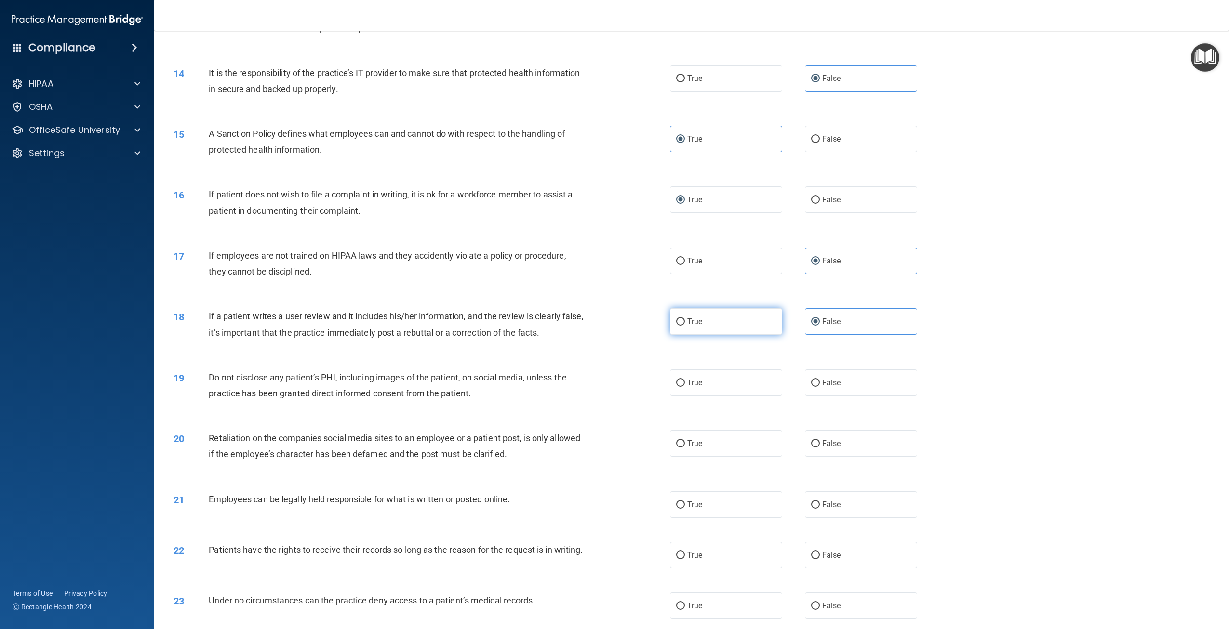
click at [709, 325] on label "True" at bounding box center [726, 321] width 112 height 27
click at [685, 325] on input "True" at bounding box center [680, 322] width 9 height 7
radio input "true"
radio input "false"
click at [752, 387] on label "True" at bounding box center [726, 383] width 112 height 27
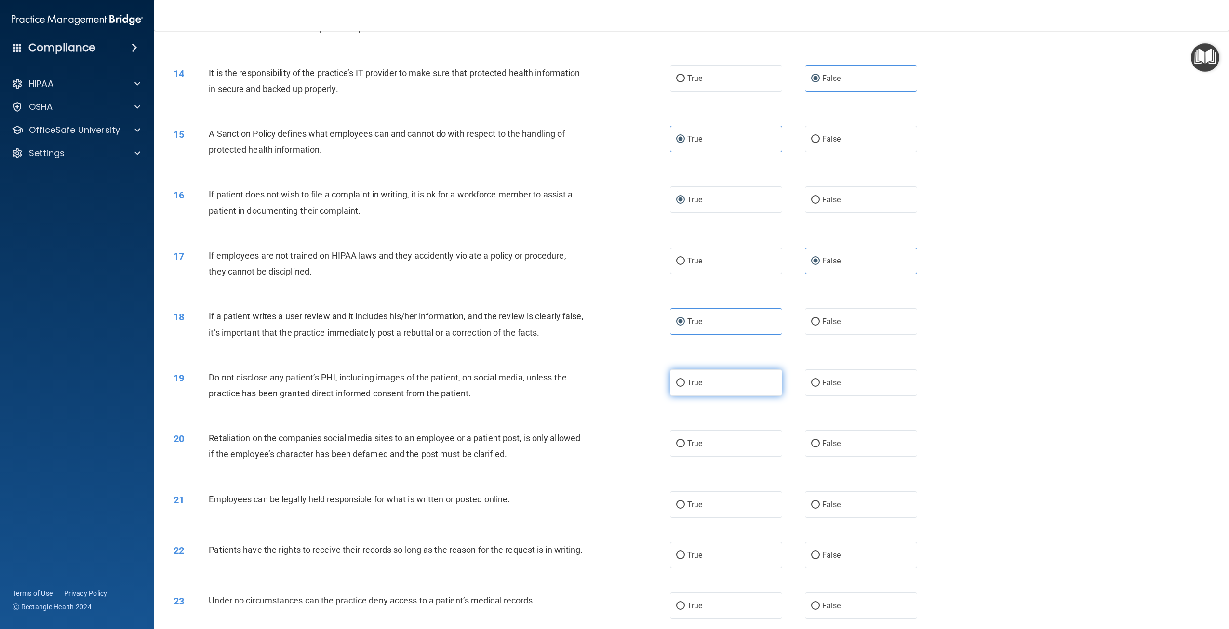
click at [685, 387] on input "True" at bounding box center [680, 383] width 9 height 7
radio input "true"
click at [829, 442] on span "False" at bounding box center [831, 443] width 19 height 9
click at [820, 442] on input "False" at bounding box center [815, 444] width 9 height 7
radio input "true"
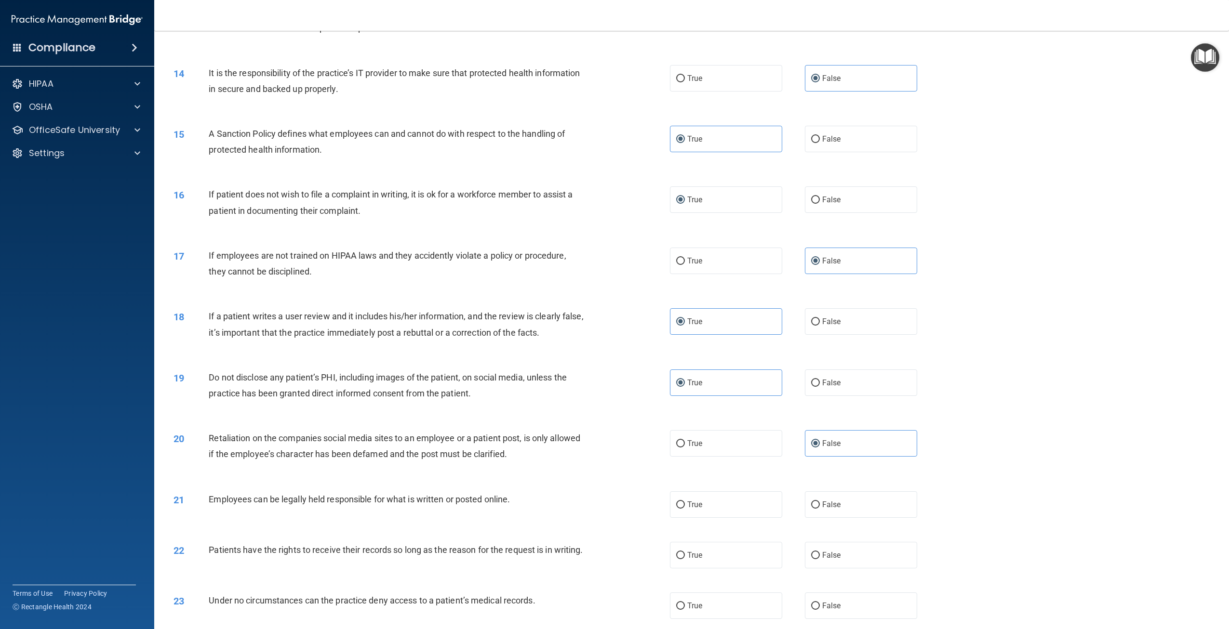
scroll to position [964, 0]
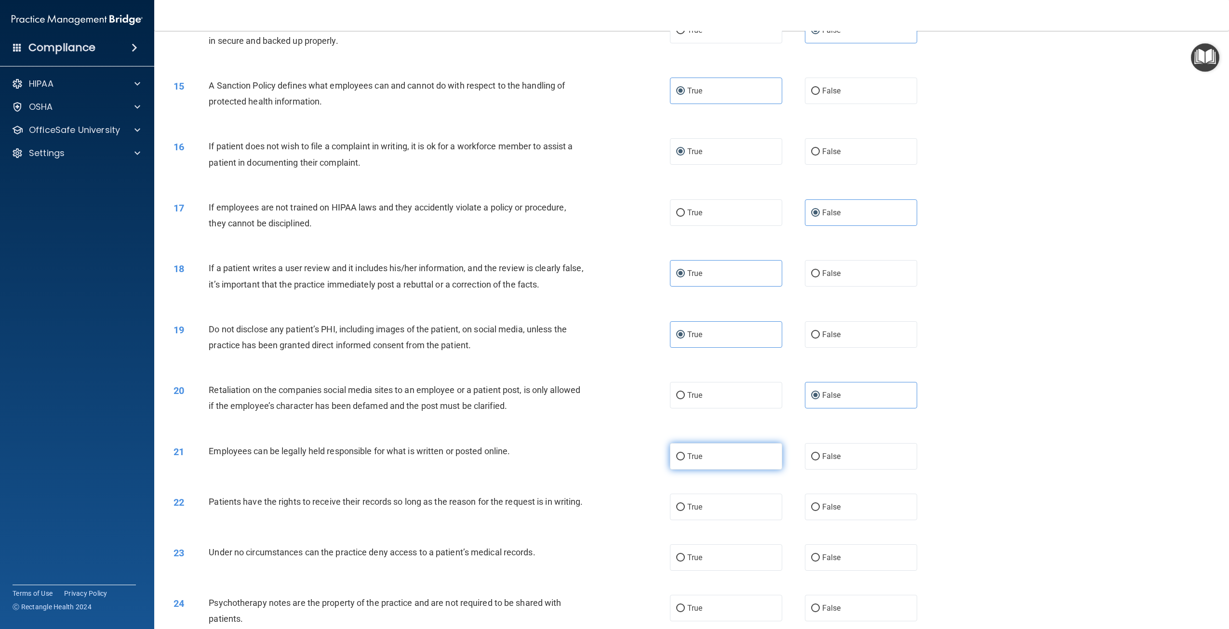
click at [692, 460] on span "True" at bounding box center [694, 456] width 15 height 9
click at [685, 460] on input "True" at bounding box center [680, 457] width 9 height 7
radio input "true"
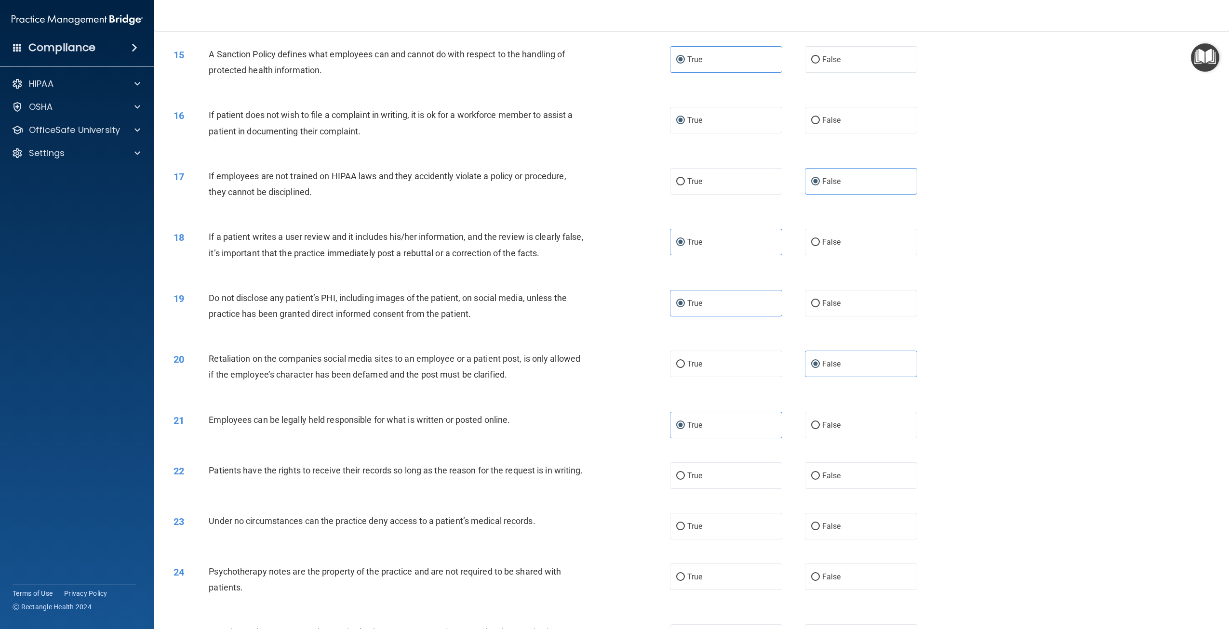
scroll to position [1012, 0]
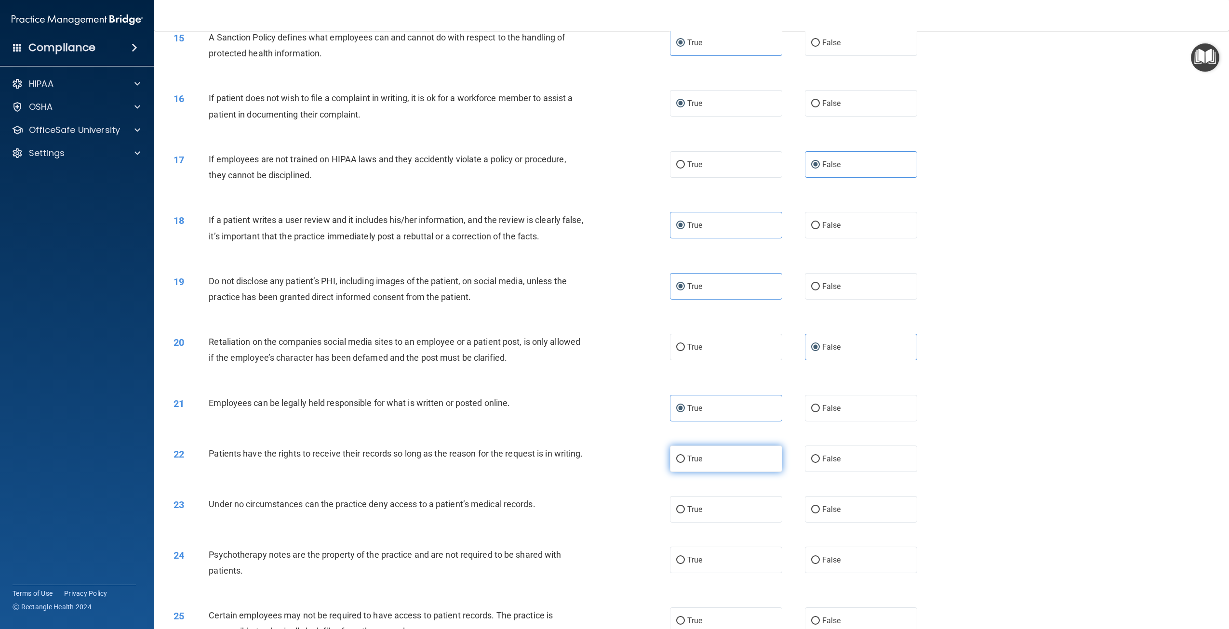
click at [748, 456] on label "True" at bounding box center [726, 459] width 112 height 27
click at [685, 456] on input "True" at bounding box center [680, 459] width 9 height 7
radio input "true"
click at [843, 523] on label "False" at bounding box center [861, 509] width 112 height 27
click at [820, 514] on input "False" at bounding box center [815, 510] width 9 height 7
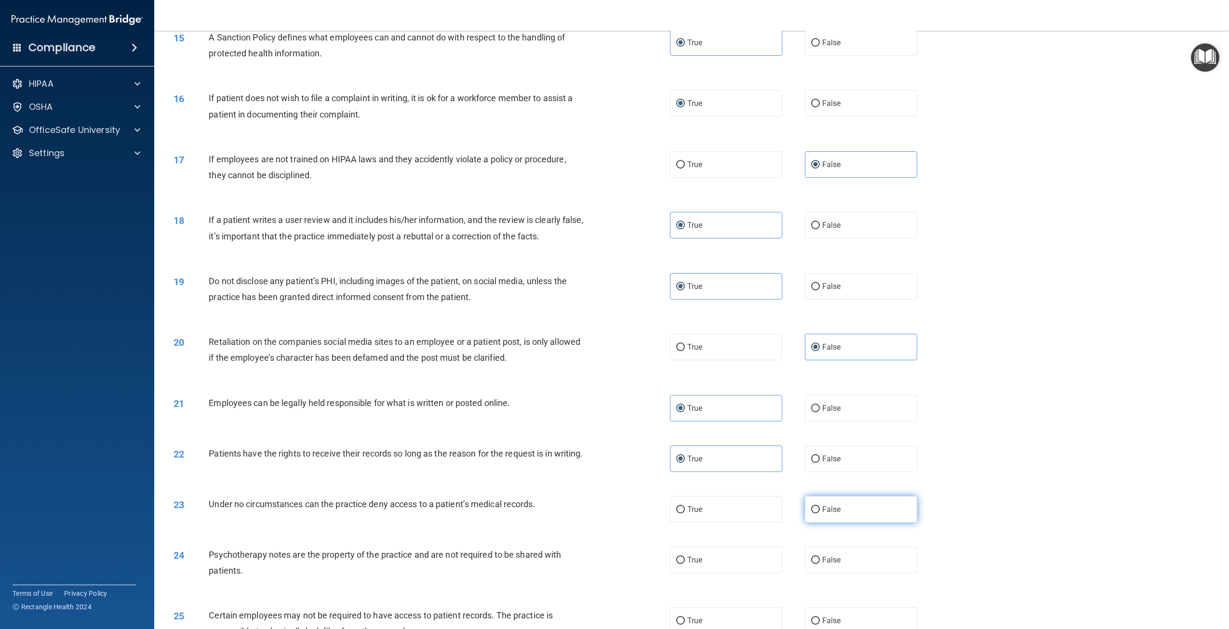
radio input "true"
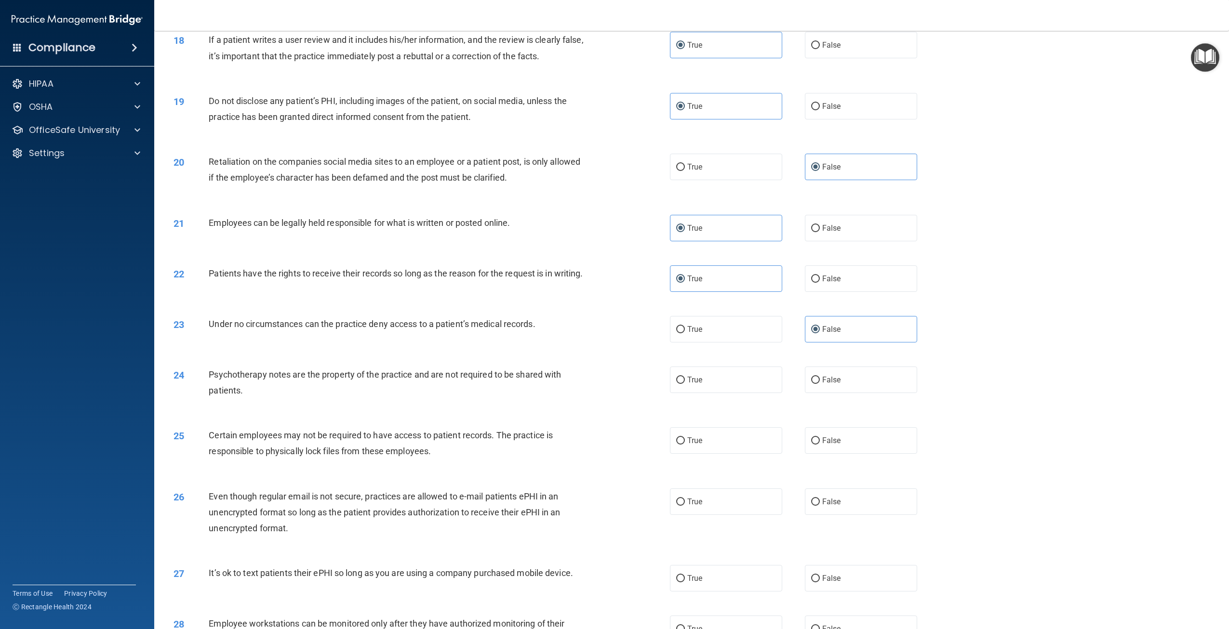
scroll to position [1205, 0]
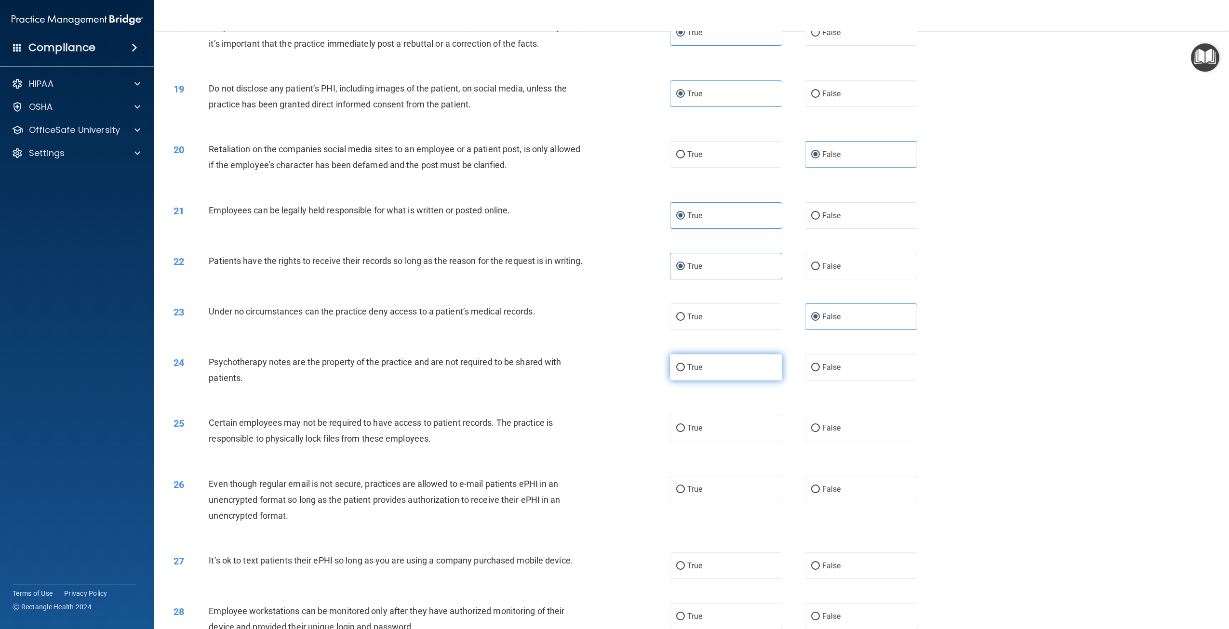
click at [684, 381] on label "True" at bounding box center [726, 367] width 112 height 27
click at [684, 372] on input "True" at bounding box center [680, 367] width 9 height 7
radio input "true"
click at [807, 432] on label "False" at bounding box center [861, 428] width 112 height 27
click at [811, 432] on input "False" at bounding box center [815, 428] width 9 height 7
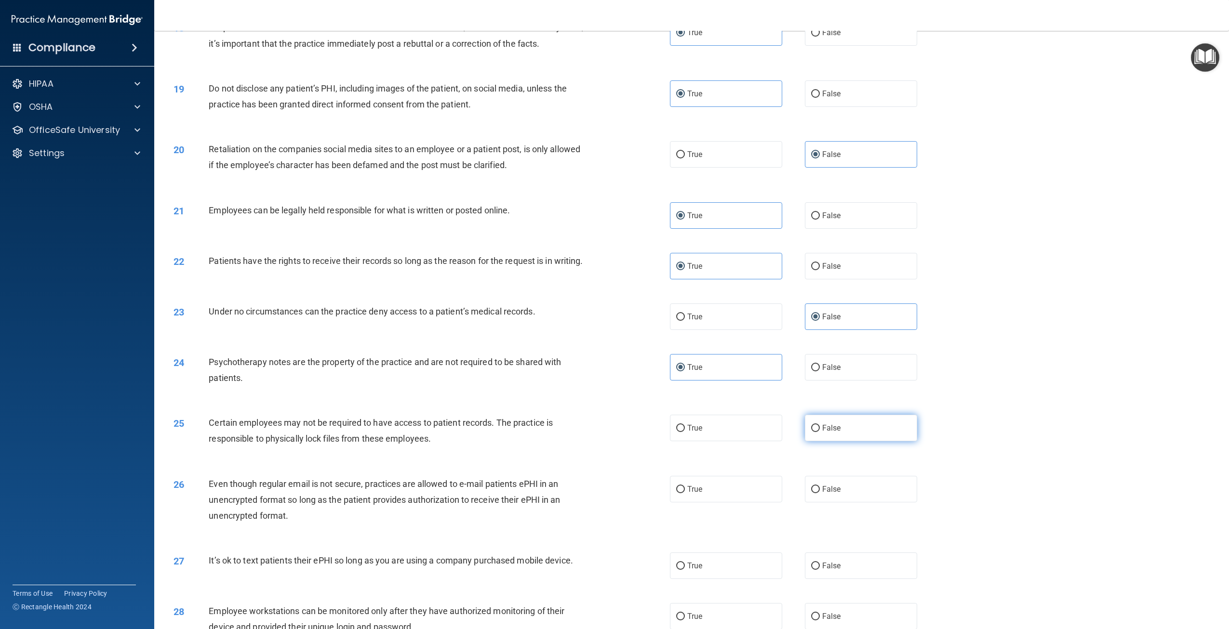
radio input "true"
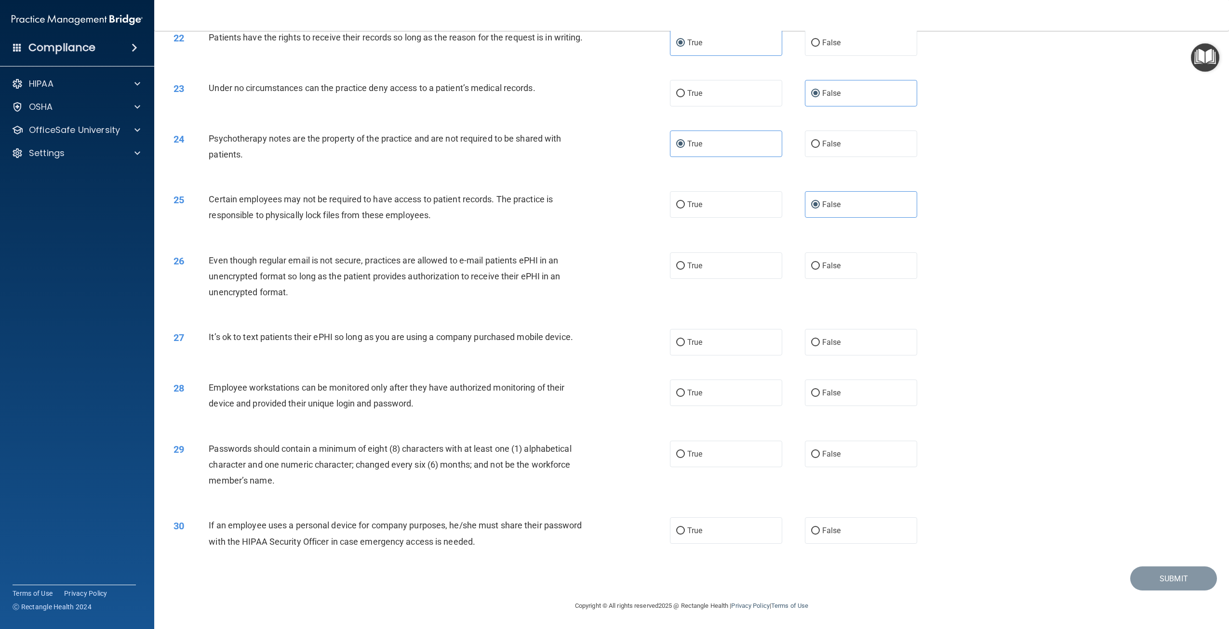
scroll to position [1439, 0]
click at [865, 253] on label "False" at bounding box center [861, 266] width 112 height 27
click at [820, 263] on input "False" at bounding box center [815, 266] width 9 height 7
radio input "true"
click at [835, 347] on label "False" at bounding box center [861, 342] width 112 height 27
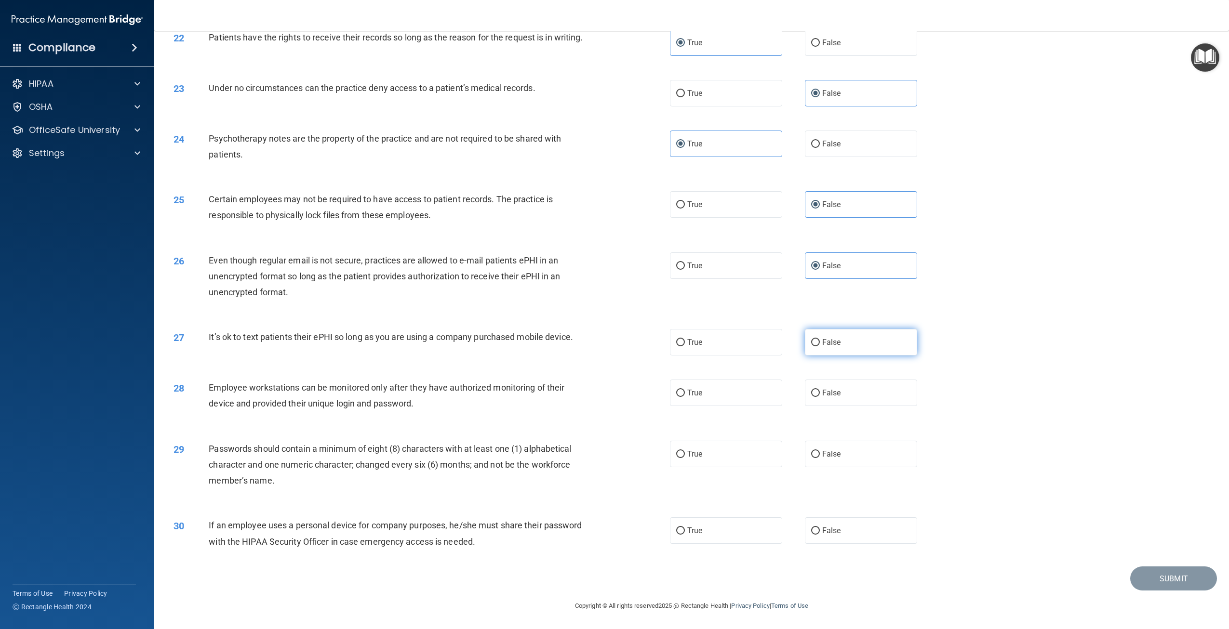
click at [820, 347] on input "False" at bounding box center [815, 342] width 9 height 7
radio input "true"
click at [819, 400] on label "False" at bounding box center [861, 393] width 112 height 27
click at [819, 397] on input "False" at bounding box center [815, 393] width 9 height 7
radio input "true"
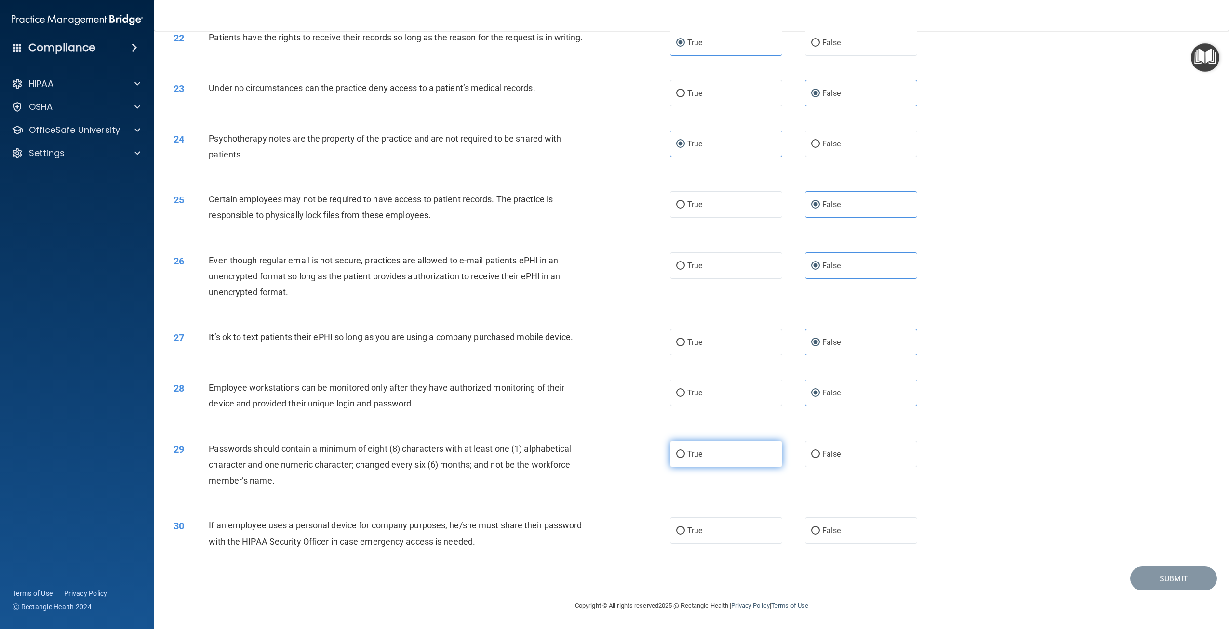
click at [706, 455] on label "True" at bounding box center [726, 454] width 112 height 27
click at [685, 455] on input "True" at bounding box center [680, 454] width 9 height 7
radio input "true"
click at [832, 528] on span "False" at bounding box center [831, 530] width 19 height 9
click at [820, 528] on input "False" at bounding box center [815, 531] width 9 height 7
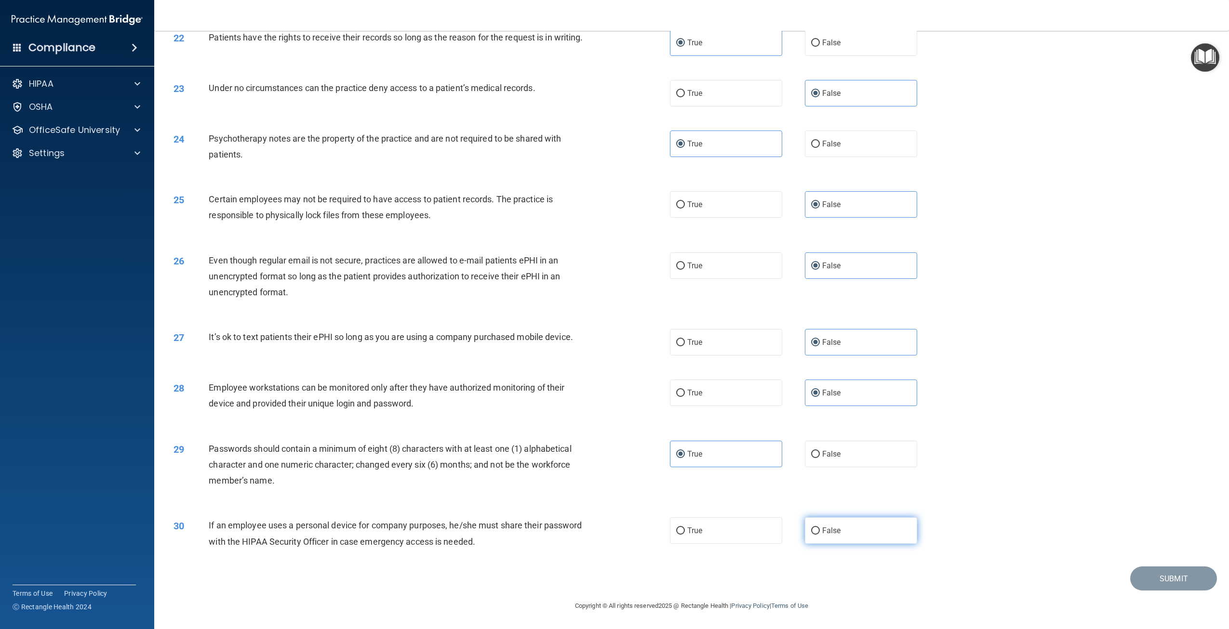
radio input "true"
click at [1150, 582] on button "Submit" at bounding box center [1173, 579] width 87 height 25
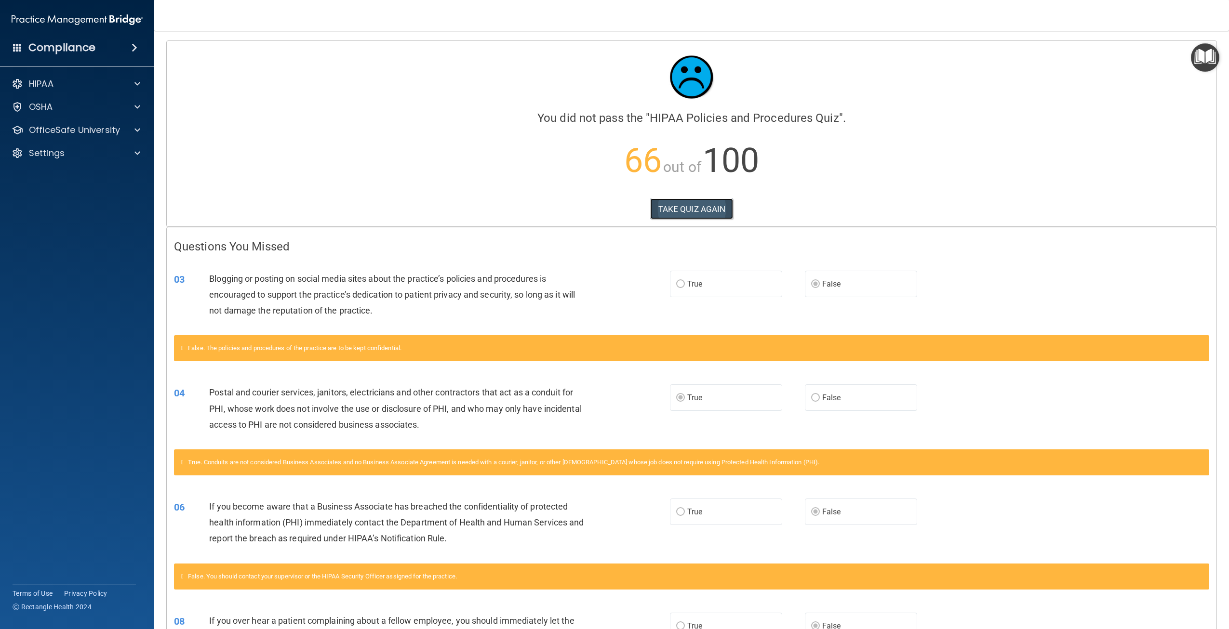
click at [721, 208] on button "TAKE QUIZ AGAIN" at bounding box center [691, 209] width 83 height 21
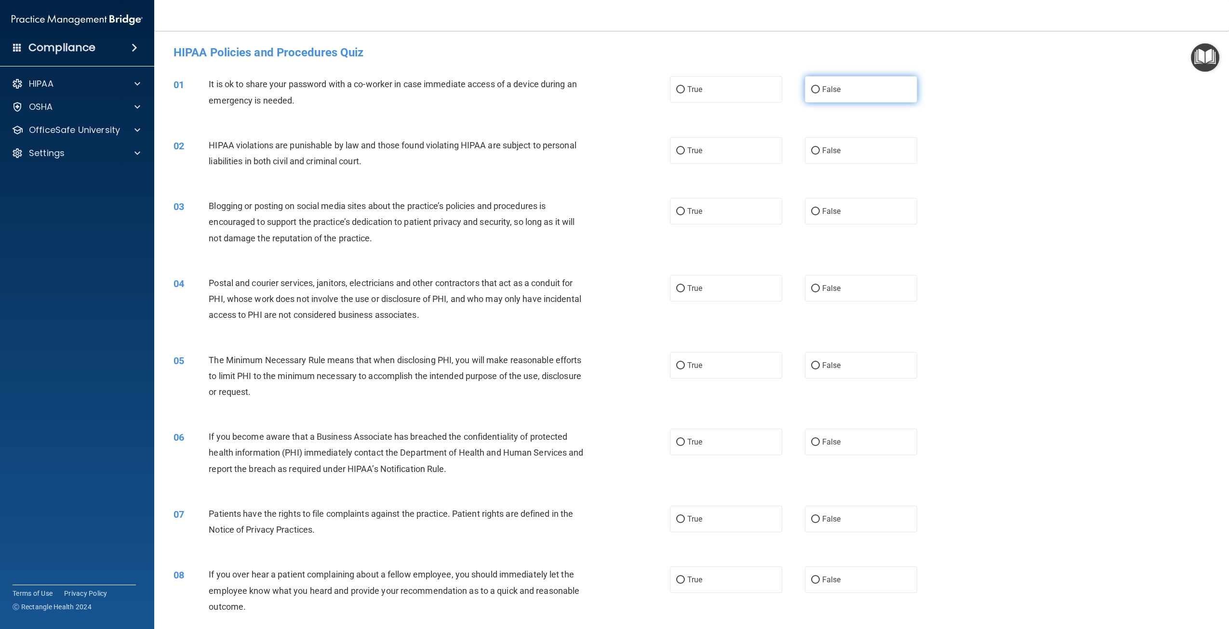
click at [840, 89] on label "False" at bounding box center [861, 89] width 112 height 27
click at [820, 89] on input "False" at bounding box center [815, 89] width 9 height 7
radio input "true"
click at [737, 146] on label "True" at bounding box center [726, 150] width 112 height 27
click at [685, 147] on input "True" at bounding box center [680, 150] width 9 height 7
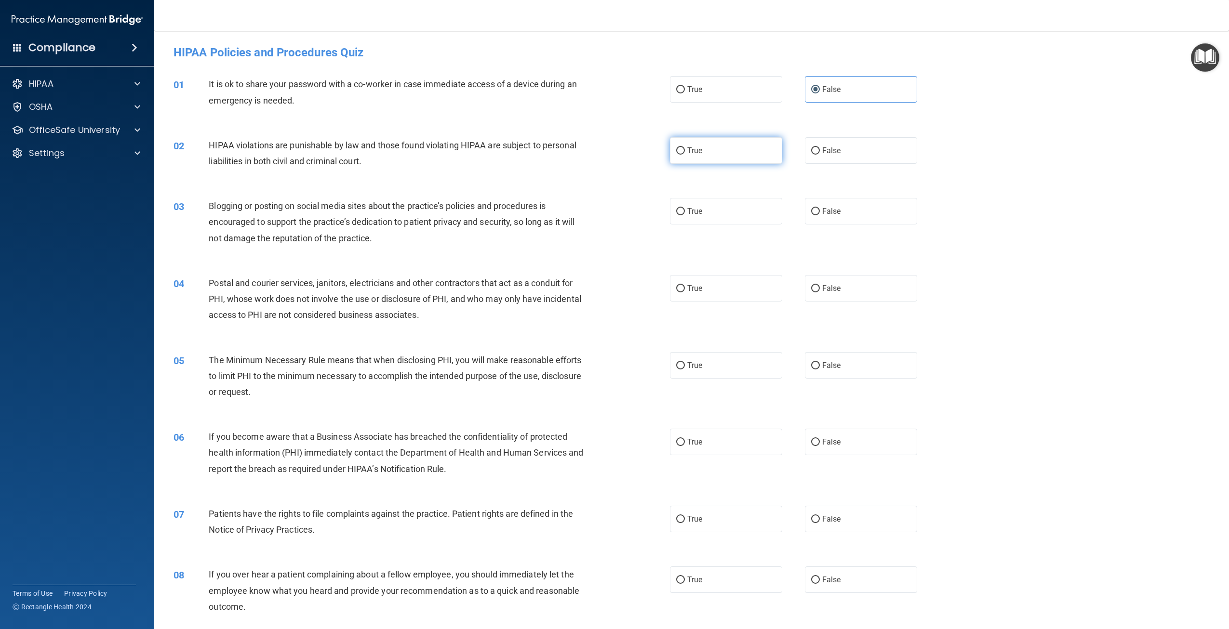
radio input "true"
click at [811, 210] on input "False" at bounding box center [815, 211] width 9 height 7
radio input "true"
click at [851, 288] on label "False" at bounding box center [861, 288] width 112 height 27
click at [820, 288] on input "False" at bounding box center [815, 288] width 9 height 7
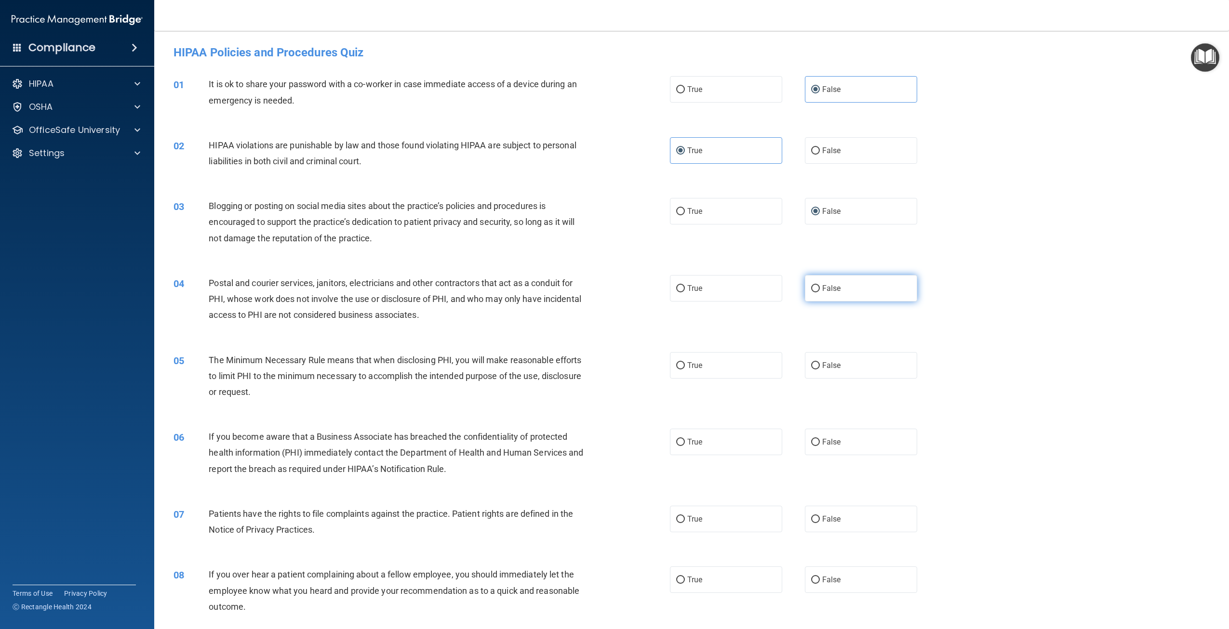
radio input "true"
click at [753, 369] on label "True" at bounding box center [726, 365] width 112 height 27
click at [685, 369] on input "True" at bounding box center [680, 365] width 9 height 7
radio input "true"
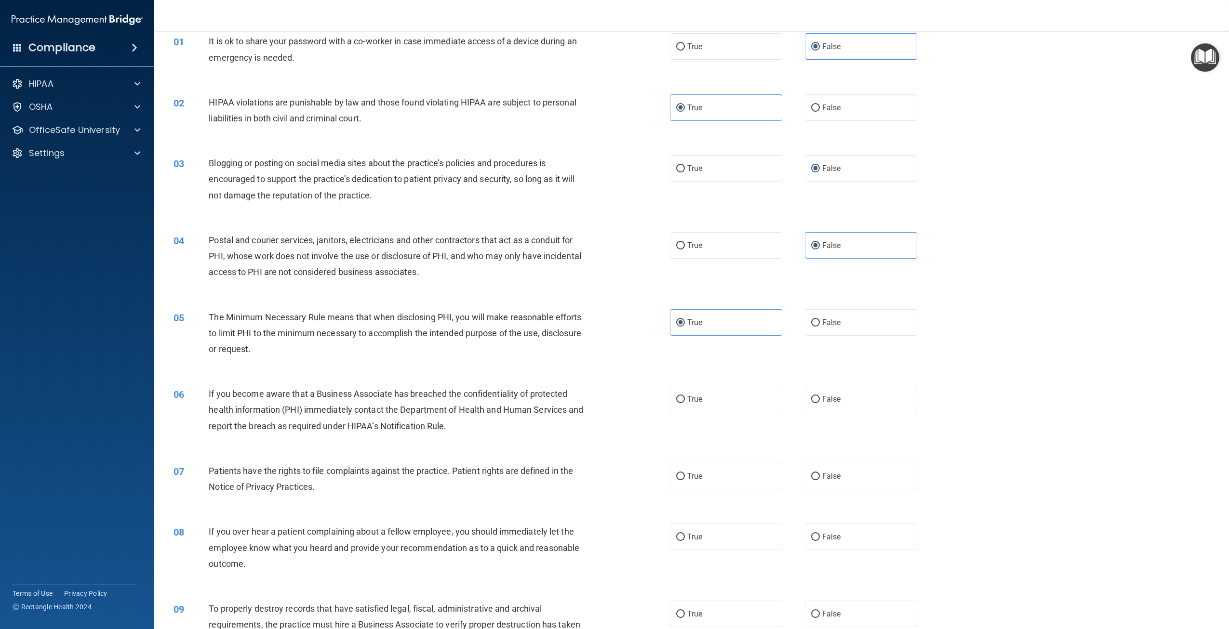
scroll to position [96, 0]
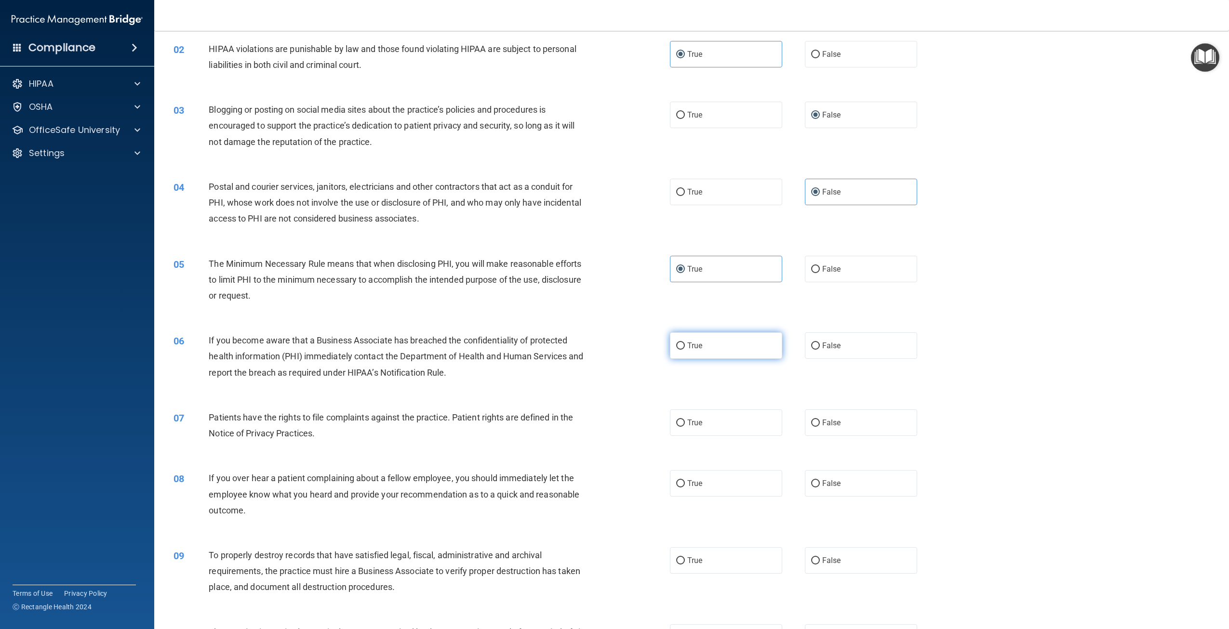
click at [720, 354] on label "True" at bounding box center [726, 346] width 112 height 27
click at [685, 350] on input "True" at bounding box center [680, 346] width 9 height 7
radio input "true"
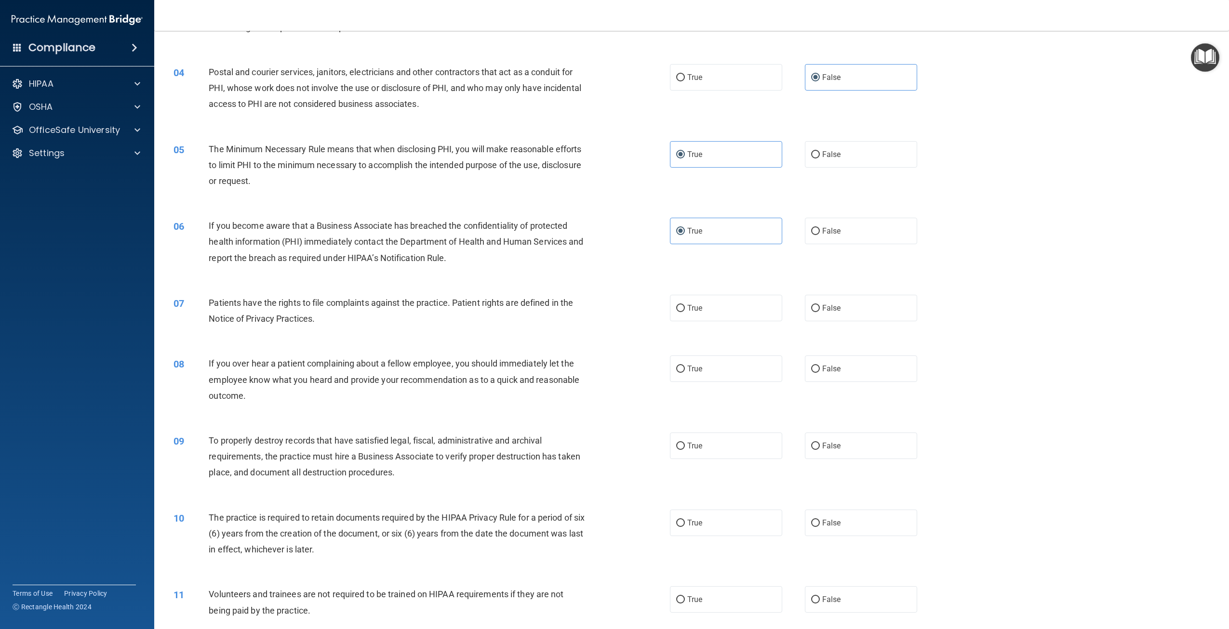
scroll to position [289, 0]
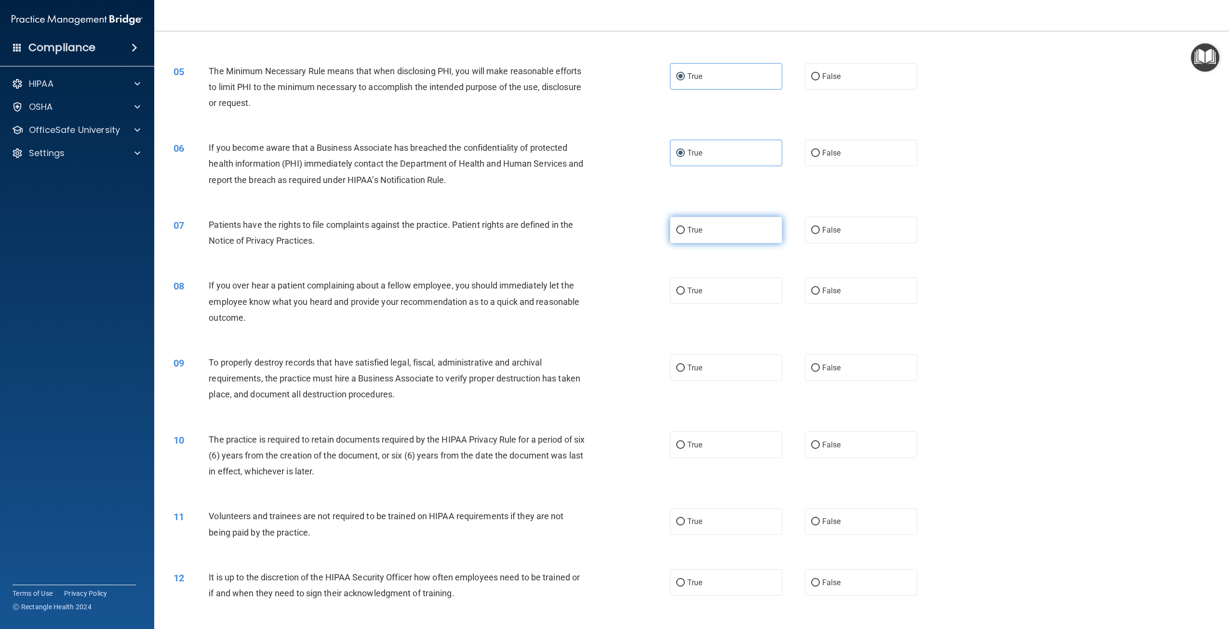
click at [693, 238] on label "True" at bounding box center [726, 230] width 112 height 27
click at [685, 234] on input "True" at bounding box center [680, 230] width 9 height 7
radio input "true"
click at [675, 303] on label "True" at bounding box center [726, 291] width 112 height 27
click at [676, 295] on input "True" at bounding box center [680, 291] width 9 height 7
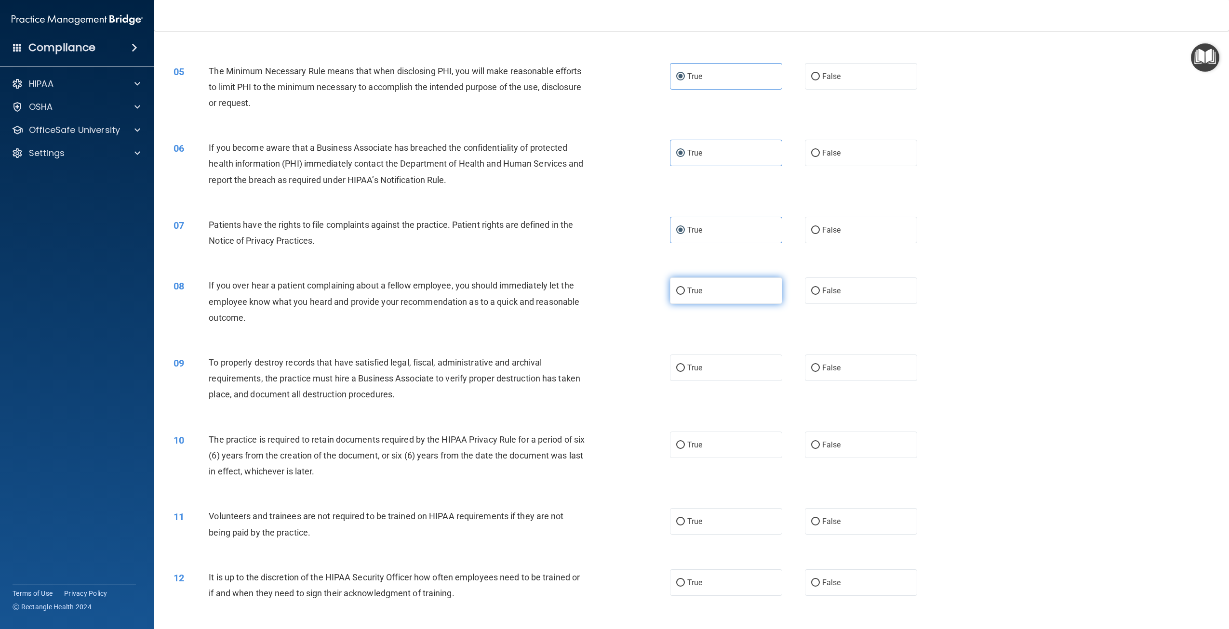
radio input "true"
click at [844, 377] on label "False" at bounding box center [861, 368] width 112 height 27
click at [820, 372] on input "False" at bounding box center [815, 368] width 9 height 7
radio input "true"
click at [704, 444] on label "True" at bounding box center [726, 445] width 112 height 27
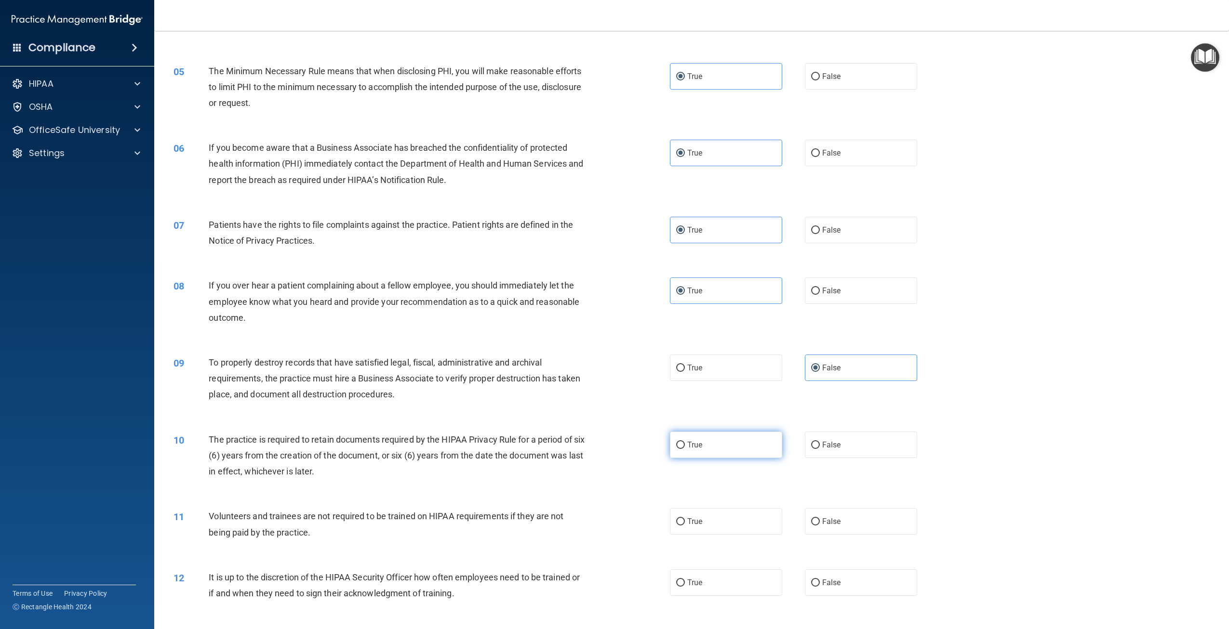
click at [685, 444] on input "True" at bounding box center [680, 445] width 9 height 7
radio input "true"
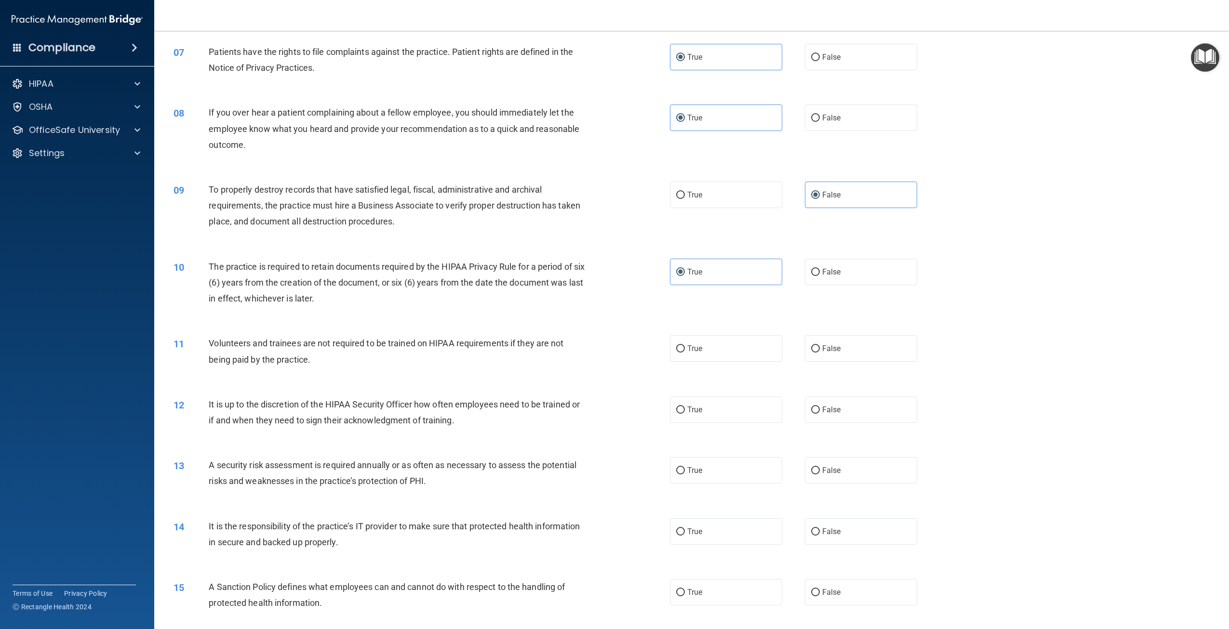
scroll to position [482, 0]
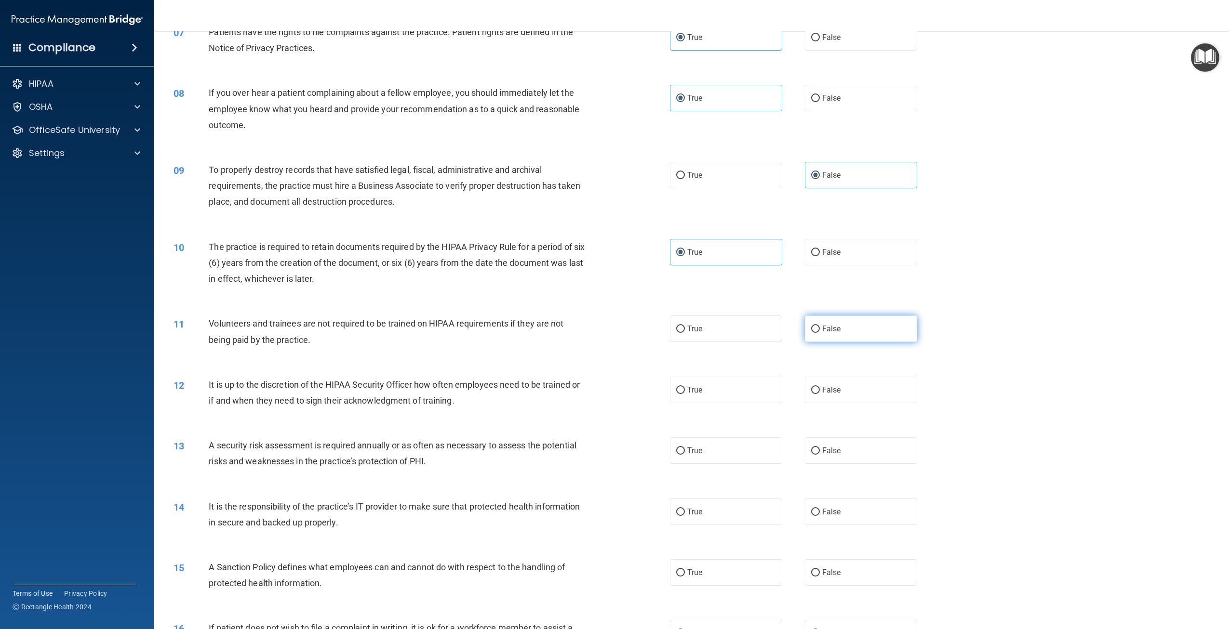
click at [811, 332] on input "False" at bounding box center [815, 329] width 9 height 7
radio input "true"
click at [871, 398] on label "False" at bounding box center [861, 390] width 112 height 27
click at [820, 394] on input "False" at bounding box center [815, 390] width 9 height 7
radio input "true"
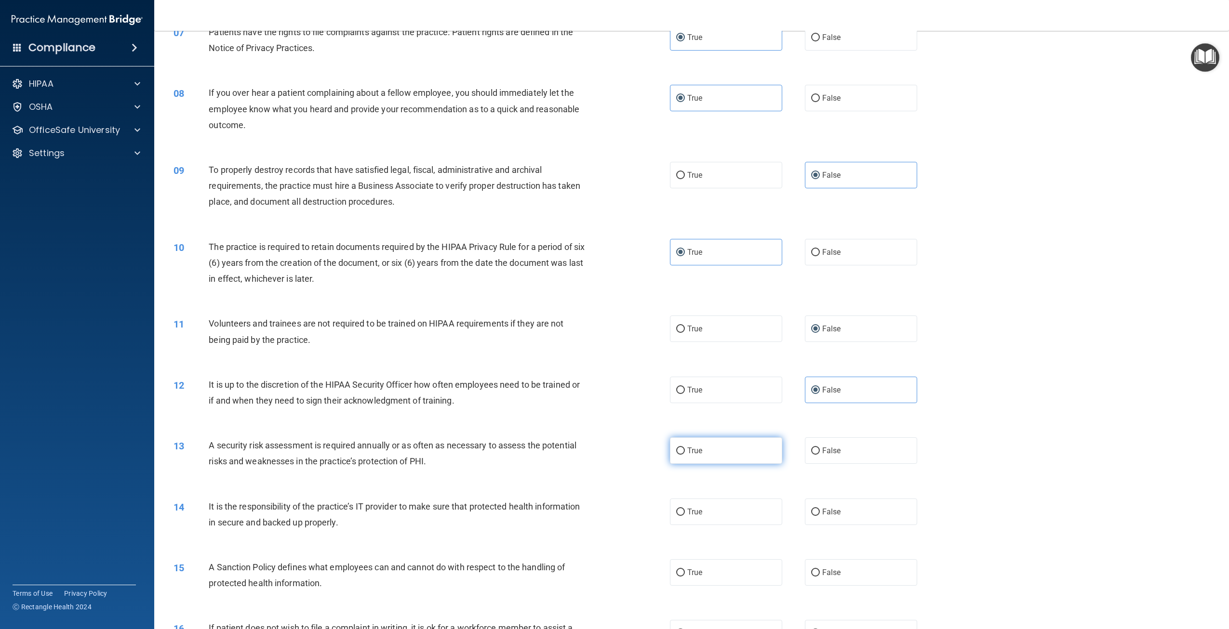
click at [677, 457] on label "True" at bounding box center [726, 451] width 112 height 27
click at [677, 455] on input "True" at bounding box center [680, 451] width 9 height 7
radio input "true"
click at [856, 508] on label "False" at bounding box center [861, 512] width 112 height 27
click at [820, 509] on input "False" at bounding box center [815, 512] width 9 height 7
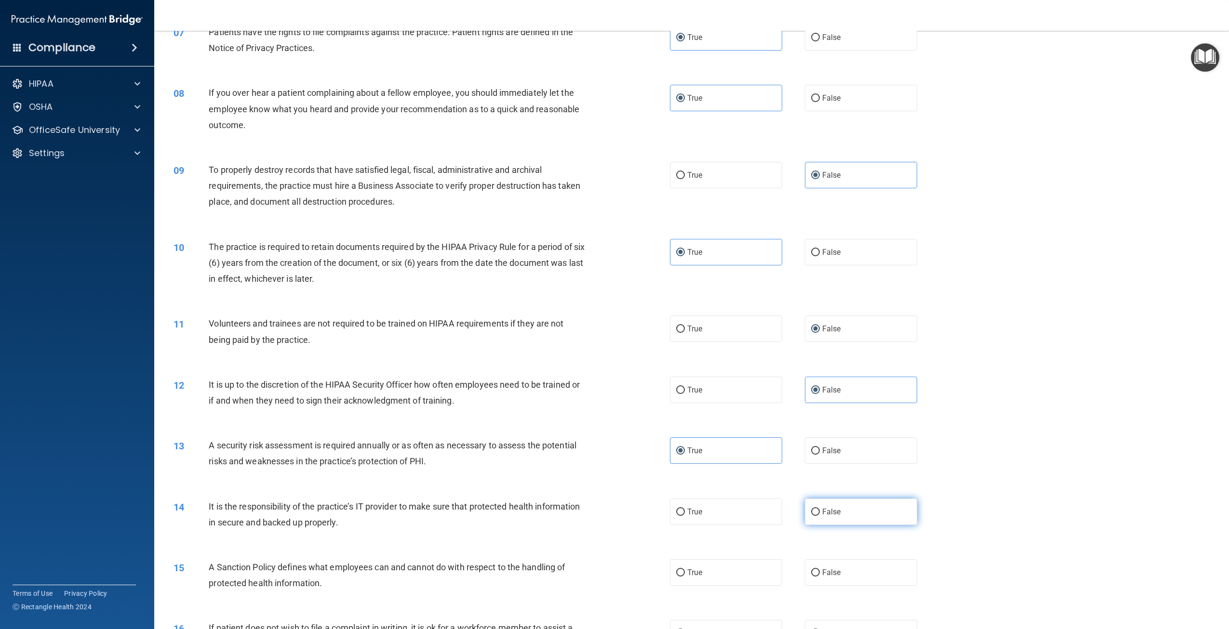
radio input "true"
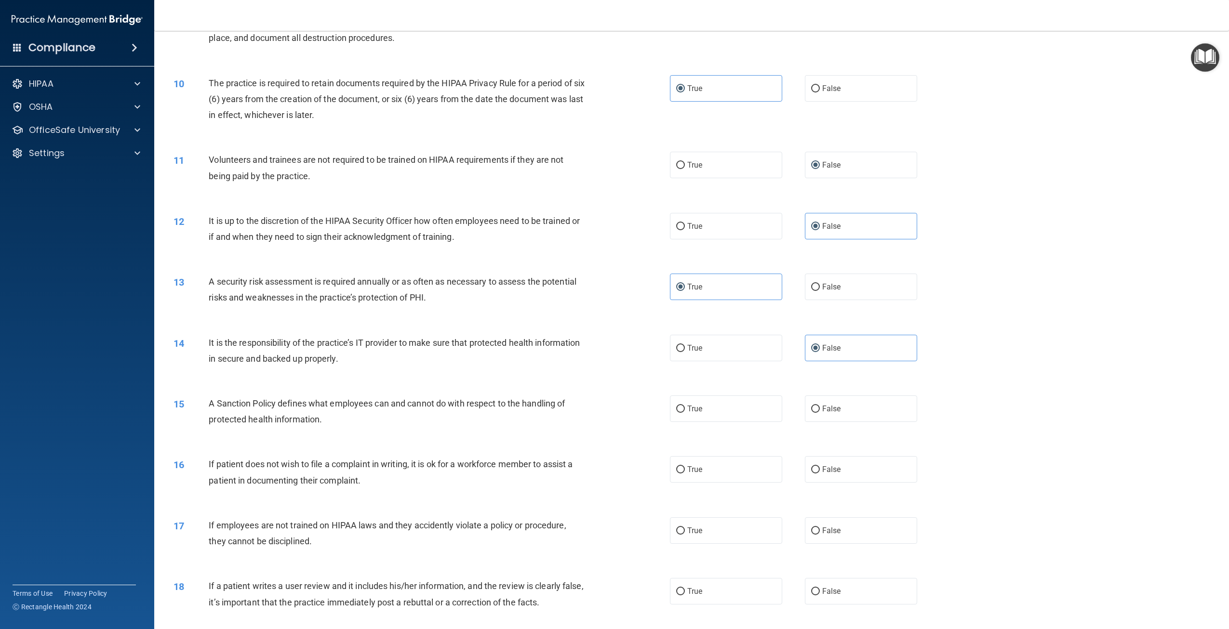
scroll to position [675, 0]
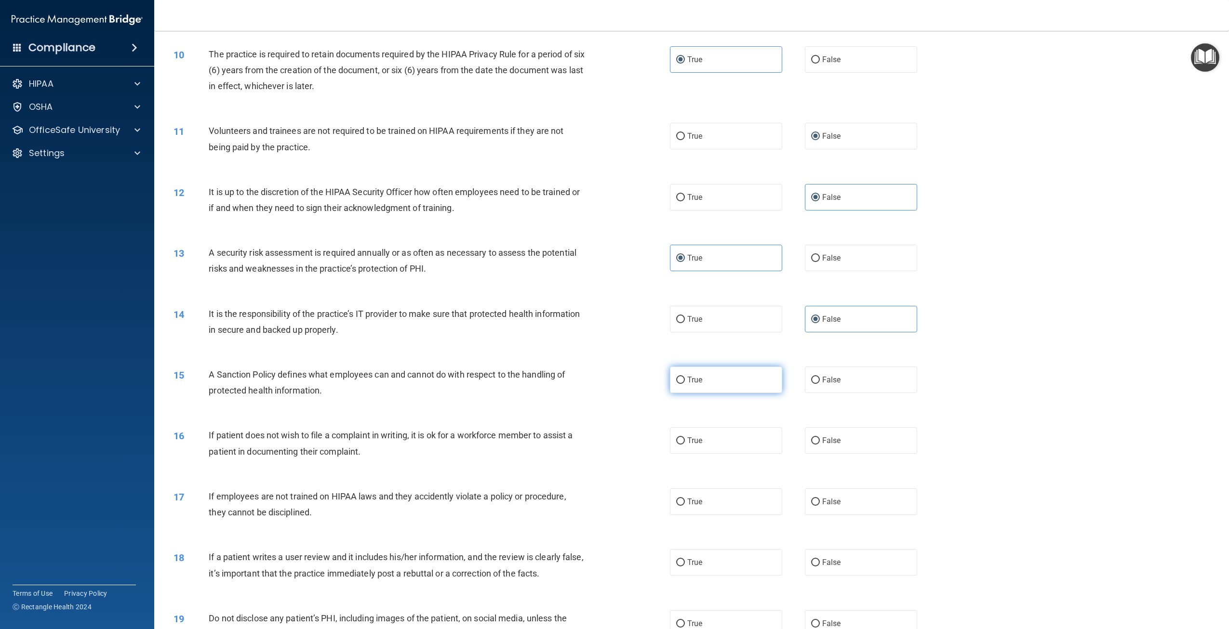
click at [674, 368] on label "True" at bounding box center [726, 380] width 112 height 27
click at [676, 377] on input "True" at bounding box center [680, 380] width 9 height 7
radio input "true"
click at [697, 429] on label "True" at bounding box center [726, 441] width 112 height 27
click at [685, 438] on input "True" at bounding box center [680, 441] width 9 height 7
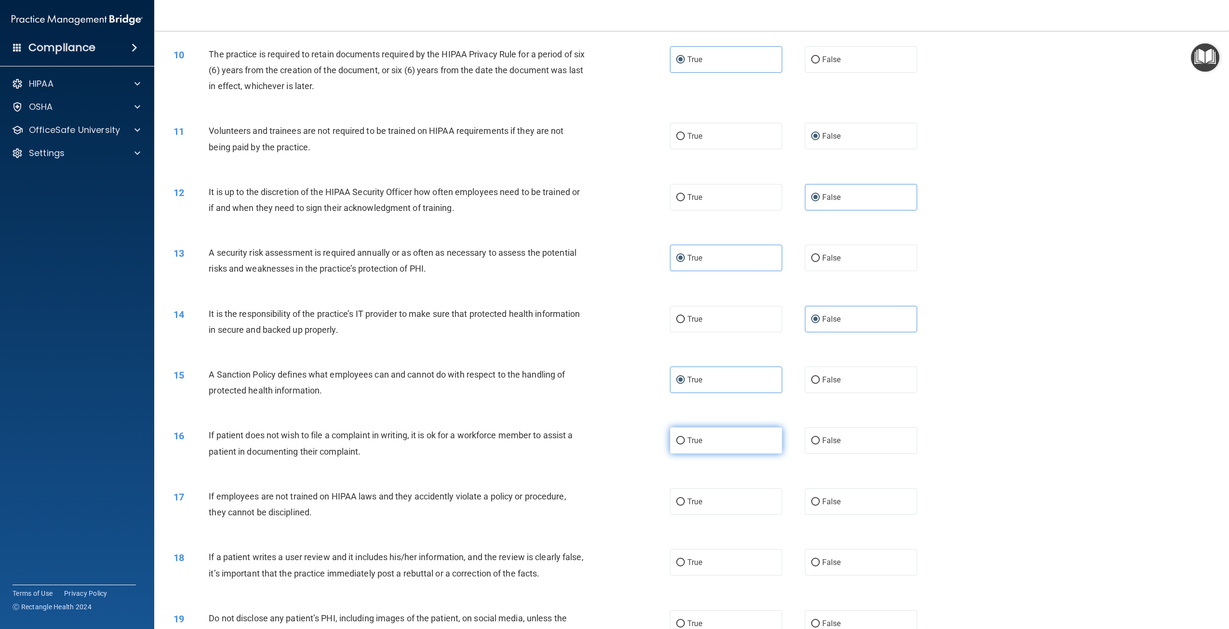
radio input "true"
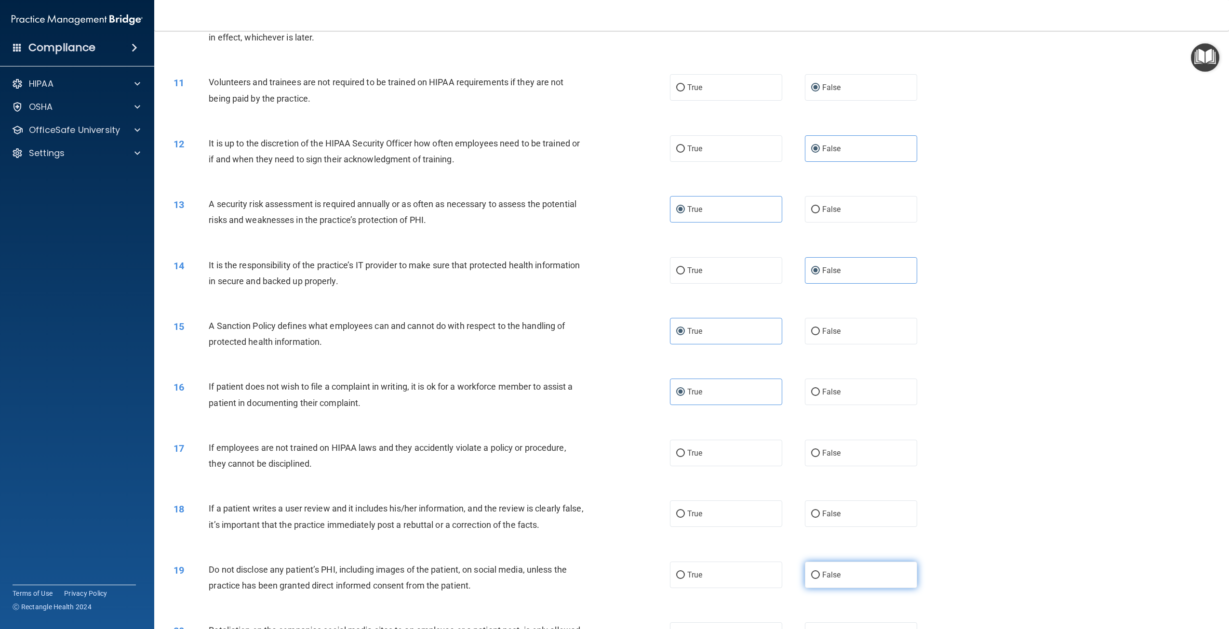
scroll to position [868, 0]
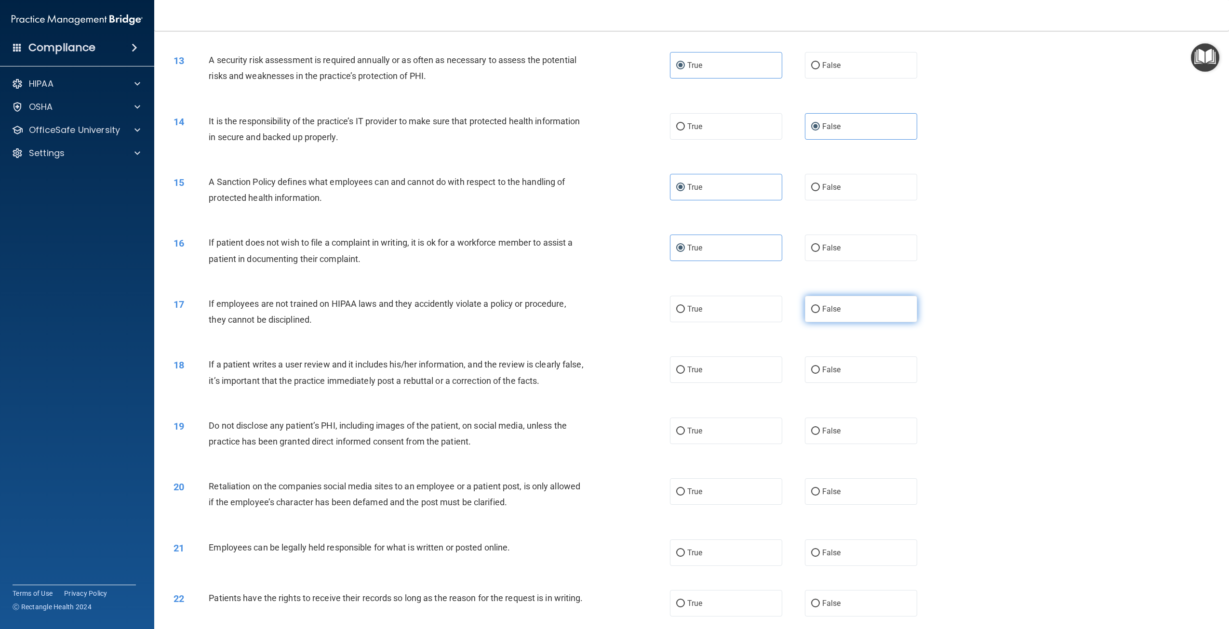
click at [831, 306] on span "False" at bounding box center [831, 309] width 19 height 9
click at [820, 306] on input "False" at bounding box center [815, 309] width 9 height 7
radio input "true"
click at [713, 374] on label "True" at bounding box center [726, 370] width 112 height 27
click at [685, 374] on input "True" at bounding box center [680, 370] width 9 height 7
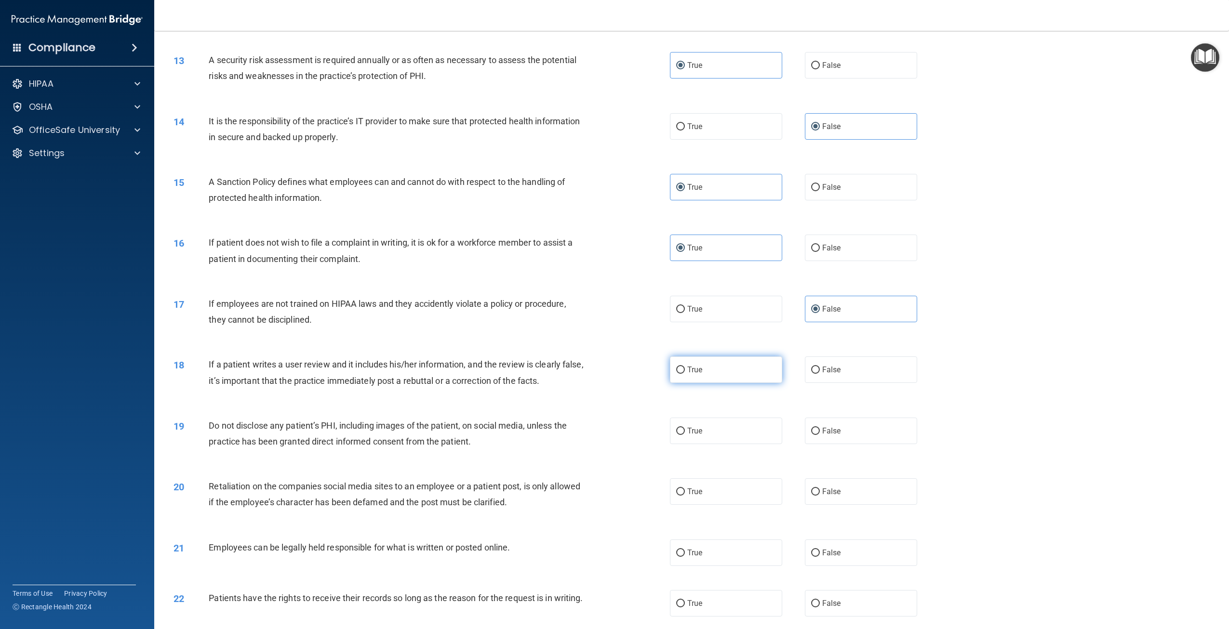
radio input "true"
click at [830, 365] on span "False" at bounding box center [831, 369] width 19 height 9
drag, startPoint x: 856, startPoint y: 372, endPoint x: 848, endPoint y: 372, distance: 7.7
click at [855, 372] on label "False" at bounding box center [861, 370] width 112 height 27
click at [820, 372] on input "False" at bounding box center [815, 370] width 9 height 7
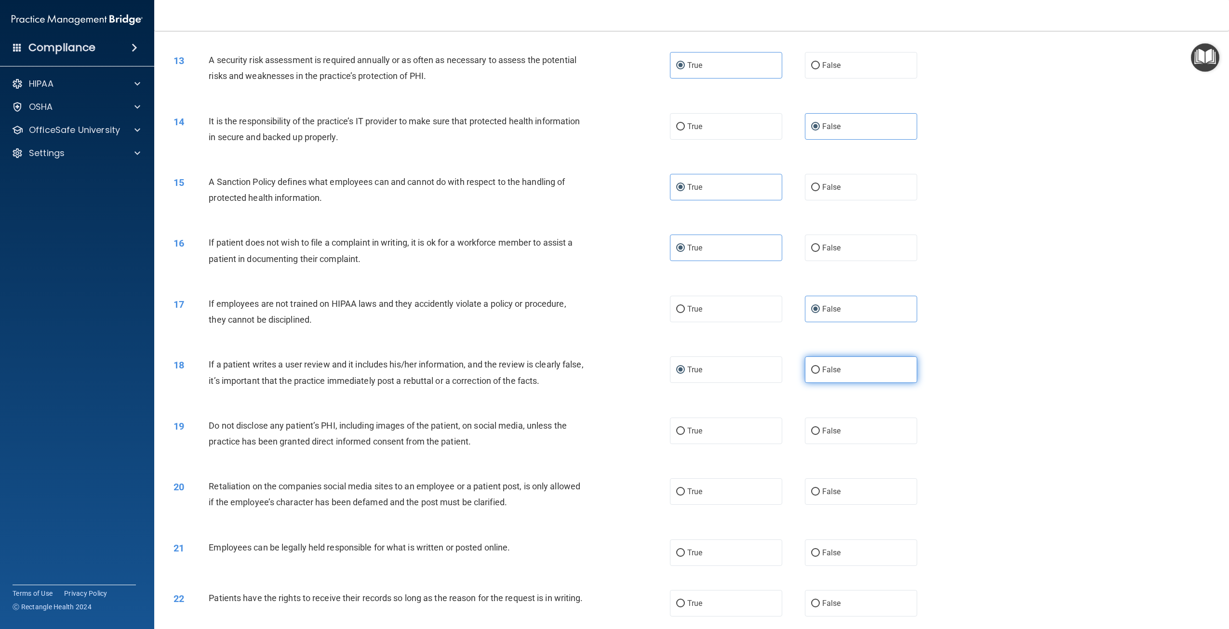
radio input "true"
click at [686, 374] on label "True" at bounding box center [726, 370] width 112 height 27
click at [685, 374] on input "True" at bounding box center [680, 370] width 9 height 7
radio input "true"
radio input "false"
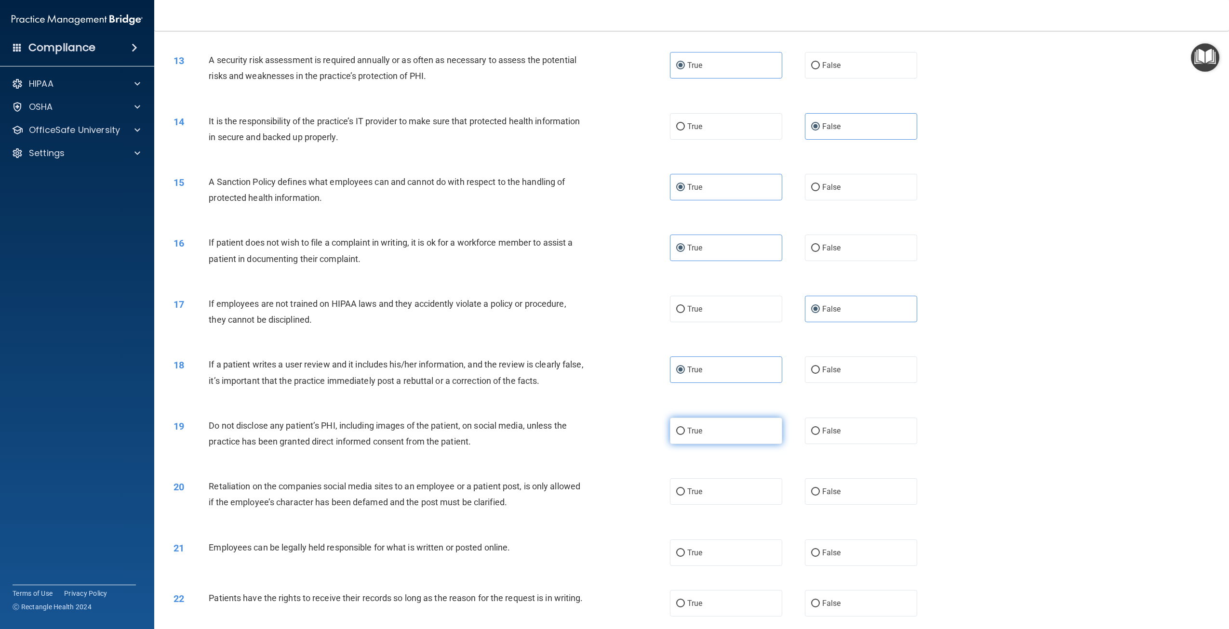
click at [763, 439] on label "True" at bounding box center [726, 431] width 112 height 27
click at [685, 435] on input "True" at bounding box center [680, 431] width 9 height 7
radio input "true"
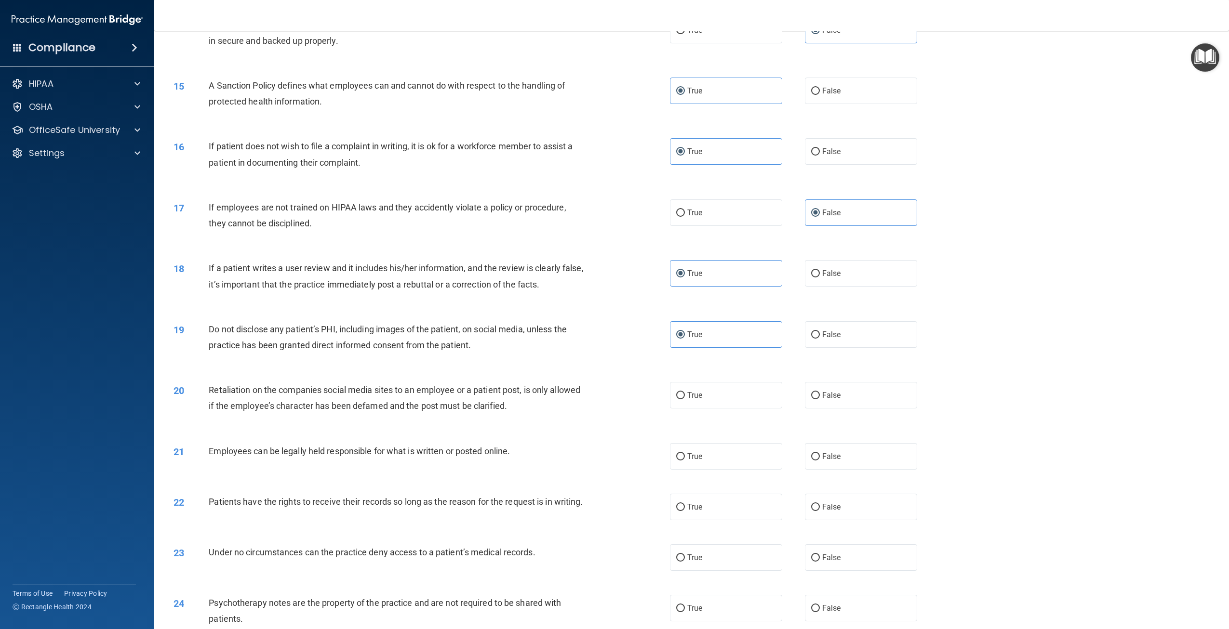
scroll to position [1012, 0]
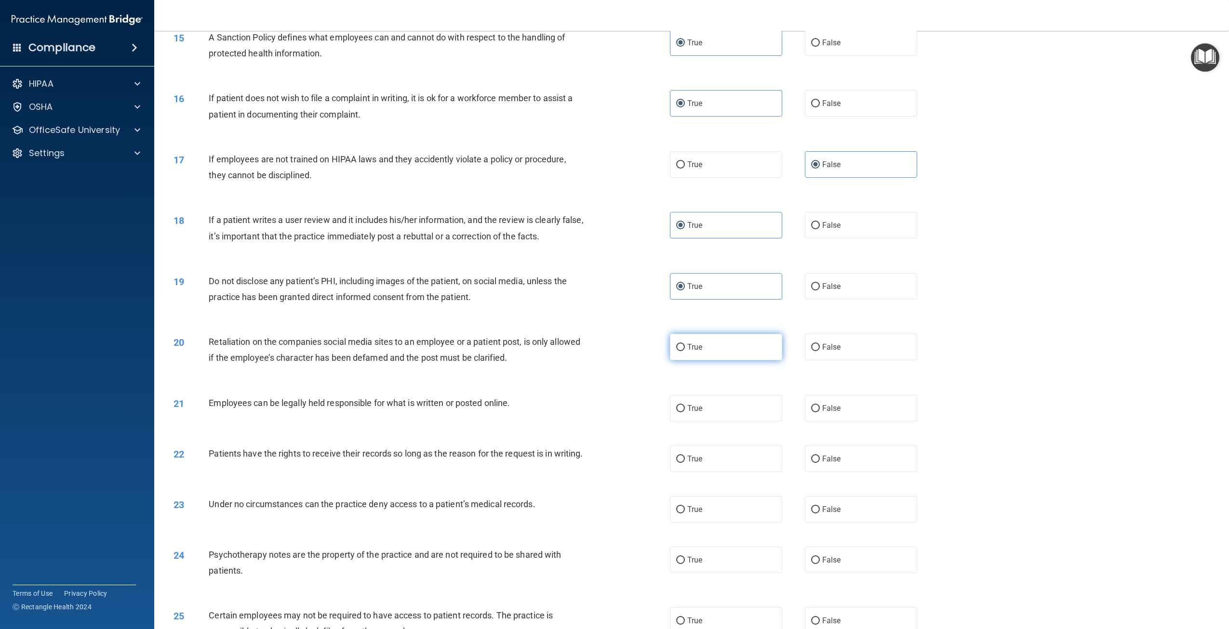
click at [752, 339] on label "True" at bounding box center [726, 347] width 112 height 27
click at [685, 344] on input "True" at bounding box center [680, 347] width 9 height 7
radio input "true"
click at [747, 409] on label "True" at bounding box center [726, 408] width 112 height 27
click at [685, 409] on input "True" at bounding box center [680, 408] width 9 height 7
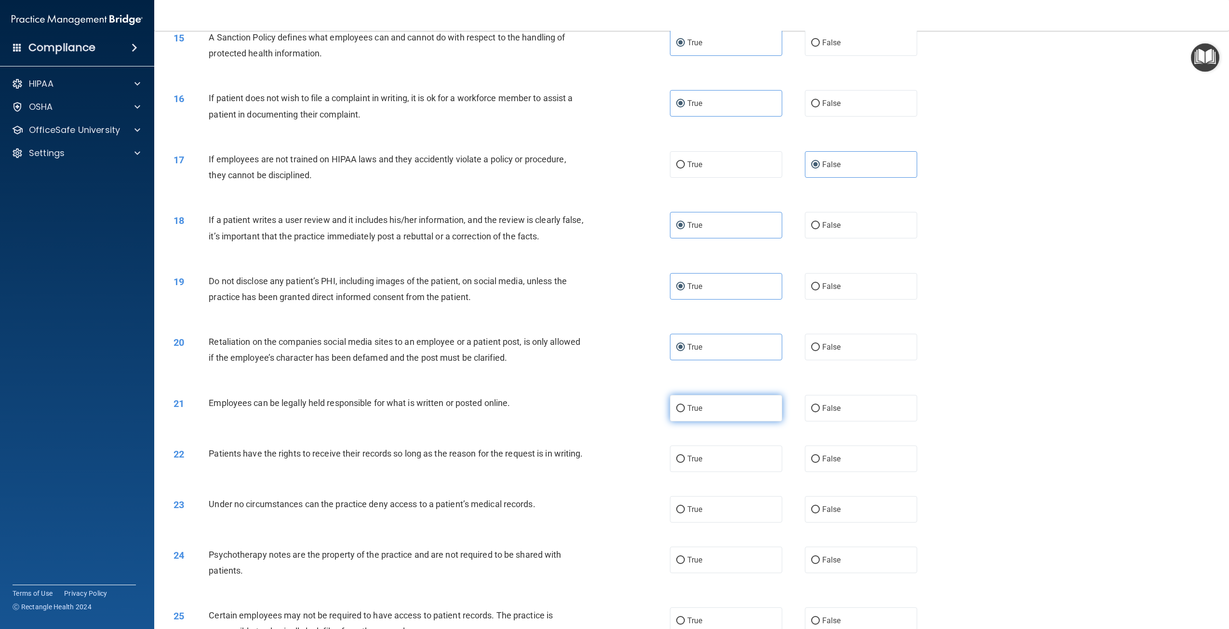
radio input "true"
drag, startPoint x: 684, startPoint y: 460, endPoint x: 660, endPoint y: 459, distance: 24.1
click at [687, 459] on span "True" at bounding box center [694, 458] width 15 height 9
click at [684, 459] on input "True" at bounding box center [680, 459] width 9 height 7
radio input "true"
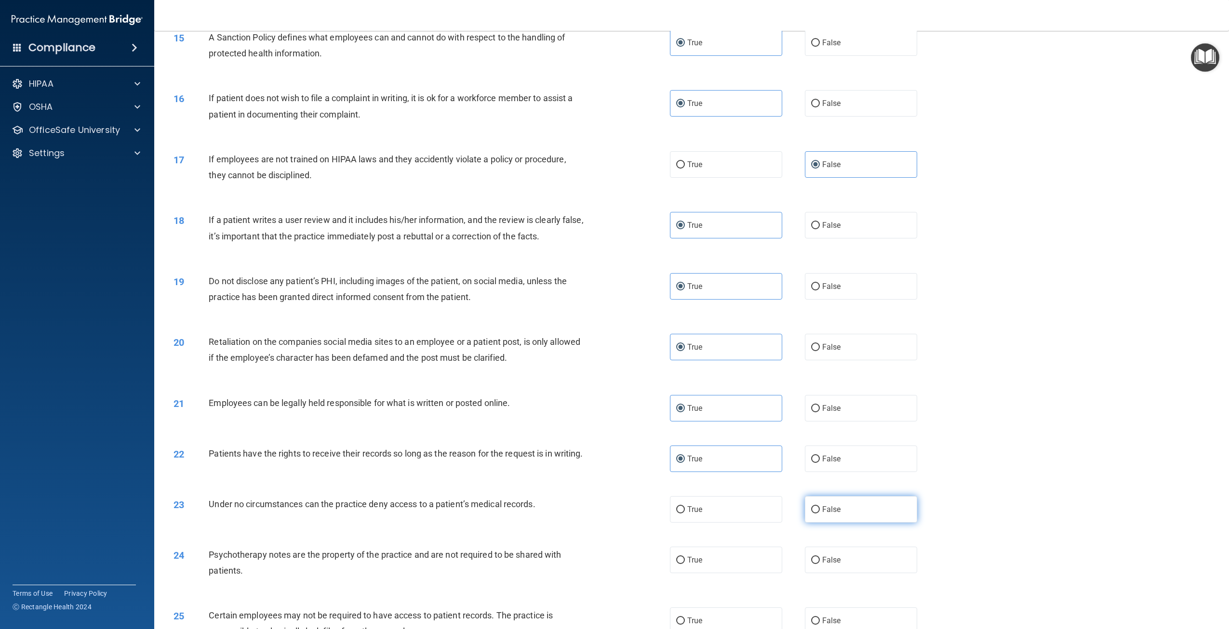
click at [821, 523] on label "False" at bounding box center [861, 509] width 112 height 27
click at [820, 514] on input "False" at bounding box center [815, 510] width 9 height 7
radio input "true"
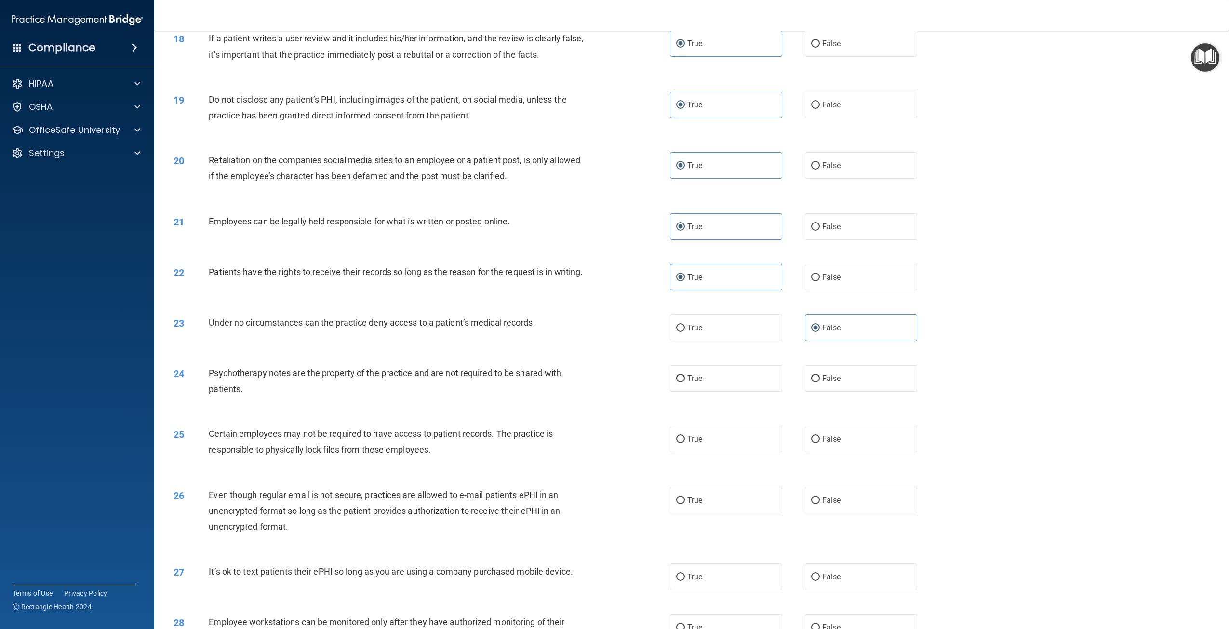
scroll to position [1205, 0]
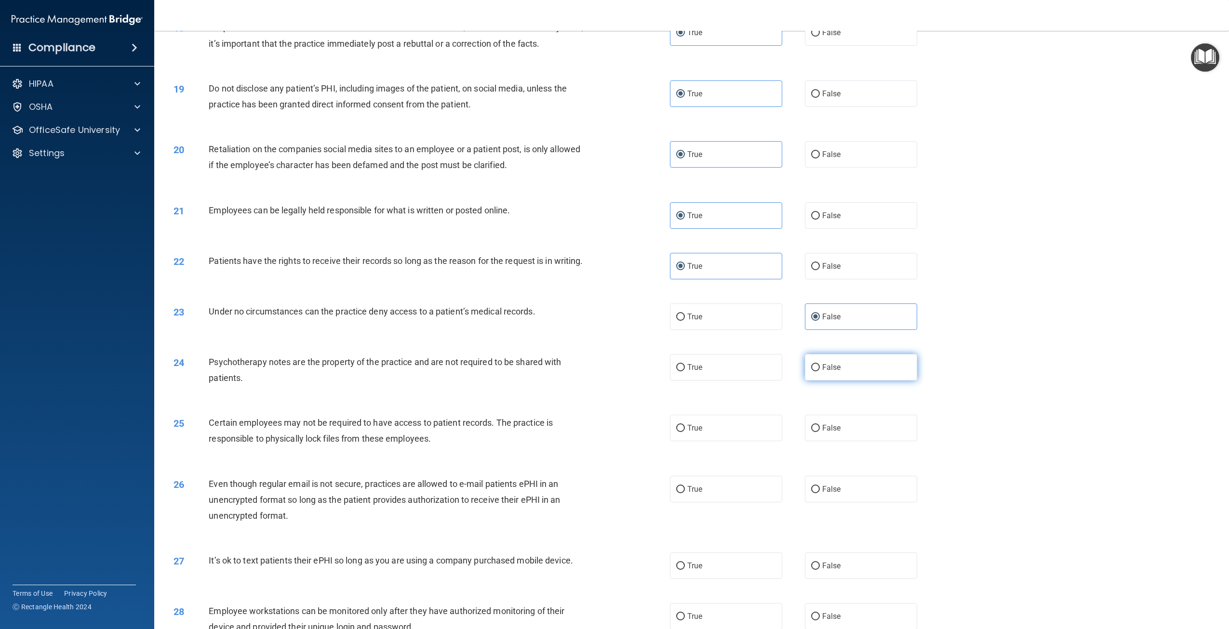
click at [820, 381] on label "False" at bounding box center [861, 367] width 112 height 27
click at [820, 372] on input "False" at bounding box center [815, 367] width 9 height 7
radio input "true"
click at [715, 438] on label "True" at bounding box center [726, 428] width 112 height 27
click at [685, 432] on input "True" at bounding box center [680, 428] width 9 height 7
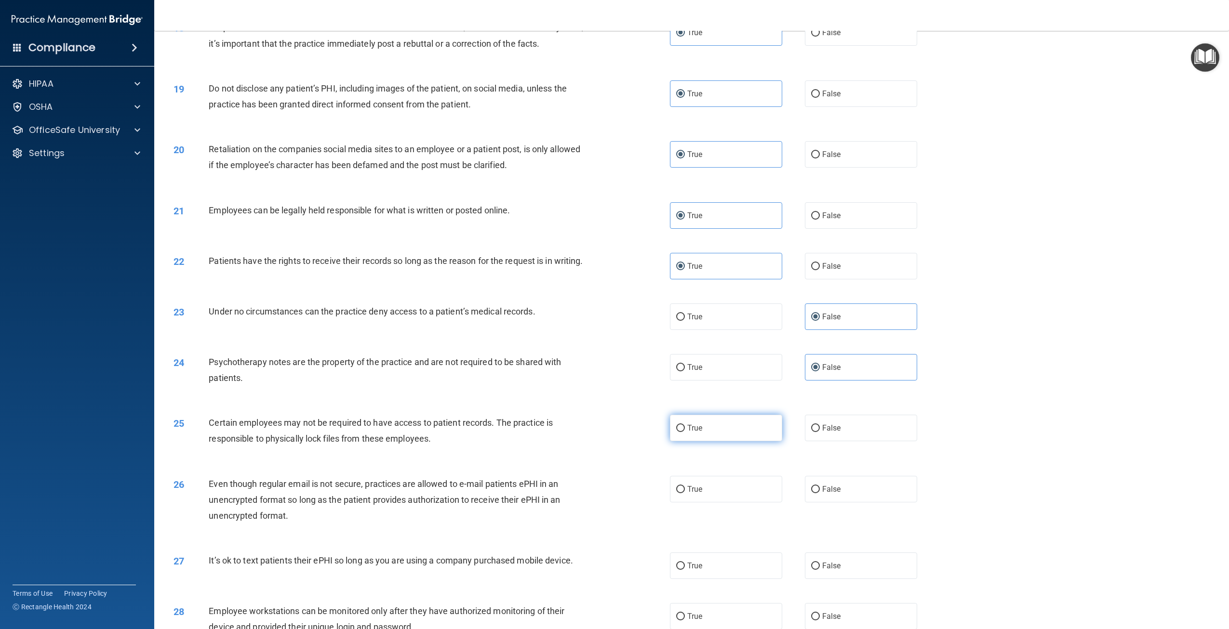
radio input "true"
click at [817, 441] on label "False" at bounding box center [861, 428] width 112 height 27
click at [817, 432] on input "False" at bounding box center [815, 428] width 9 height 7
radio input "true"
radio input "false"
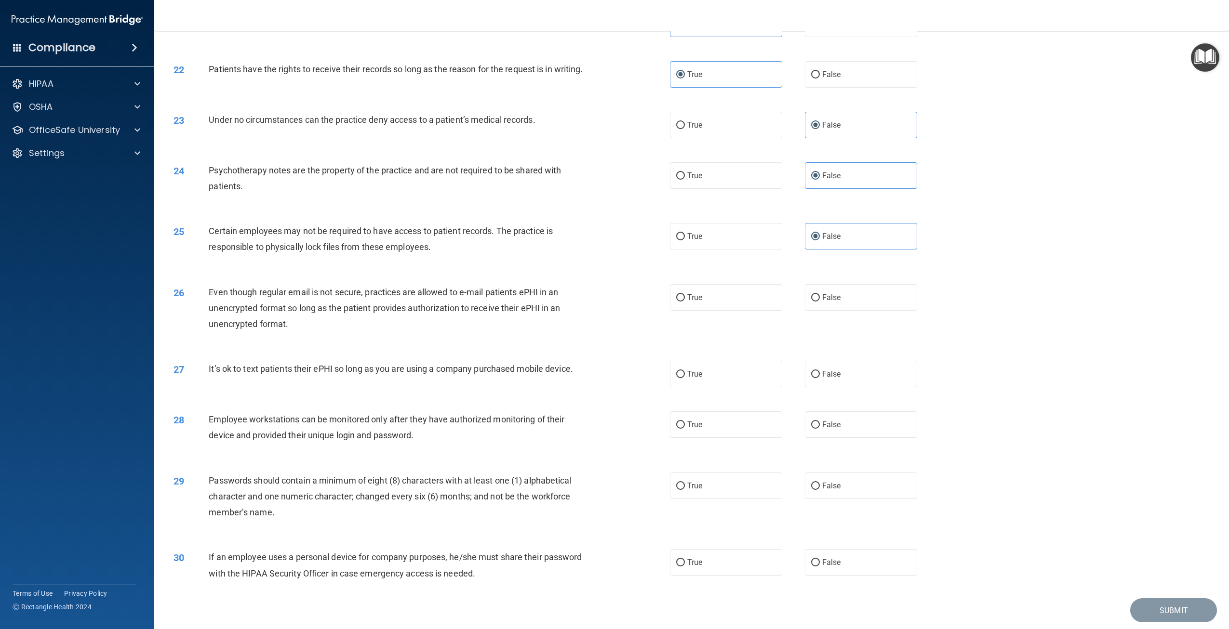
scroll to position [1398, 0]
click at [792, 322] on div "26 Even though regular email is not secure, practices are allowed to e-mail pat…" at bounding box center [691, 309] width 1051 height 77
drag, startPoint x: 881, startPoint y: 310, endPoint x: 835, endPoint y: 316, distance: 46.6
click at [881, 310] on label "False" at bounding box center [861, 296] width 112 height 27
click at [820, 301] on input "False" at bounding box center [815, 297] width 9 height 7
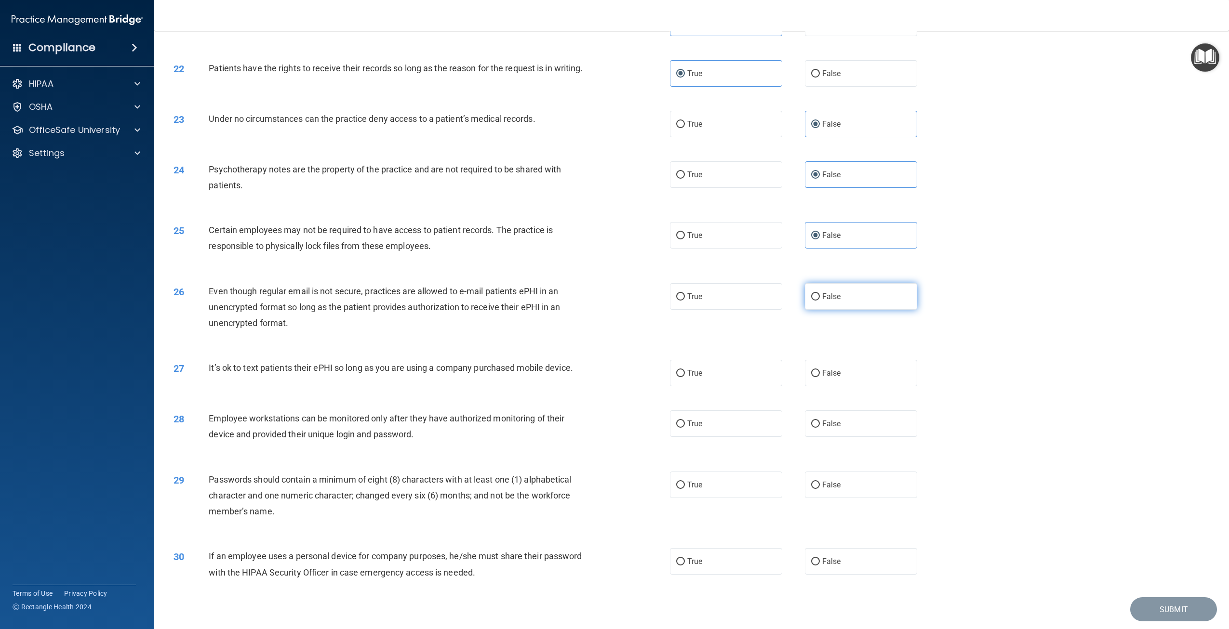
radio input "true"
click at [838, 387] on label "False" at bounding box center [861, 373] width 112 height 27
click at [820, 377] on input "False" at bounding box center [815, 373] width 9 height 7
radio input "true"
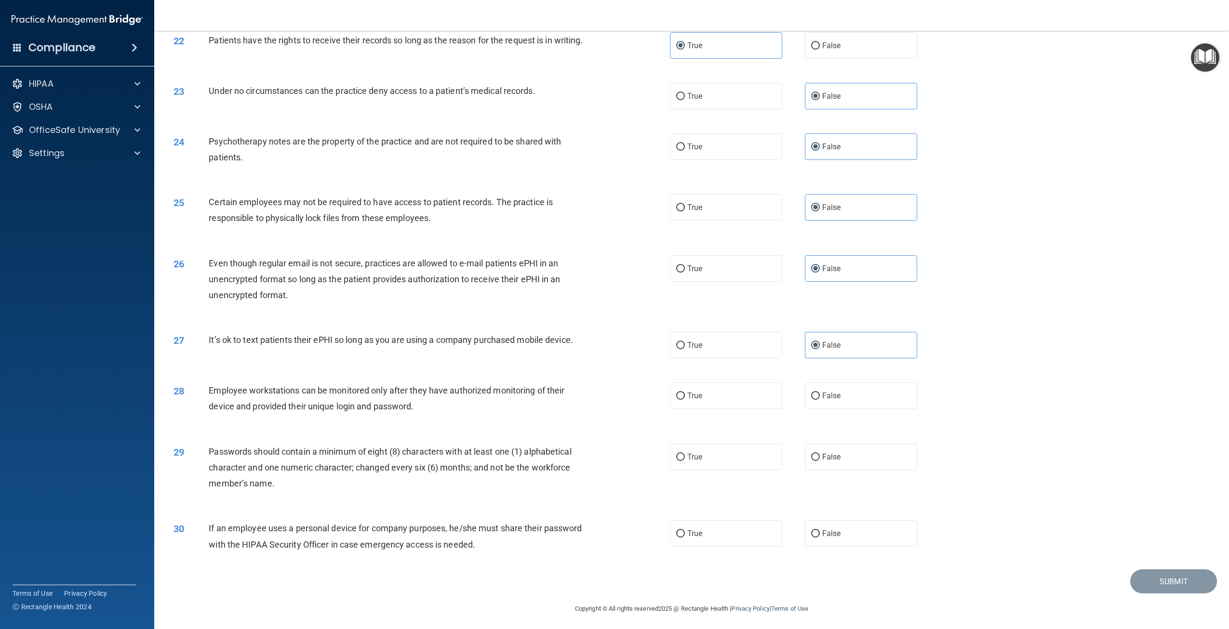
scroll to position [1439, 0]
click at [722, 382] on label "True" at bounding box center [726, 393] width 112 height 27
click at [685, 390] on input "True" at bounding box center [680, 393] width 9 height 7
radio input "true"
click at [695, 452] on span "True" at bounding box center [694, 454] width 15 height 9
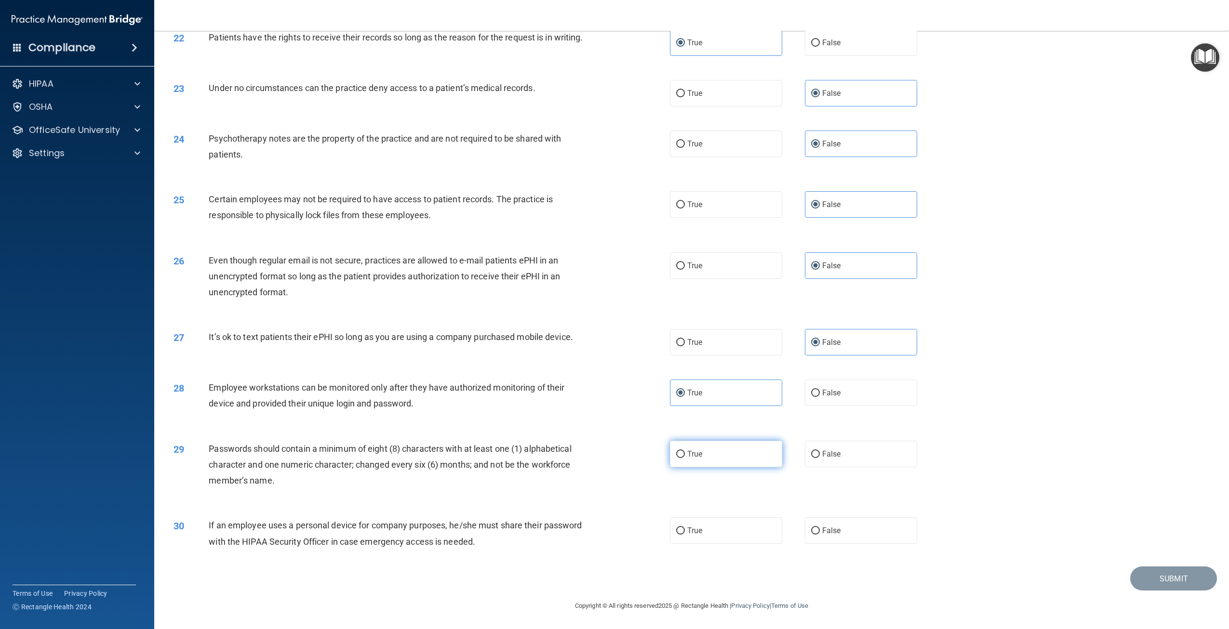
click at [685, 452] on input "True" at bounding box center [680, 454] width 9 height 7
radio input "true"
click at [812, 525] on label "False" at bounding box center [861, 531] width 112 height 27
click at [812, 528] on input "False" at bounding box center [815, 531] width 9 height 7
radio input "true"
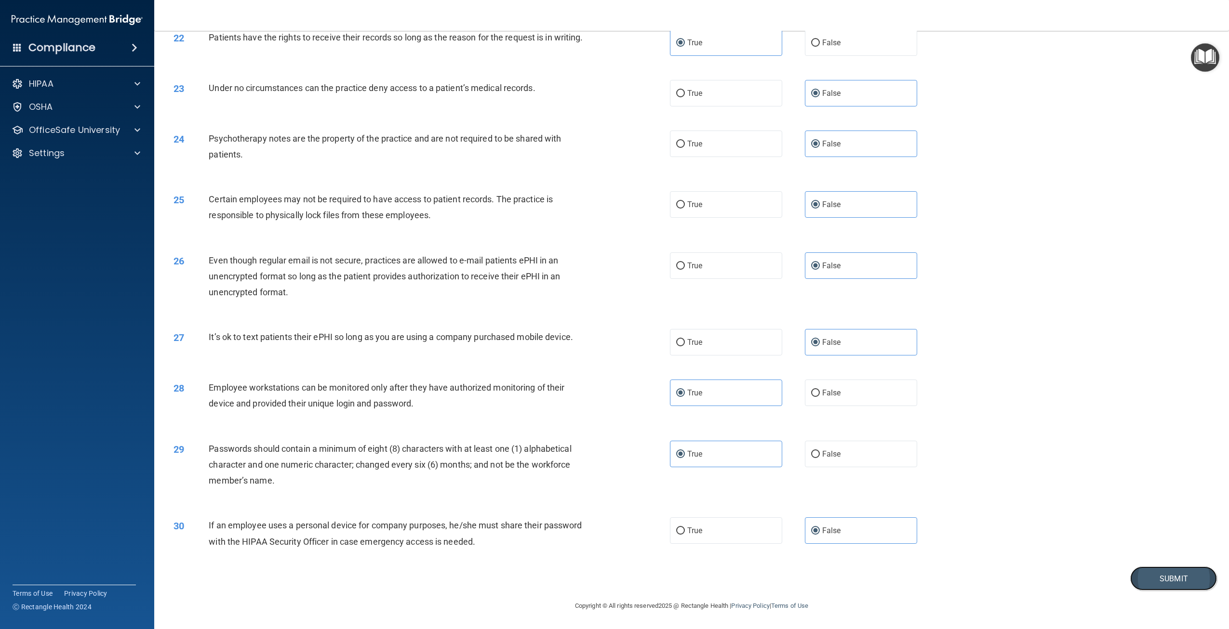
click at [1163, 575] on button "Submit" at bounding box center [1173, 579] width 87 height 25
click at [1139, 580] on button "Submit" at bounding box center [1173, 579] width 87 height 25
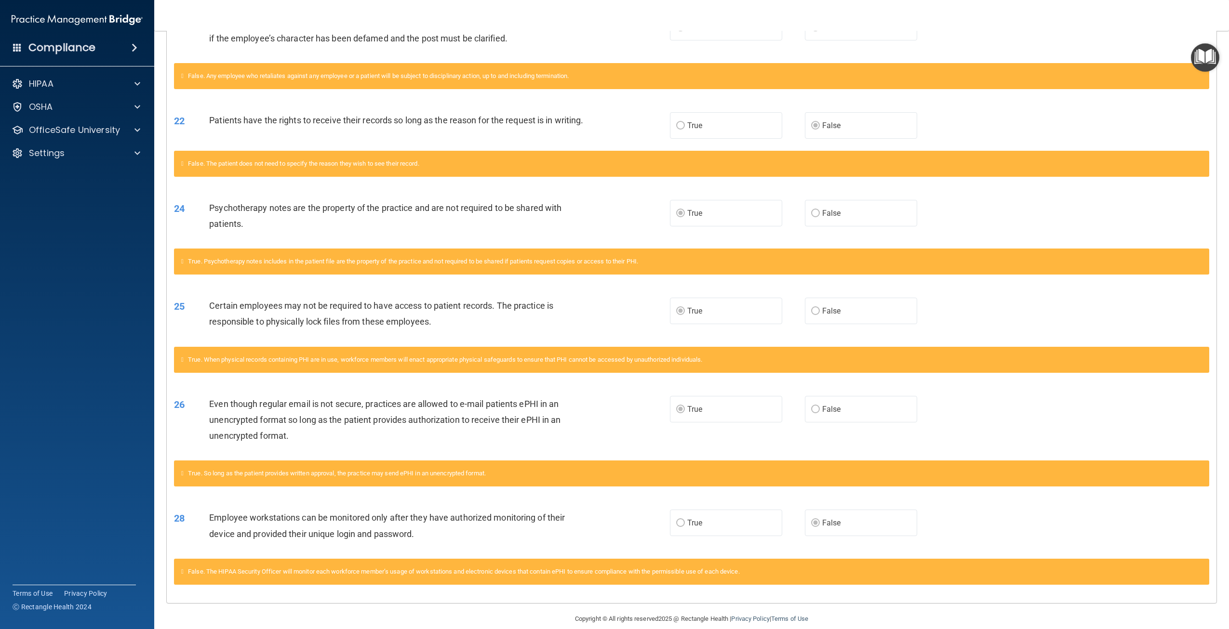
scroll to position [818, 0]
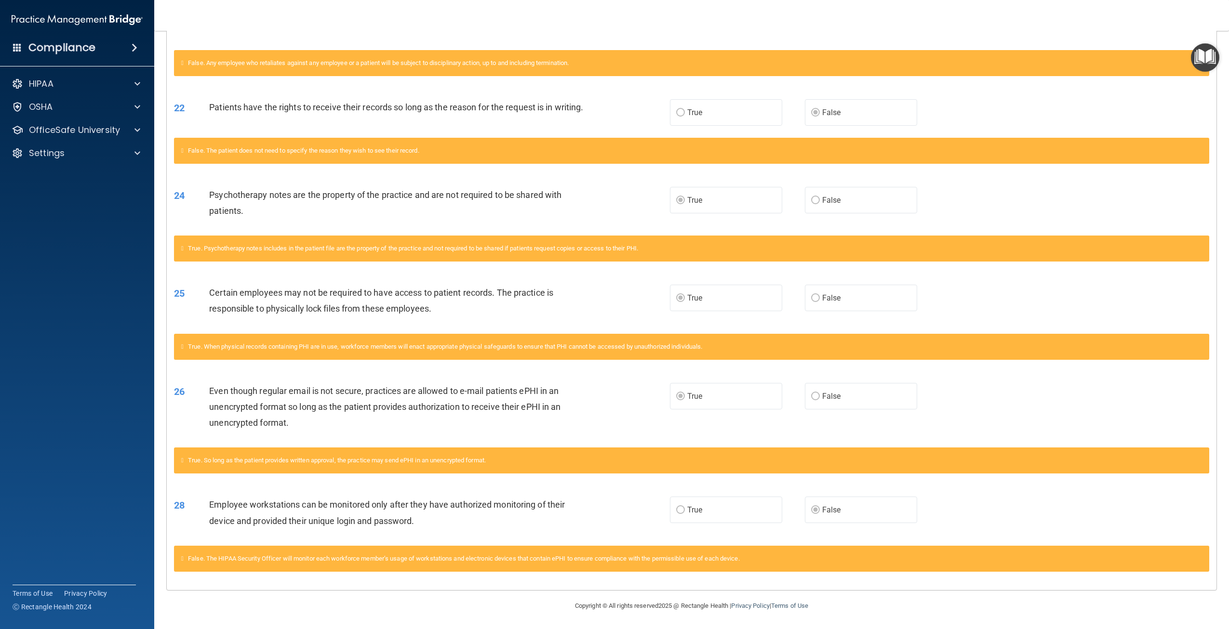
click at [745, 513] on label "True" at bounding box center [726, 510] width 112 height 27
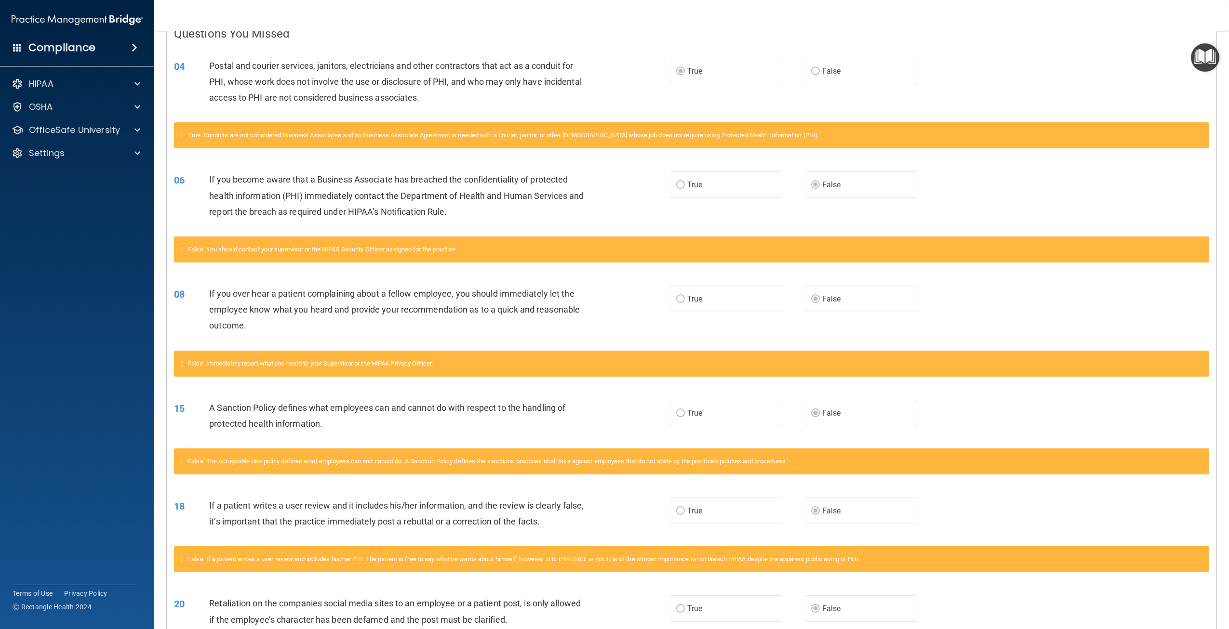
scroll to position [95, 0]
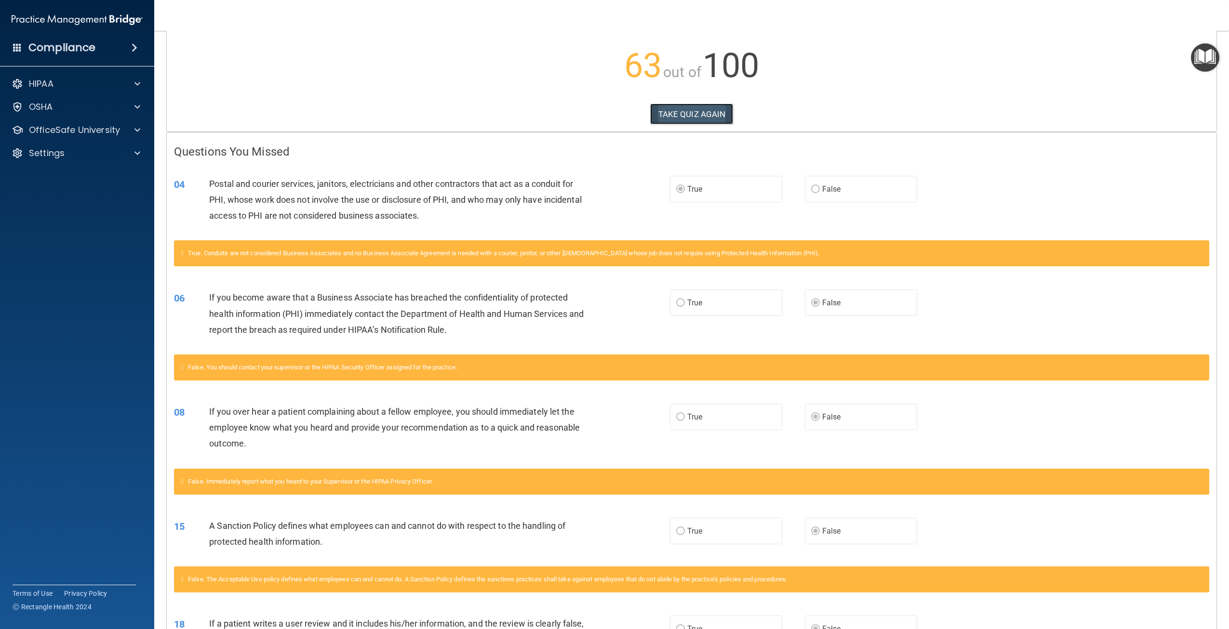
click at [689, 117] on button "TAKE QUIZ AGAIN" at bounding box center [691, 114] width 83 height 21
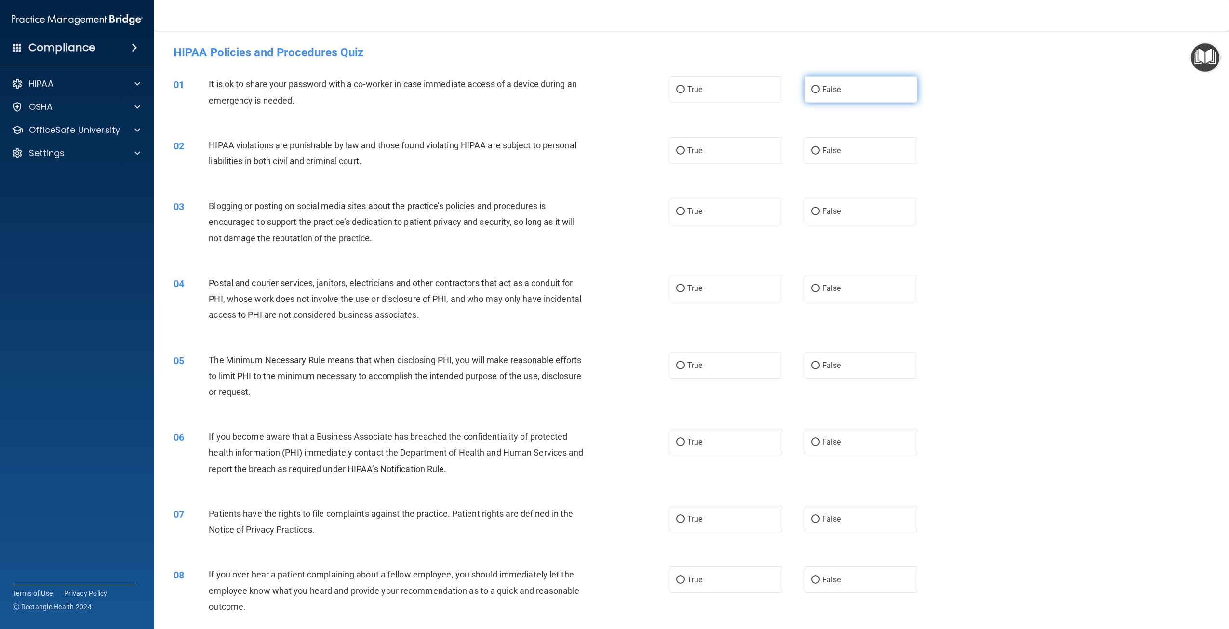
click at [841, 96] on label "False" at bounding box center [861, 89] width 112 height 27
click at [820, 94] on input "False" at bounding box center [815, 89] width 9 height 7
click at [670, 150] on label "True" at bounding box center [726, 150] width 112 height 27
click at [676, 150] on input "True" at bounding box center [680, 150] width 9 height 7
click at [697, 212] on span "True" at bounding box center [694, 211] width 15 height 9
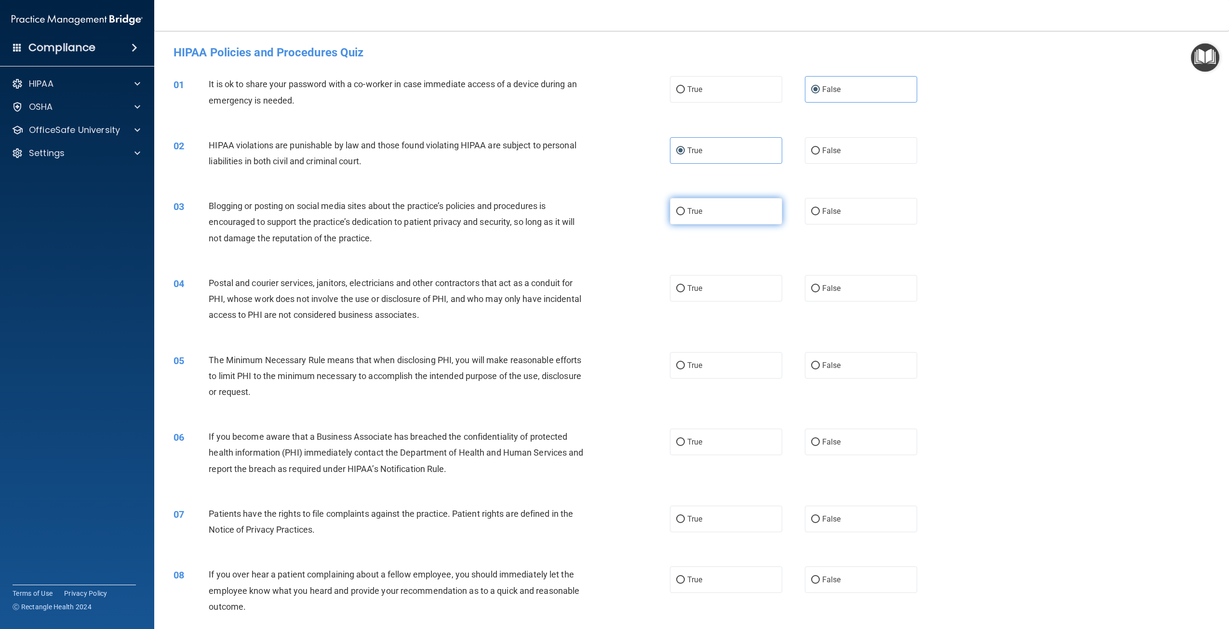
click at [685, 212] on input "True" at bounding box center [680, 211] width 9 height 7
click at [703, 284] on label "True" at bounding box center [726, 288] width 112 height 27
click at [685, 285] on input "True" at bounding box center [680, 288] width 9 height 7
